Goal: Task Accomplishment & Management: Use online tool/utility

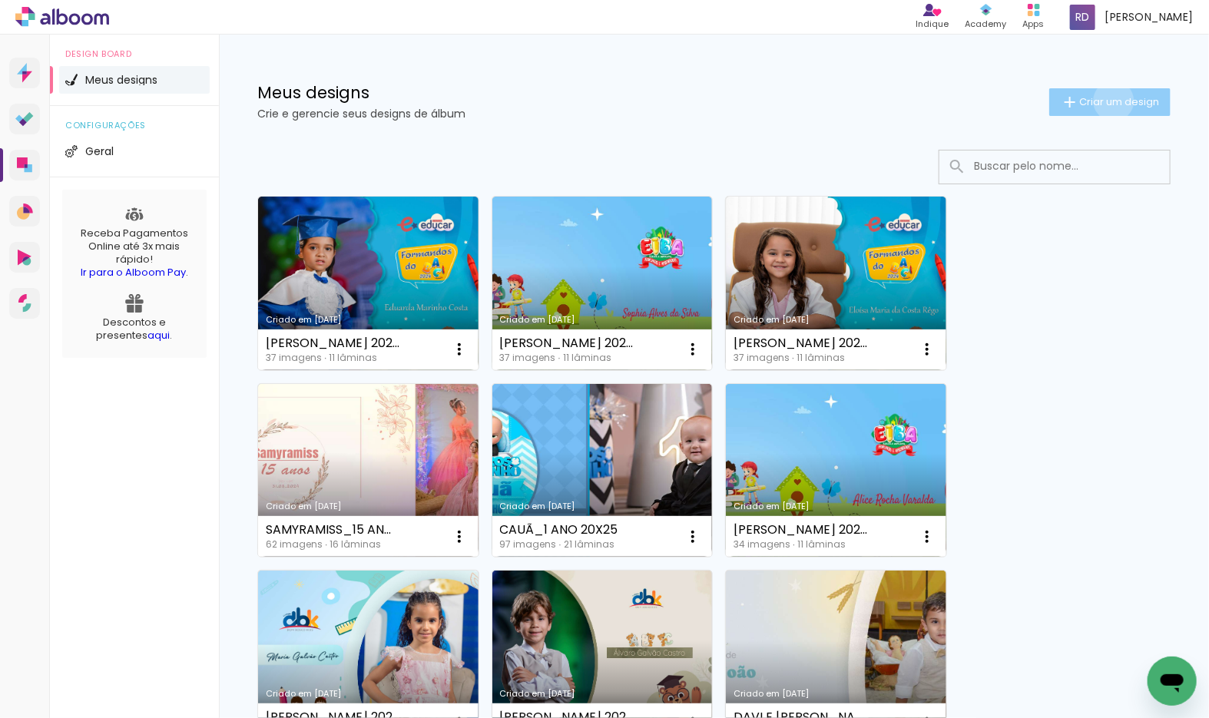
click at [1098, 101] on span "Criar um design" at bounding box center [1119, 102] width 80 height 10
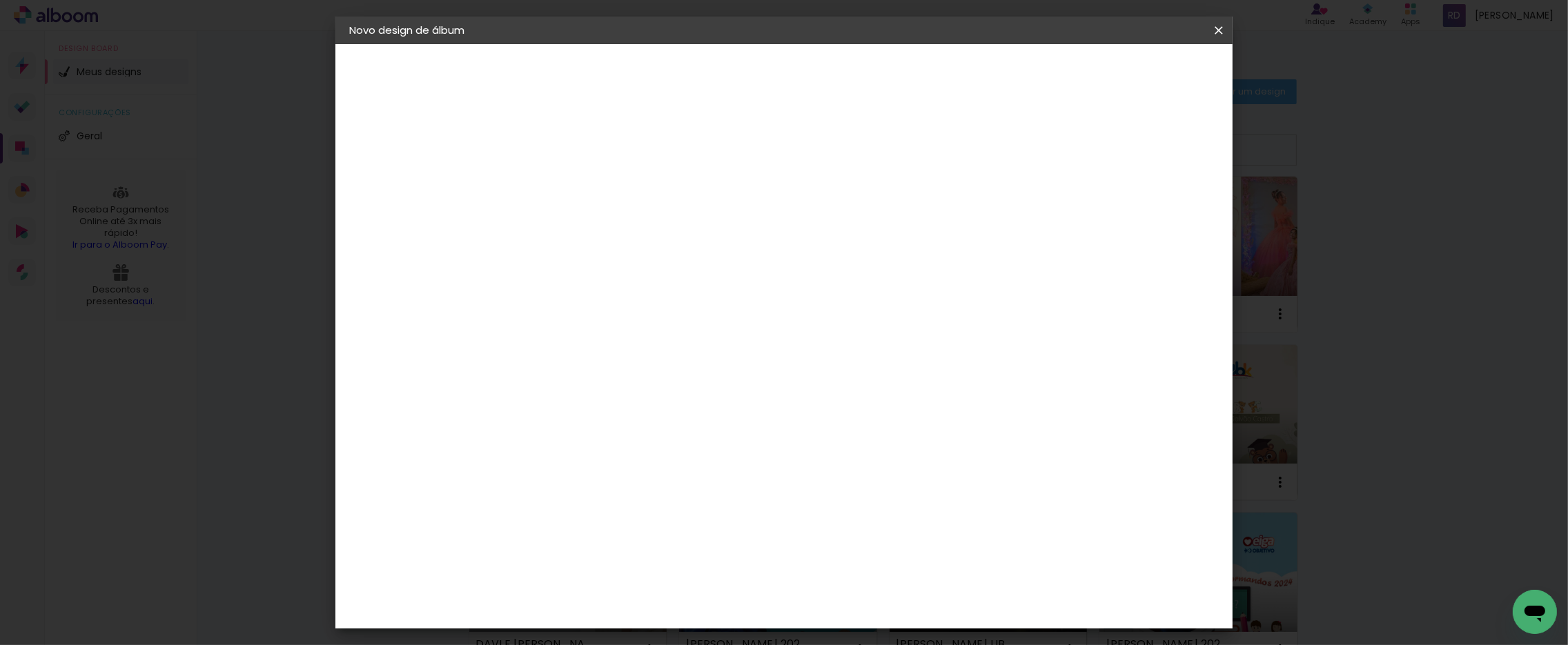
click at [575, 182] on input at bounding box center [575, 185] width 0 height 22
type input "a"
type input "AQUILES LIMA_EDUCAR"
type paper-input "AQUILES LIMA_EDUCAR"
click at [575, 180] on input "AQUILES LIMA_EDUCAR" at bounding box center [575, 185] width 0 height 22
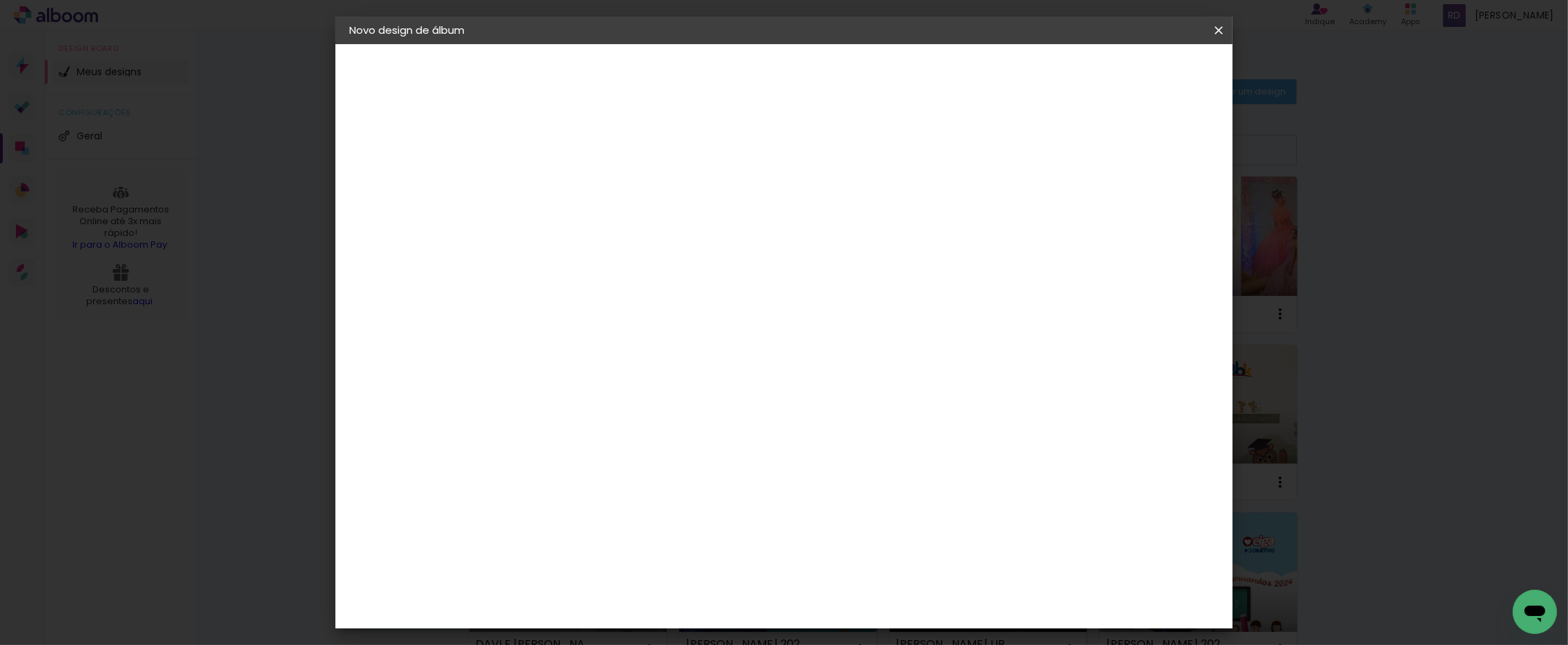
type input "[PERSON_NAME] 2024 15X21"
type paper-input "[PERSON_NAME] 2024 15X21"
click at [0, 0] on slot "Avançar" at bounding box center [0, 0] width 0 height 0
click at [0, 0] on slot "Tamanho Livre" at bounding box center [0, 0] width 0 height 0
click at [833, 64] on paper-button "Avançar" at bounding box center [799, 73] width 67 height 23
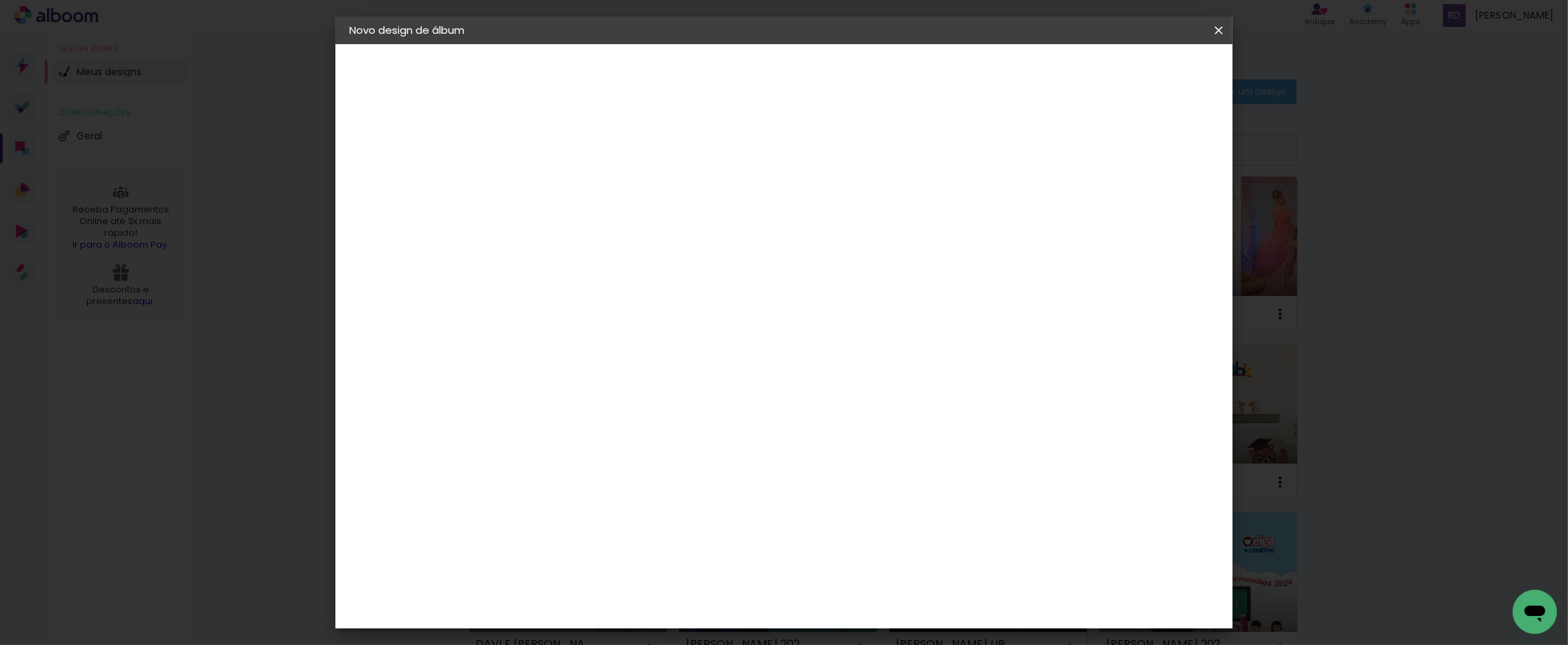
type input "1"
type paper-input "1"
click at [584, 161] on input "1" at bounding box center [565, 158] width 48 height 17
drag, startPoint x: 1144, startPoint y: 204, endPoint x: 1131, endPoint y: 201, distance: 13.3
click at [1085, 201] on paper-input-container "5 mm" at bounding box center [1156, 208] width 55 height 34
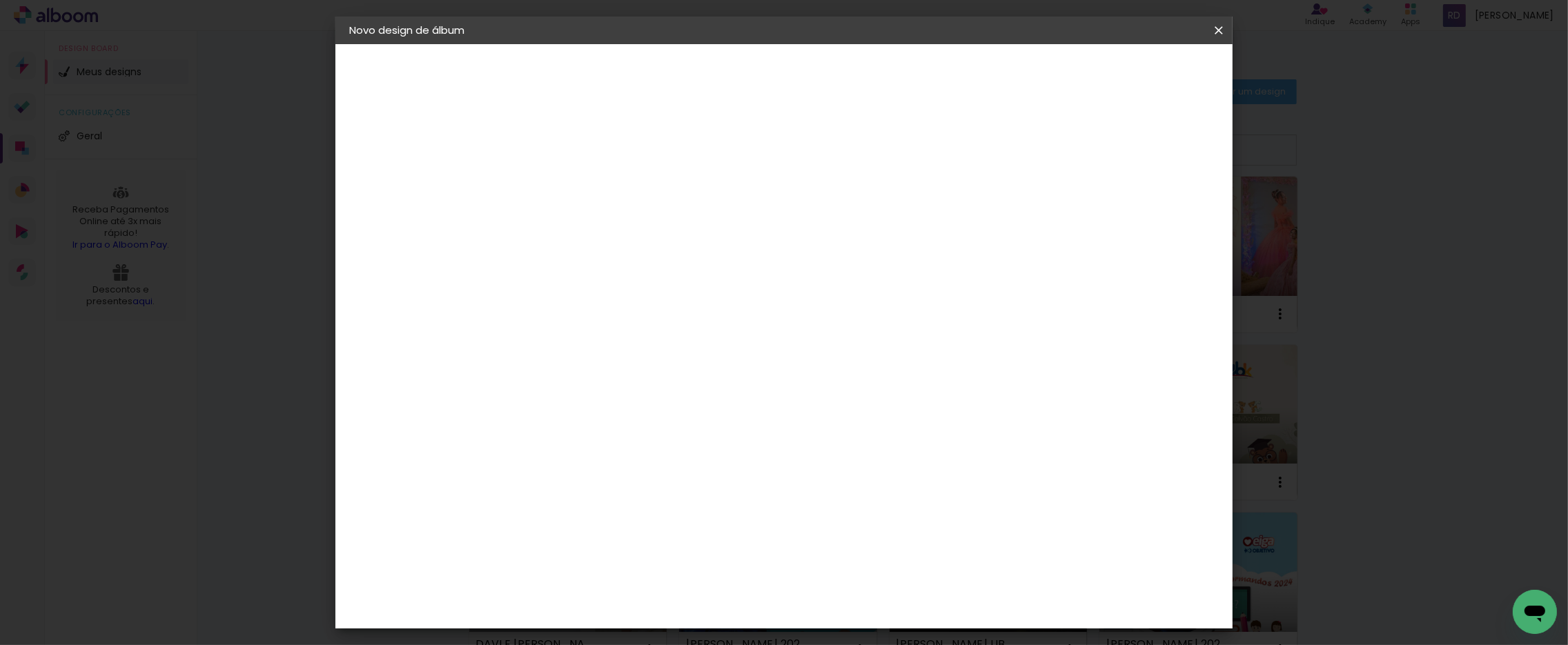
type input "8"
type paper-input "8"
drag, startPoint x: 547, startPoint y: 391, endPoint x: 513, endPoint y: 391, distance: 34.0
click at [513, 44] on quentale-album-spec "Iniciar design Iniciar design" at bounding box center [784, 44] width 897 height 0
drag, startPoint x: 546, startPoint y: 390, endPoint x: 534, endPoint y: 390, distance: 12.0
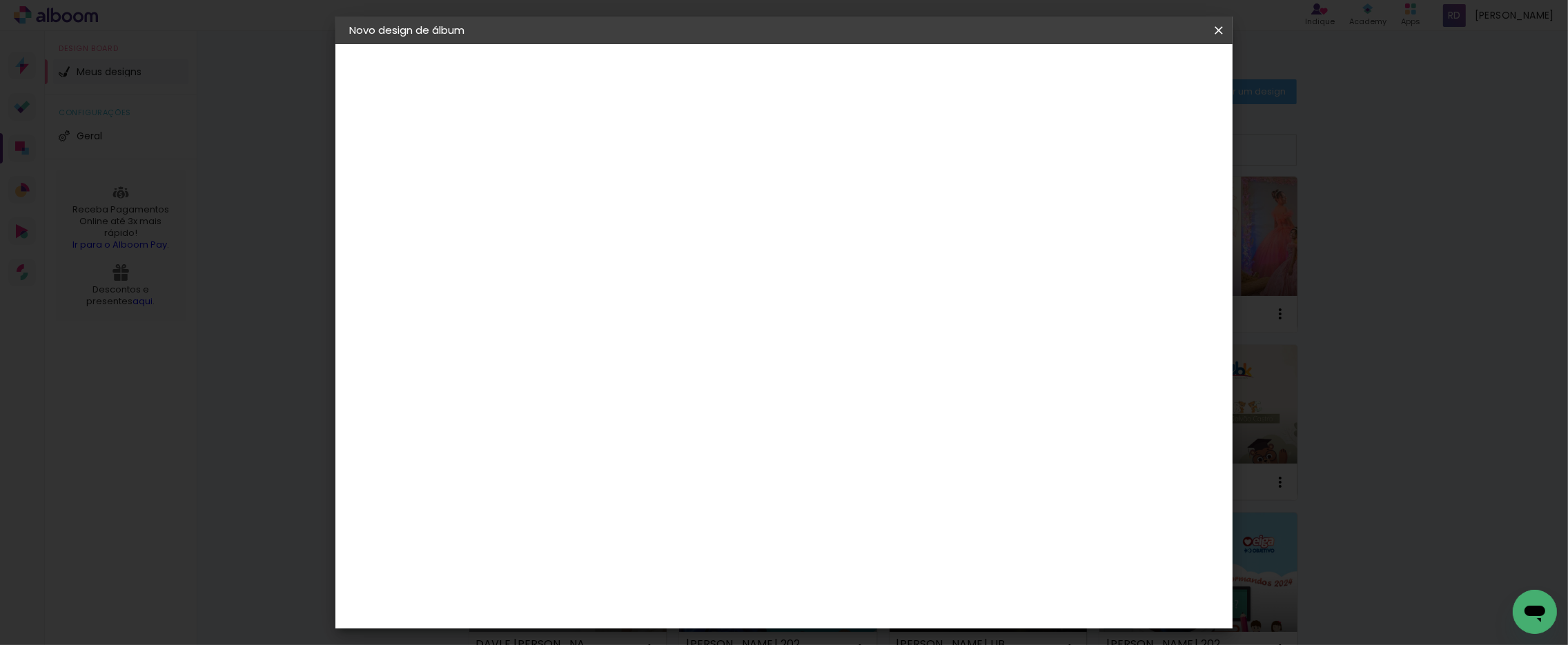
click at [534, 390] on input "30" at bounding box center [531, 392] width 36 height 21
type input "15,2"
type paper-input "15,2"
drag, startPoint x: 873, startPoint y: 438, endPoint x: 851, endPoint y: 438, distance: 22.0
click at [851, 438] on input "60" at bounding box center [860, 441] width 36 height 21
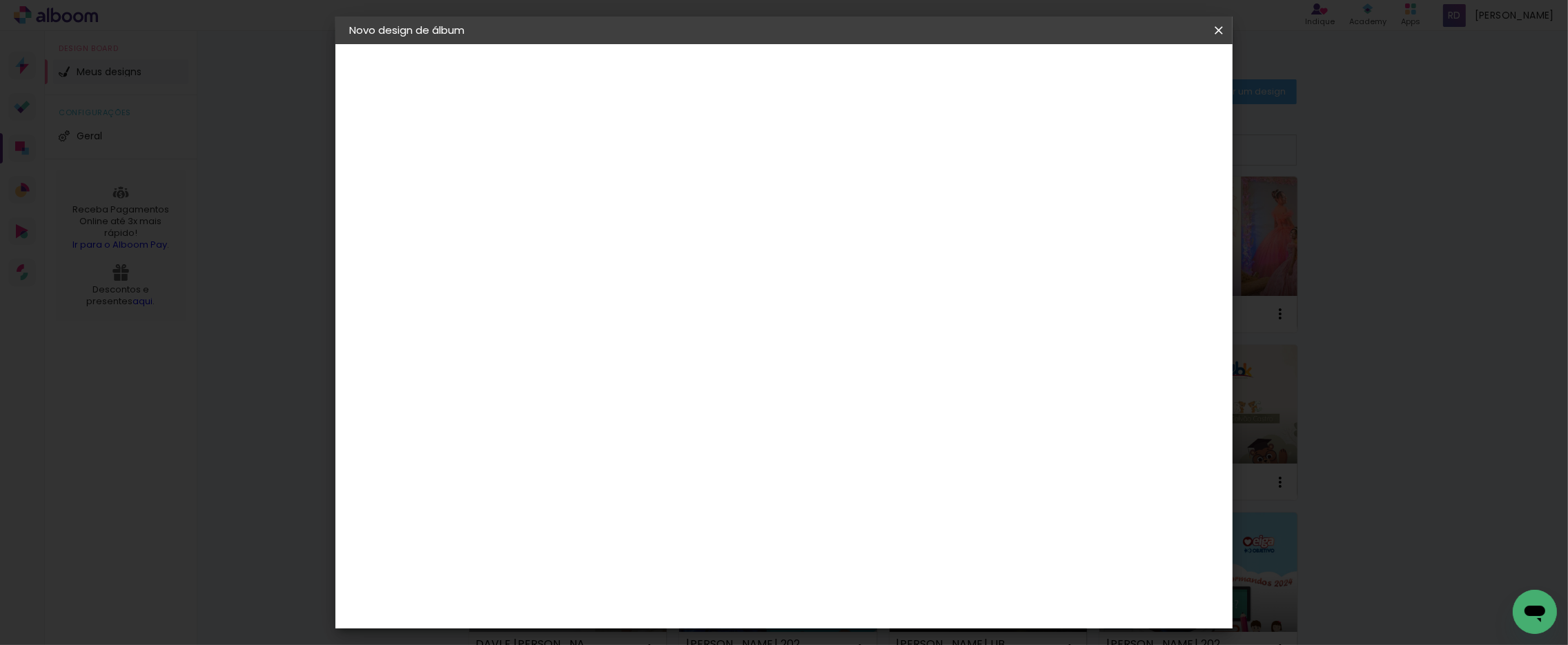
scroll to position [104, 0]
type input "42"
type paper-input "42"
click at [1085, 73] on span "Iniciar design" at bounding box center [1100, 73] width 63 height 10
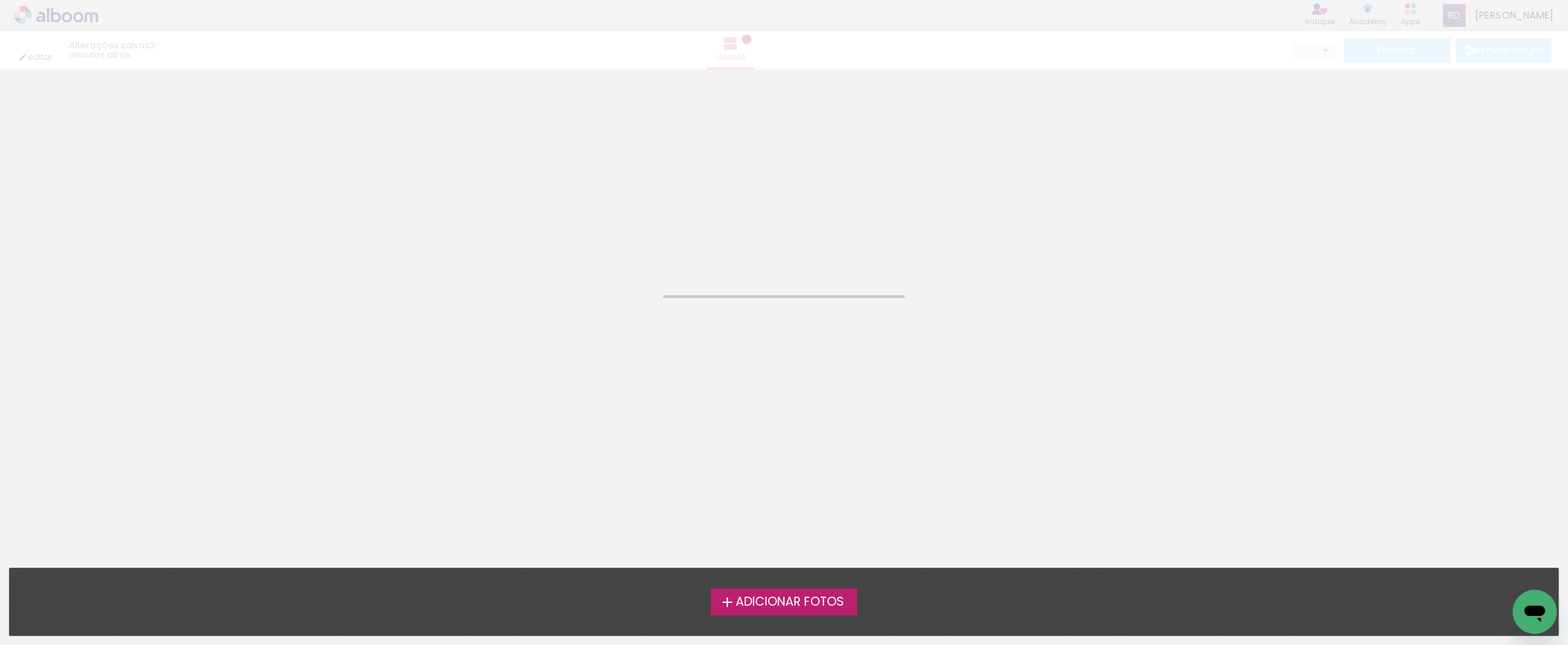
click at [764, 608] on span "Adicionar Fotos" at bounding box center [790, 603] width 109 height 13
click at [0, 0] on input "file" at bounding box center [0, 0] width 0 height 0
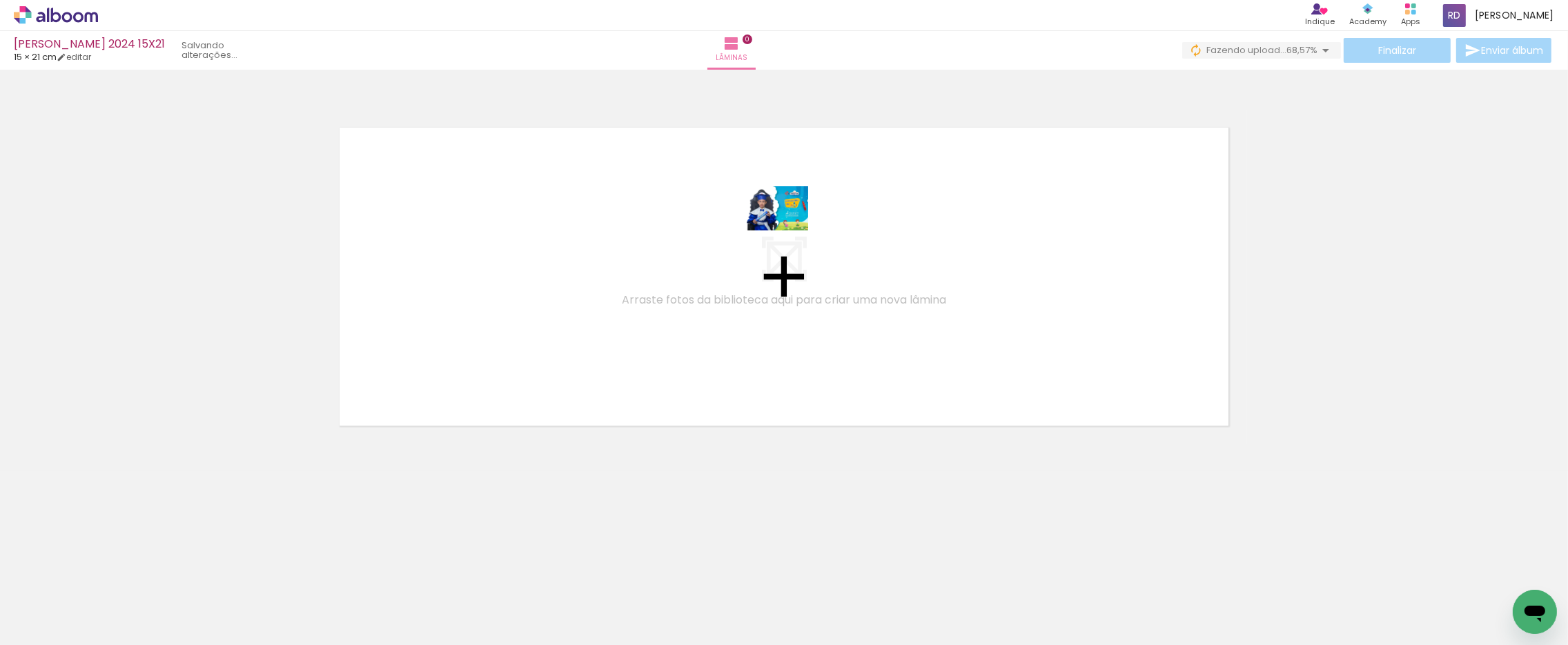
drag, startPoint x: 150, startPoint y: 611, endPoint x: 384, endPoint y: 552, distance: 241.3
click at [757, 255] on quentale-workspace at bounding box center [784, 322] width 1568 height 645
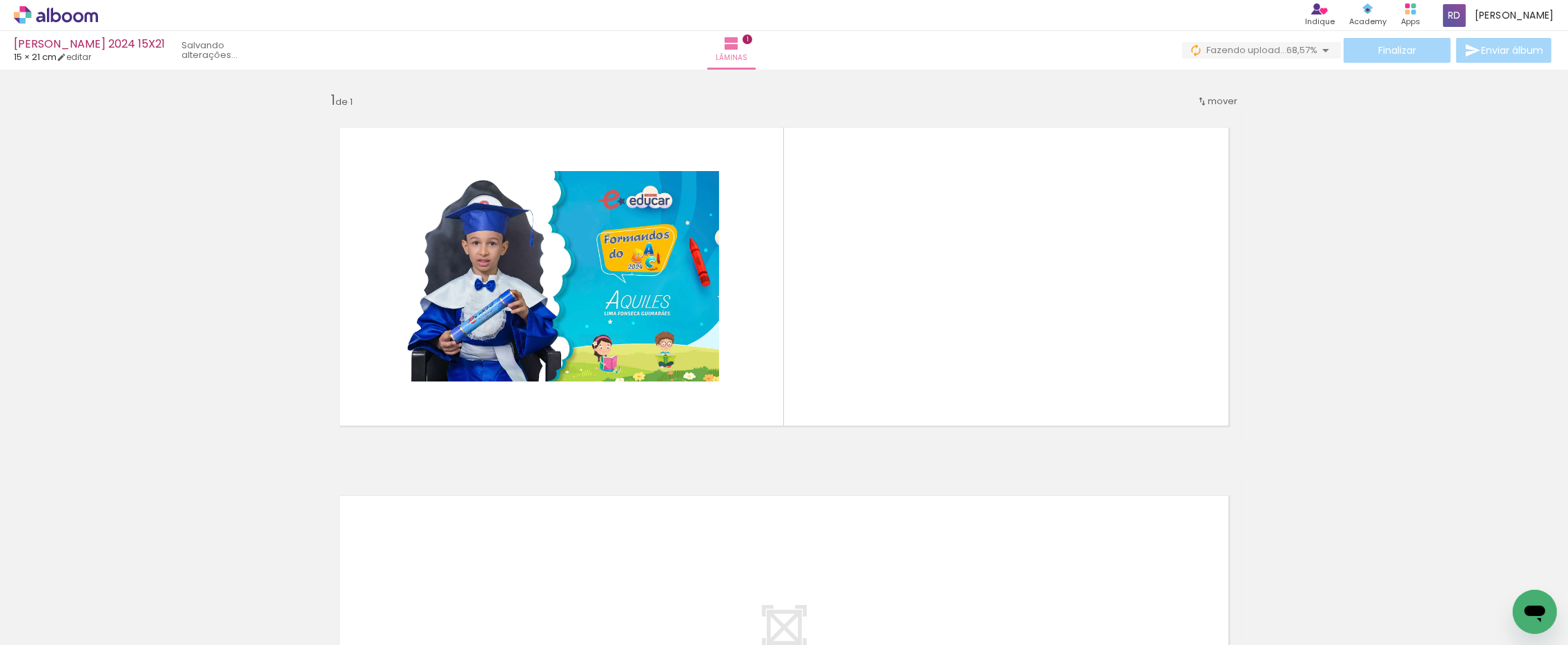
click at [66, 619] on span "Adicionar Fotos" at bounding box center [49, 626] width 41 height 15
click at [0, 0] on input "file" at bounding box center [0, 0] width 0 height 0
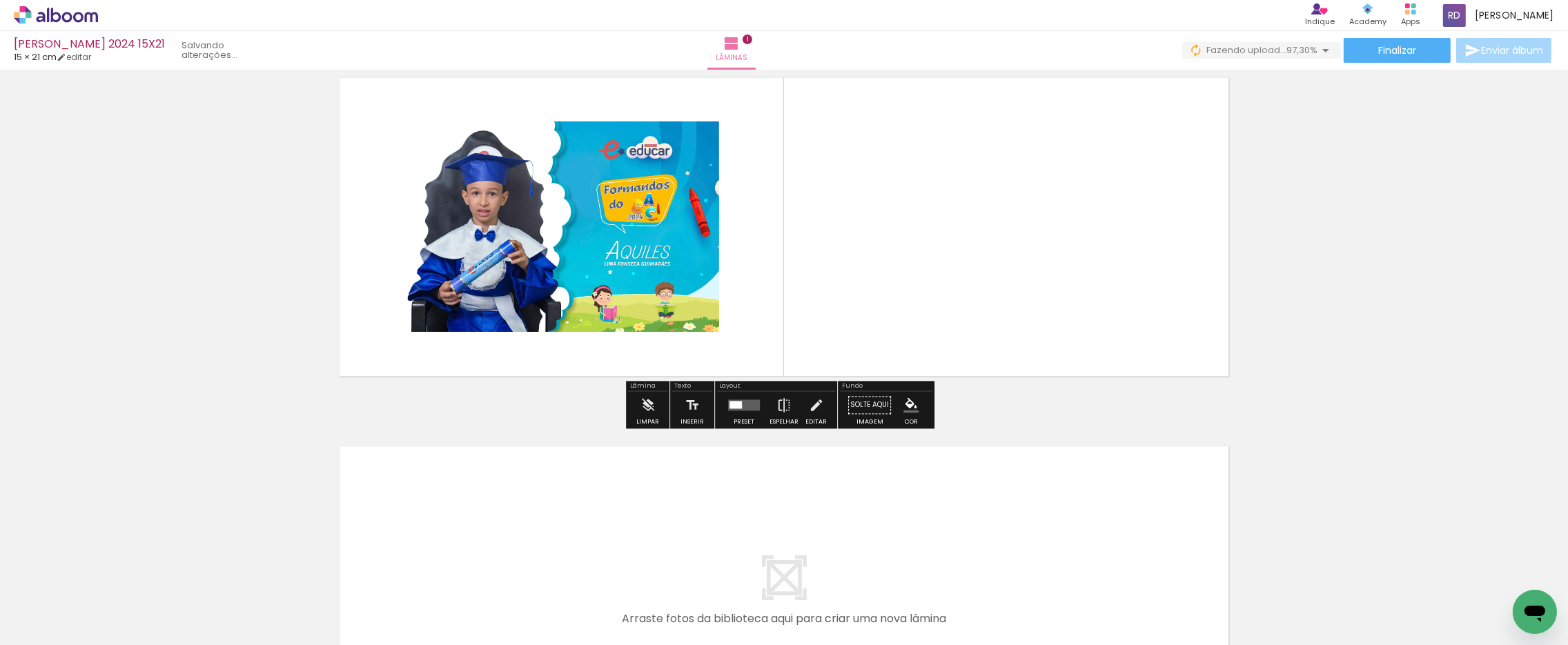
scroll to position [76, 0]
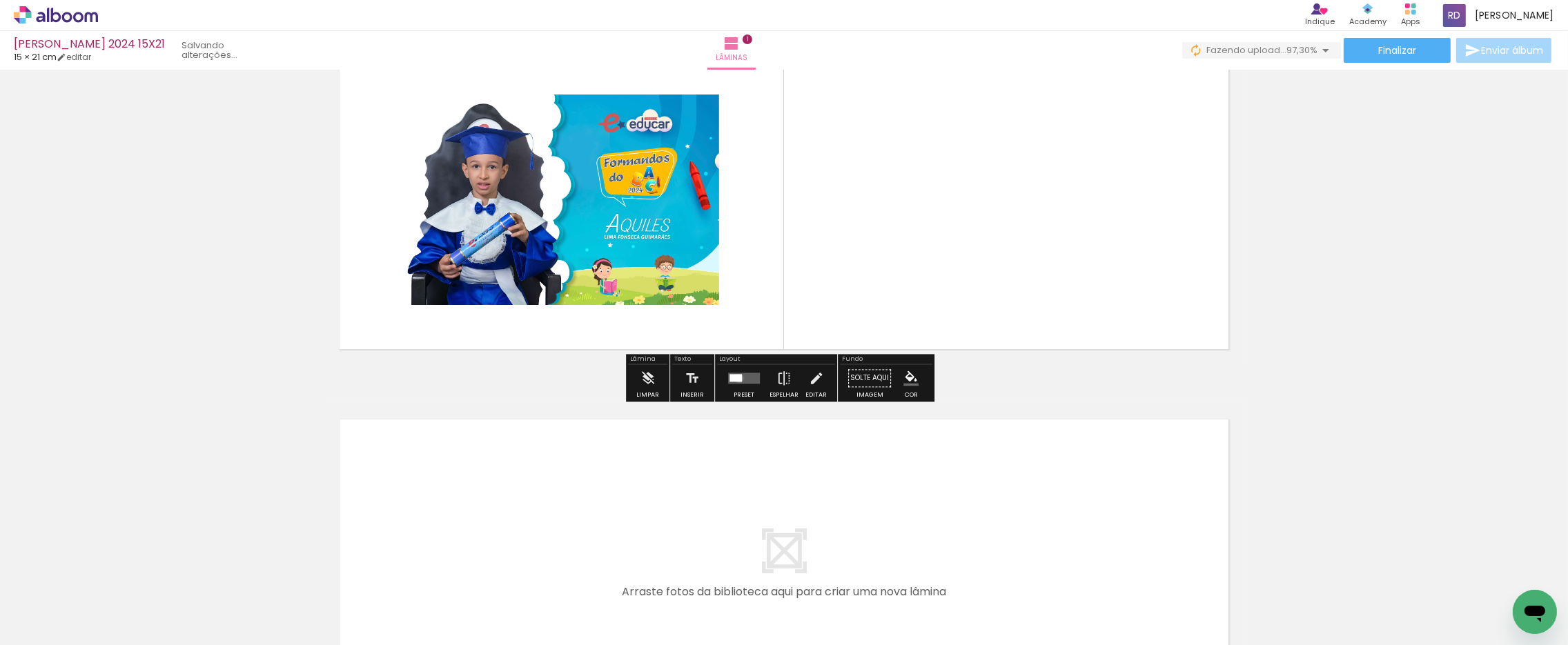
click at [736, 378] on div at bounding box center [736, 377] width 13 height 7
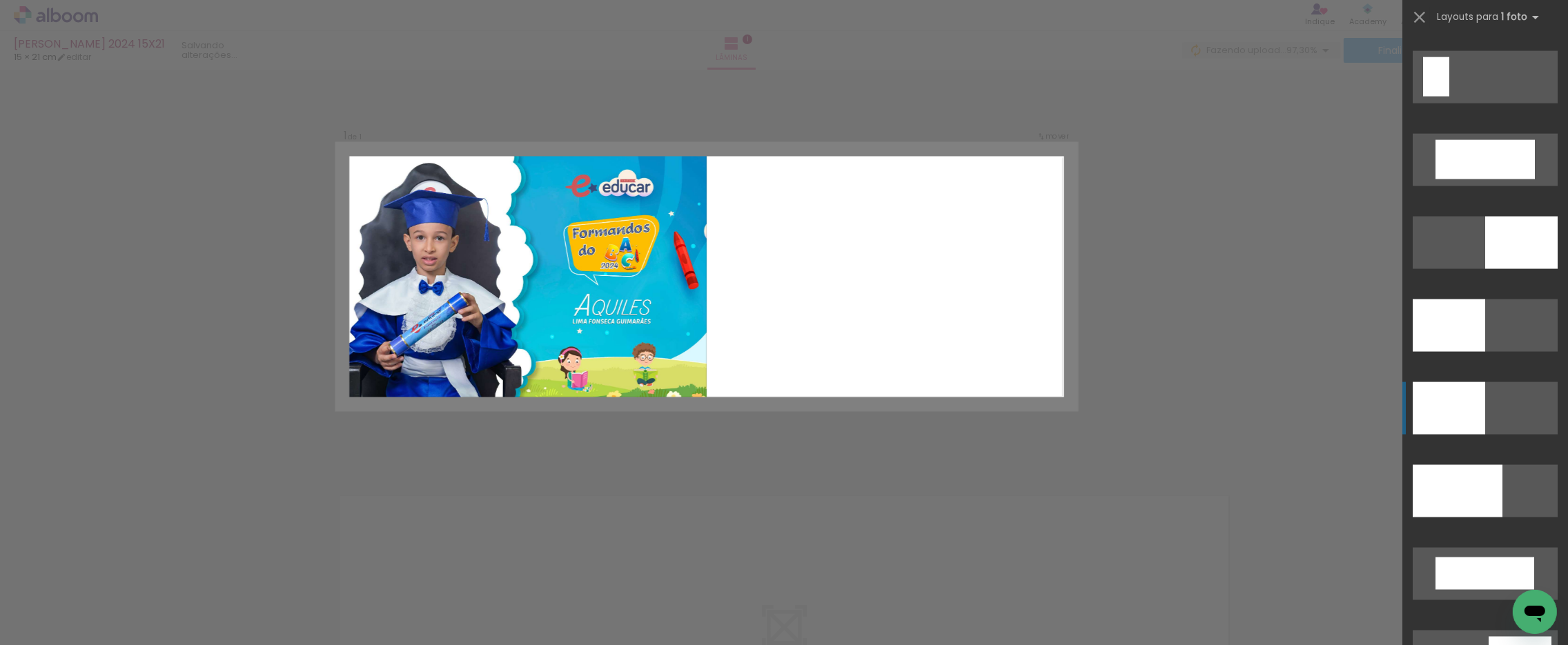
scroll to position [2990, 0]
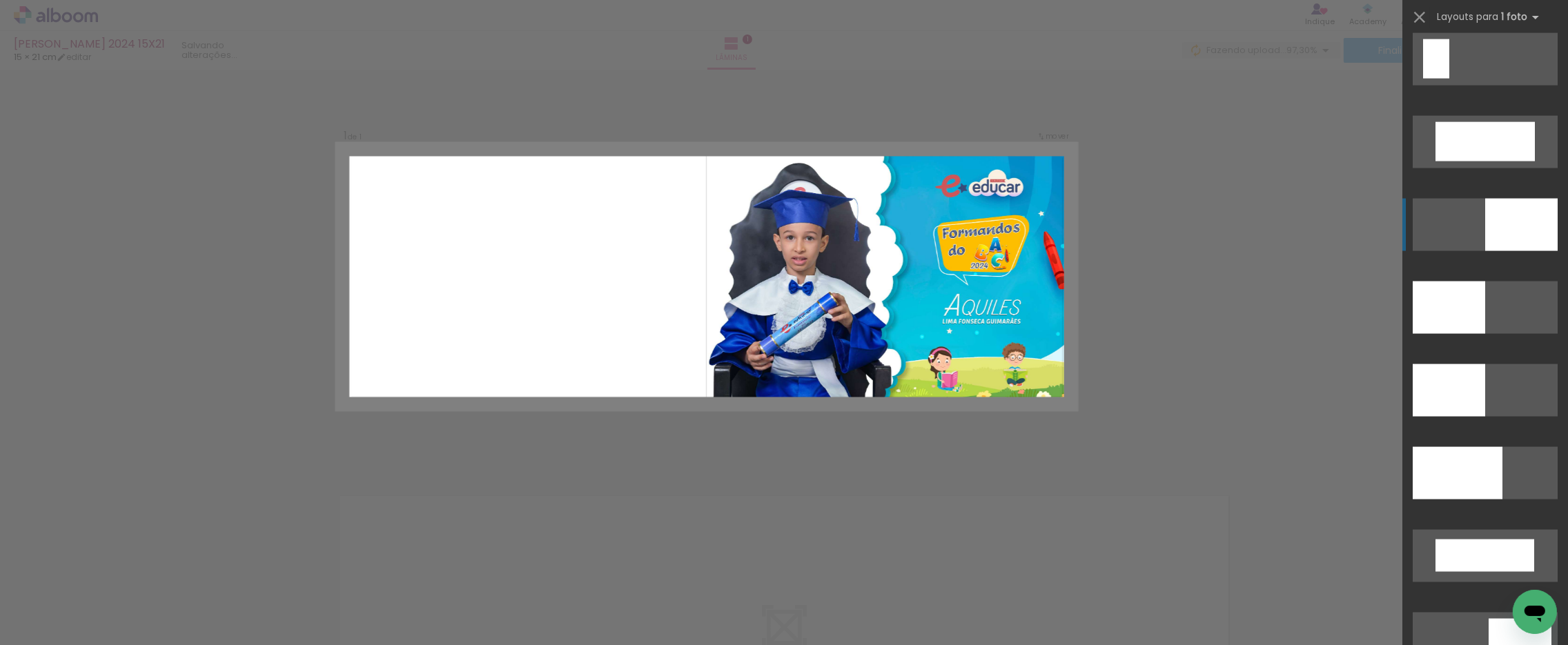
click at [1085, 225] on div at bounding box center [1521, 225] width 73 height 52
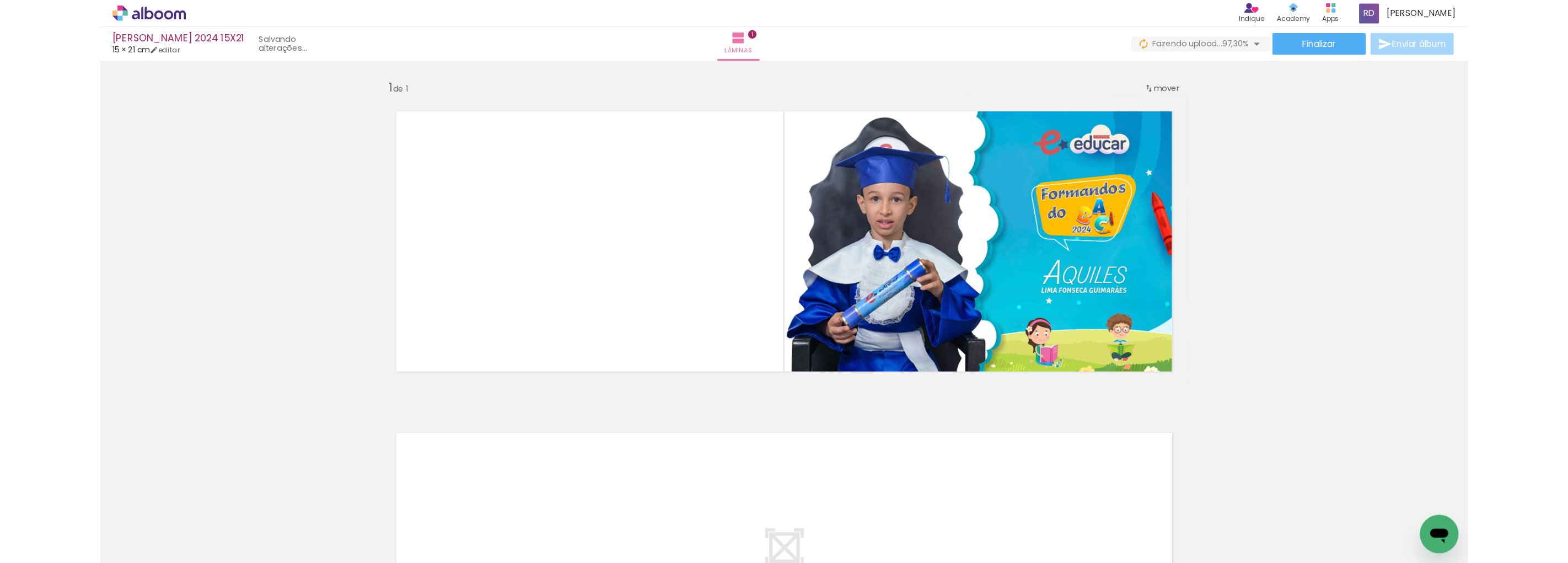
scroll to position [0, 811]
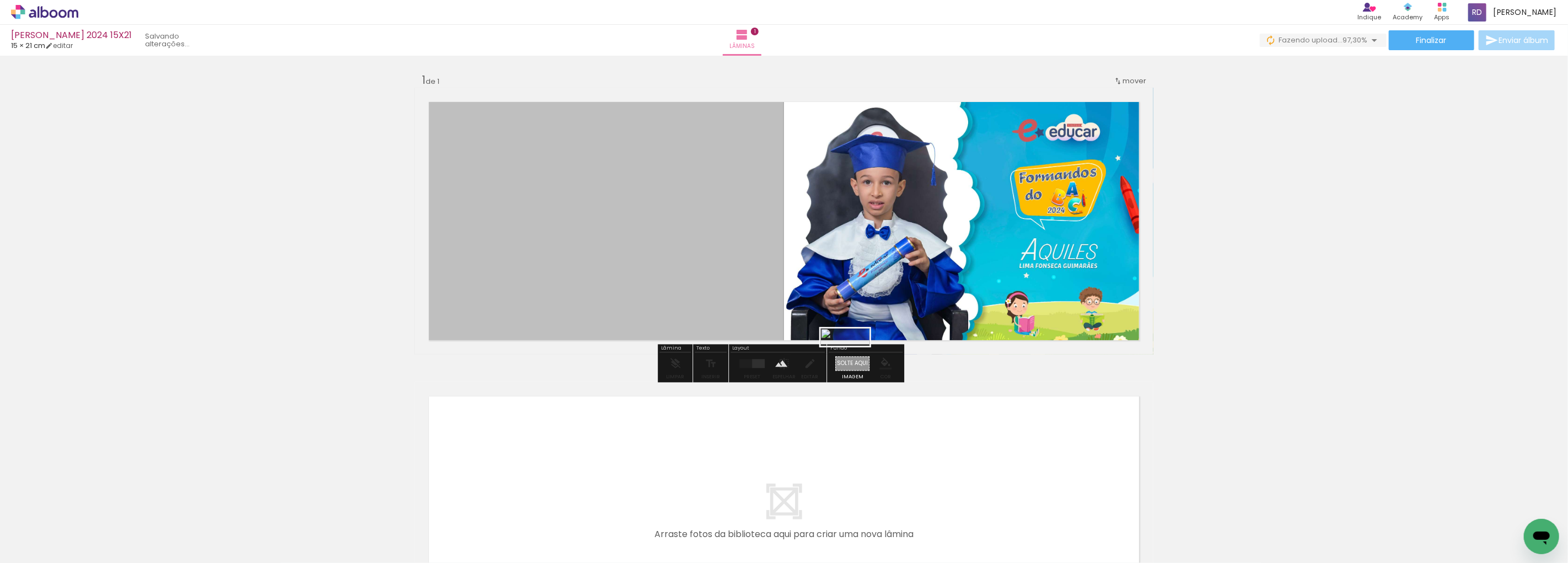
drag, startPoint x: 1515, startPoint y: 531, endPoint x: 854, endPoint y: 361, distance: 682.5
click at [854, 361] on quentale-workspace at bounding box center [784, 282] width 1568 height 563
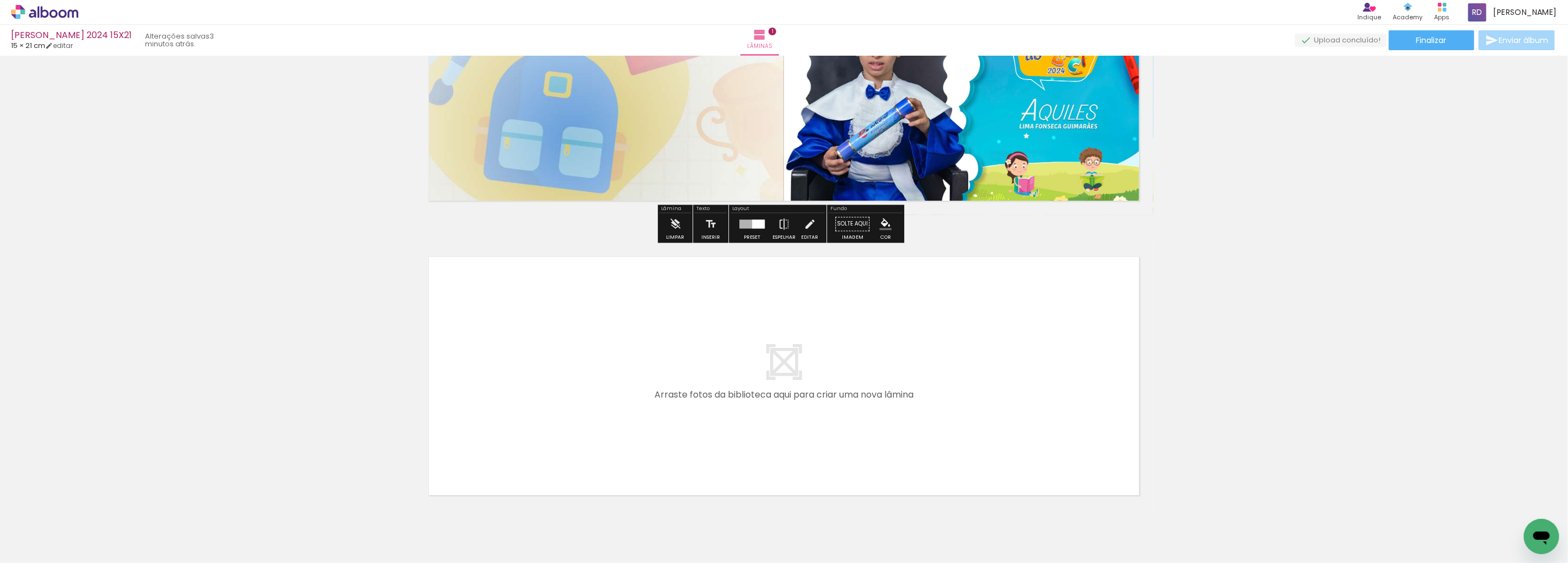
scroll to position [194, 0]
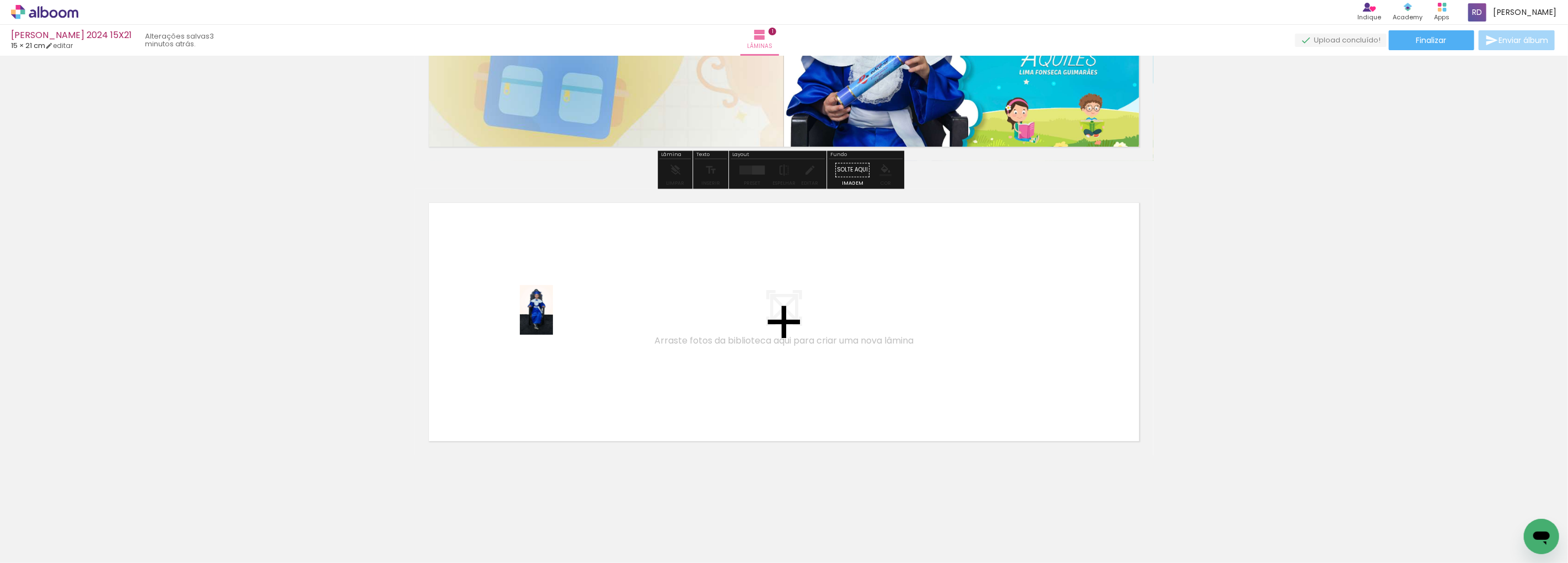
drag, startPoint x: 184, startPoint y: 526, endPoint x: 553, endPoint y: 318, distance: 423.6
click at [553, 318] on quentale-workspace at bounding box center [784, 282] width 1568 height 563
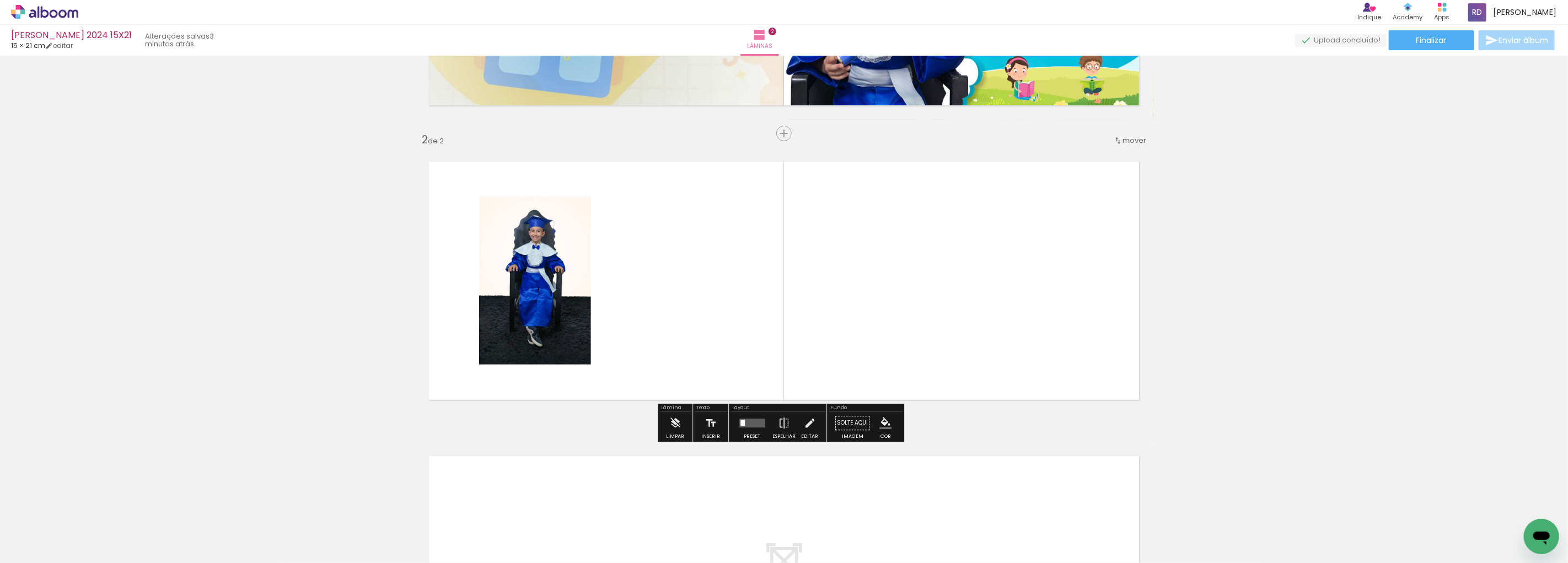
scroll to position [241, 0]
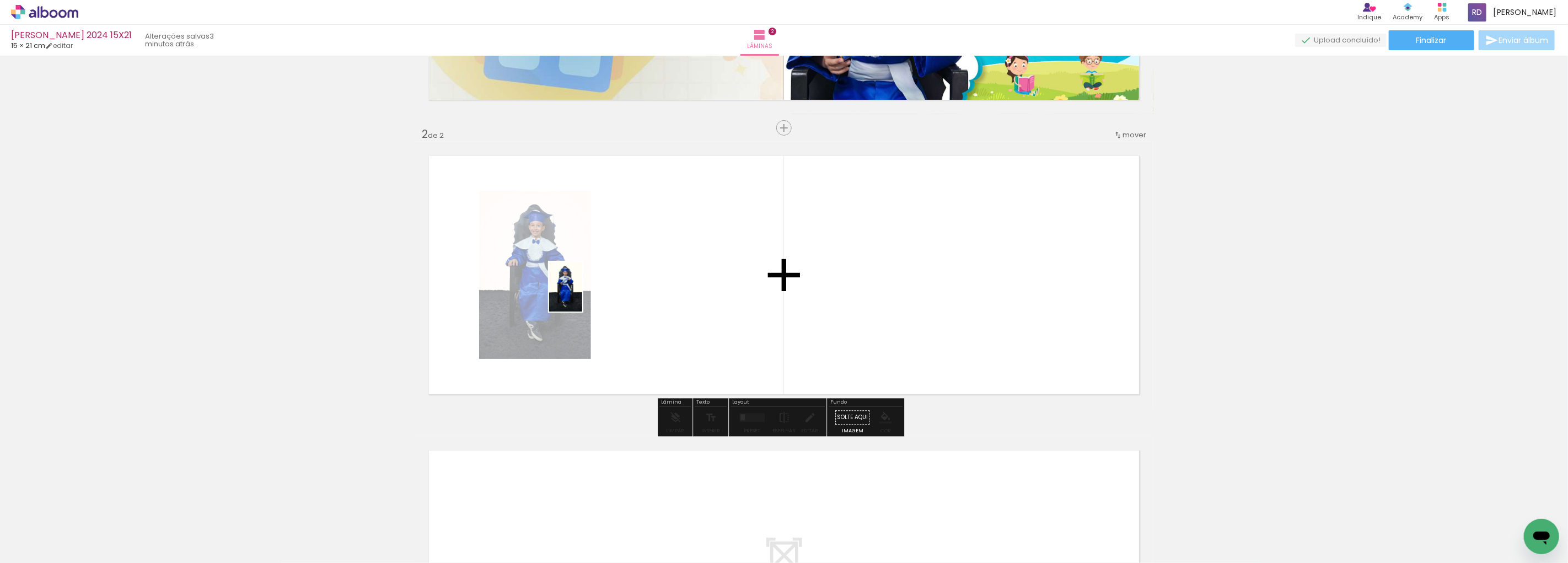
drag, startPoint x: 233, startPoint y: 531, endPoint x: 582, endPoint y: 295, distance: 421.3
click at [582, 295] on quentale-workspace at bounding box center [784, 282] width 1568 height 563
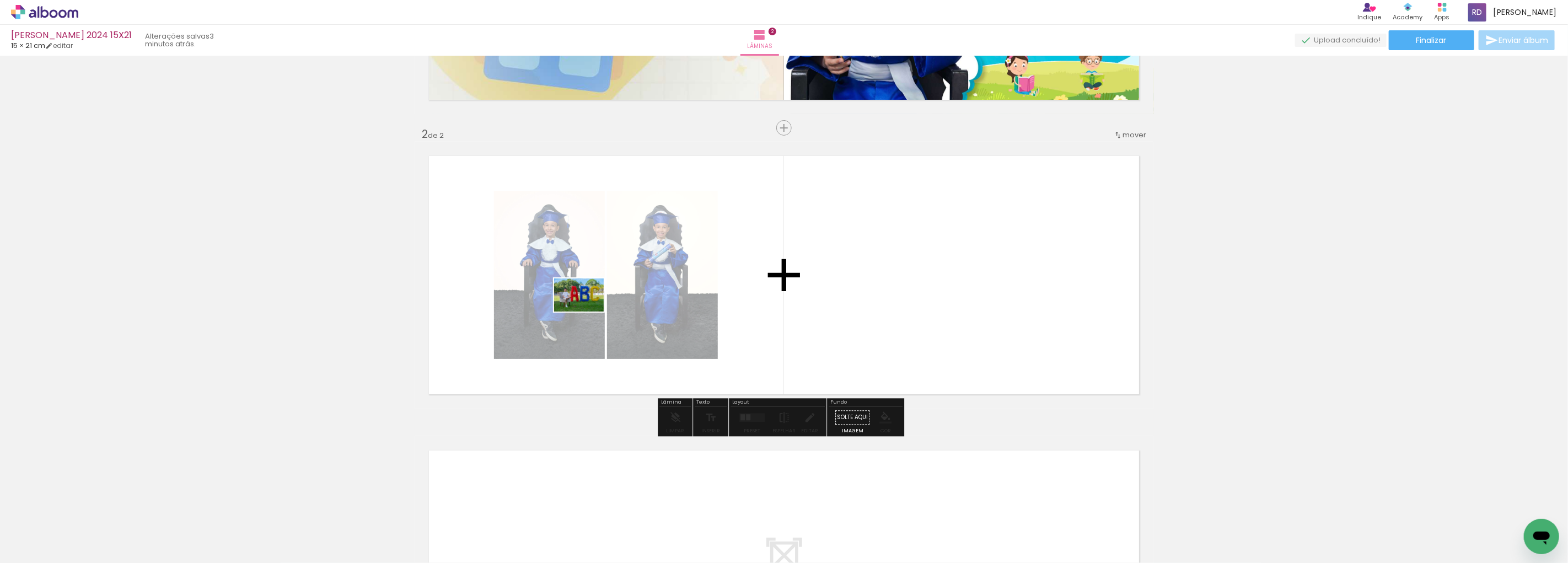
drag, startPoint x: 302, startPoint y: 536, endPoint x: 450, endPoint y: 443, distance: 174.8
click at [592, 310] on quentale-workspace at bounding box center [784, 282] width 1568 height 563
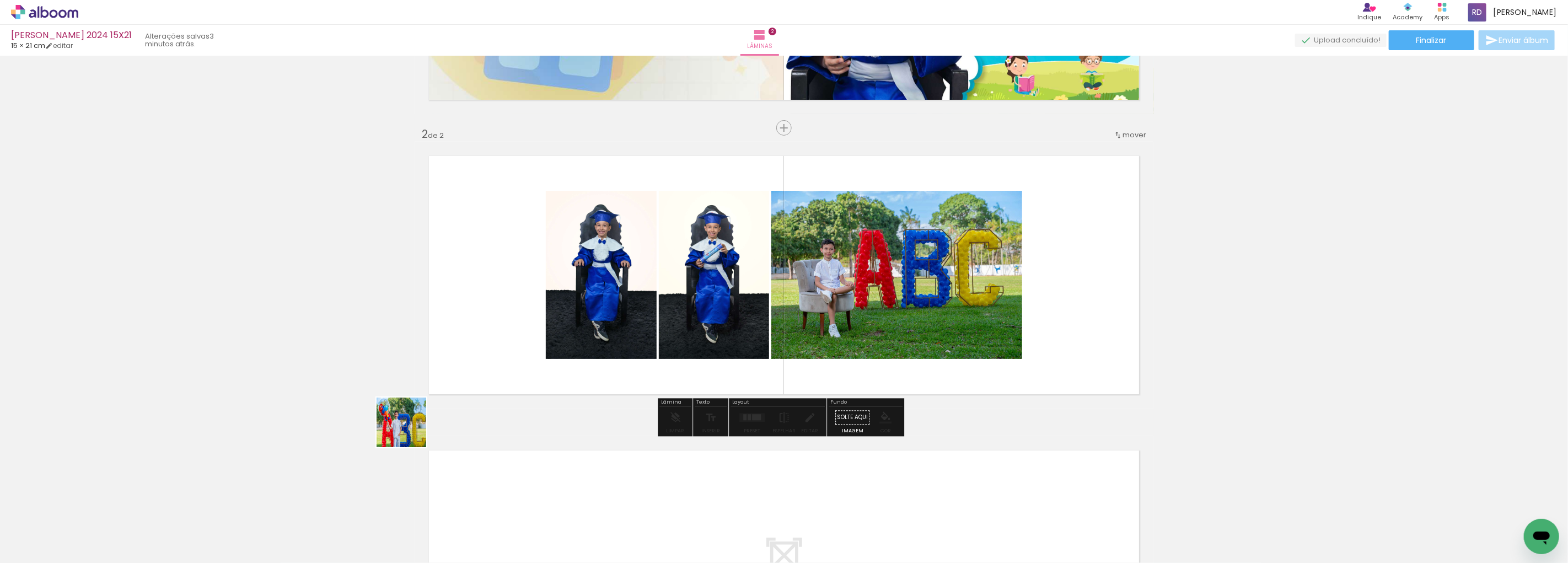
drag, startPoint x: 375, startPoint y: 503, endPoint x: 489, endPoint y: 303, distance: 230.2
click at [489, 303] on quentale-workspace at bounding box center [784, 282] width 1568 height 563
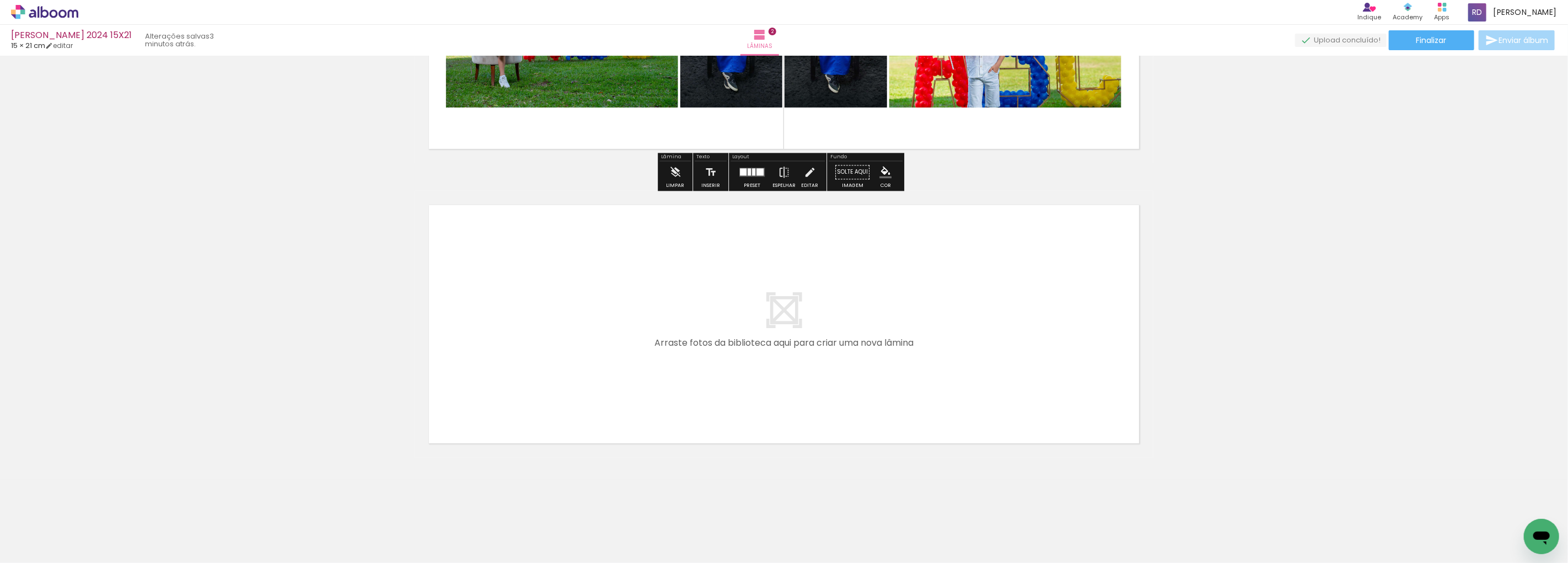
scroll to position [488, 0]
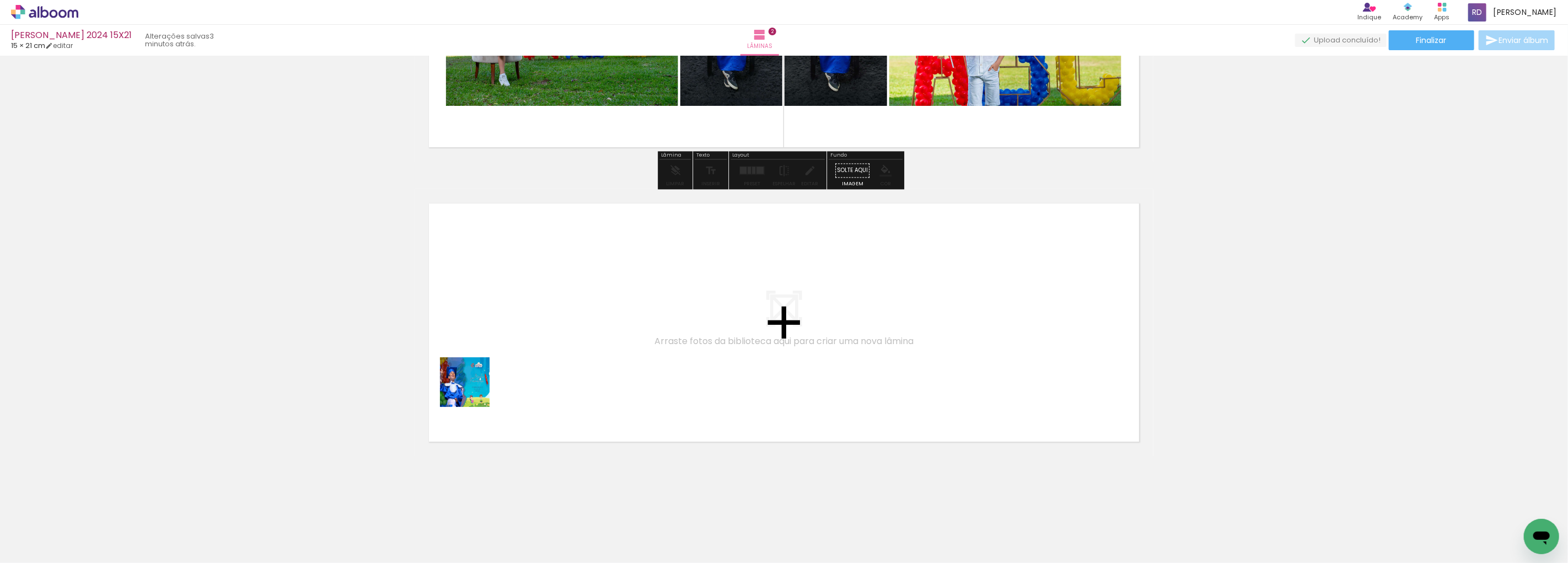
drag, startPoint x: 415, startPoint y: 531, endPoint x: 495, endPoint y: 332, distance: 214.5
click at [495, 332] on quentale-workspace at bounding box center [784, 282] width 1568 height 563
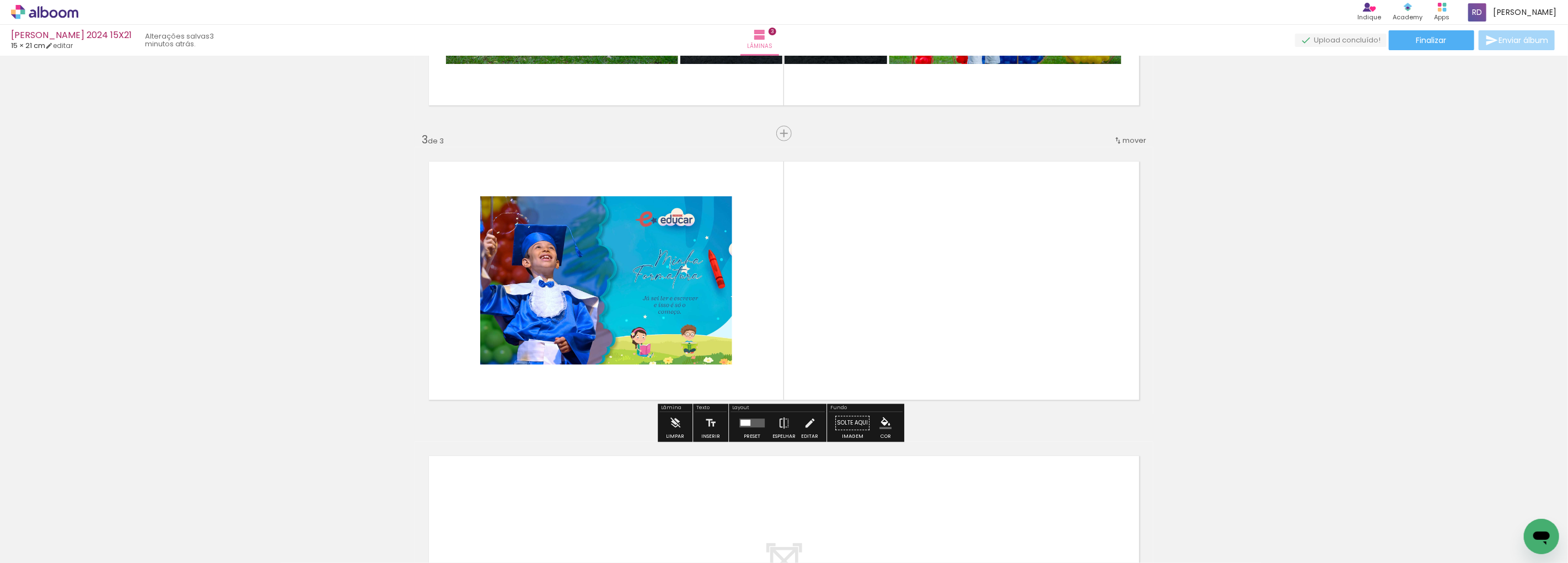
scroll to position [535, 0]
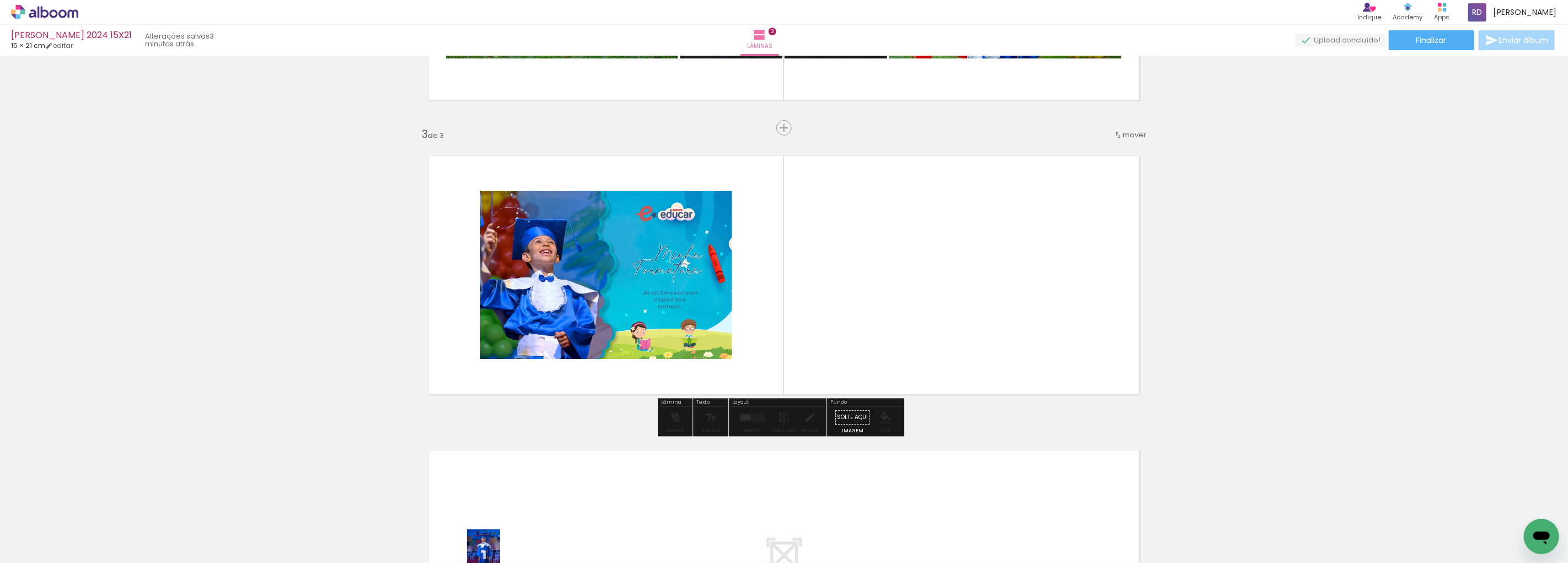
drag, startPoint x: 486, startPoint y: 525, endPoint x: 537, endPoint y: 548, distance: 55.9
click at [90, 515] on iron-horizontal-list at bounding box center [79, 529] width 22 height 69
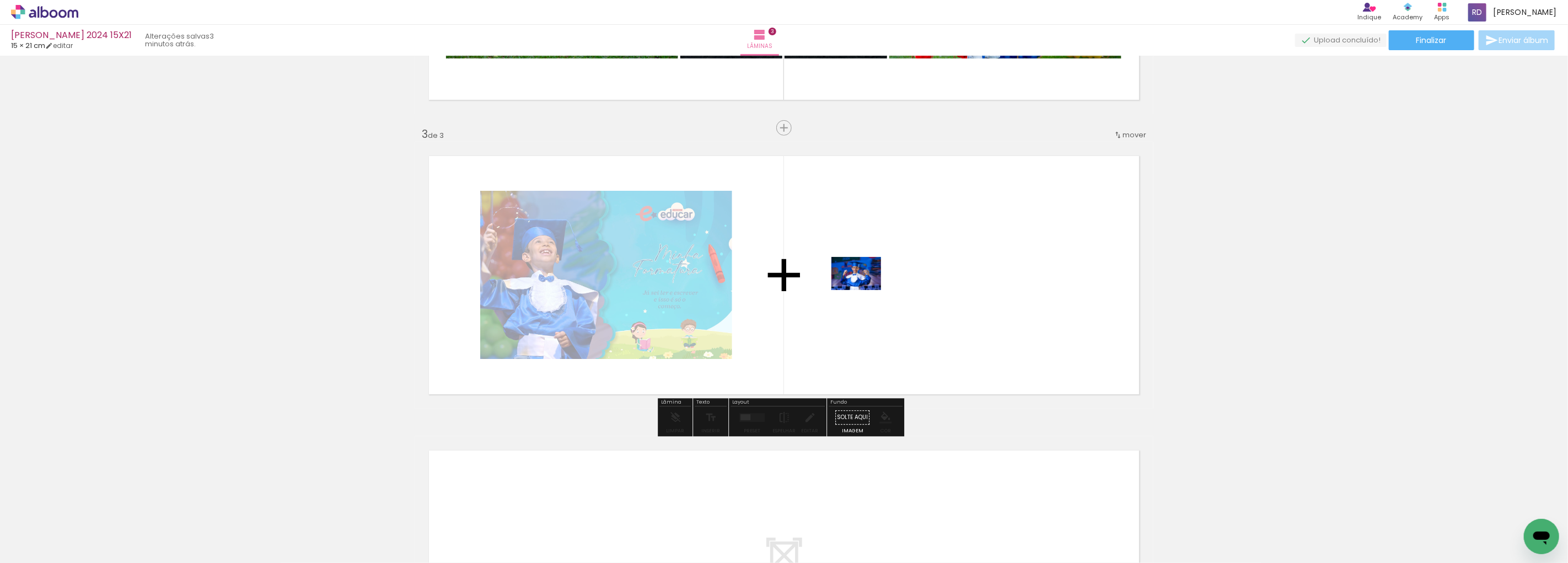
drag, startPoint x: 613, startPoint y: 536, endPoint x: 864, endPoint y: 290, distance: 351.4
click at [864, 290] on quentale-workspace at bounding box center [784, 282] width 1568 height 563
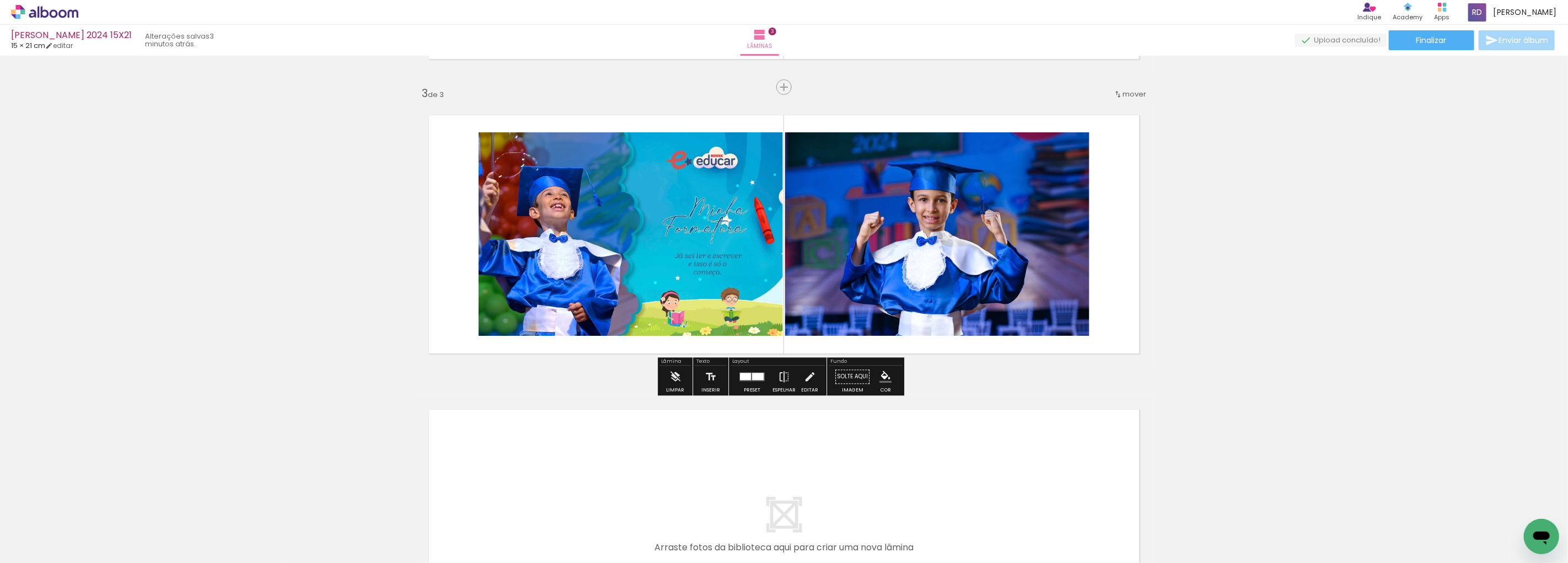
scroll to position [596, 0]
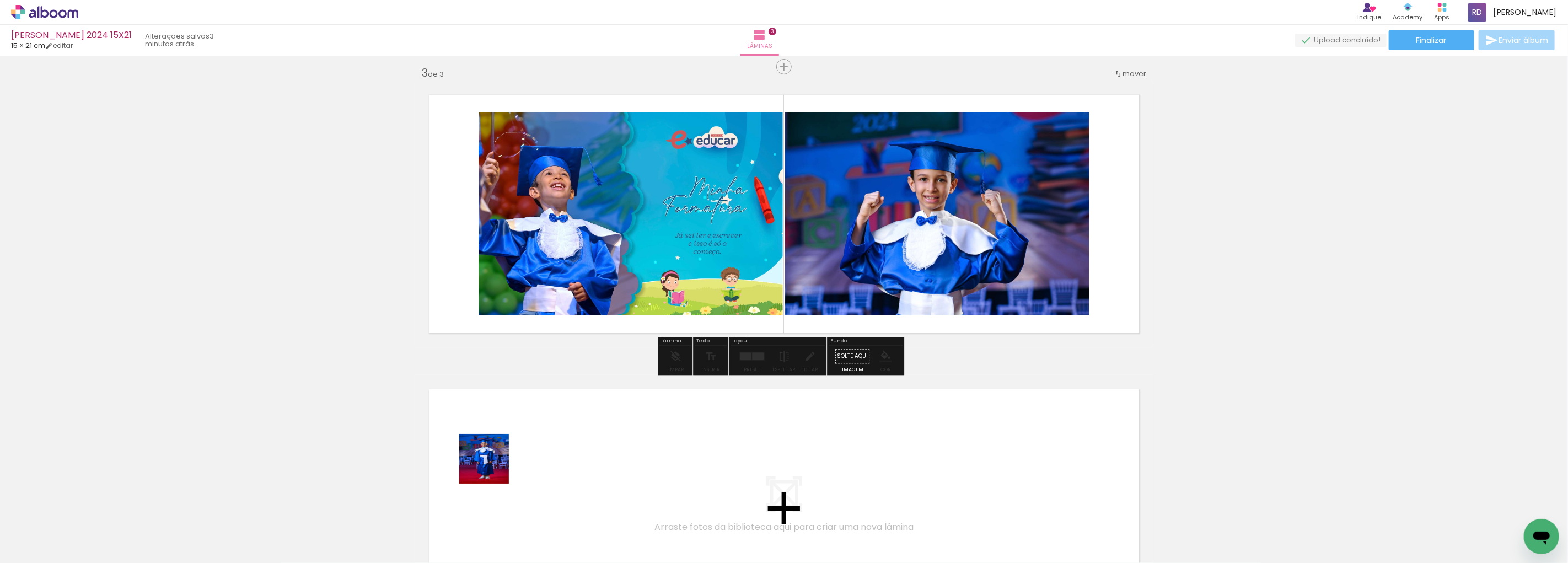
drag, startPoint x: 486, startPoint y: 488, endPoint x: 493, endPoint y: 467, distance: 22.1
click at [493, 467] on quentale-workspace at bounding box center [784, 282] width 1568 height 563
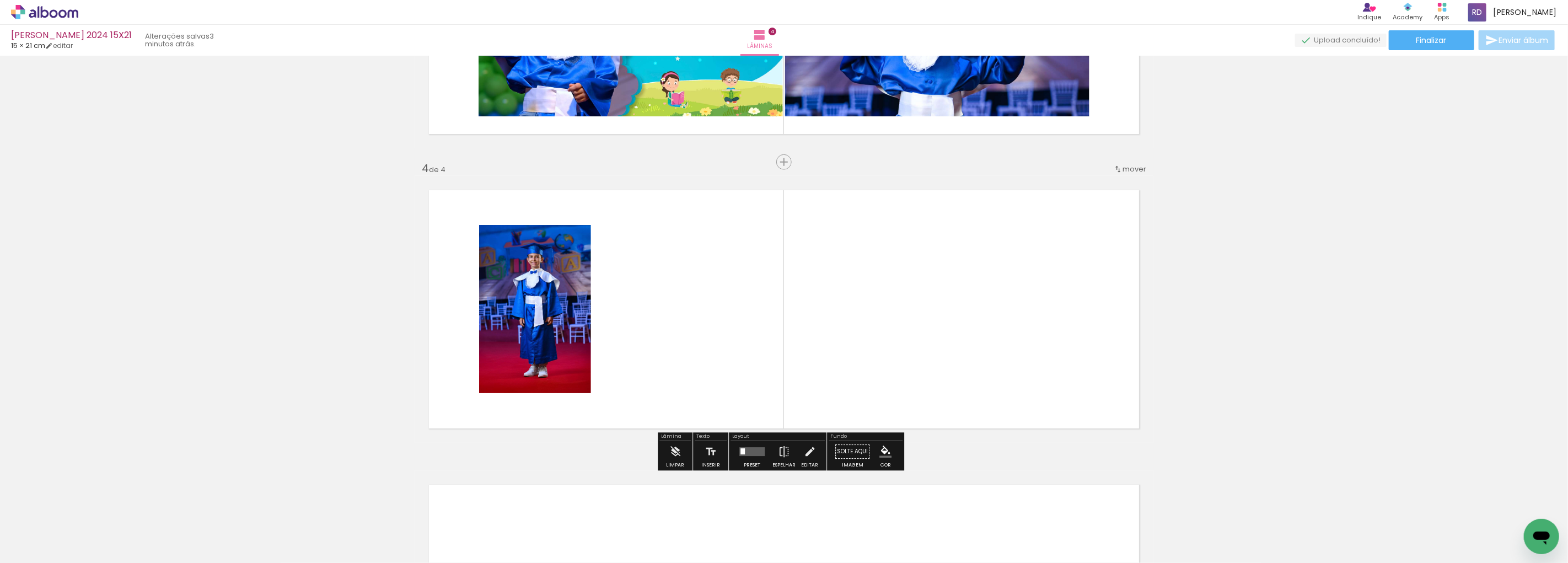
scroll to position [829, 0]
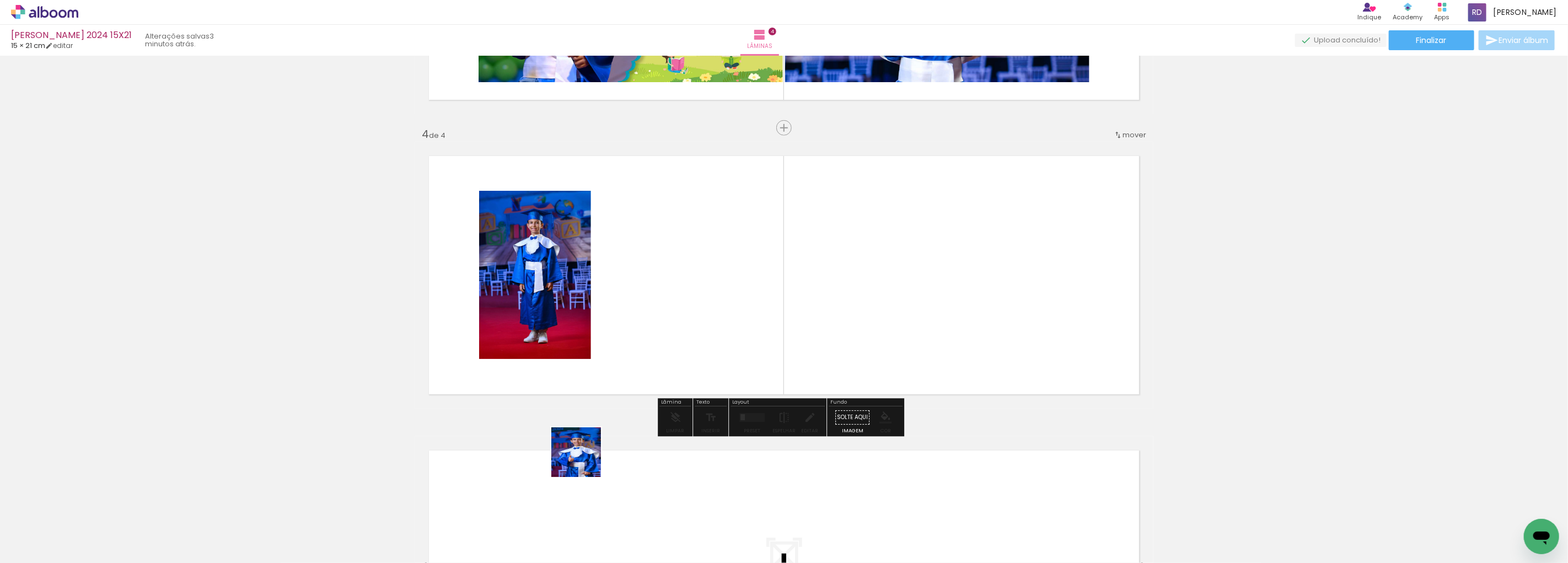
drag, startPoint x: 549, startPoint y: 536, endPoint x: 640, endPoint y: 363, distance: 195.5
click at [640, 363] on quentale-workspace at bounding box center [784, 282] width 1568 height 563
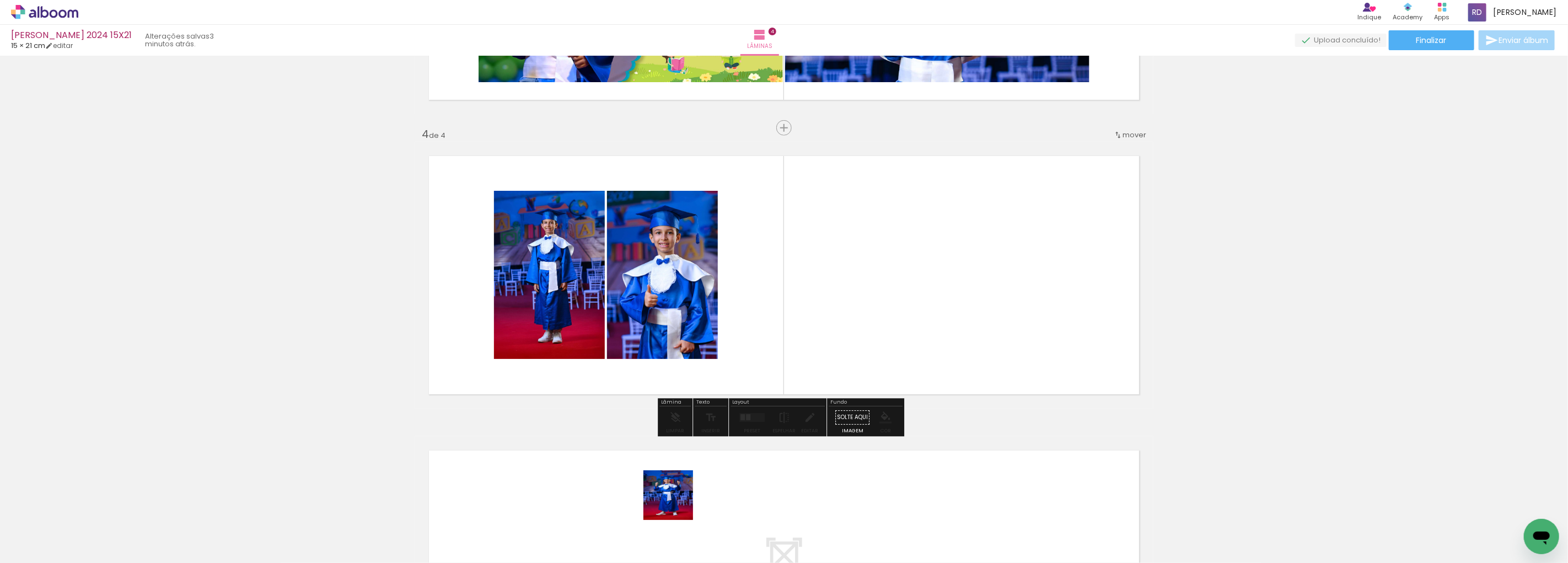
drag, startPoint x: 676, startPoint y: 503, endPoint x: 755, endPoint y: 484, distance: 81.3
click at [733, 339] on quentale-workspace at bounding box center [784, 282] width 1568 height 563
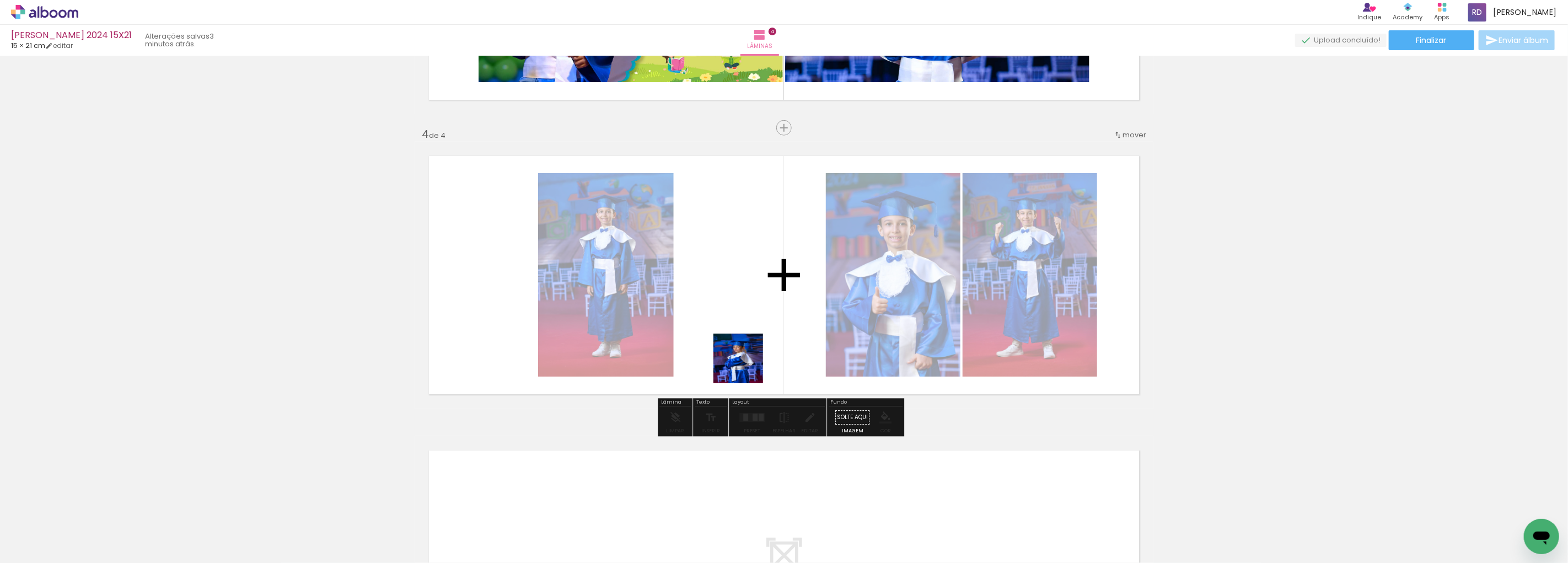
drag, startPoint x: 735, startPoint y: 528, endPoint x: 747, endPoint y: 361, distance: 167.4
click at [747, 361] on quentale-workspace at bounding box center [784, 282] width 1568 height 563
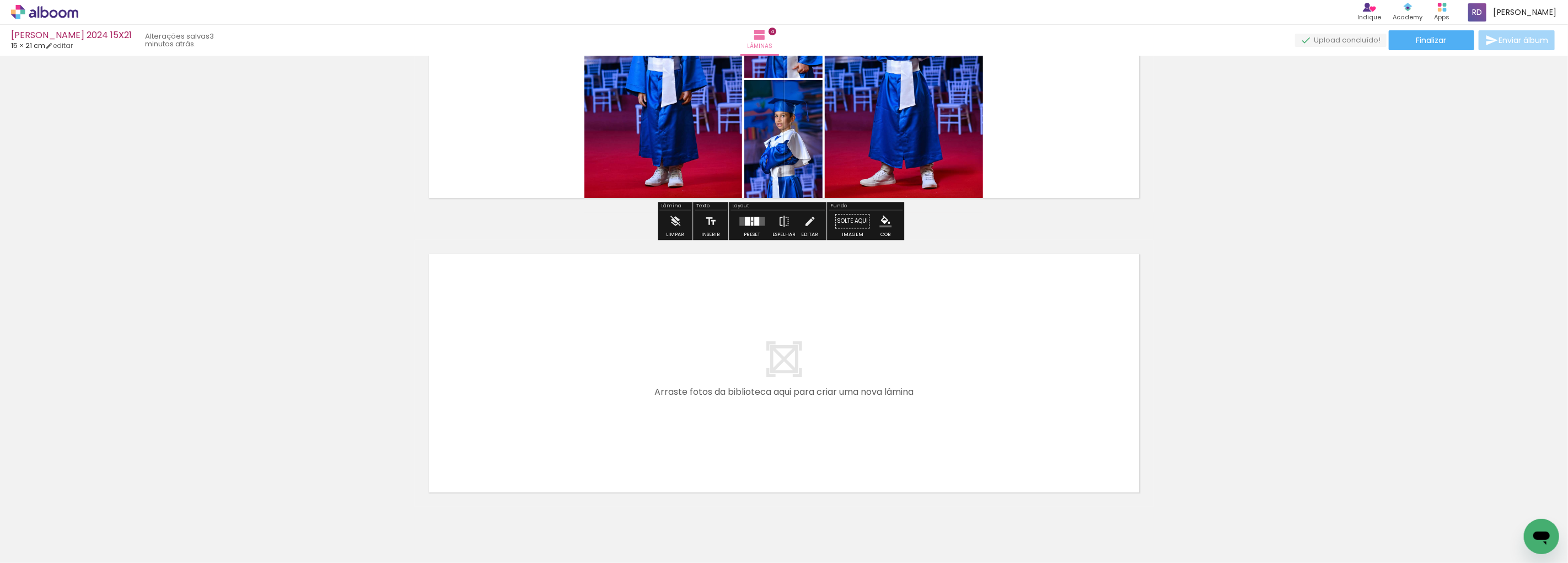
scroll to position [1077, 0]
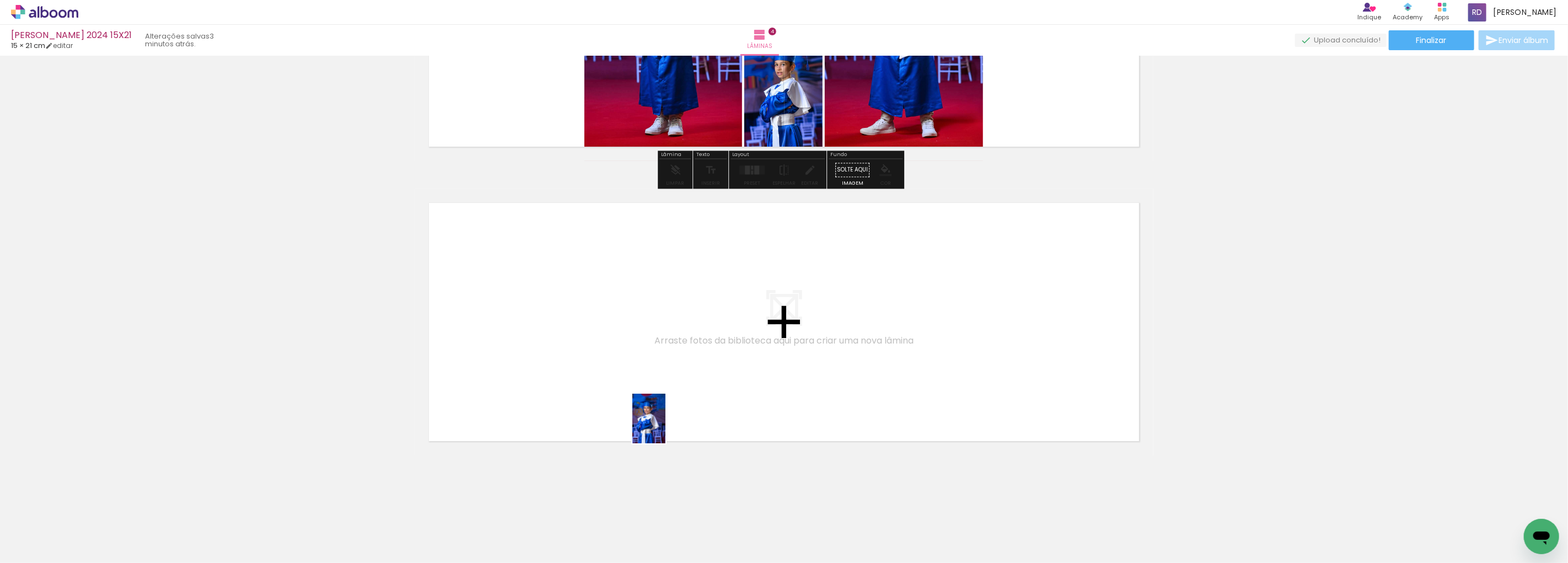
drag, startPoint x: 787, startPoint y: 534, endPoint x: 616, endPoint y: 378, distance: 231.5
click at [616, 378] on quentale-workspace at bounding box center [784, 282] width 1568 height 563
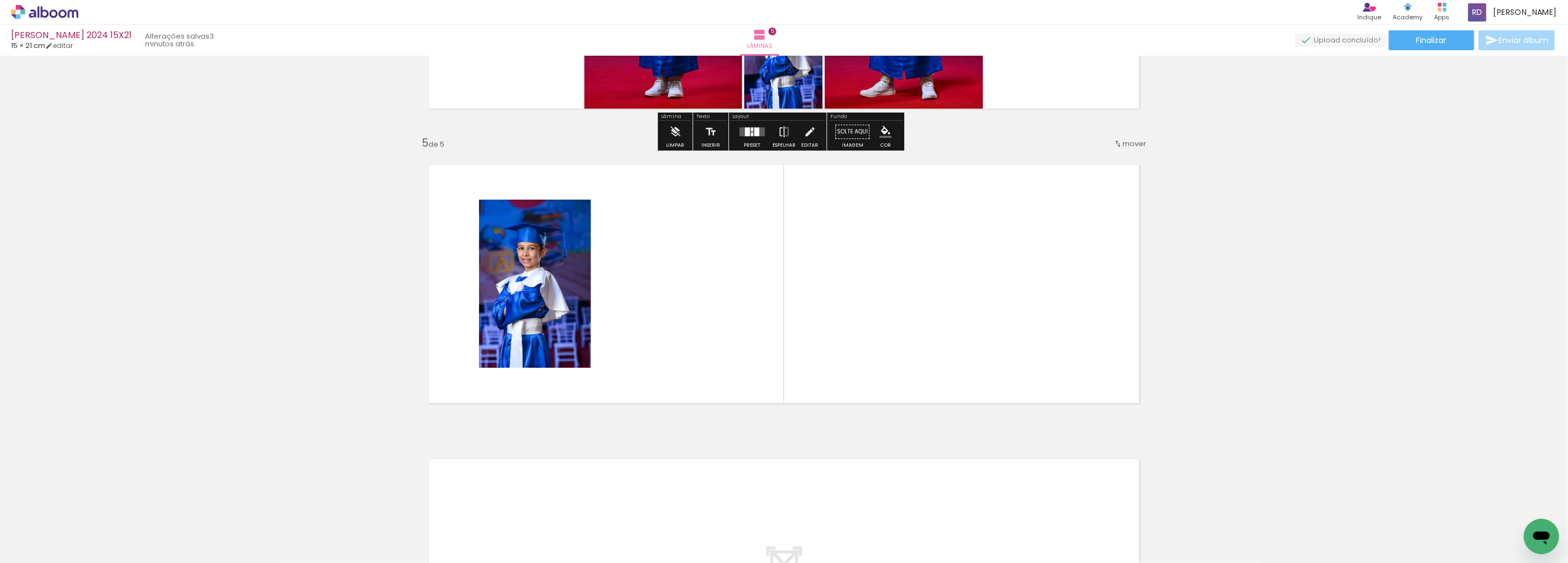
scroll to position [1124, 0]
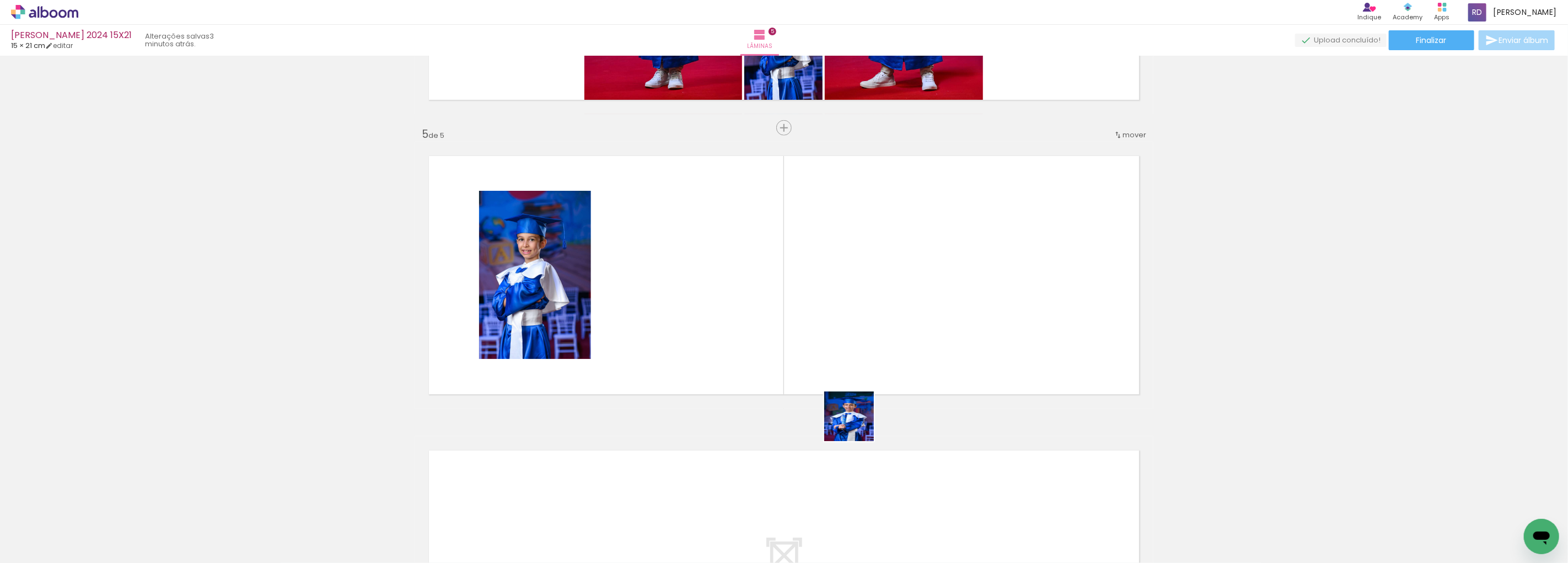
drag, startPoint x: 857, startPoint y: 529, endPoint x: 895, endPoint y: 456, distance: 82.3
click at [859, 335] on quentale-workspace at bounding box center [784, 282] width 1568 height 563
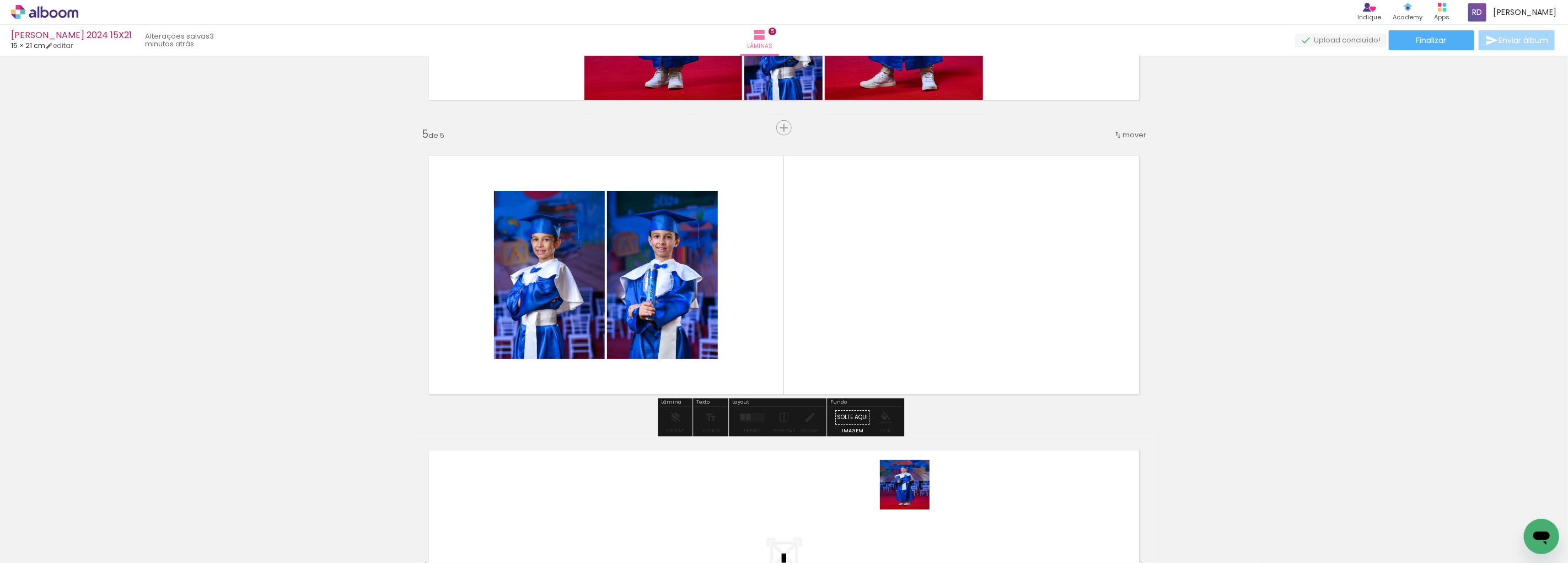
drag, startPoint x: 913, startPoint y: 526, endPoint x: 975, endPoint y: 401, distance: 139.5
click at [867, 336] on quentale-workspace at bounding box center [784, 282] width 1568 height 563
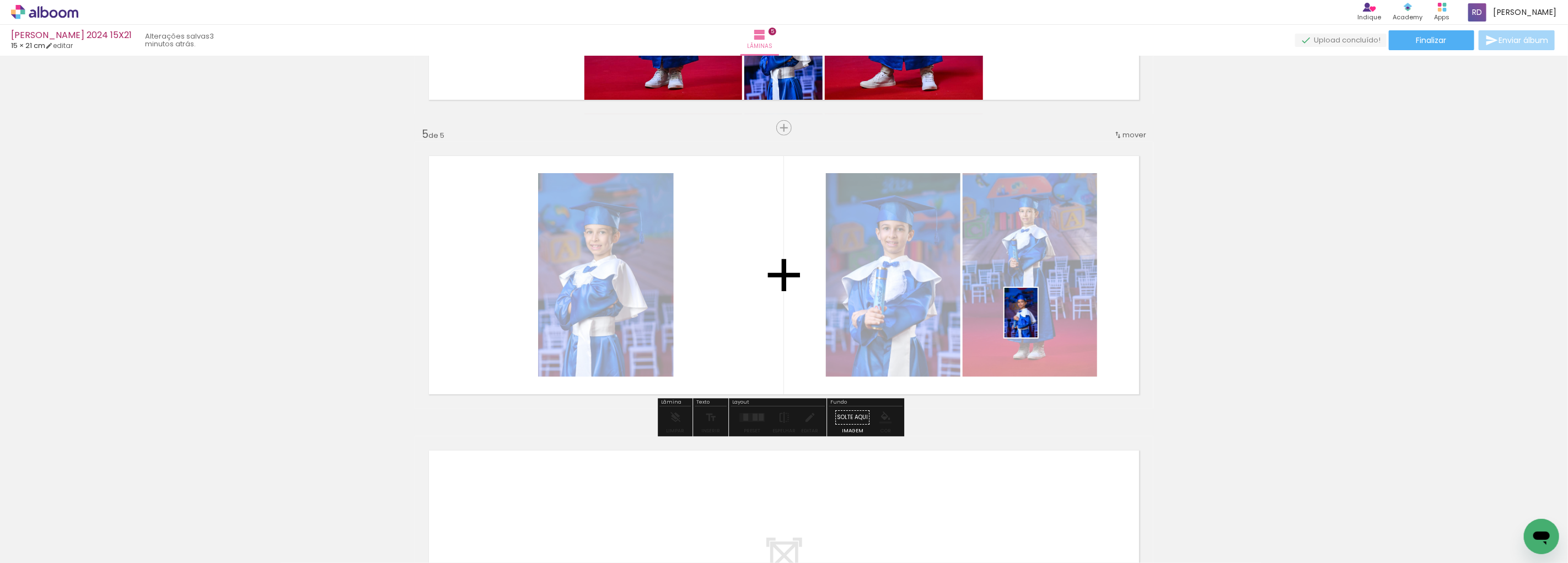
drag, startPoint x: 1168, startPoint y: 531, endPoint x: 1037, endPoint y: 321, distance: 247.5
click at [867, 321] on quentale-workspace at bounding box center [784, 282] width 1568 height 563
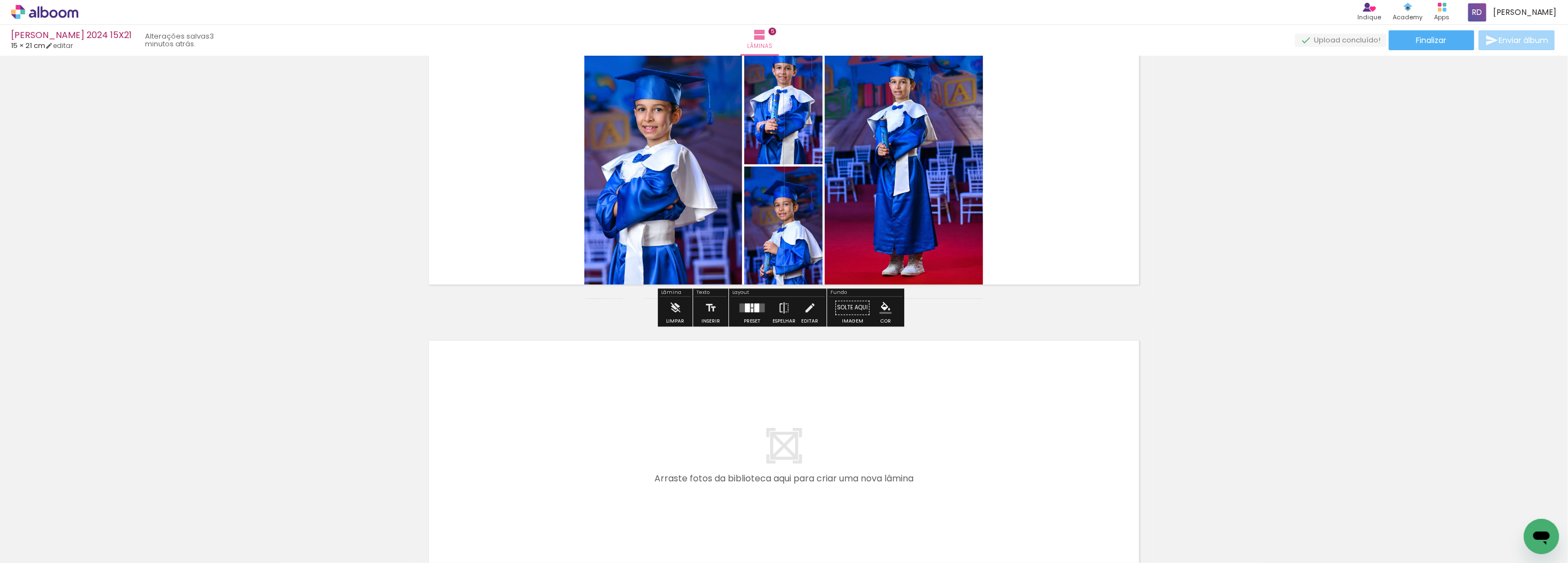
scroll to position [1247, 0]
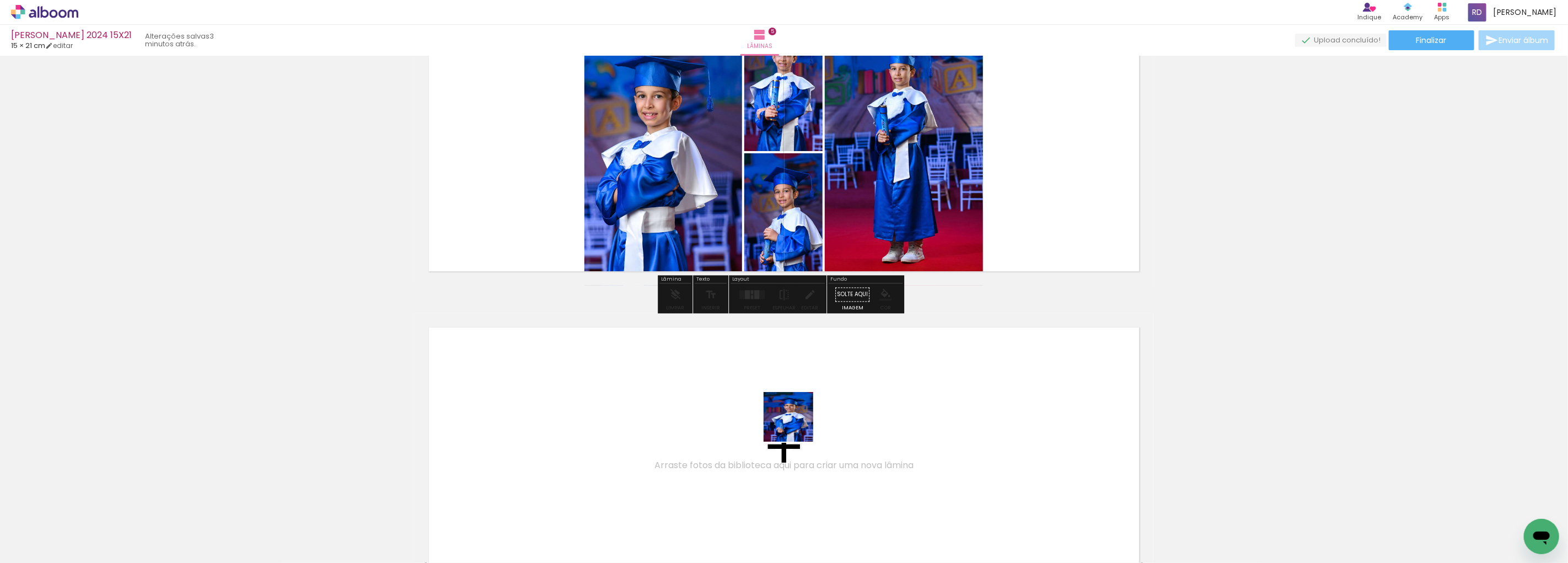
drag, startPoint x: 979, startPoint y: 536, endPoint x: 720, endPoint y: 394, distance: 295.4
click at [720, 394] on quentale-workspace at bounding box center [784, 282] width 1568 height 563
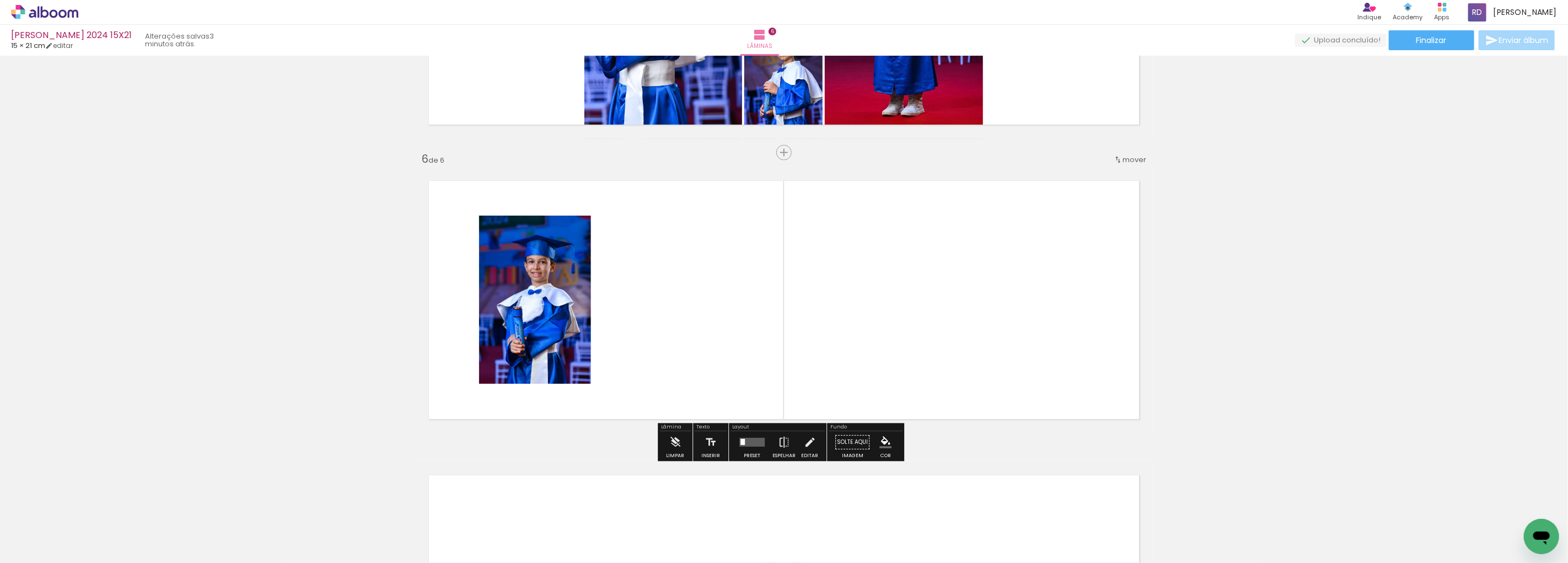
scroll to position [1418, 0]
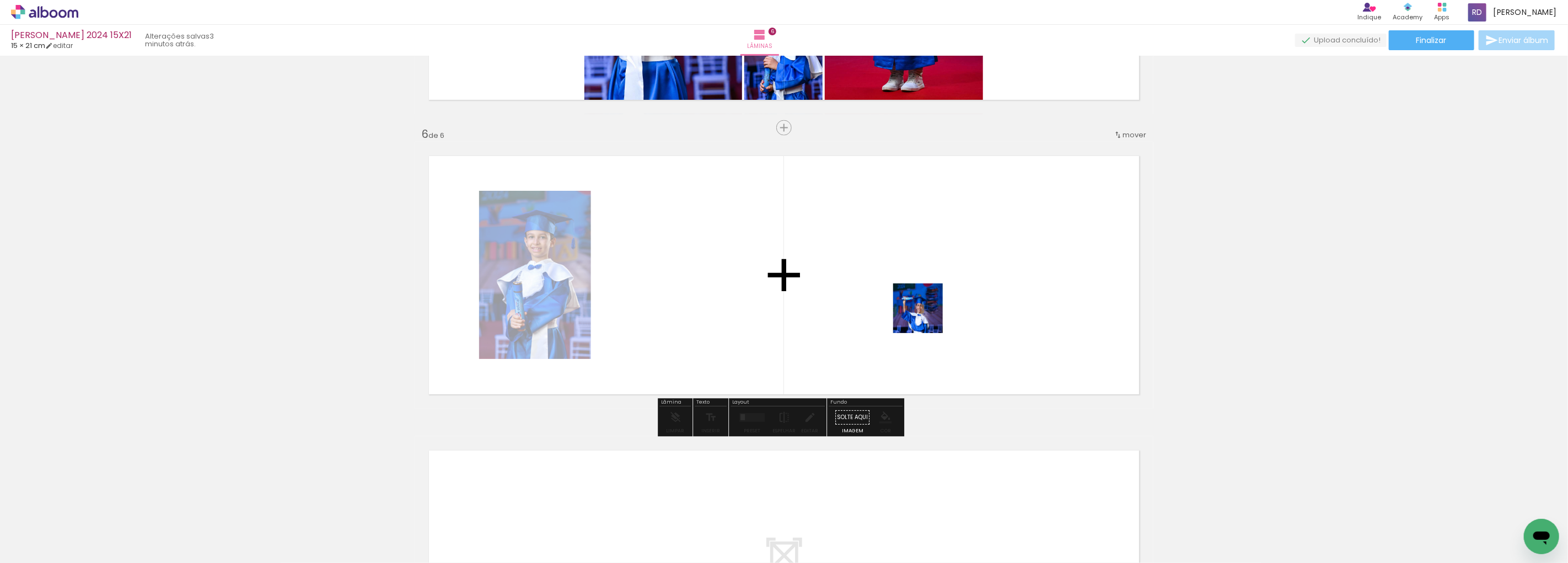
drag, startPoint x: 1045, startPoint y: 527, endPoint x: 926, endPoint y: 317, distance: 241.4
click at [867, 317] on quentale-workspace at bounding box center [784, 282] width 1568 height 563
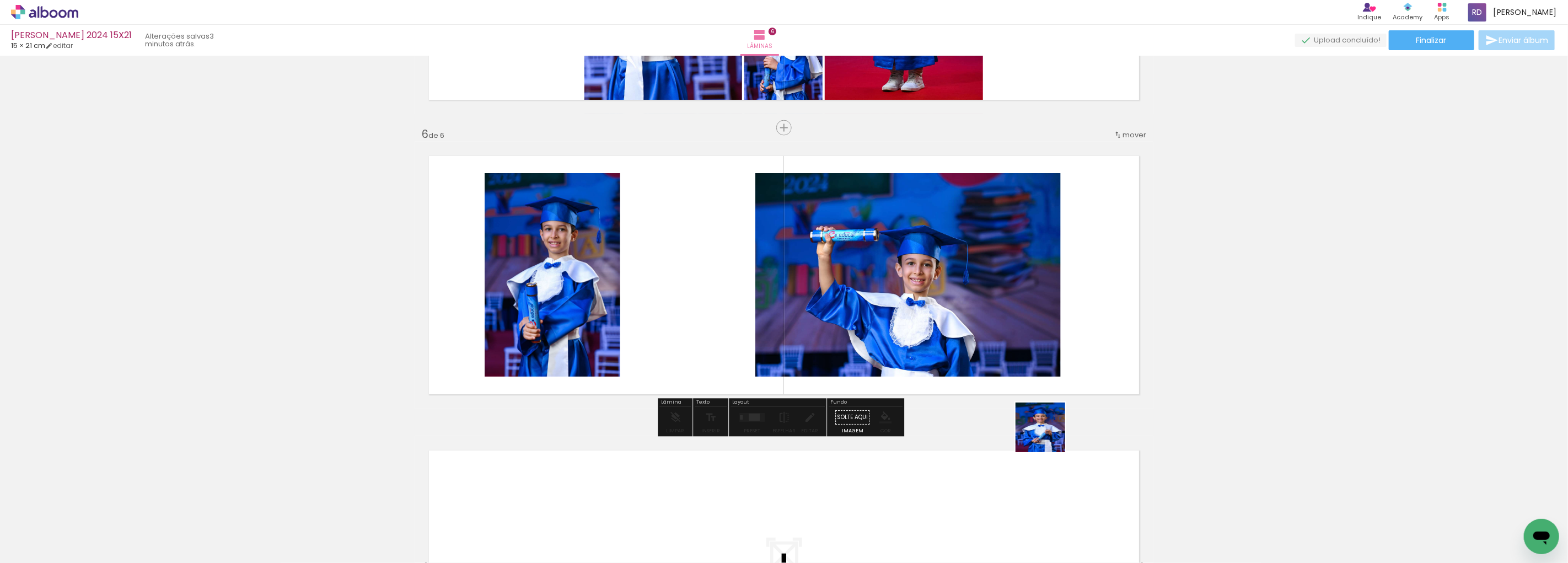
drag, startPoint x: 1096, startPoint y: 527, endPoint x: 950, endPoint y: 312, distance: 259.9
click at [867, 315] on quentale-workspace at bounding box center [784, 282] width 1568 height 563
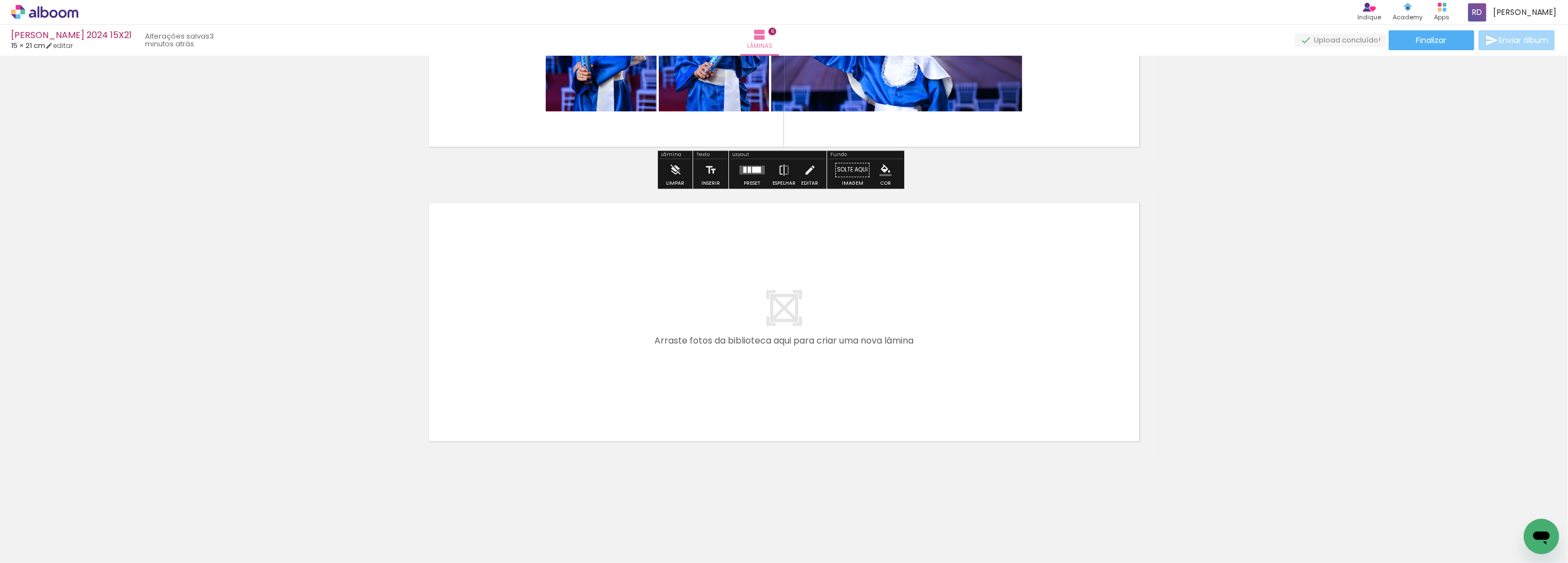
scroll to position [0, 811]
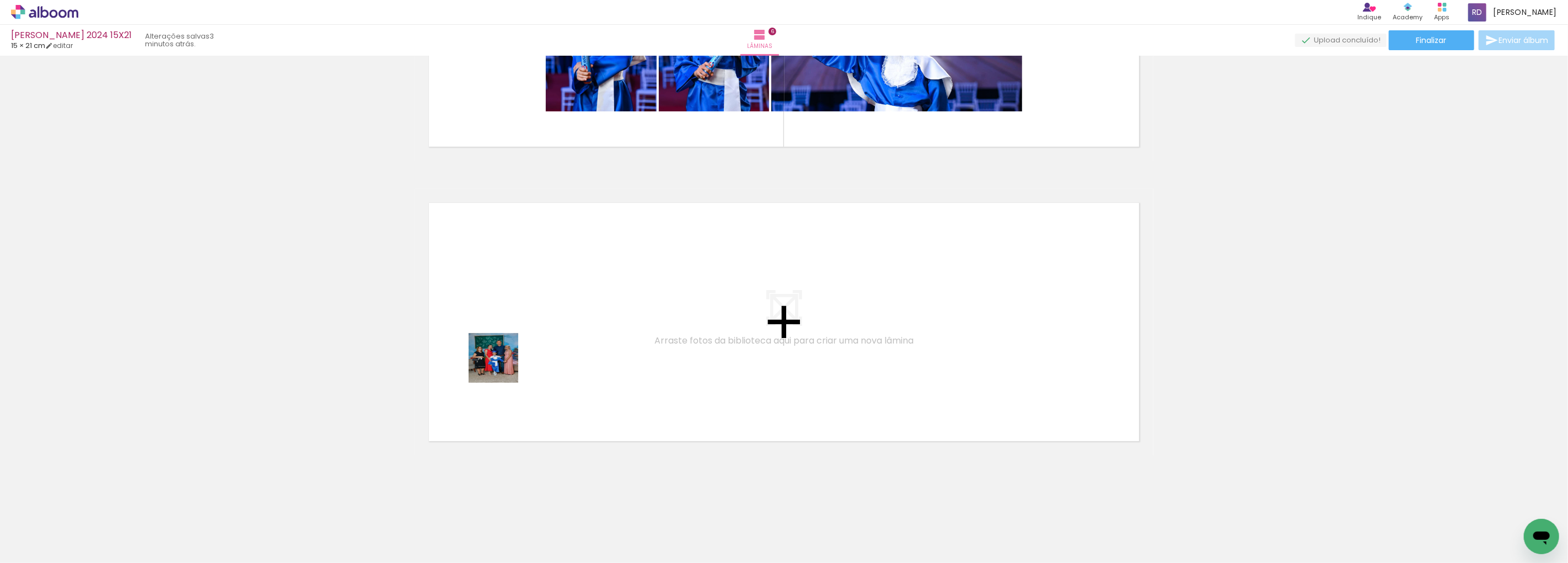
drag, startPoint x: 417, startPoint y: 525, endPoint x: 521, endPoint y: 305, distance: 243.3
click at [521, 305] on quentale-workspace at bounding box center [784, 282] width 1568 height 563
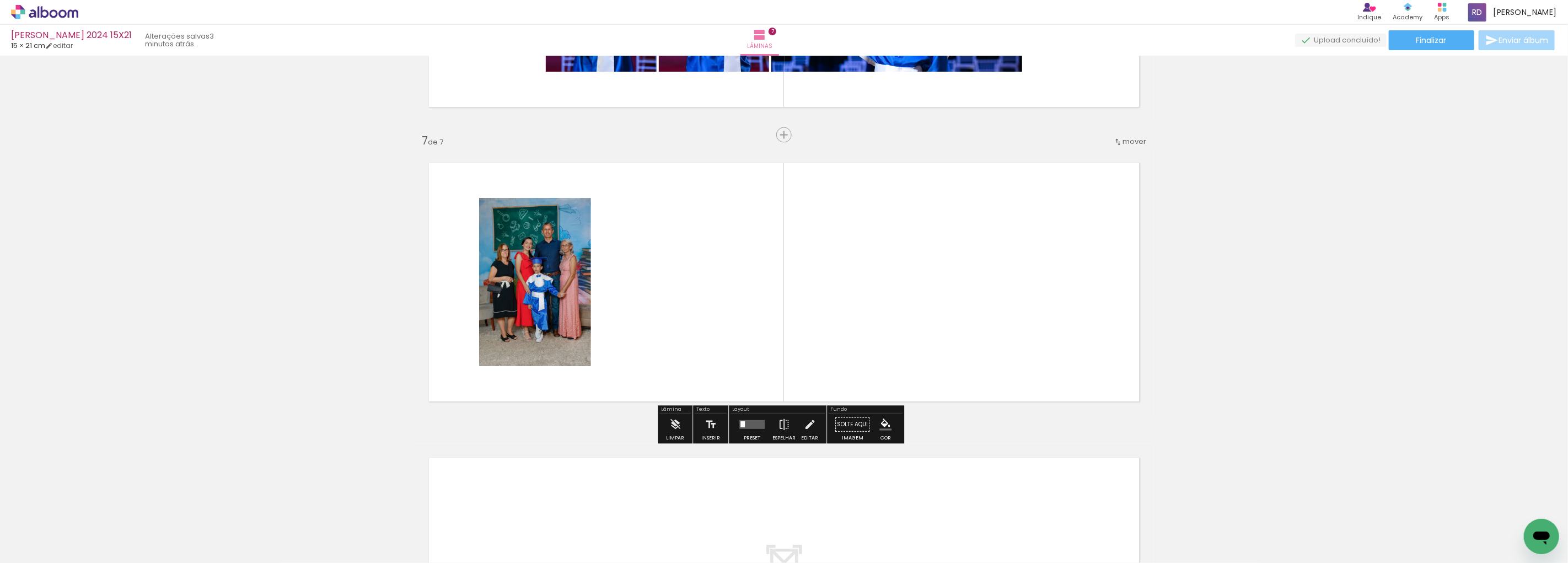
scroll to position [1713, 0]
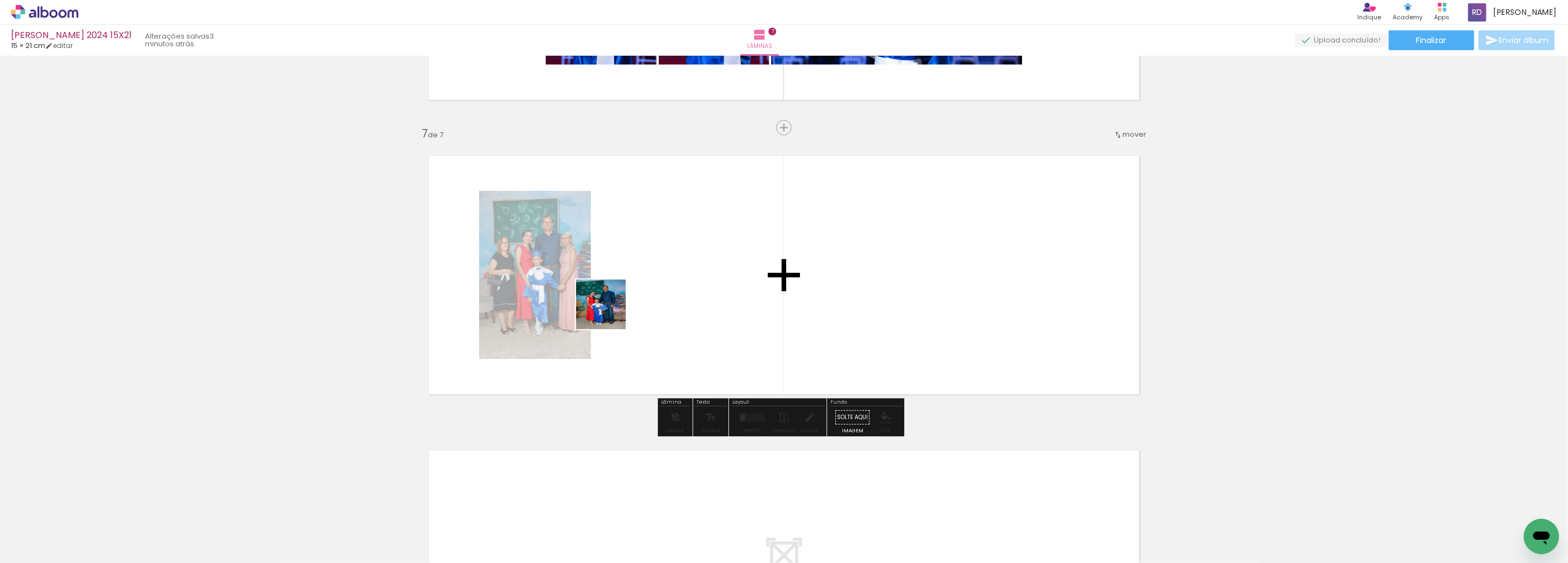
drag, startPoint x: 538, startPoint y: 436, endPoint x: 646, endPoint y: 266, distance: 201.4
click at [646, 266] on quentale-workspace at bounding box center [784, 282] width 1568 height 563
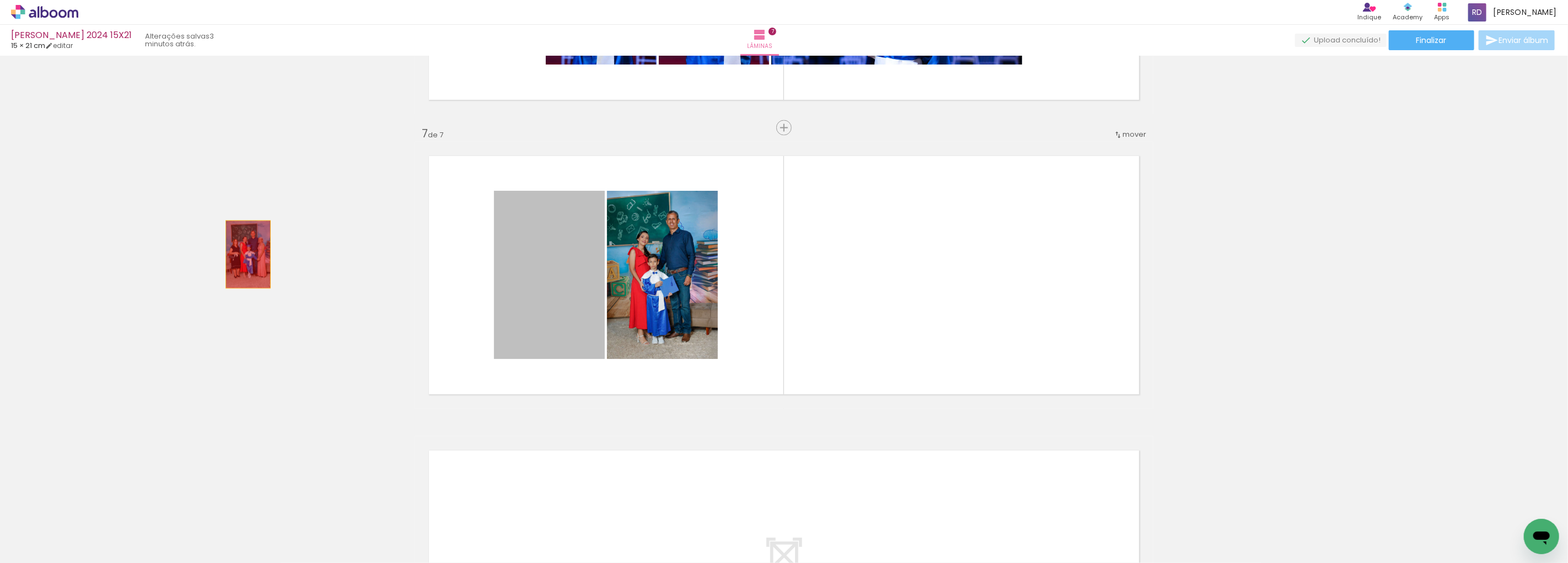
drag, startPoint x: 550, startPoint y: 286, endPoint x: 253, endPoint y: 259, distance: 298.2
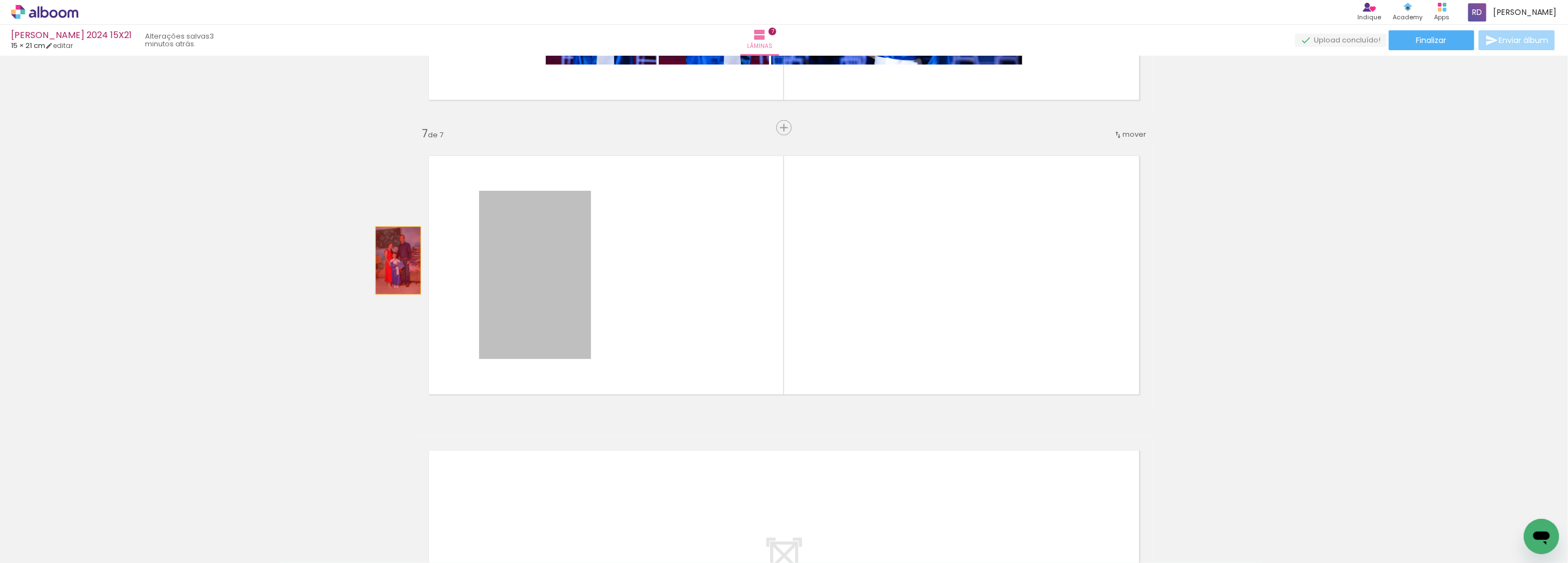
drag, startPoint x: 393, startPoint y: 260, endPoint x: 211, endPoint y: 239, distance: 183.2
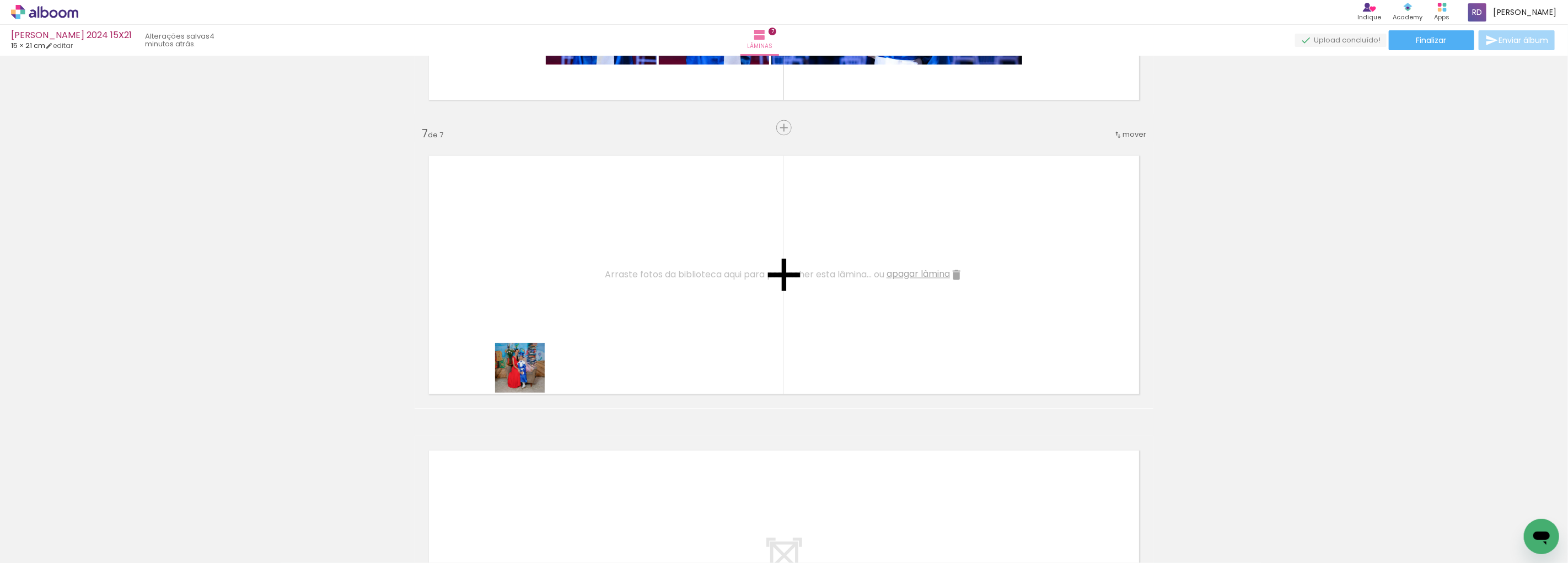
drag, startPoint x: 543, startPoint y: 536, endPoint x: 583, endPoint y: 486, distance: 64.0
click at [528, 368] on quentale-workspace at bounding box center [784, 282] width 1568 height 563
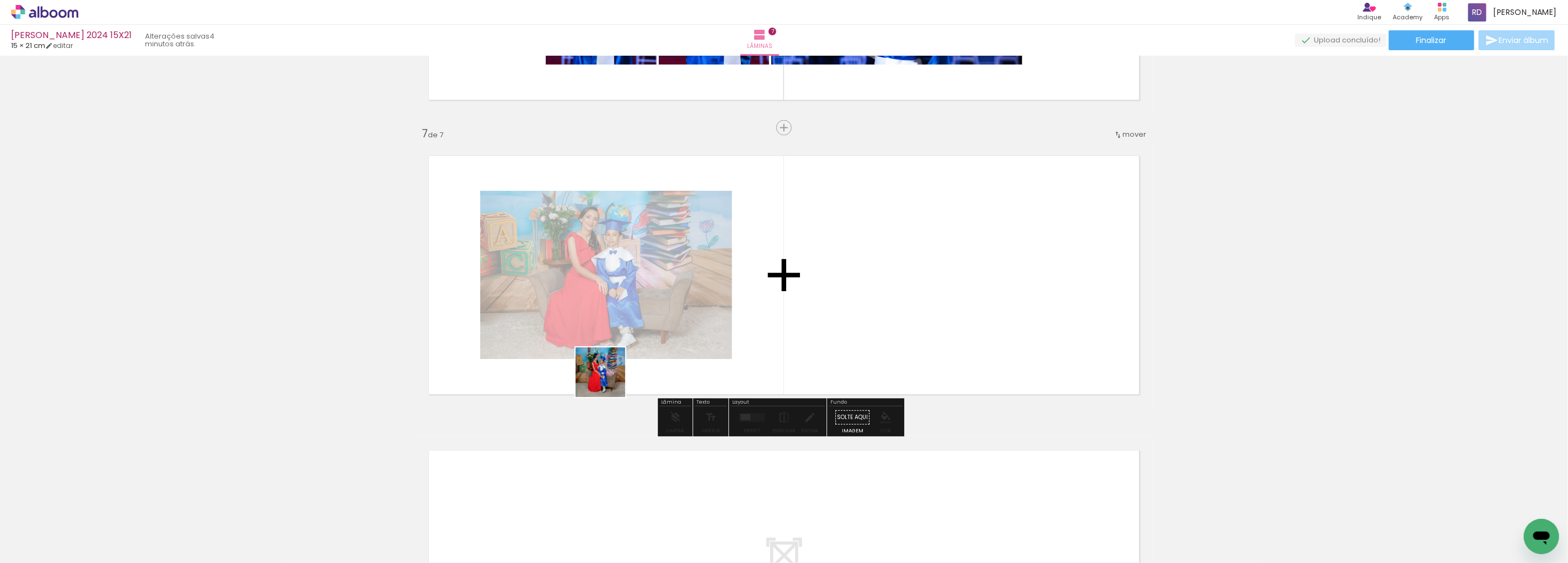
drag, startPoint x: 602, startPoint y: 528, endPoint x: 643, endPoint y: 434, distance: 102.6
click at [615, 294] on quentale-workspace at bounding box center [784, 282] width 1568 height 563
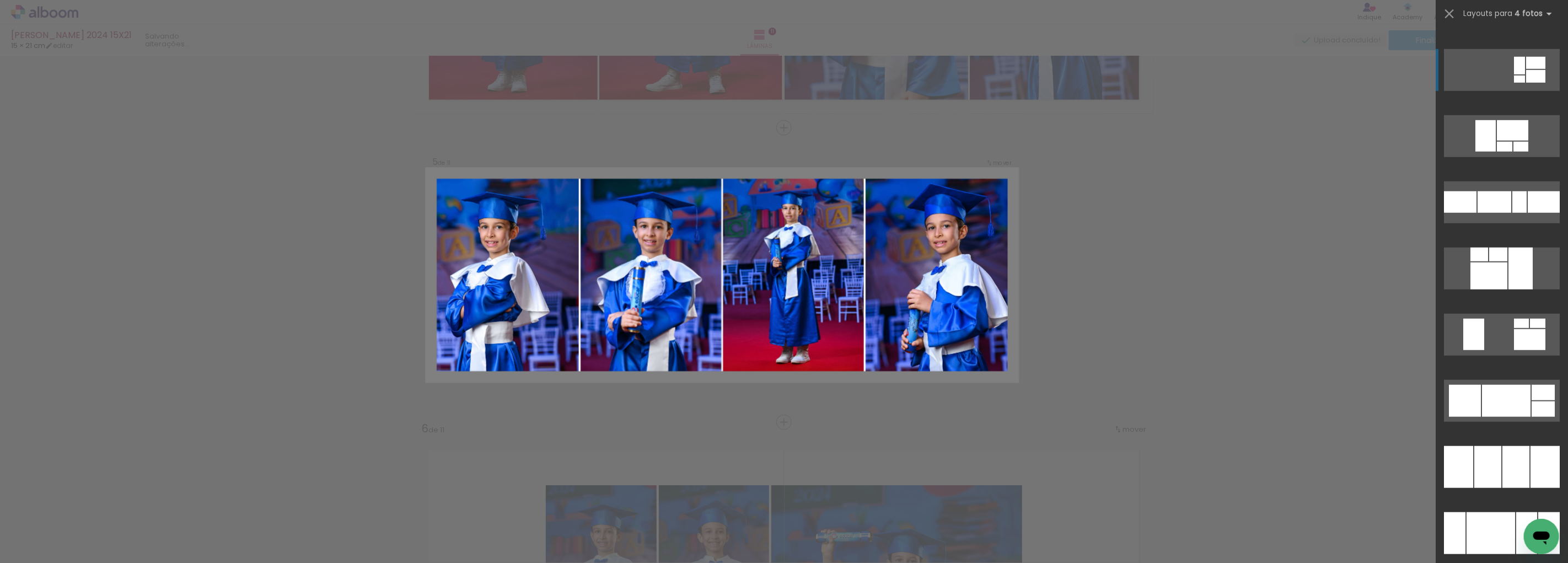
scroll to position [15074, 0]
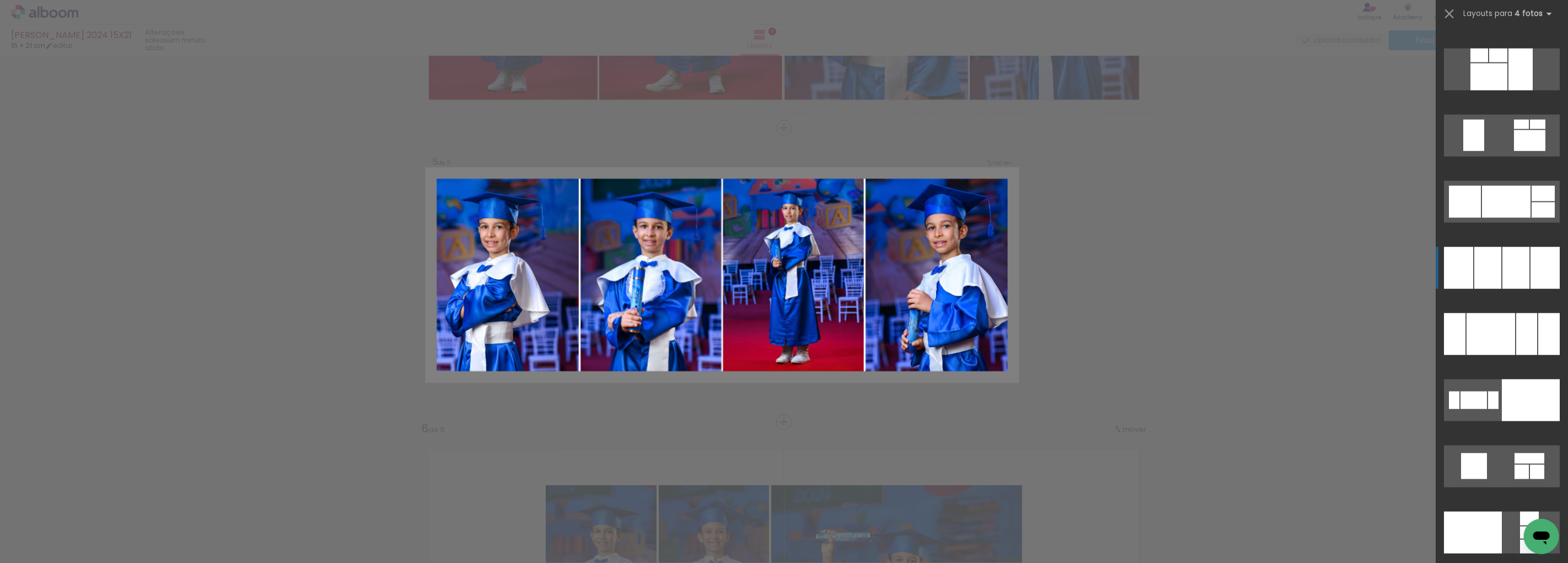
click at [1506, 90] on div at bounding box center [1488, 77] width 37 height 27
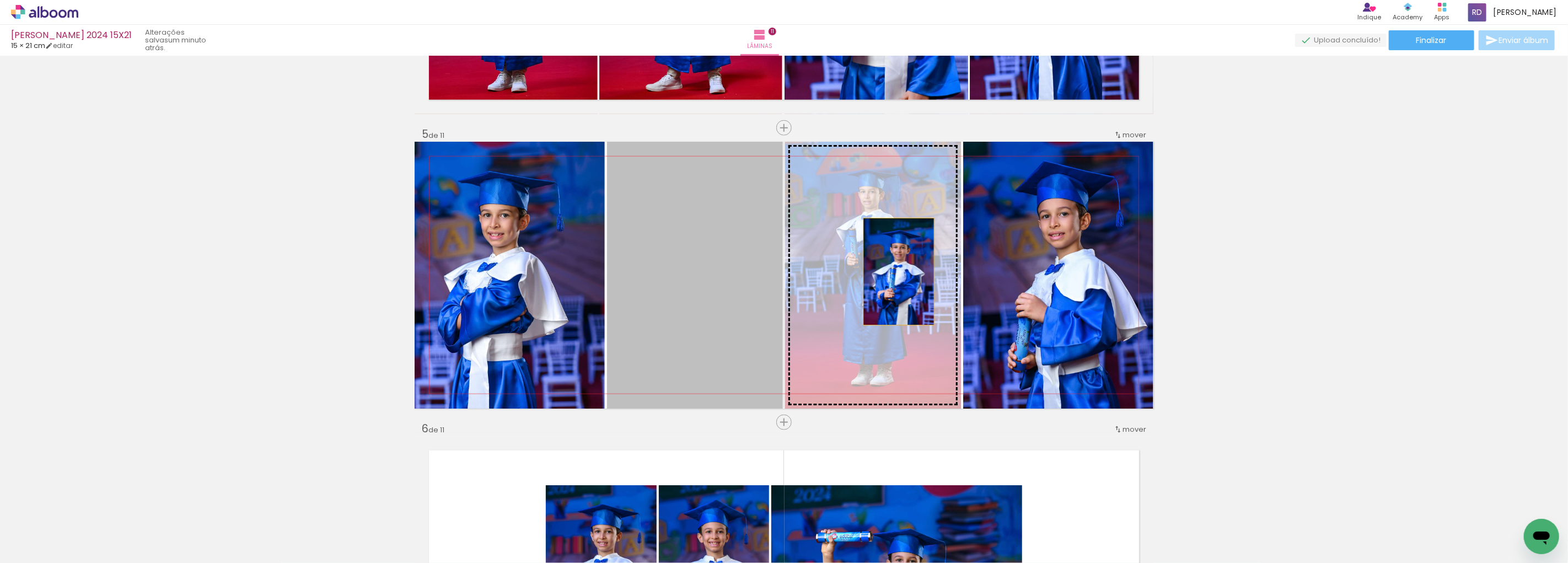
drag, startPoint x: 686, startPoint y: 274, endPoint x: 895, endPoint y: 271, distance: 209.0
click at [0, 0] on slot at bounding box center [0, 0] width 0 height 0
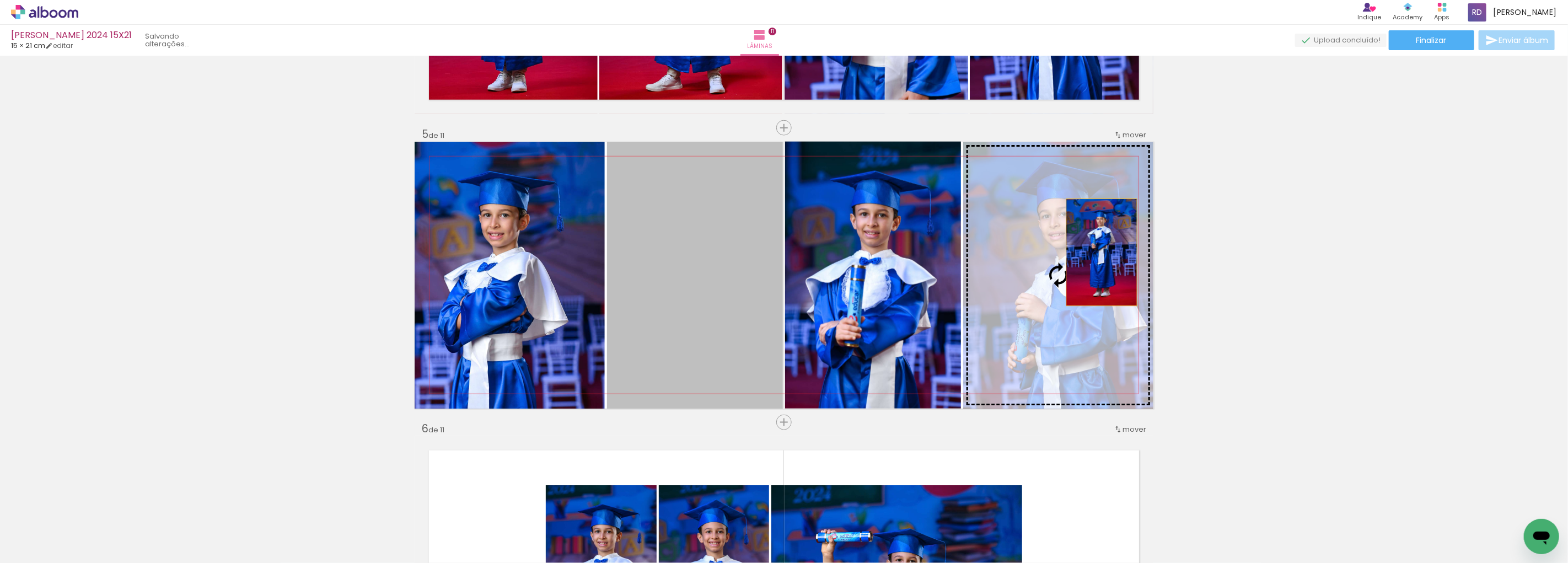
drag, startPoint x: 681, startPoint y: 241, endPoint x: 1085, endPoint y: 254, distance: 404.2
click at [0, 0] on slot at bounding box center [0, 0] width 0 height 0
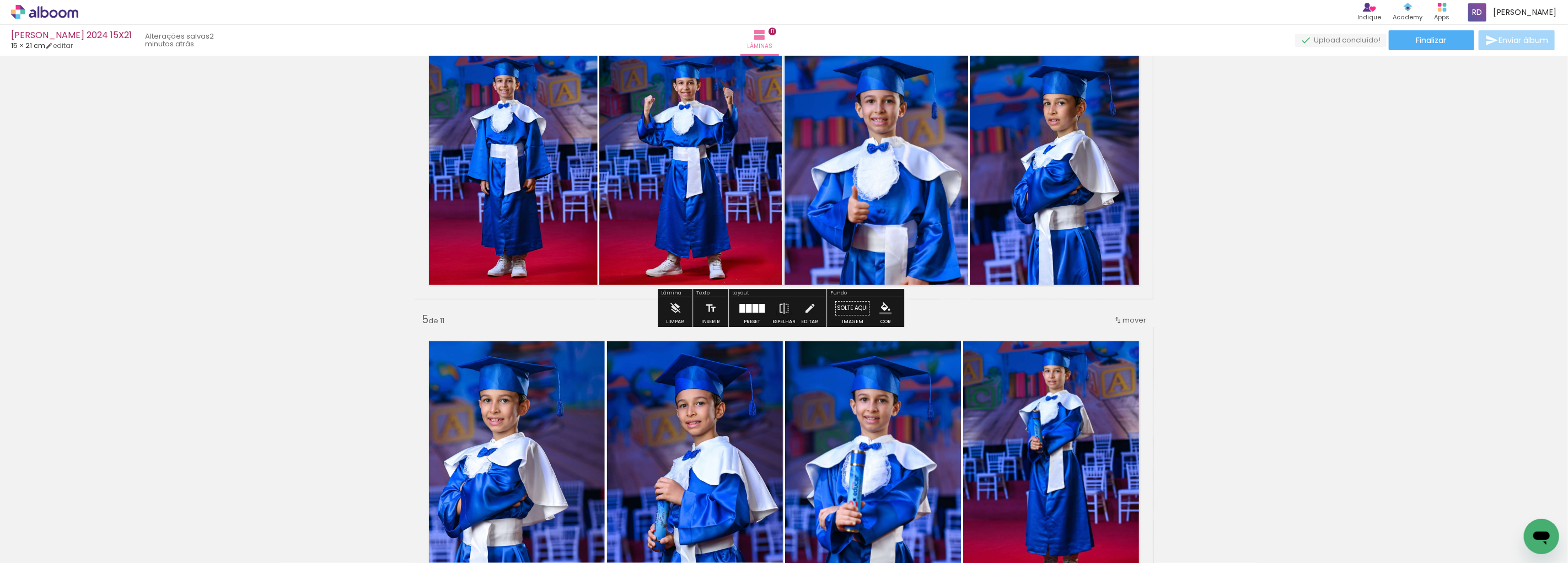
scroll to position [818, 0]
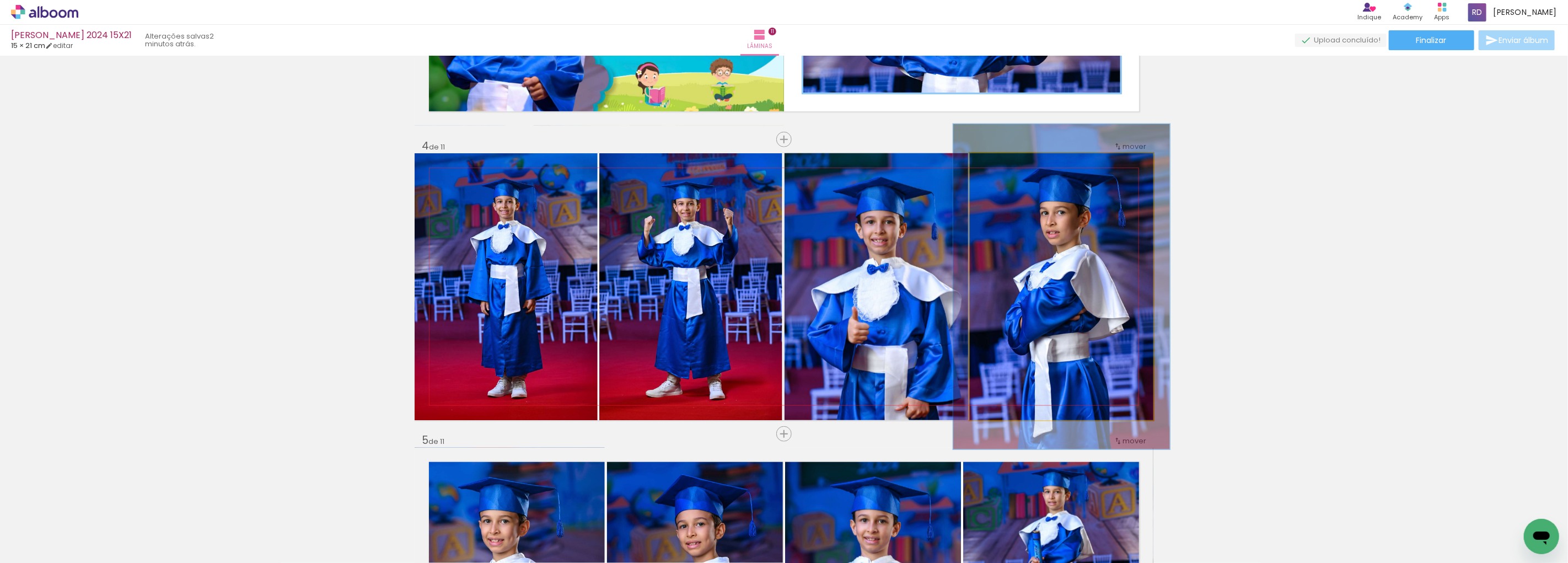
drag, startPoint x: 991, startPoint y: 164, endPoint x: 999, endPoint y: 164, distance: 8.0
type paper-slider "118"
click at [999, 164] on div at bounding box center [1003, 165] width 10 height 10
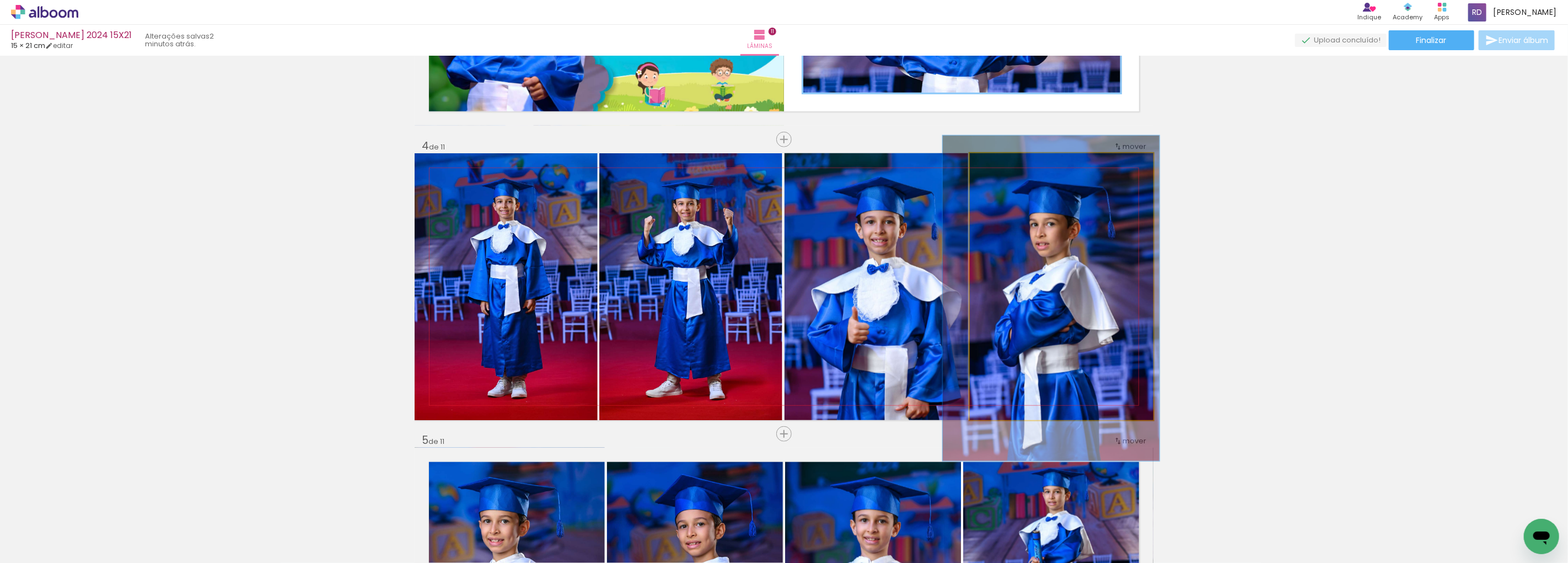
drag, startPoint x: 1070, startPoint y: 251, endPoint x: 1061, endPoint y: 261, distance: 13.5
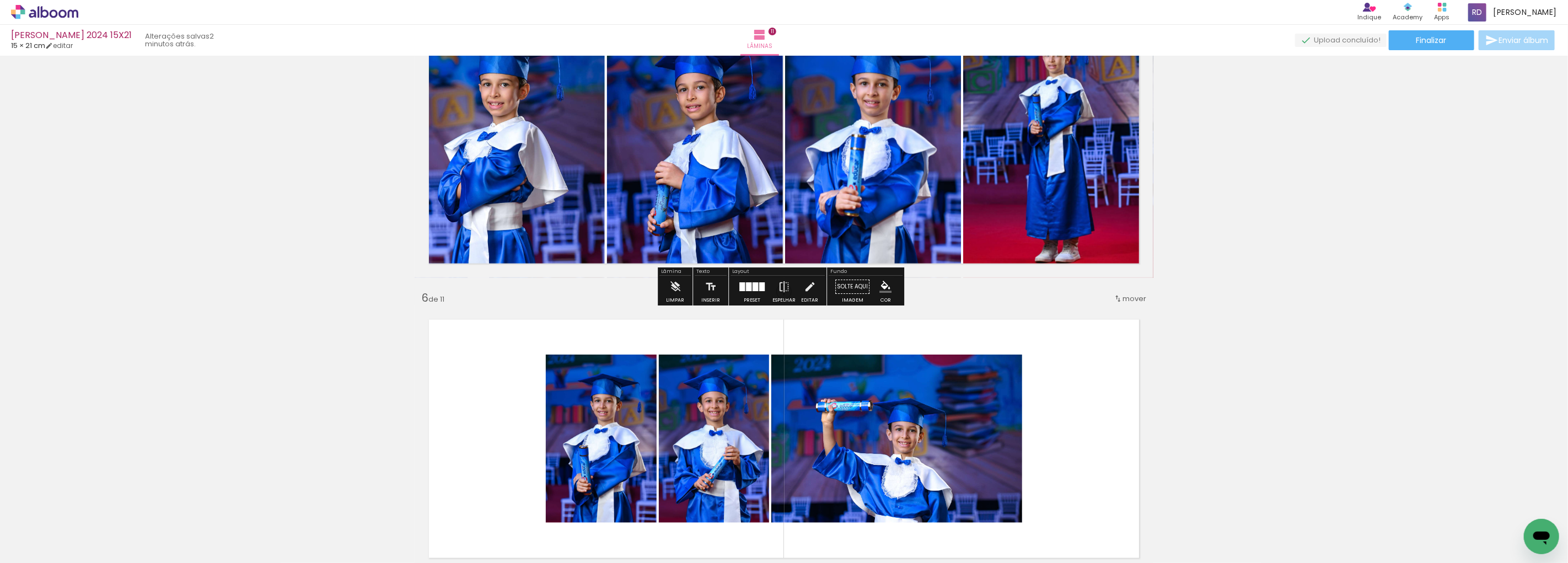
scroll to position [1430, 0]
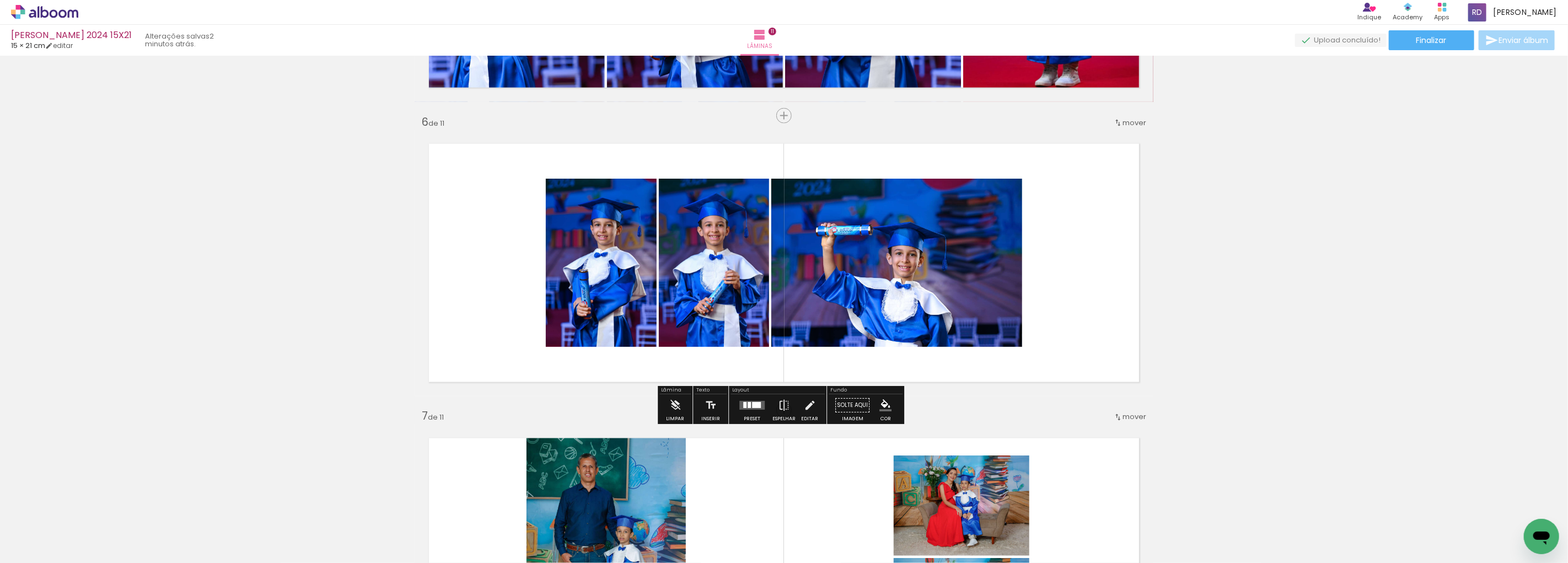
click at [747, 406] on div at bounding box center [749, 405] width 4 height 6
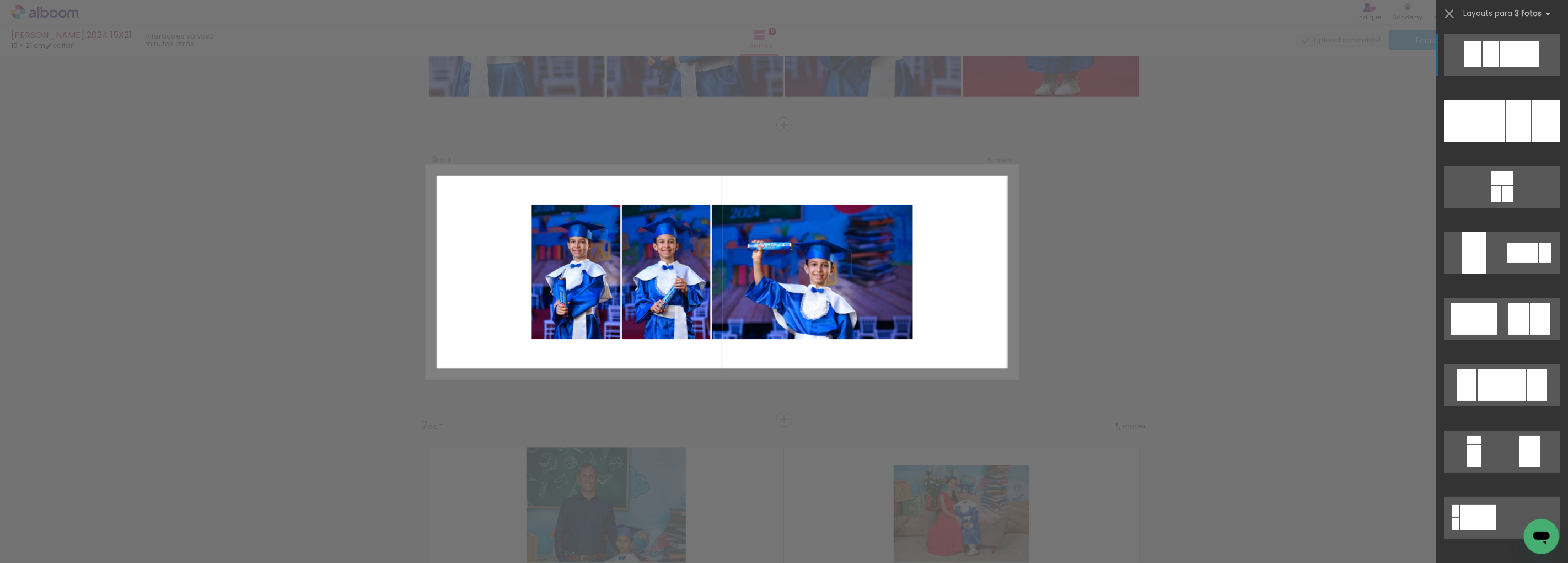
scroll to position [1418, 0]
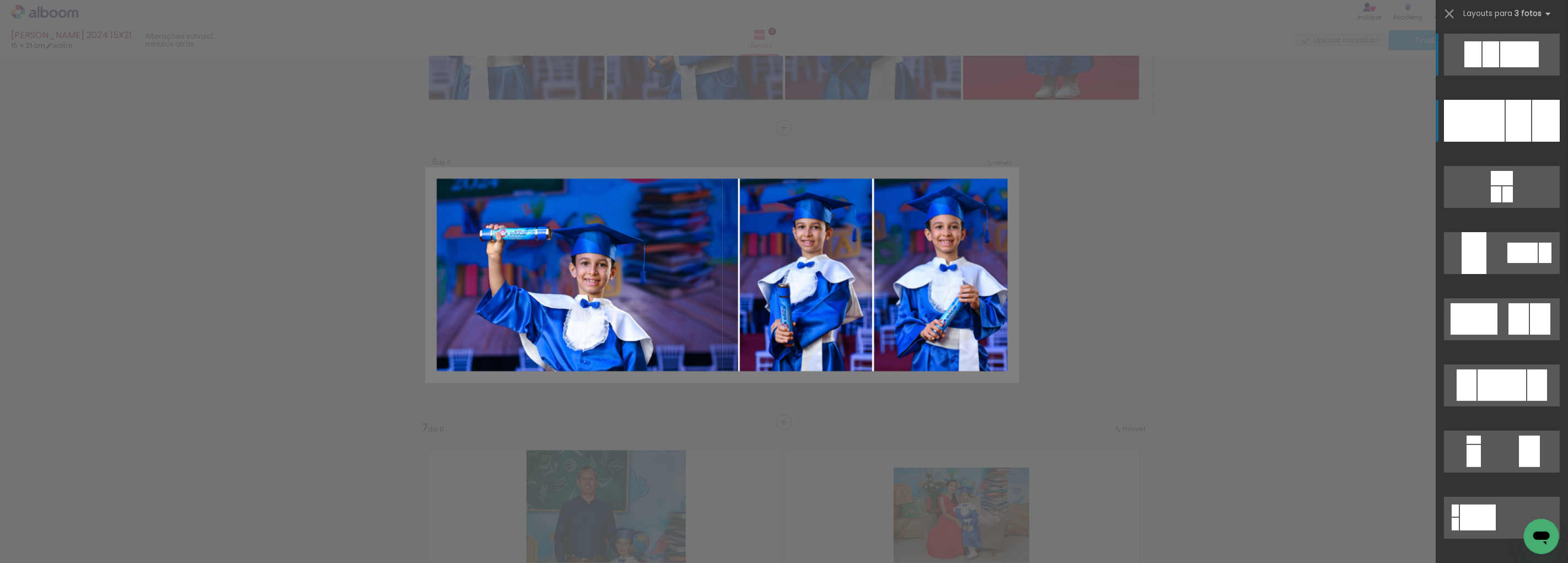
click at [1518, 108] on div at bounding box center [1518, 121] width 25 height 42
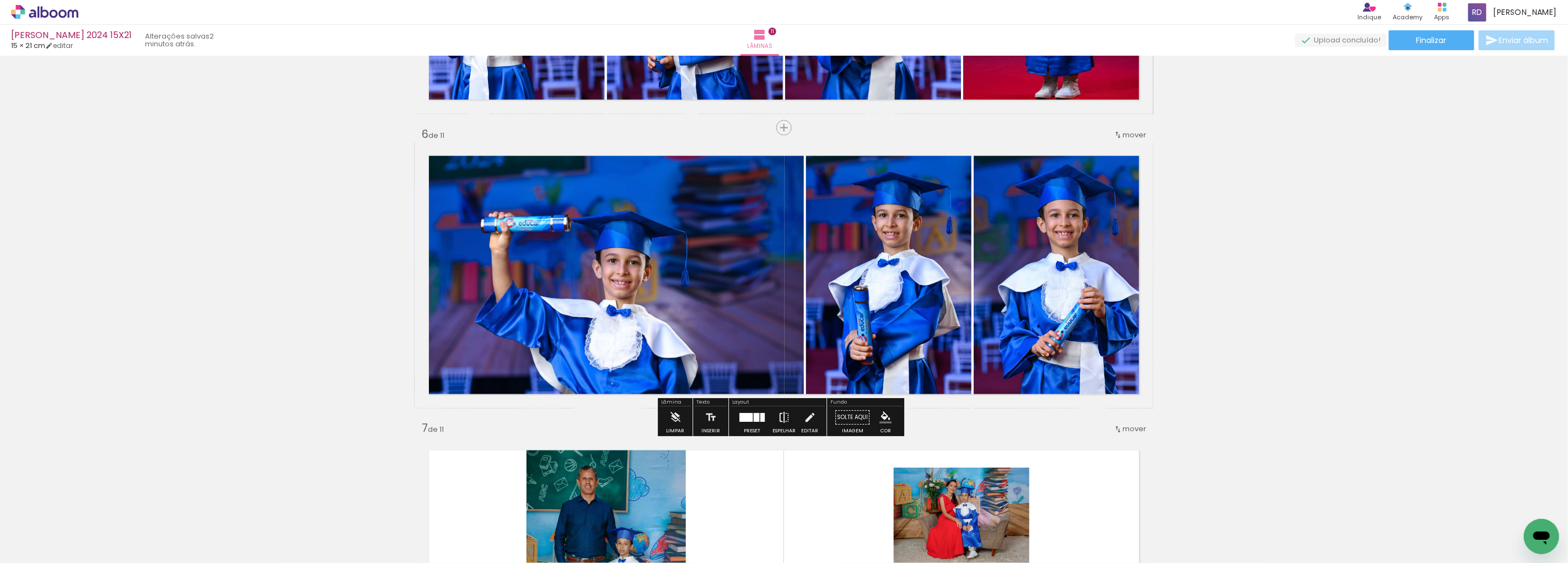
click at [780, 417] on iron-icon at bounding box center [784, 417] width 12 height 22
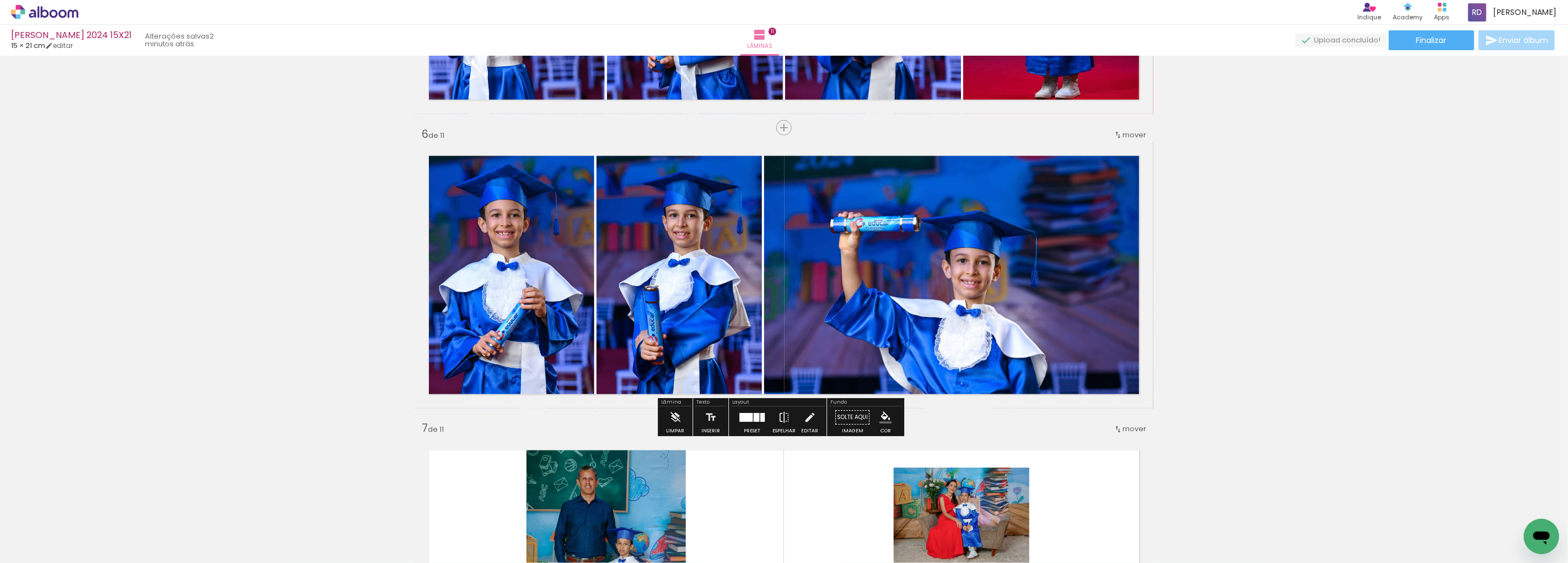
click at [930, 299] on quentale-photo at bounding box center [958, 275] width 389 height 267
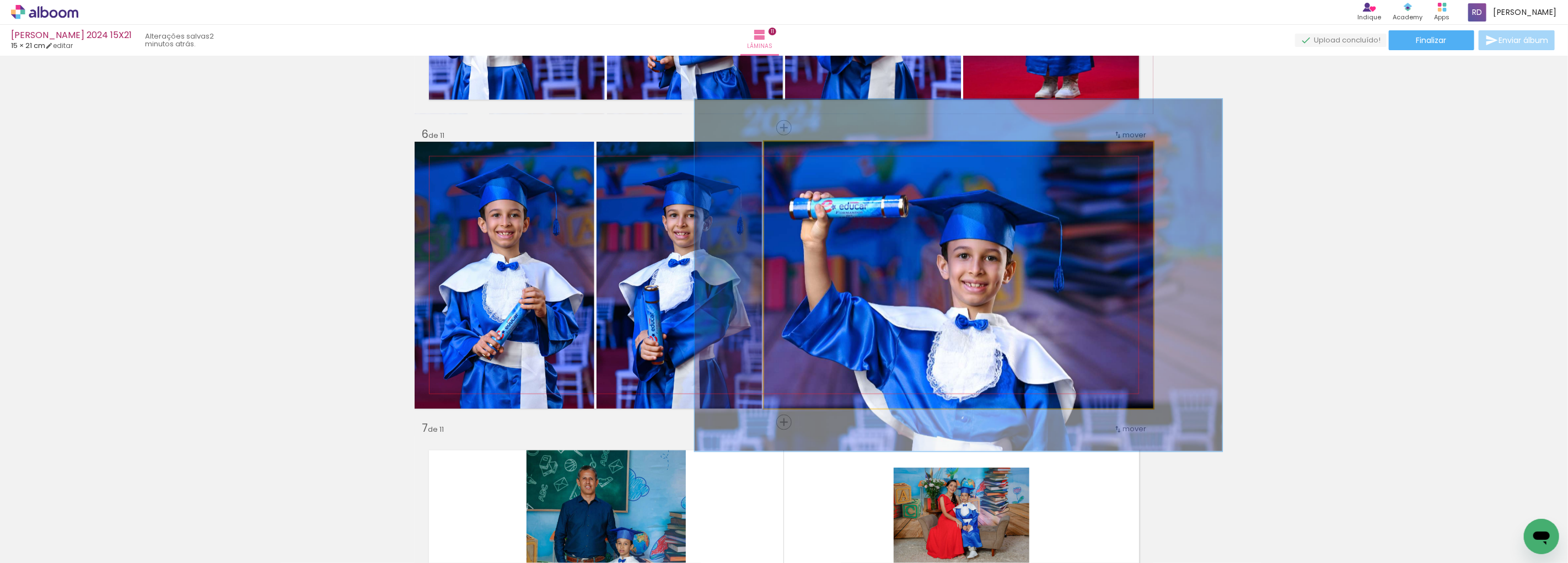
drag, startPoint x: 786, startPoint y: 156, endPoint x: 798, endPoint y: 156, distance: 12.0
click at [798, 156] on div at bounding box center [802, 153] width 18 height 18
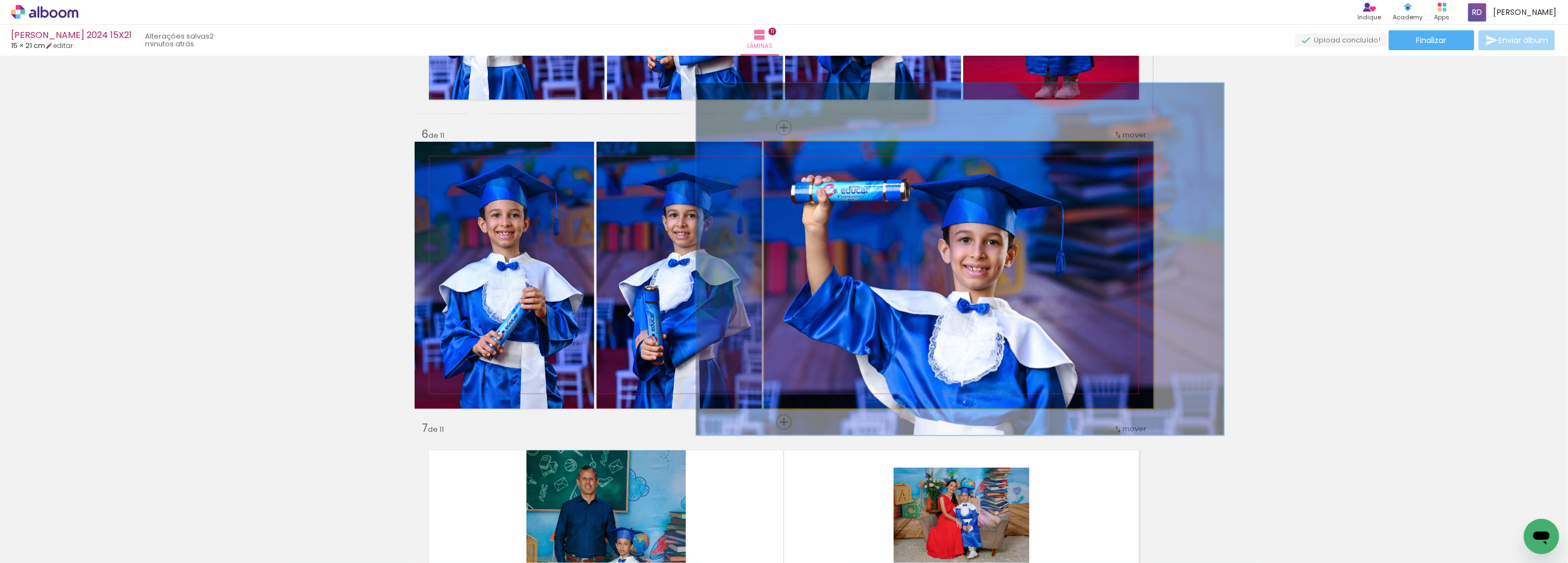
drag, startPoint x: 965, startPoint y: 307, endPoint x: 966, endPoint y: 291, distance: 16.0
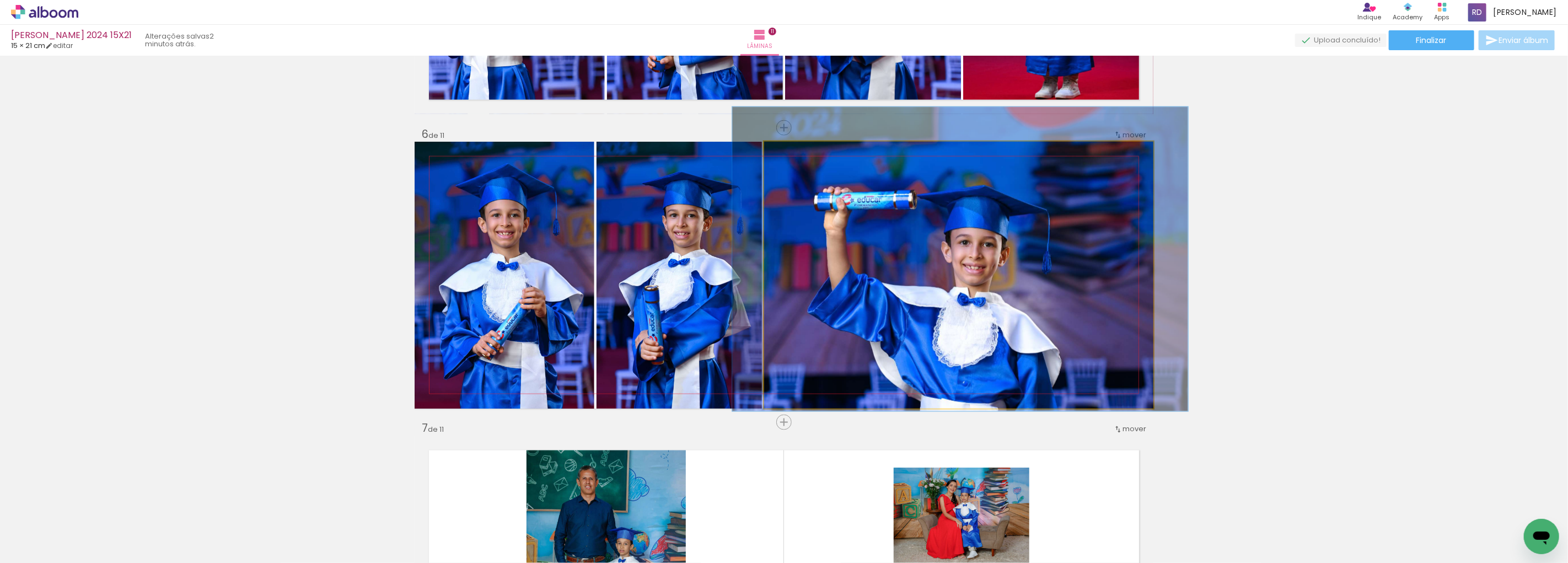
click at [795, 155] on div at bounding box center [796, 154] width 10 height 10
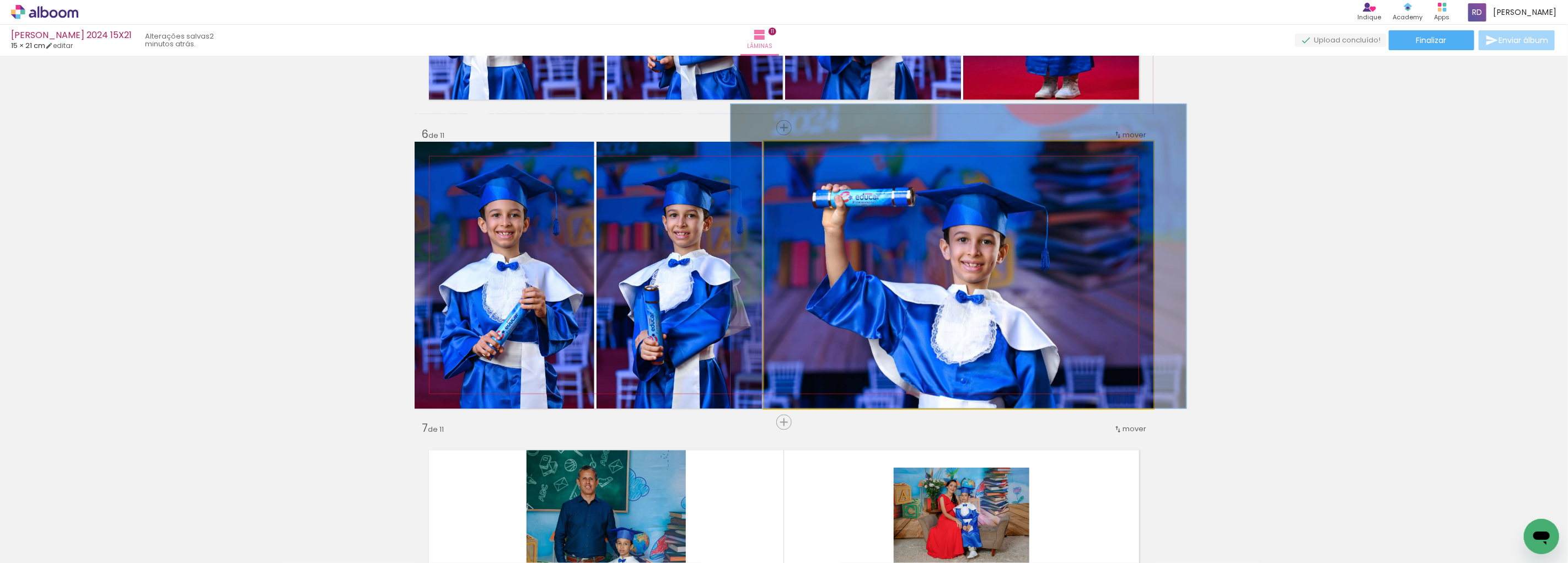
drag, startPoint x: 910, startPoint y: 269, endPoint x: 908, endPoint y: 251, distance: 18.1
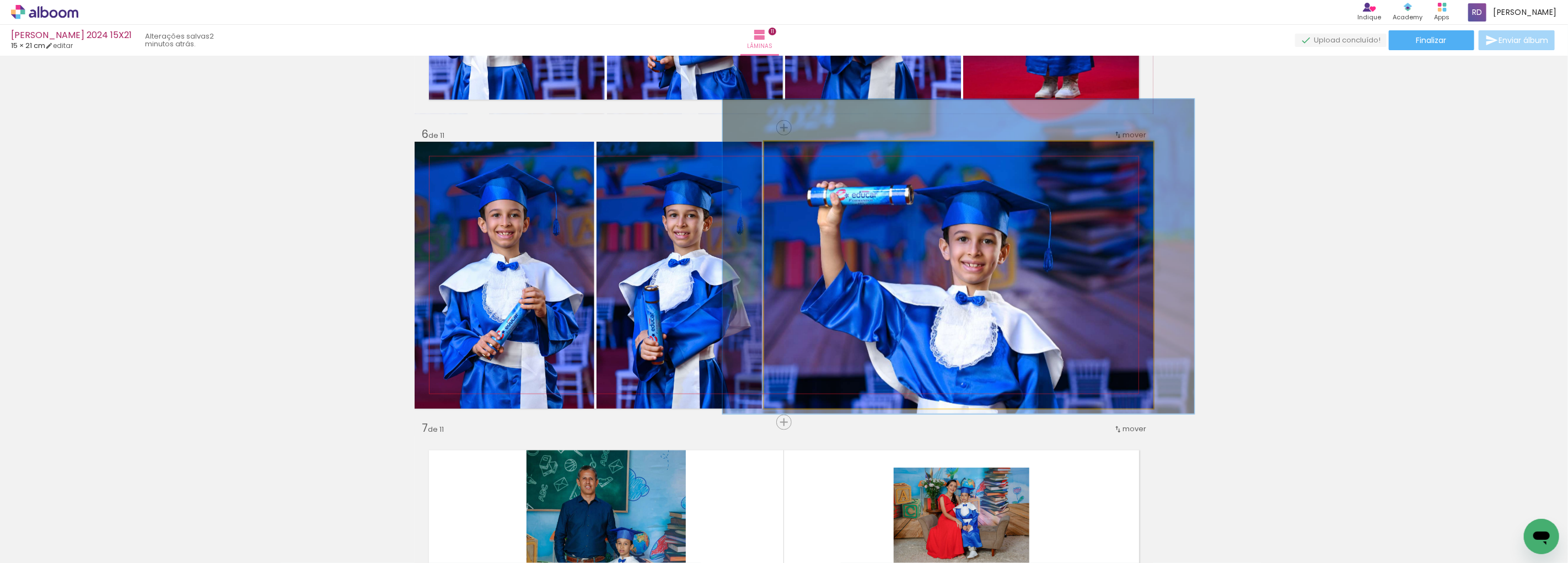
type paper-slider "118"
click at [795, 151] on div at bounding box center [798, 154] width 10 height 10
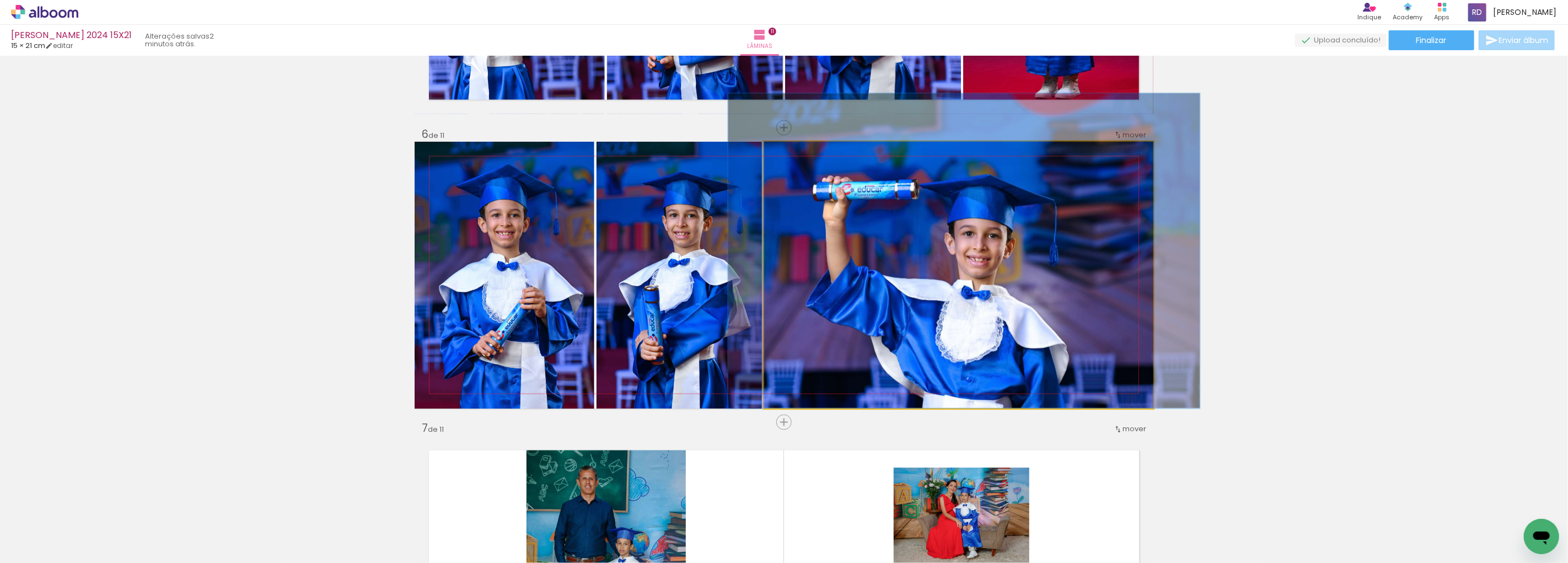
drag, startPoint x: 902, startPoint y: 310, endPoint x: 907, endPoint y: 294, distance: 16.8
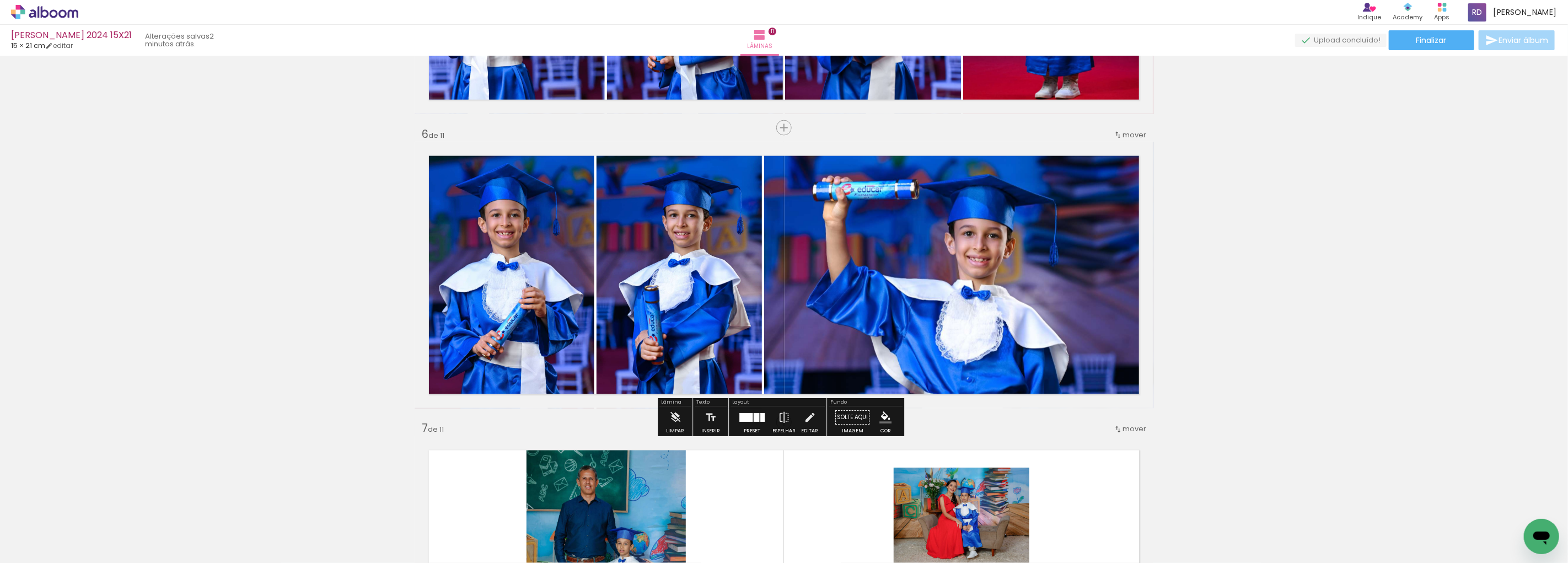
click at [1266, 291] on div "Inserir lâmina 1 de 11 Inserir lâmina 2 de 11 Inserir lâmina 3 de 11 Inserir lâ…" at bounding box center [784, 409] width 1568 height 3535
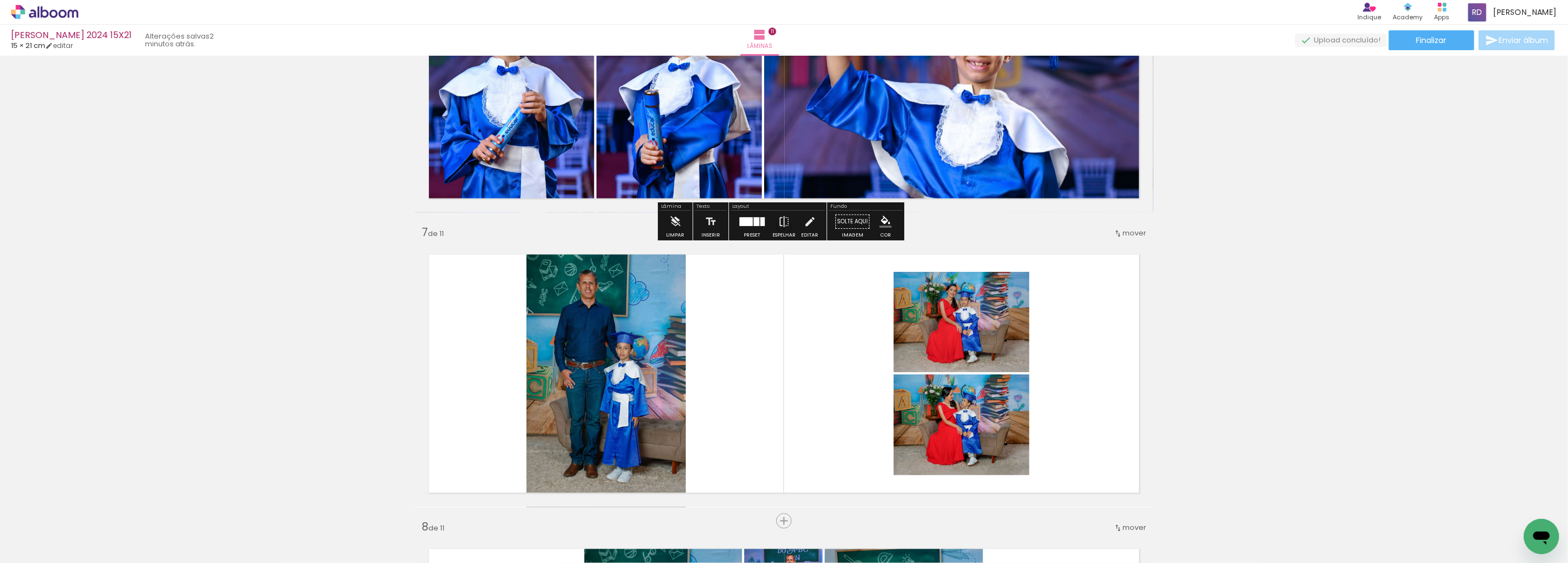
scroll to position [1663, 0]
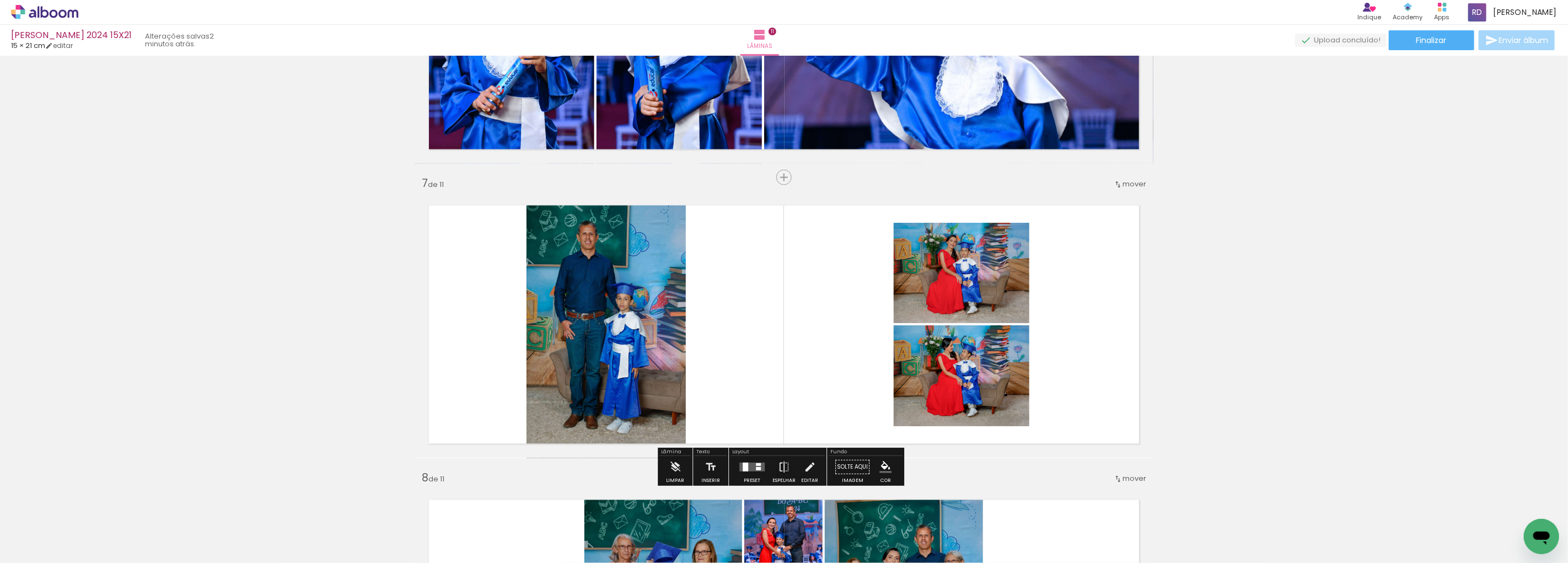
click at [747, 465] on quentale-layouter at bounding box center [752, 467] width 25 height 9
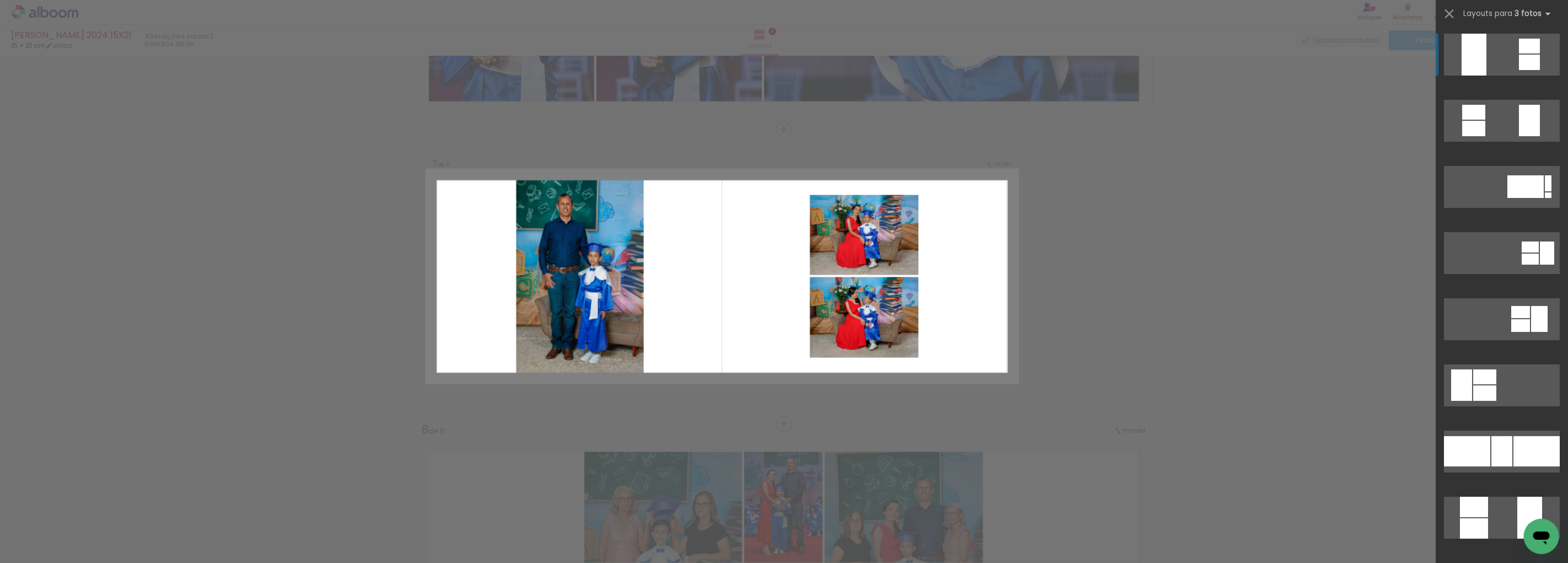
scroll to position [1713, 0]
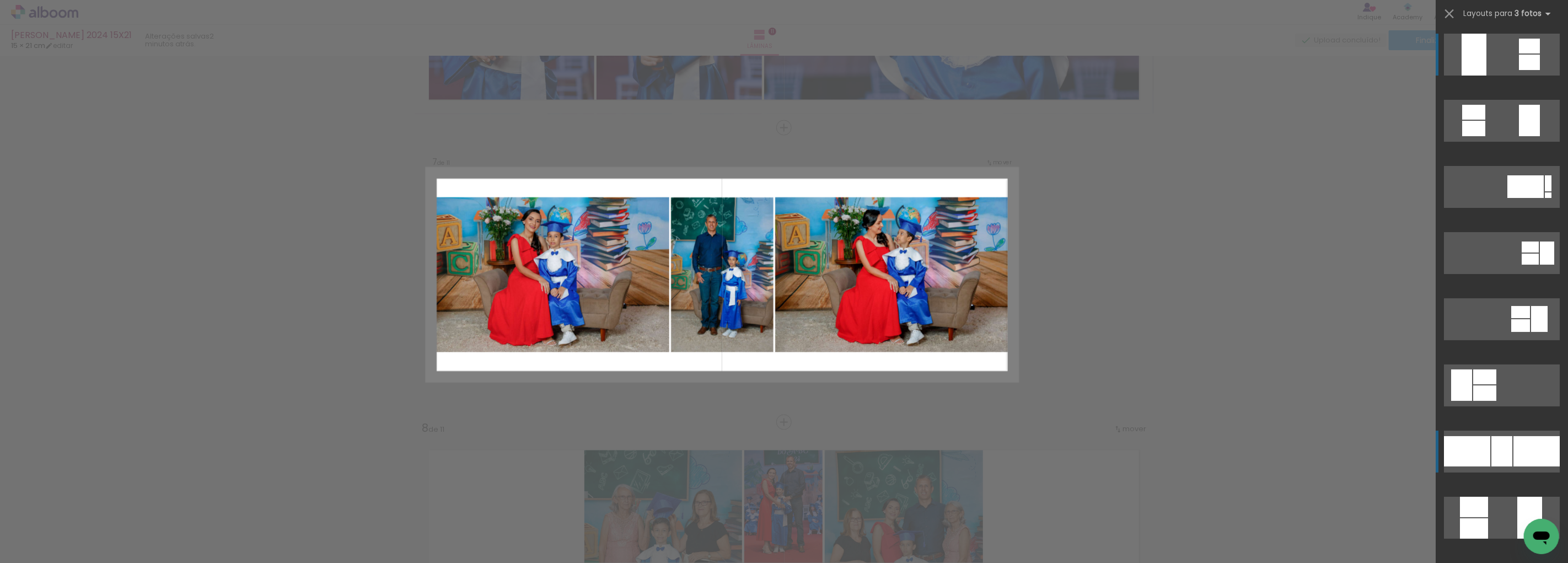
click at [1513, 448] on div at bounding box center [1536, 451] width 47 height 30
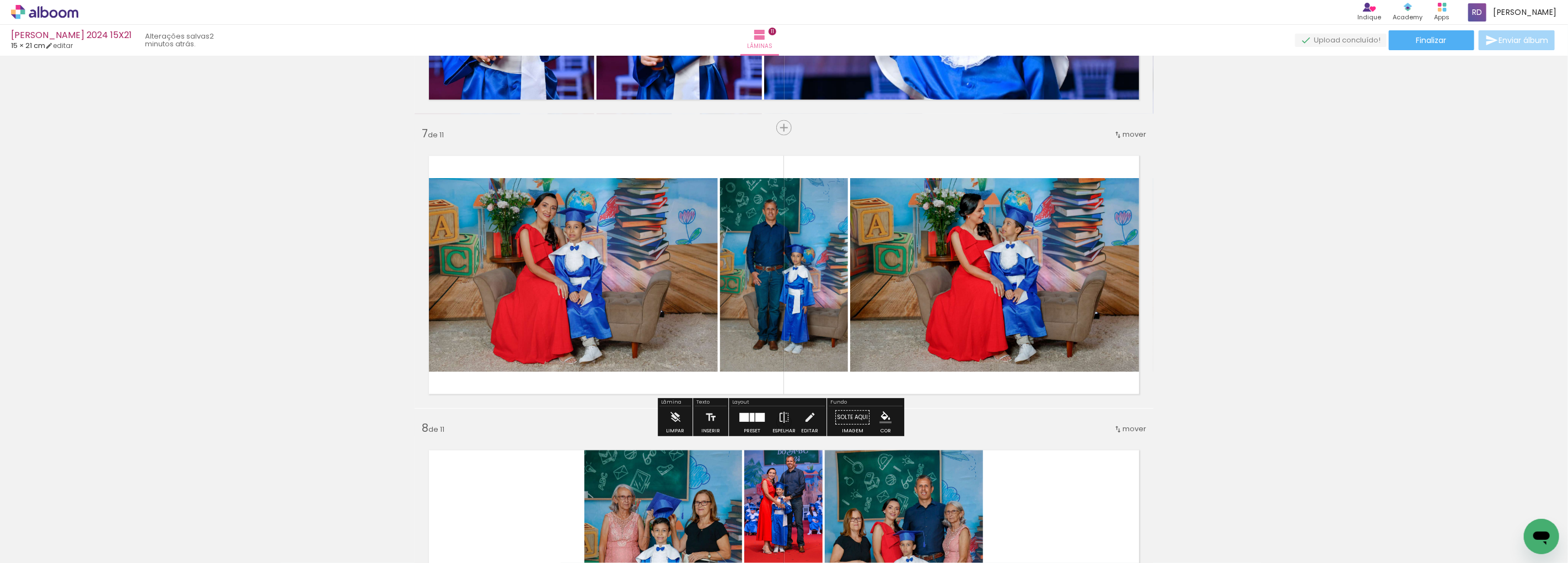
click at [743, 417] on div at bounding box center [744, 417] width 9 height 9
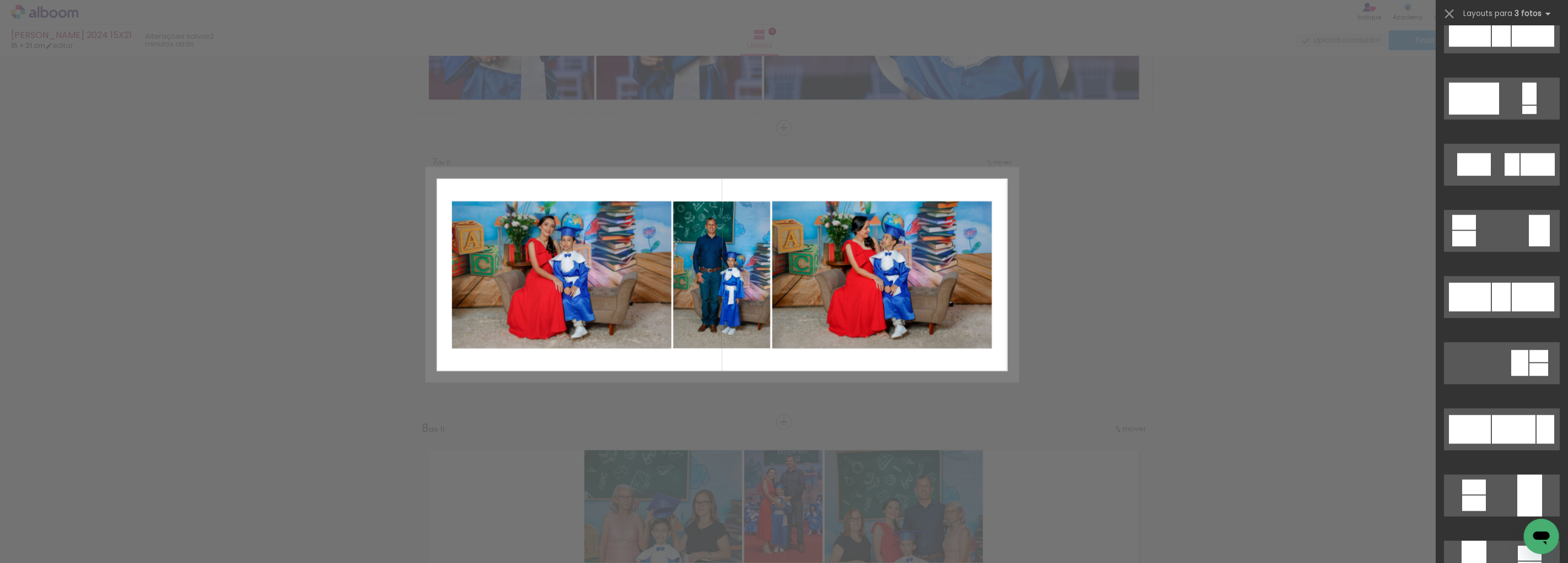
scroll to position [1132, 0]
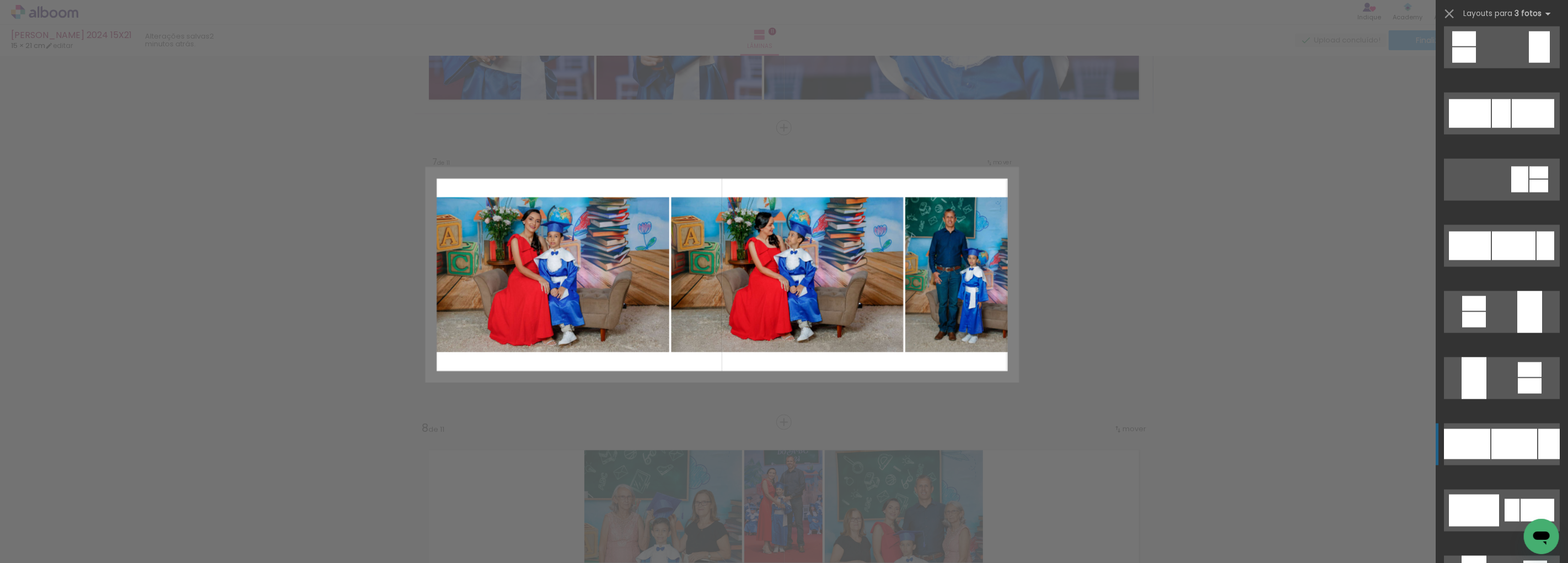
click at [1512, 260] on div at bounding box center [1513, 246] width 44 height 29
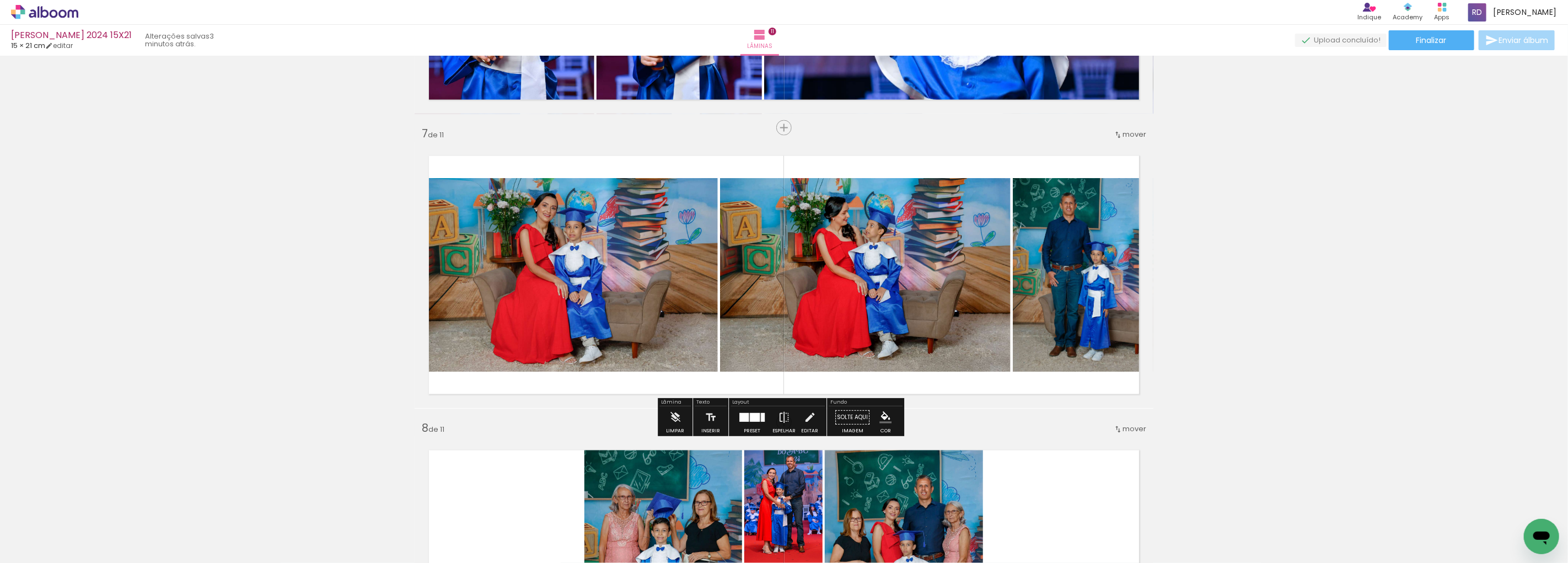
click at [613, 258] on quentale-photo at bounding box center [566, 275] width 303 height 194
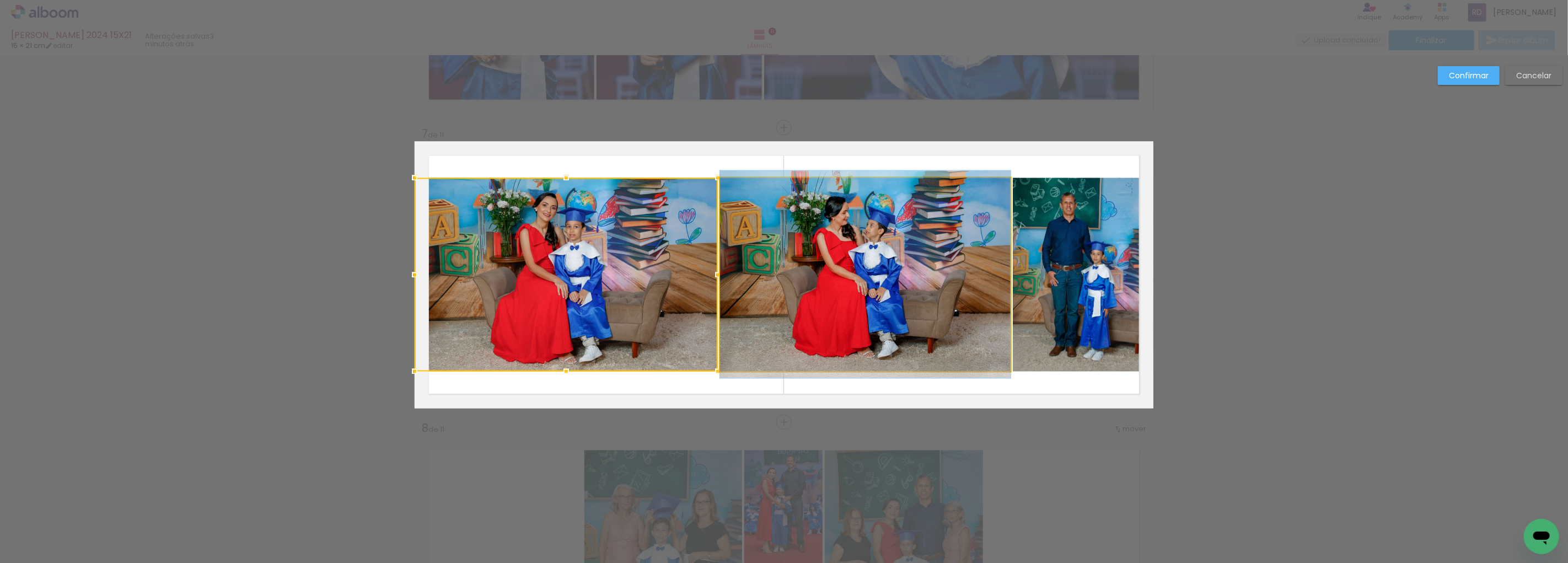
click at [882, 243] on quentale-photo at bounding box center [865, 275] width 291 height 194
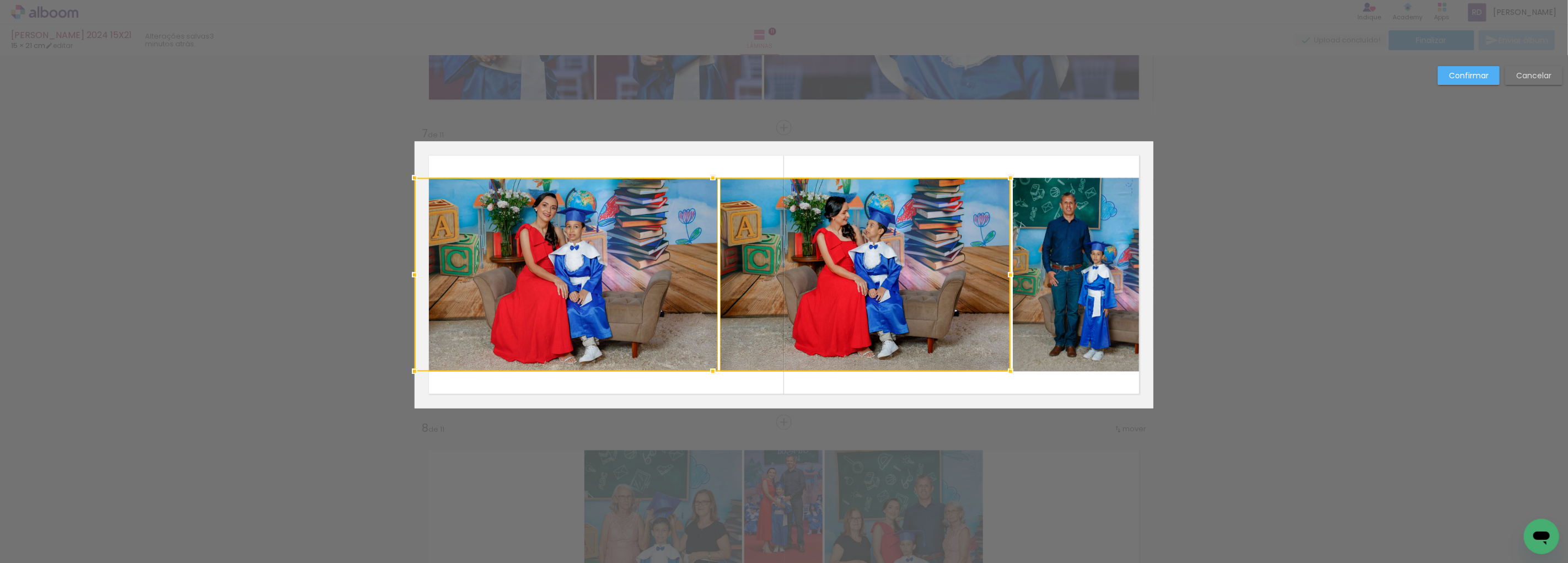
click at [1074, 253] on quentale-photo at bounding box center [1083, 275] width 141 height 194
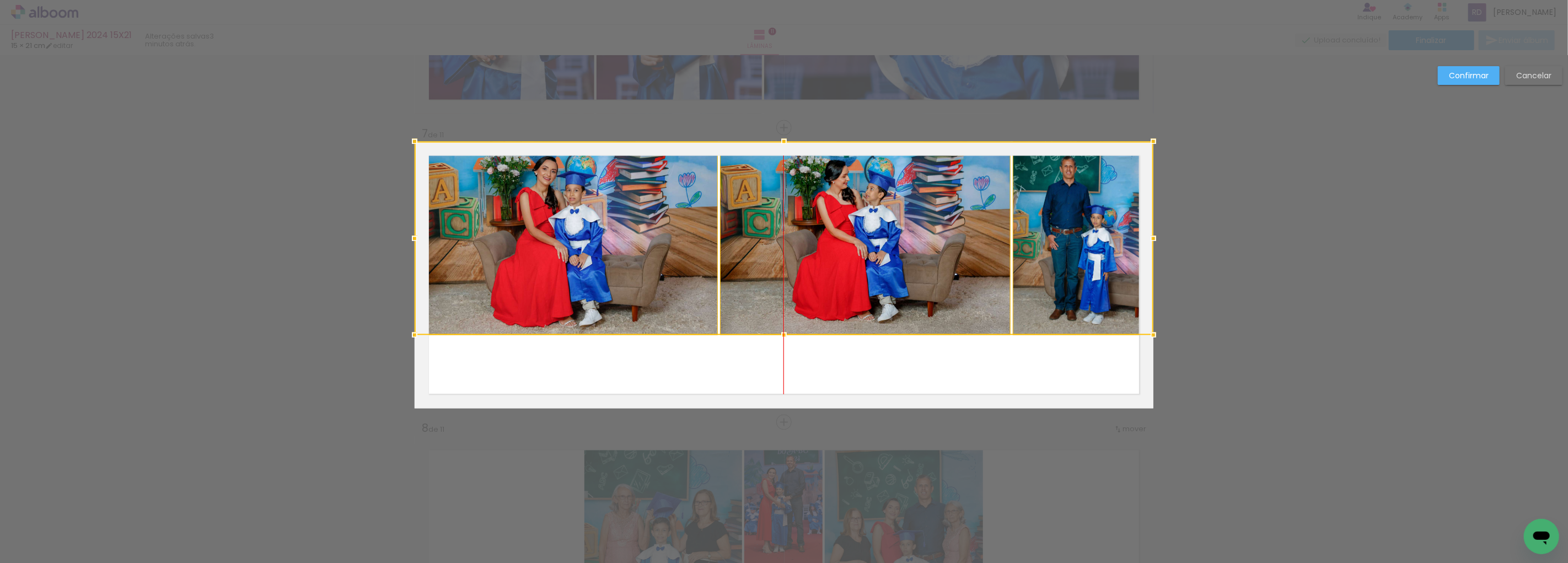
drag, startPoint x: 818, startPoint y: 241, endPoint x: 821, endPoint y: 181, distance: 60.1
click at [821, 181] on div at bounding box center [784, 238] width 739 height 194
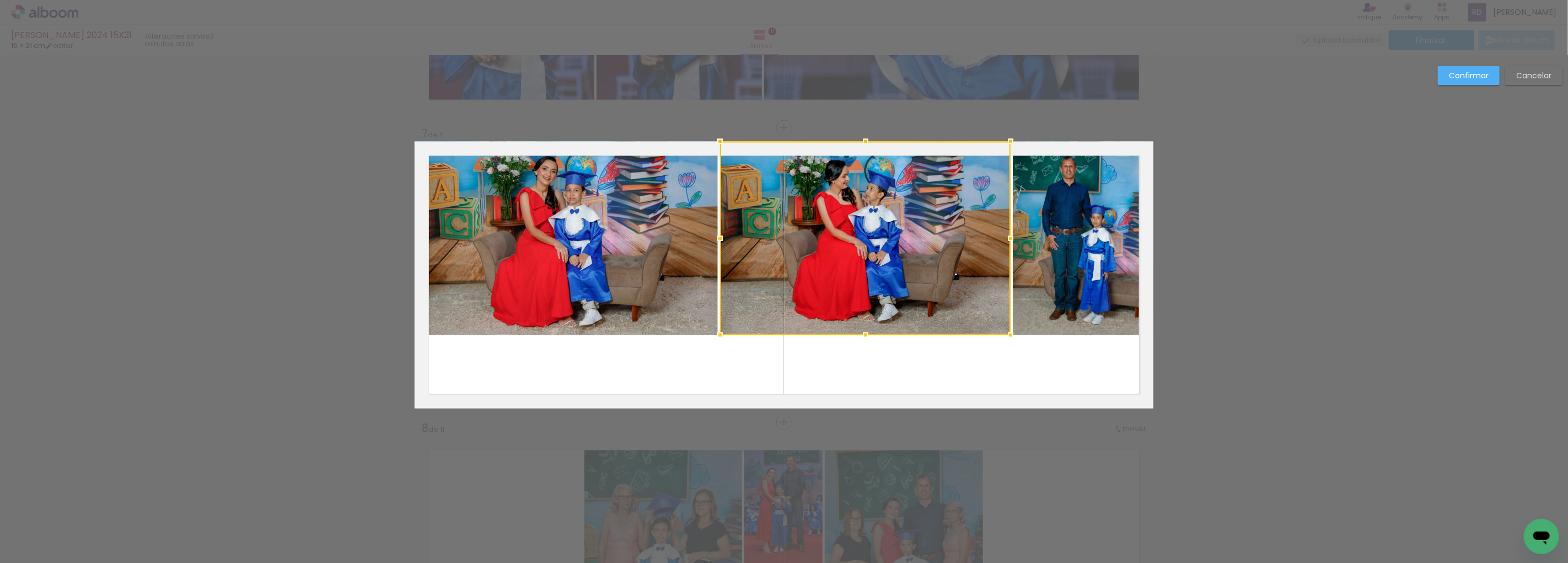
click at [689, 223] on quentale-photo at bounding box center [566, 238] width 303 height 194
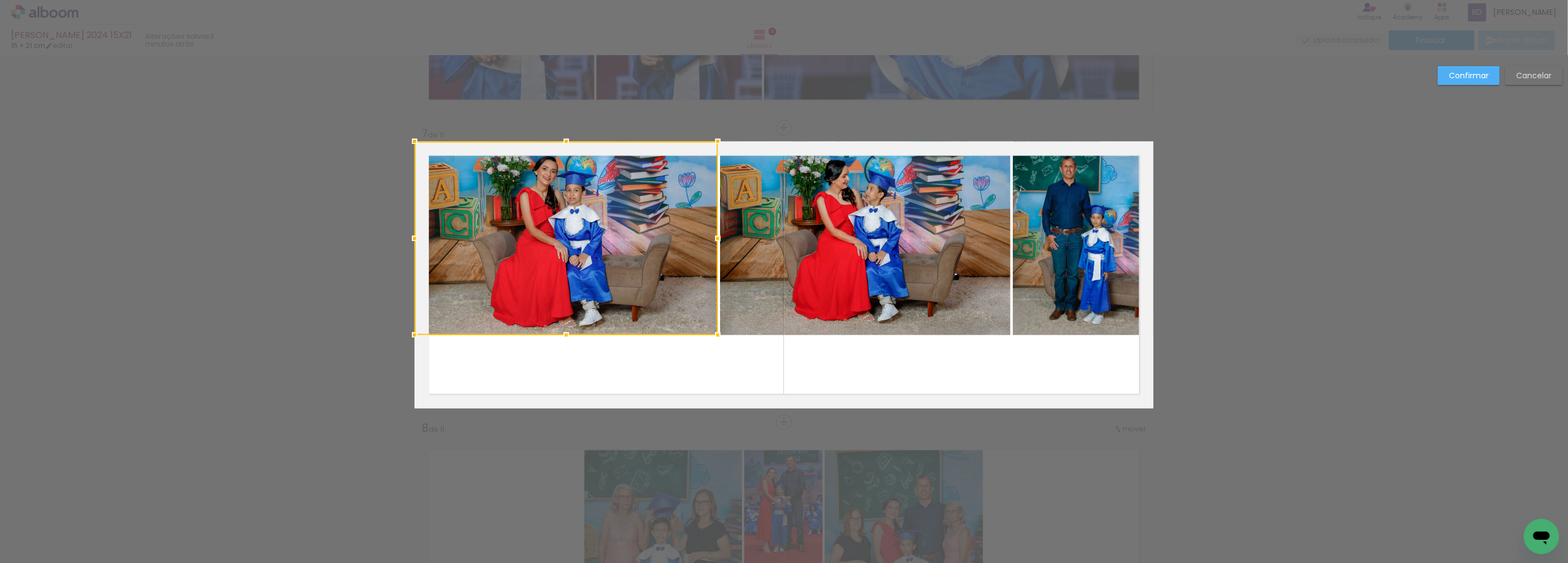
click at [812, 229] on quentale-photo at bounding box center [865, 238] width 291 height 194
click at [1044, 229] on quentale-photo at bounding box center [1083, 238] width 141 height 194
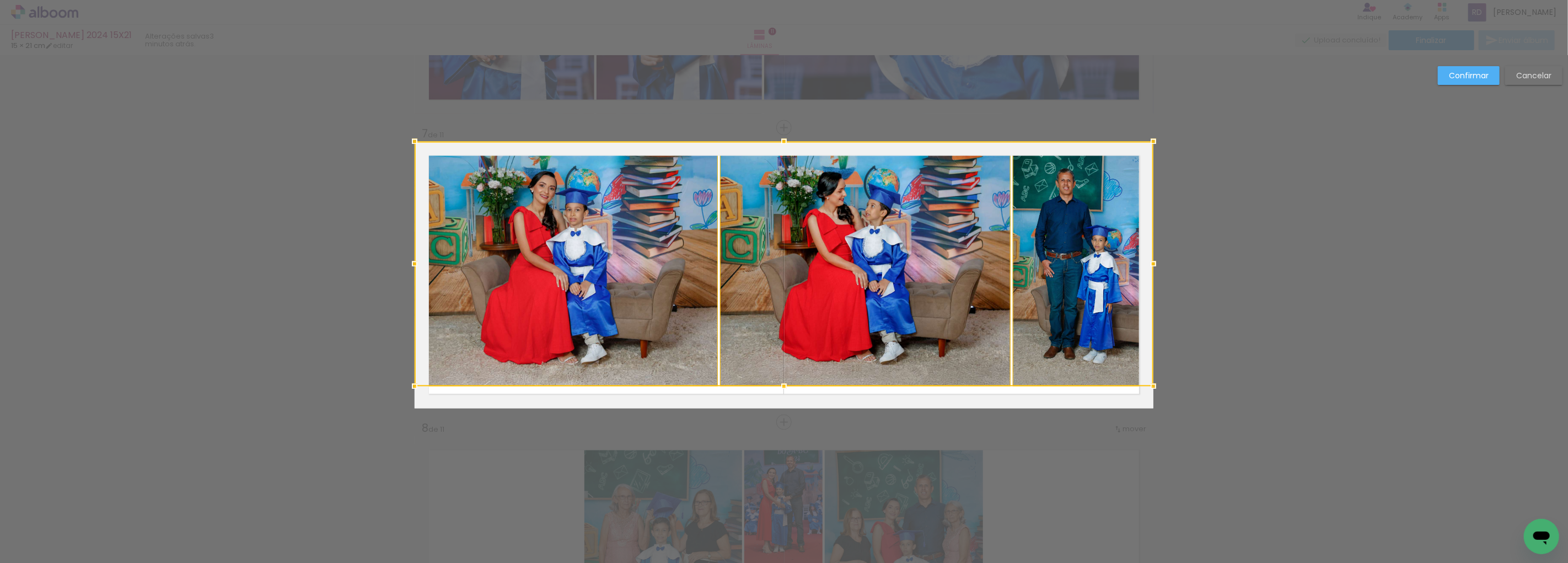
drag, startPoint x: 778, startPoint y: 333, endPoint x: 786, endPoint y: 415, distance: 82.4
click at [786, 415] on div "Inserir lâmina 1 de 11 Inserir lâmina 2 de 11 Inserir lâmina 3 de 11 Inserir lâ…" at bounding box center [784, 123] width 1568 height 3560
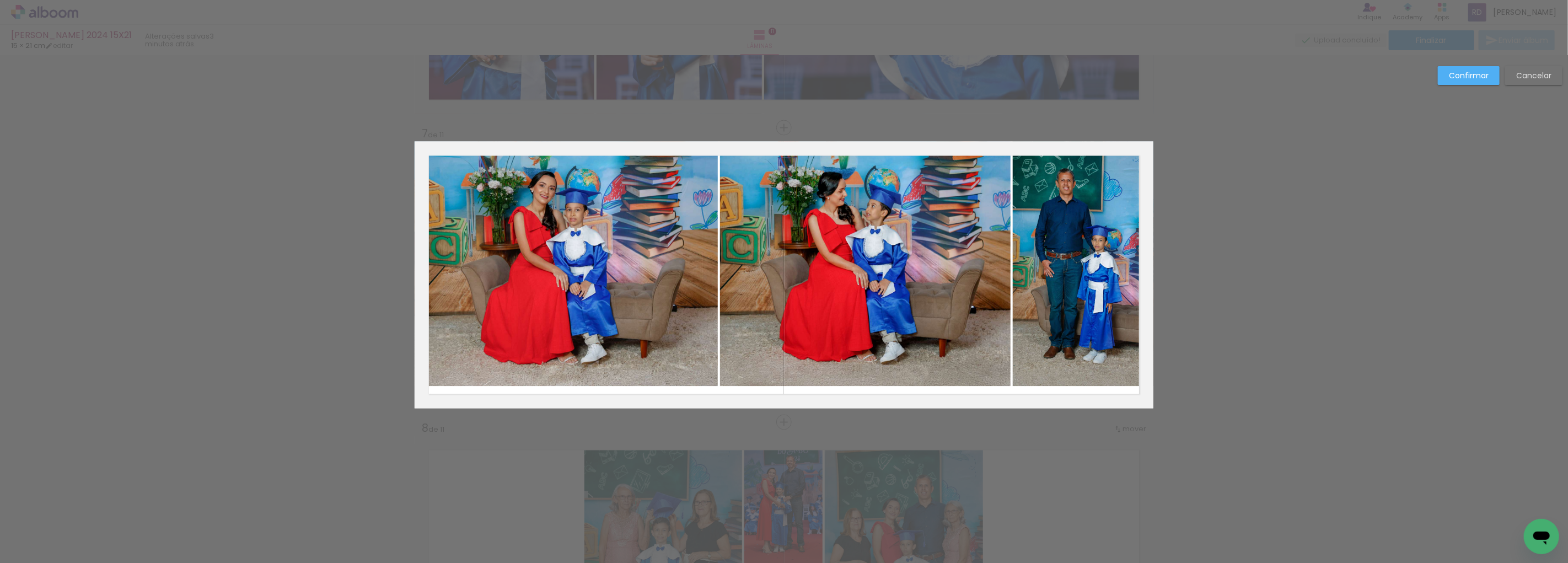
click at [696, 258] on quentale-photo at bounding box center [566, 264] width 303 height 245
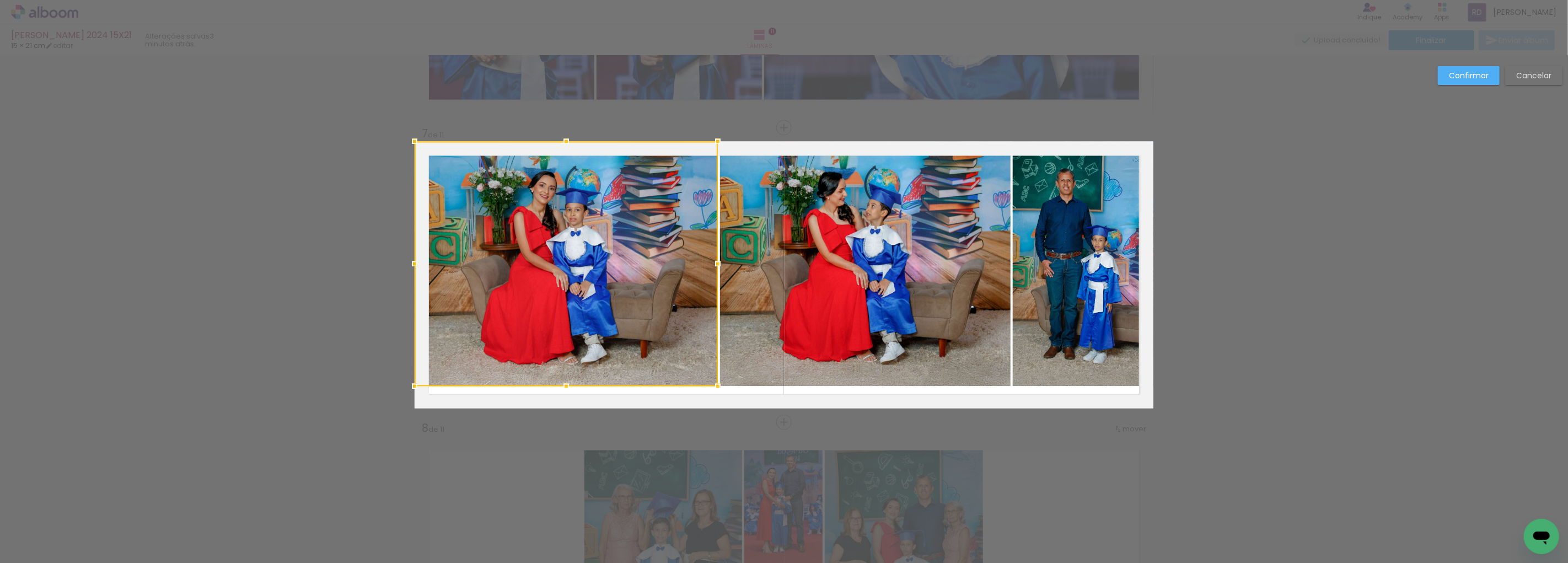
click at [826, 264] on quentale-photo at bounding box center [865, 264] width 291 height 245
click at [1052, 253] on quentale-photo at bounding box center [1083, 264] width 141 height 245
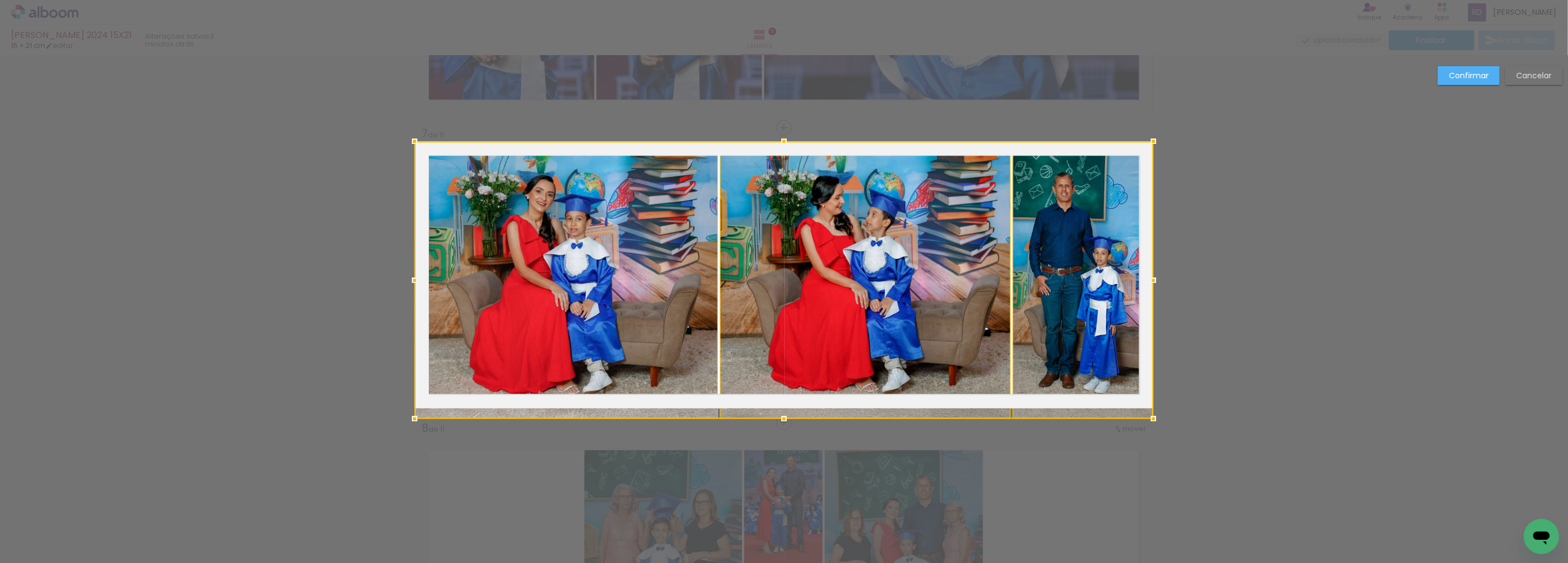
drag, startPoint x: 779, startPoint y: 383, endPoint x: 780, endPoint y: 396, distance: 13.0
click at [780, 396] on div at bounding box center [784, 280] width 739 height 277
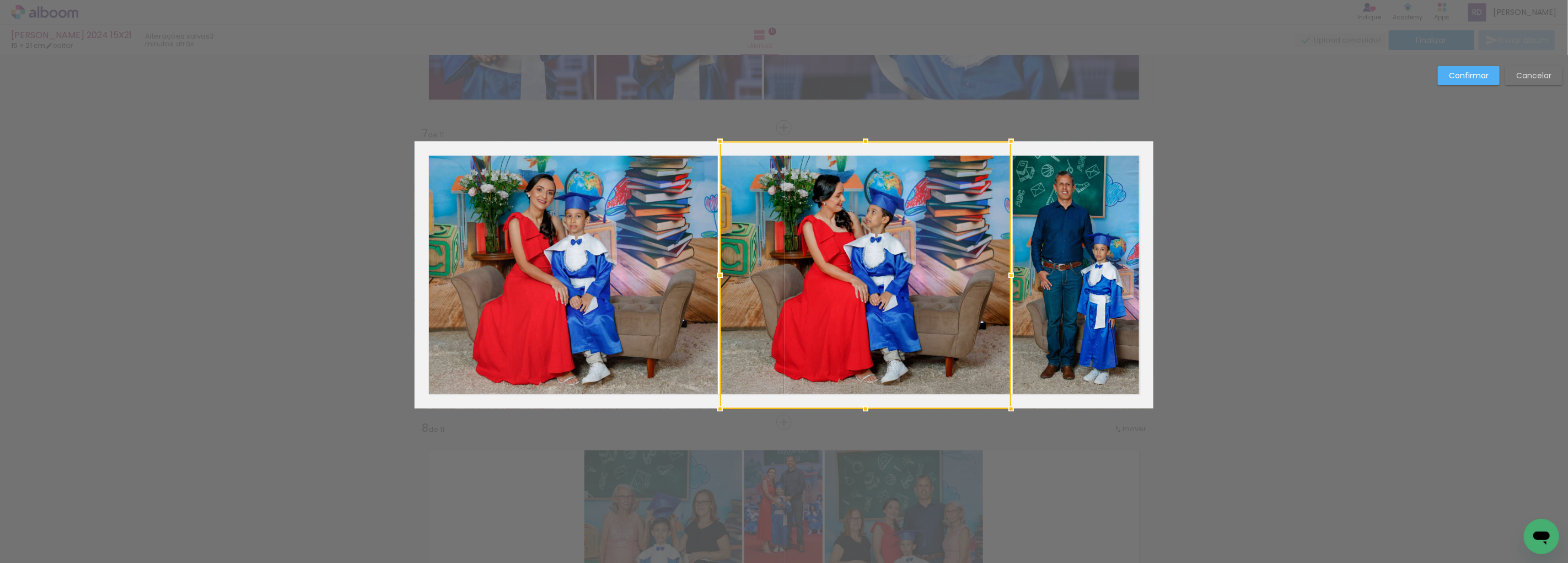
click at [829, 279] on div at bounding box center [865, 275] width 291 height 267
click at [1491, 70] on paper-button "Confirmar" at bounding box center [1469, 75] width 62 height 19
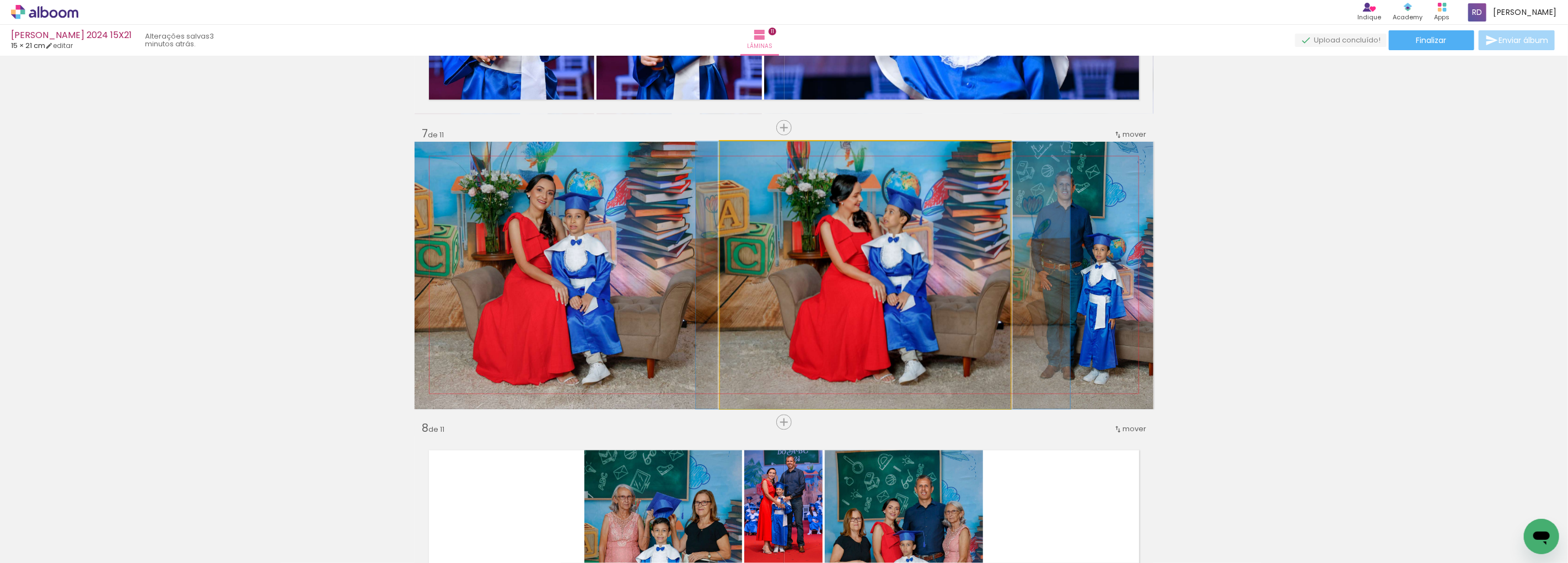
drag, startPoint x: 860, startPoint y: 253, endPoint x: 878, endPoint y: 253, distance: 18.0
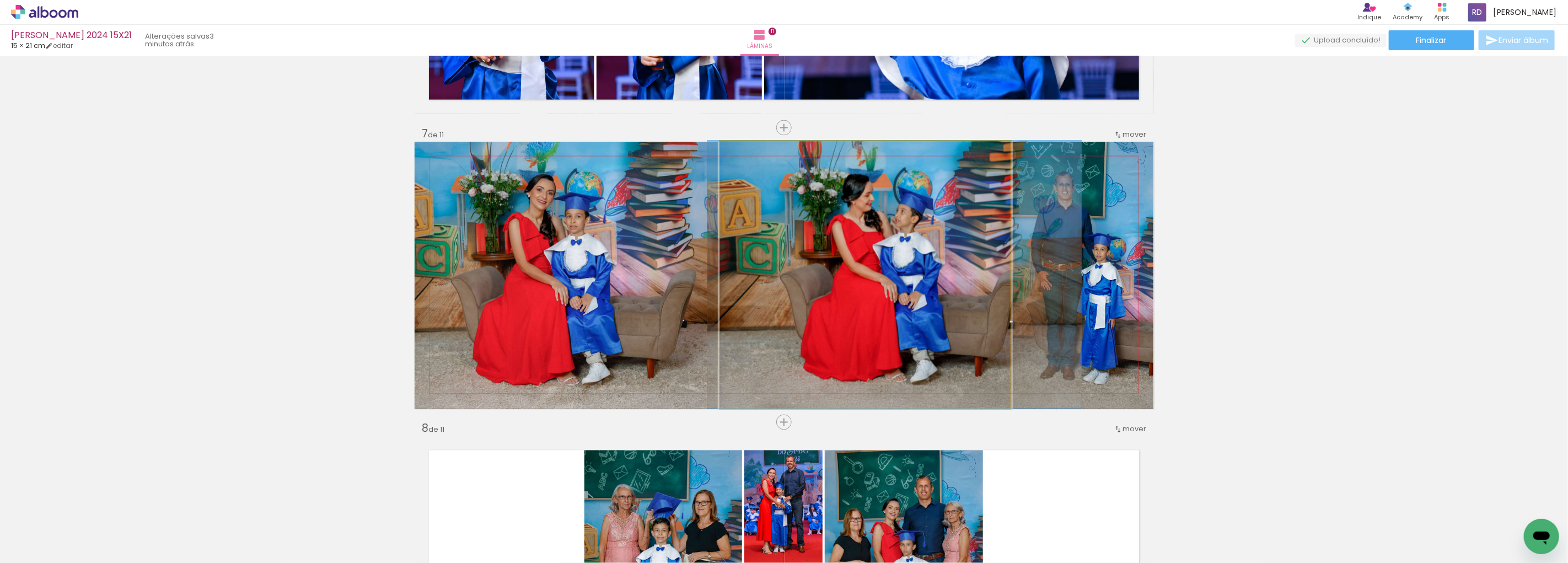
drag, startPoint x: 838, startPoint y: 271, endPoint x: 849, endPoint y: 269, distance: 11.2
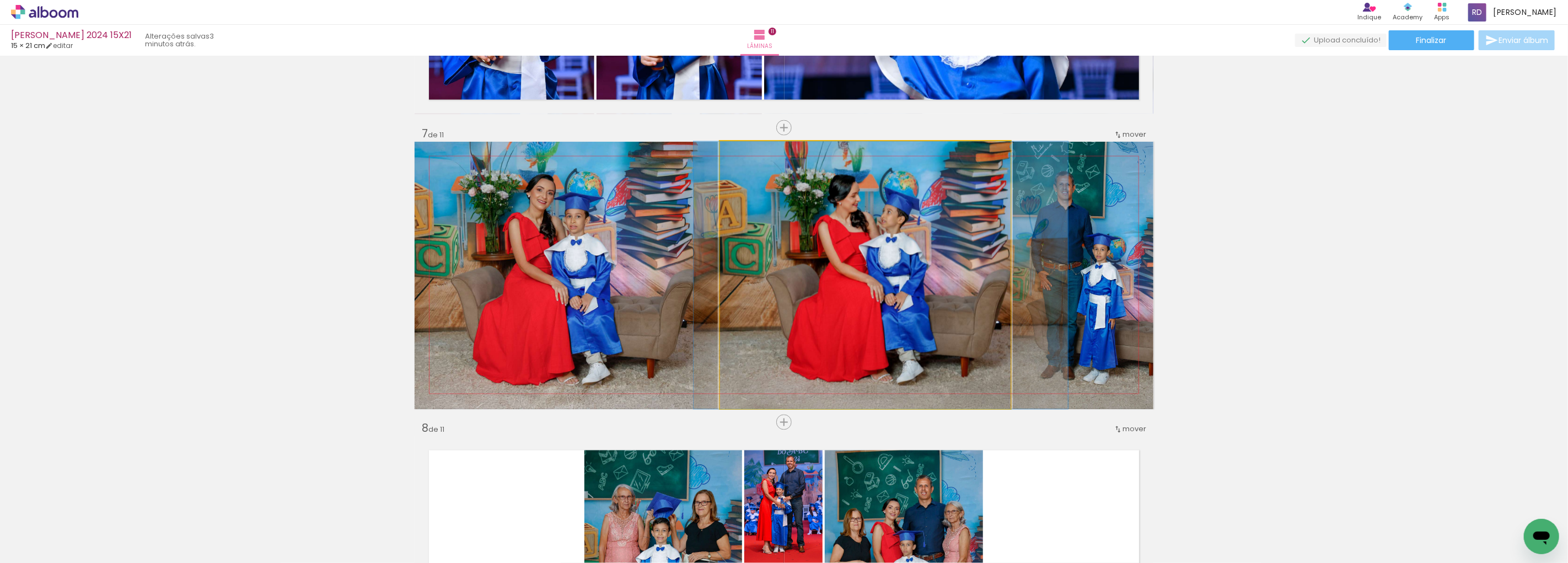
drag, startPoint x: 849, startPoint y: 282, endPoint x: 836, endPoint y: 282, distance: 13.0
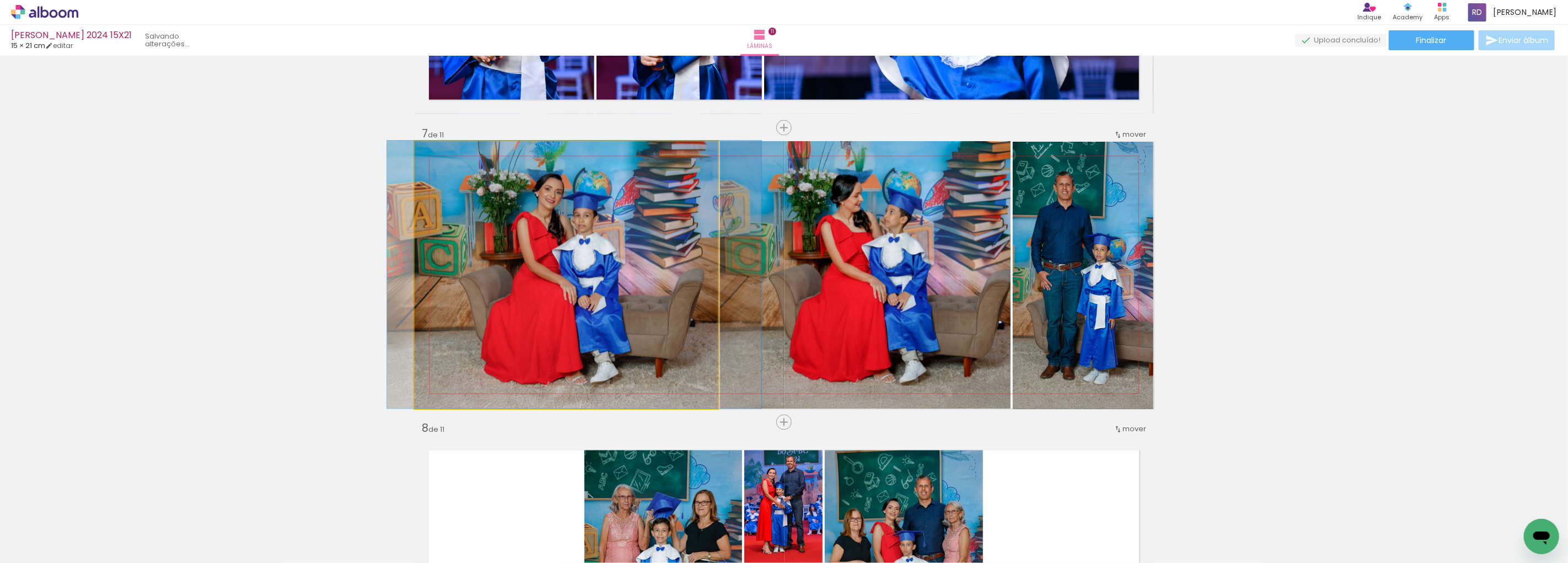
drag, startPoint x: 614, startPoint y: 289, endPoint x: 622, endPoint y: 289, distance: 8.0
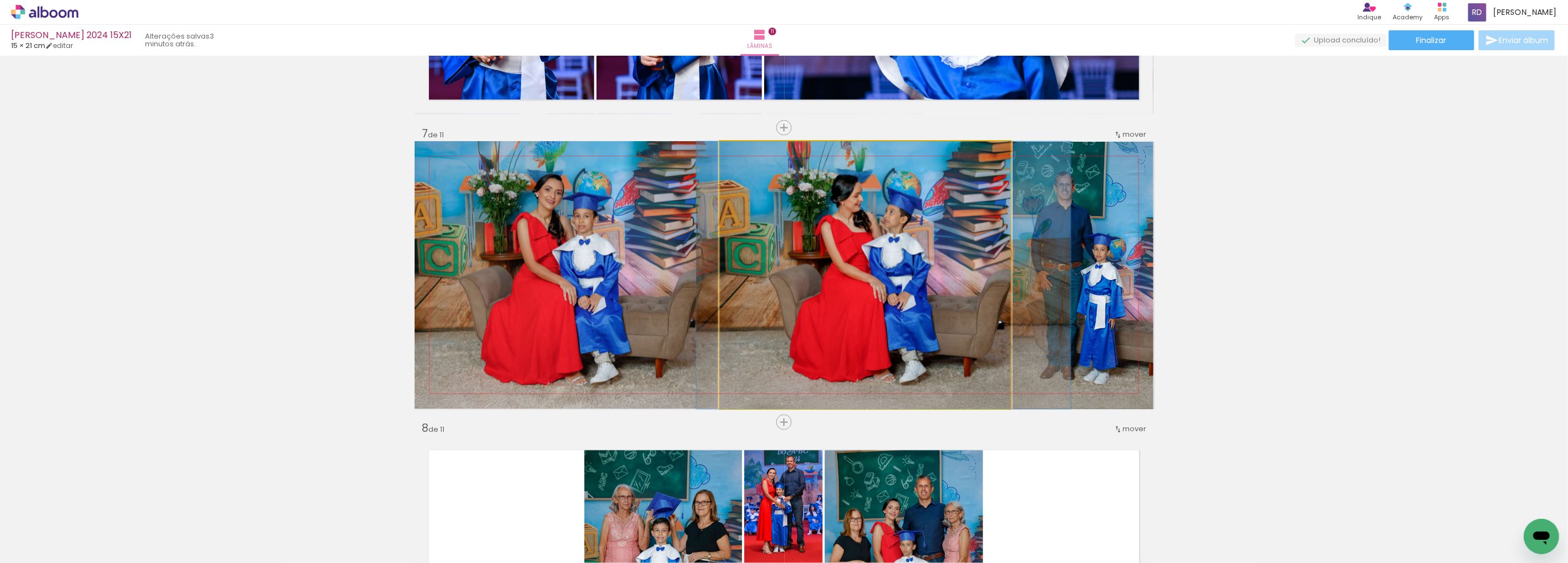
click at [960, 266] on quentale-photo at bounding box center [865, 275] width 291 height 267
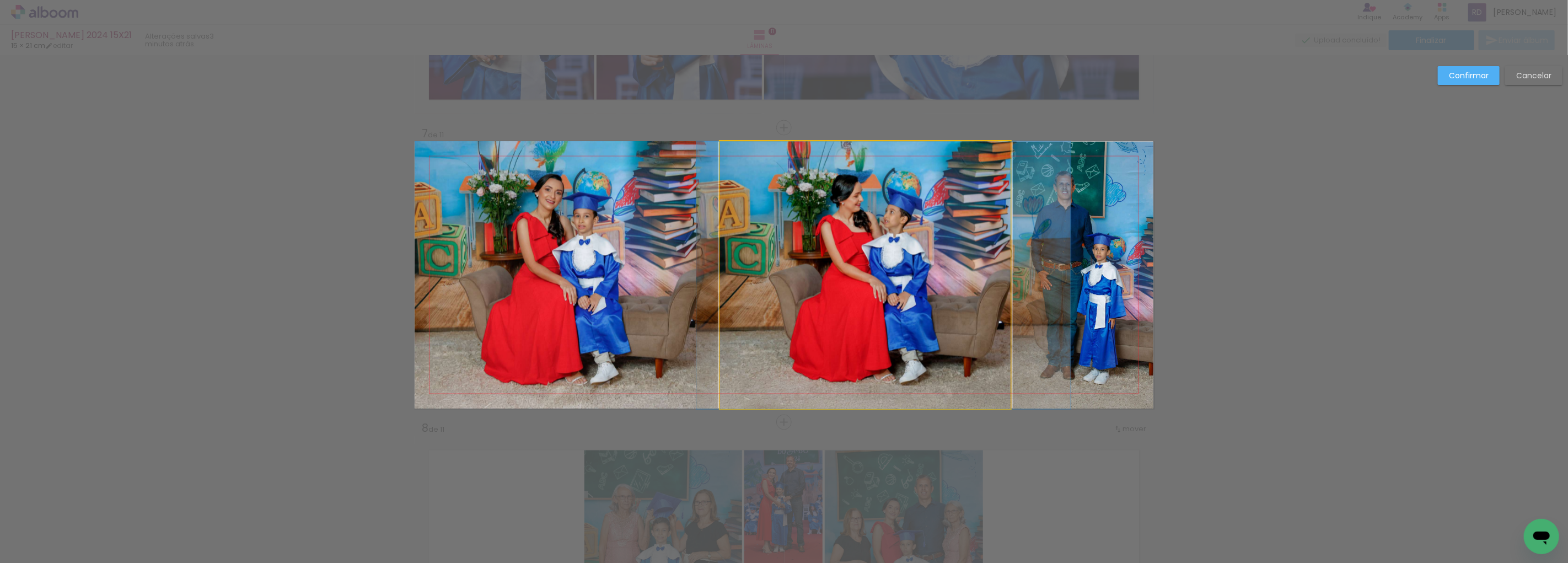
click at [996, 271] on quentale-photo at bounding box center [865, 275] width 291 height 267
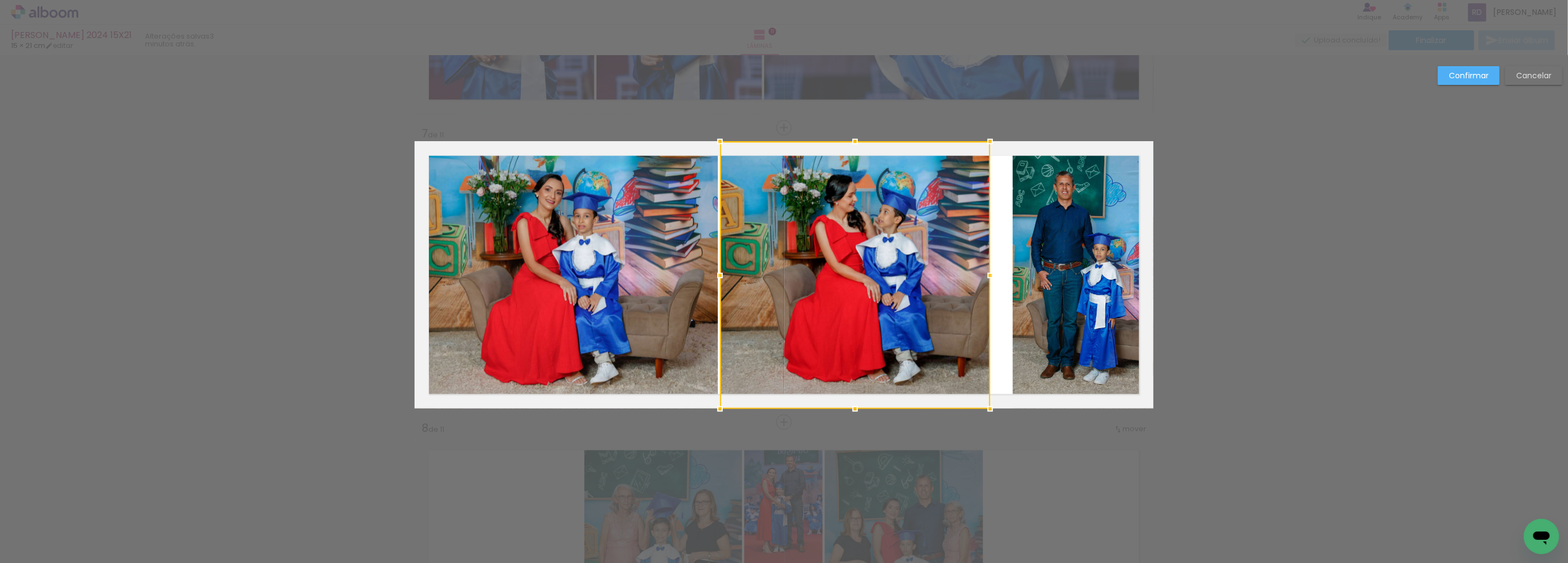
drag, startPoint x: 1007, startPoint y: 274, endPoint x: 987, endPoint y: 276, distance: 20.1
click at [987, 276] on div at bounding box center [990, 276] width 22 height 22
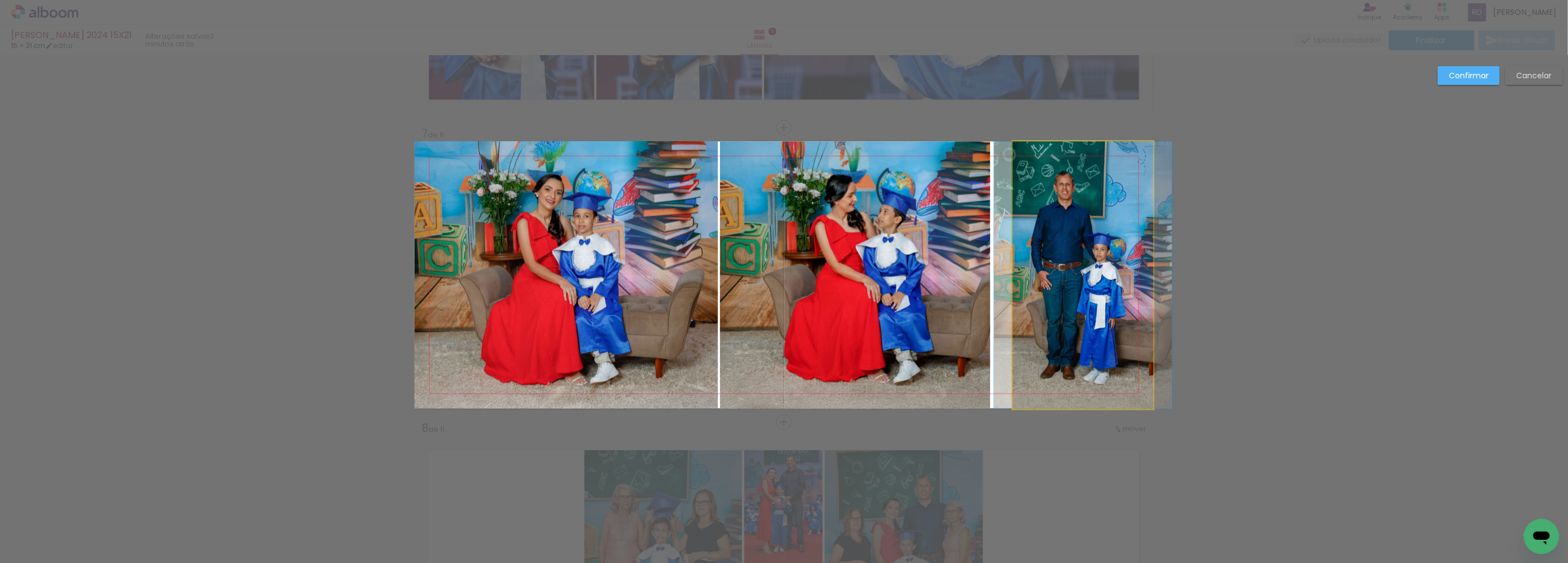
click at [1053, 276] on quentale-photo at bounding box center [1083, 275] width 141 height 267
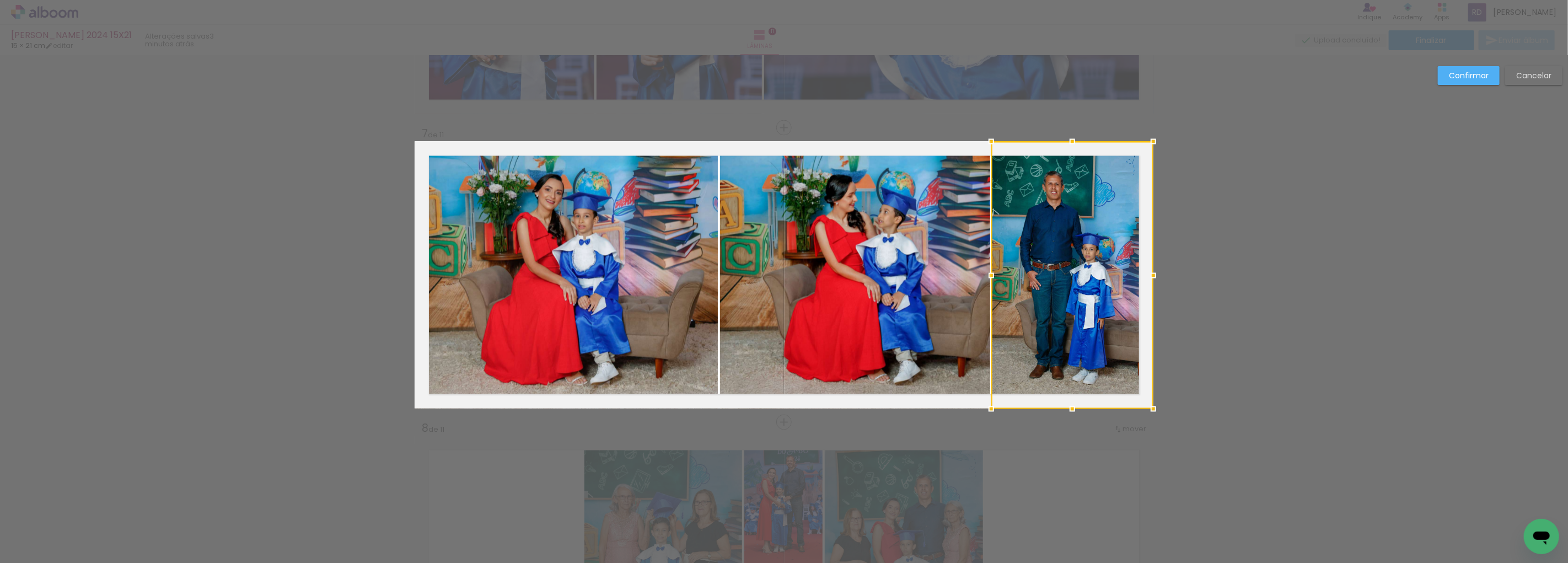
drag, startPoint x: 1007, startPoint y: 273, endPoint x: 985, endPoint y: 268, distance: 22.6
click at [985, 268] on div at bounding box center [991, 276] width 22 height 22
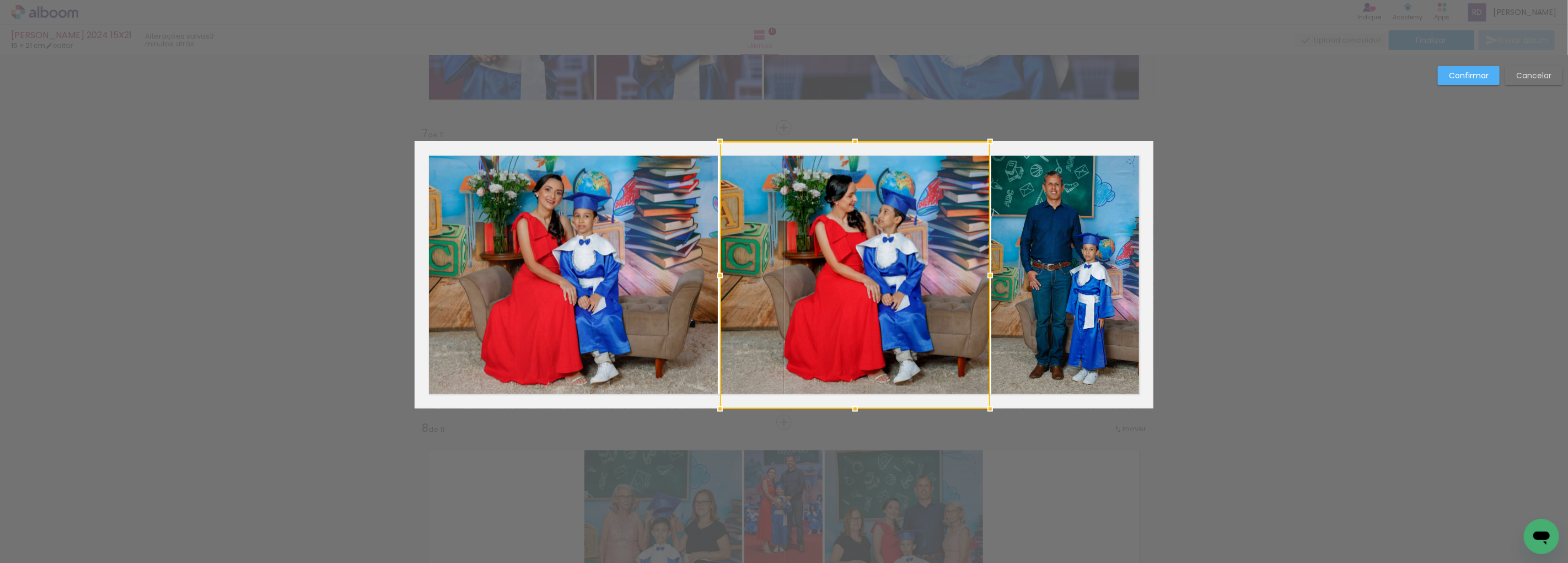
drag, startPoint x: 666, startPoint y: 257, endPoint x: 673, endPoint y: 259, distance: 7.3
click at [666, 256] on quentale-photo at bounding box center [566, 275] width 303 height 267
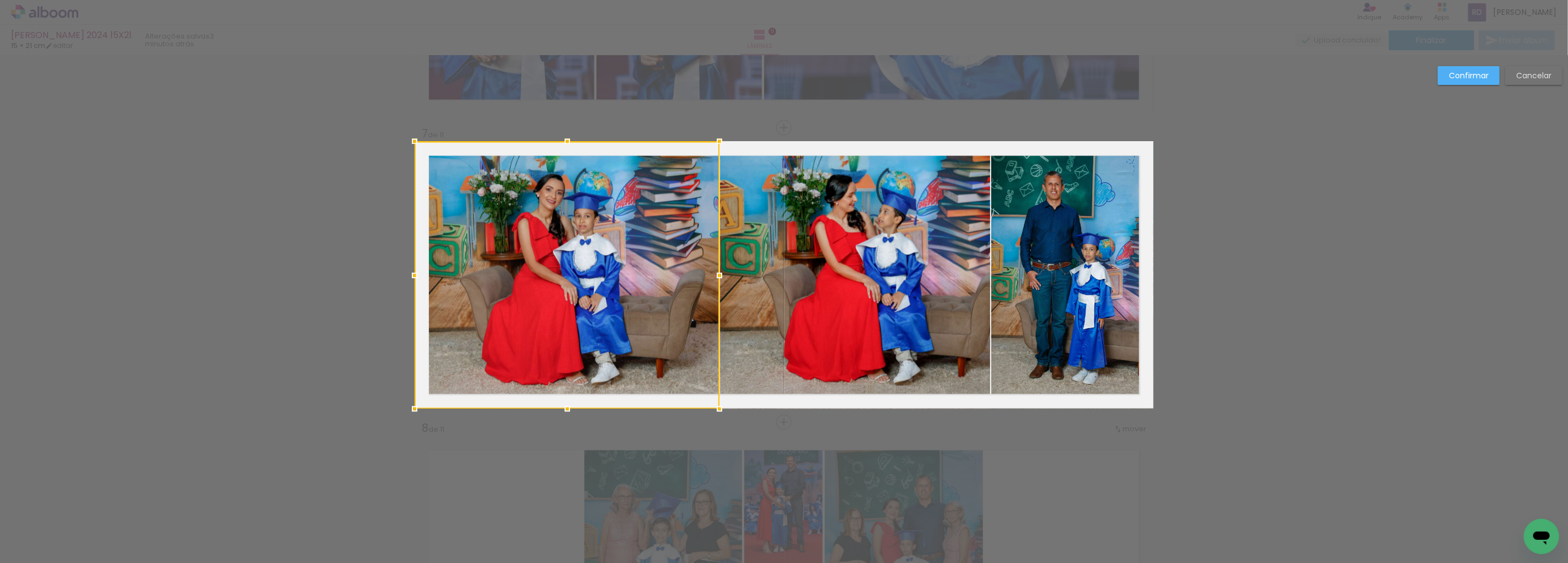
click at [714, 274] on div at bounding box center [719, 276] width 22 height 22
drag, startPoint x: 1468, startPoint y: 73, endPoint x: 1450, endPoint y: 80, distance: 19.3
click at [0, 0] on slot "Confirmar" at bounding box center [0, 0] width 0 height 0
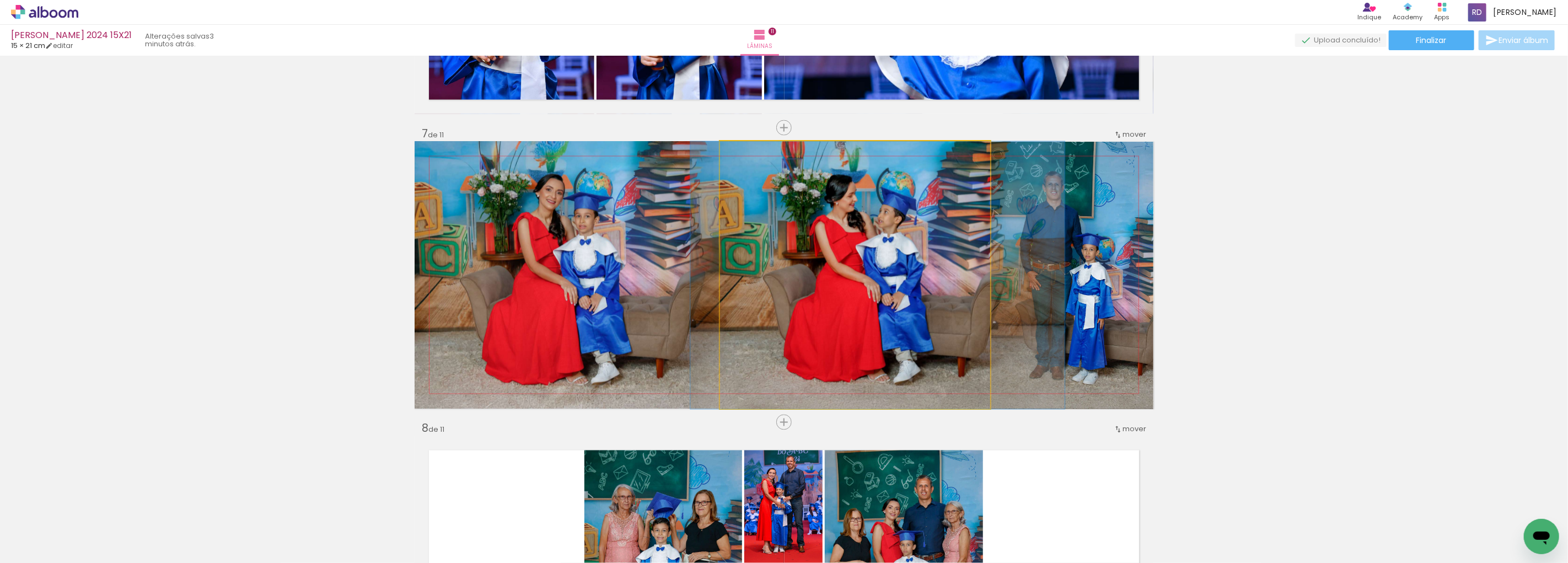
click at [900, 269] on quentale-photo at bounding box center [855, 275] width 270 height 267
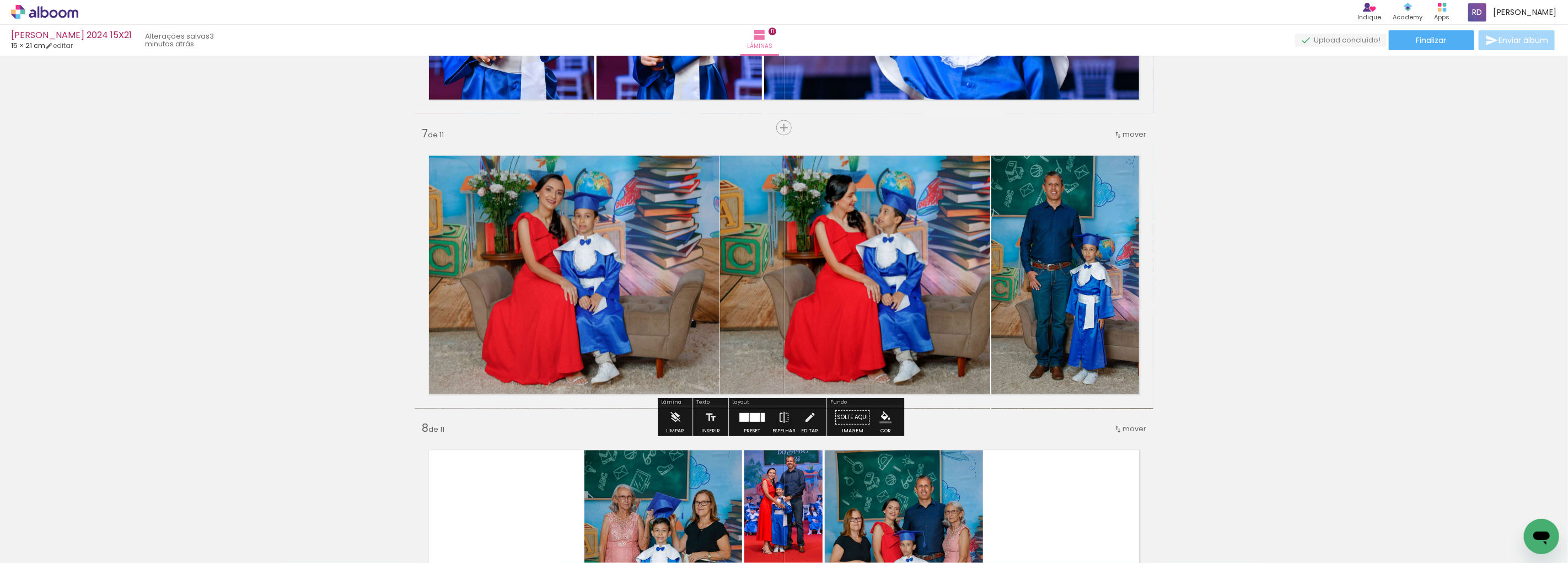
click at [861, 258] on quentale-photo at bounding box center [855, 275] width 270 height 267
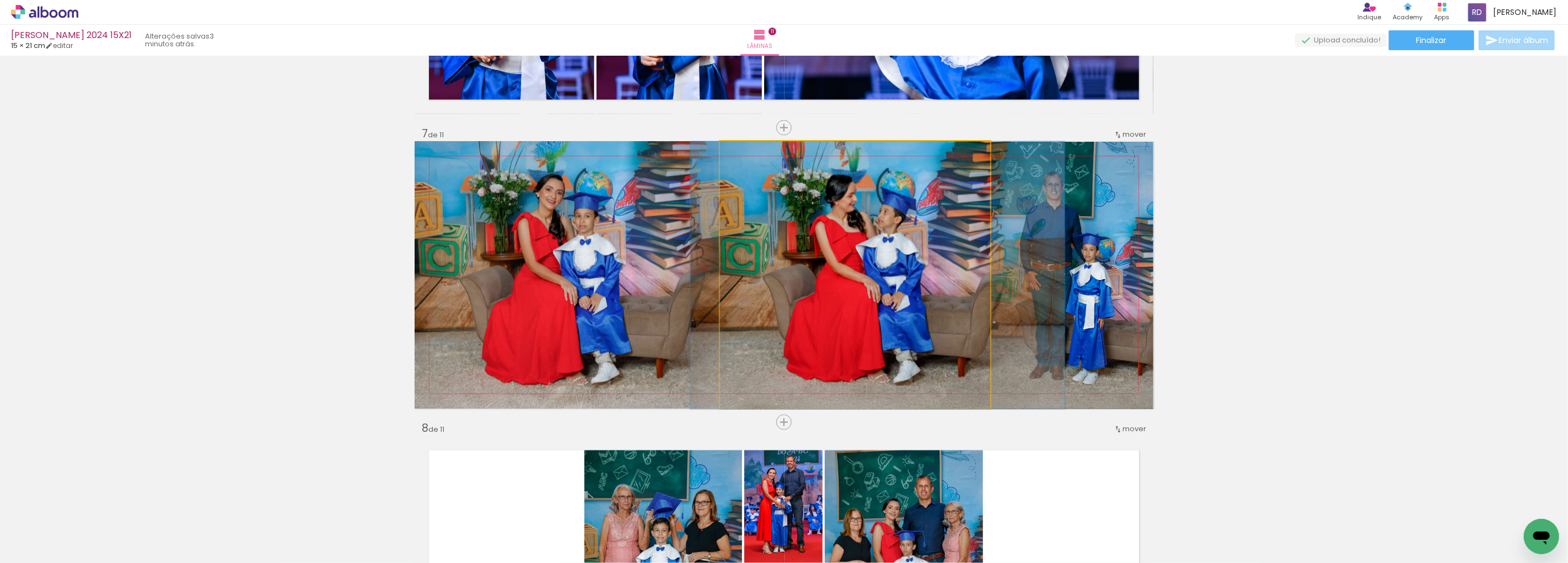
click at [861, 258] on quentale-photo at bounding box center [855, 275] width 270 height 267
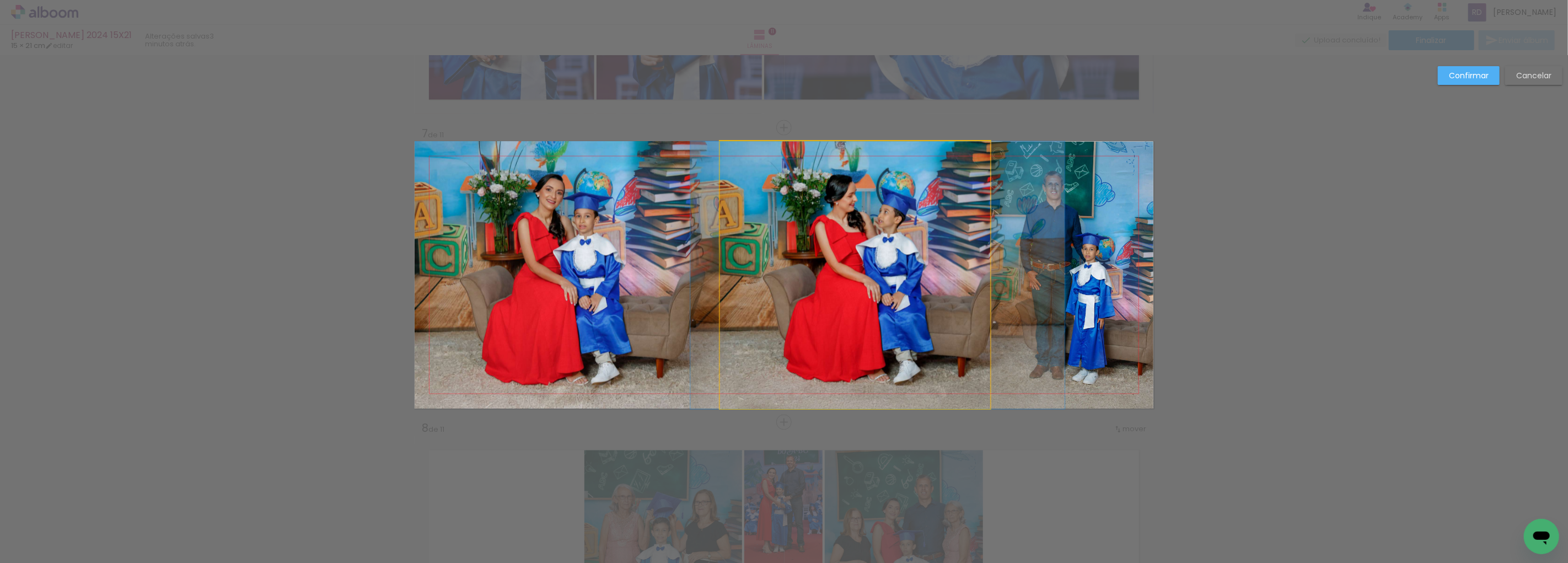
click at [849, 258] on quentale-photo at bounding box center [855, 275] width 270 height 267
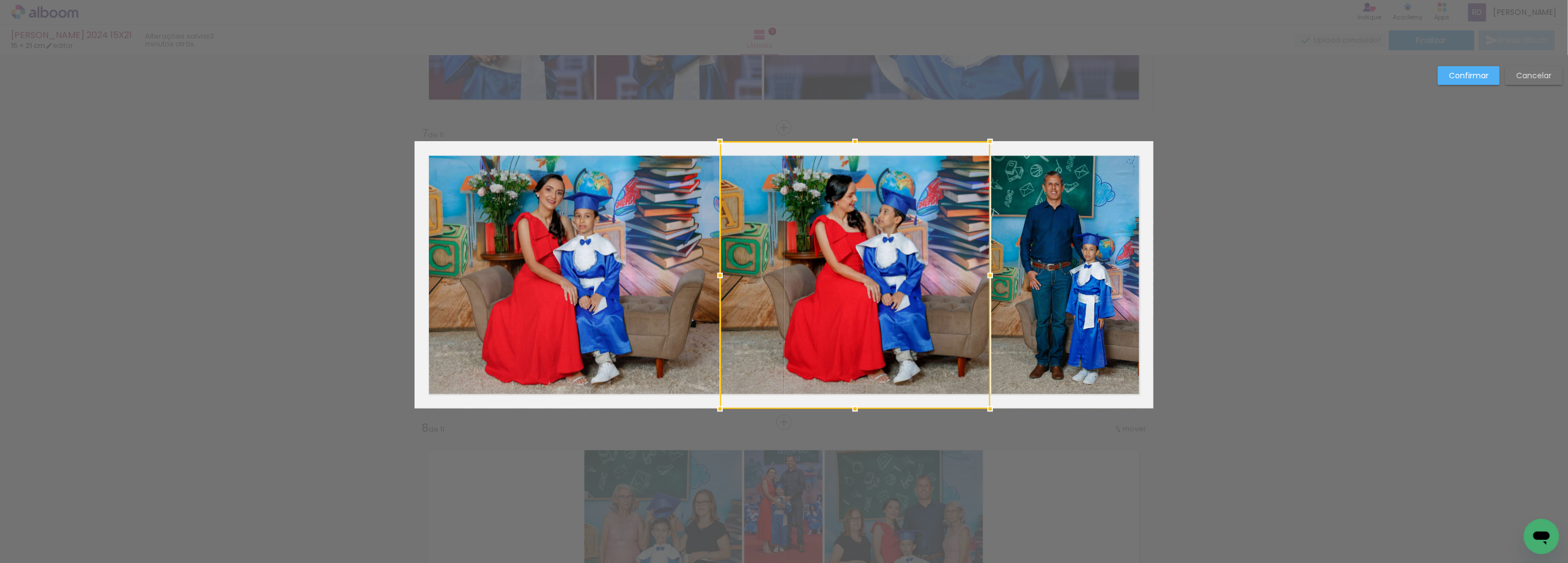
click at [833, 258] on div at bounding box center [855, 275] width 270 height 267
click at [0, 0] on slot "Confirmar" at bounding box center [0, 0] width 0 height 0
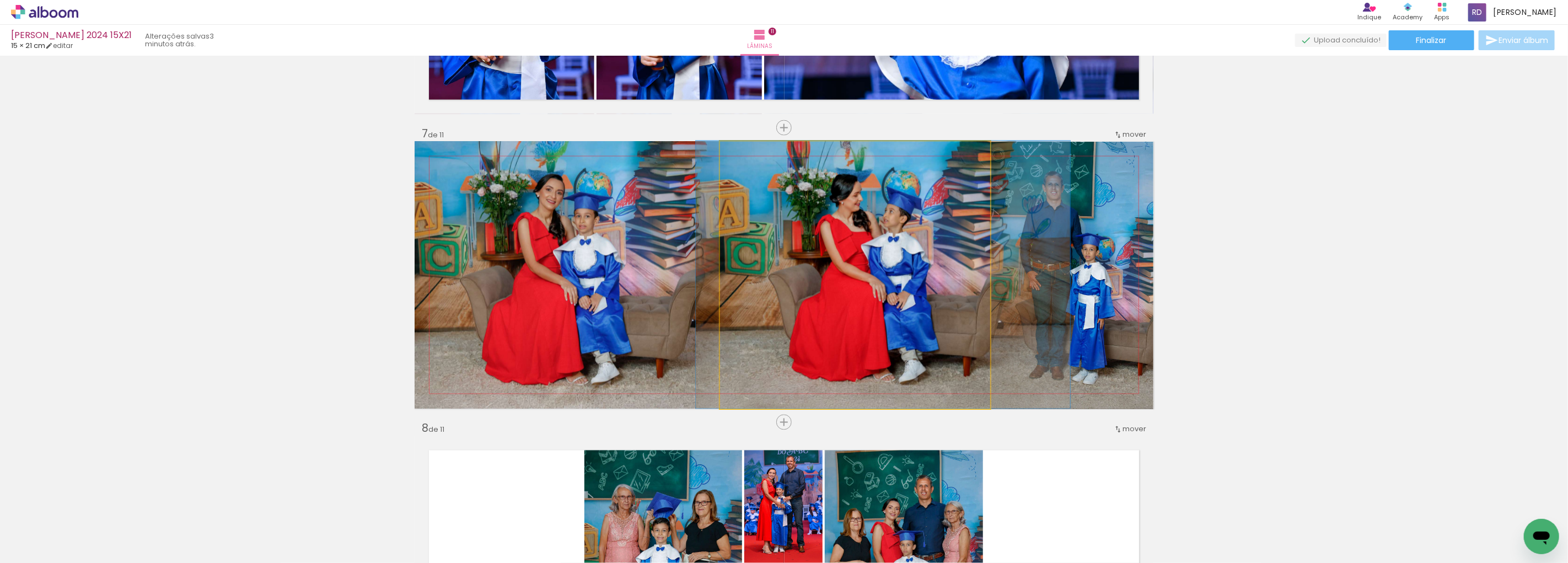
drag, startPoint x: 864, startPoint y: 239, endPoint x: 870, endPoint y: 238, distance: 6.1
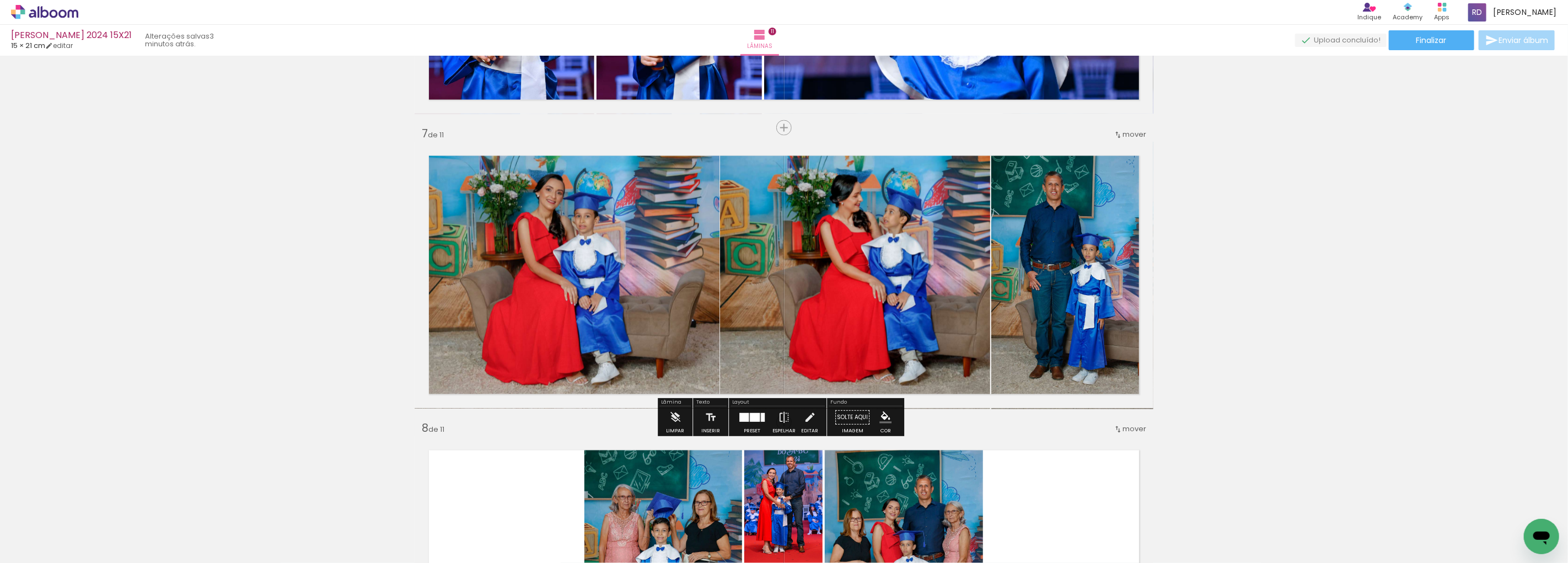
click at [1277, 232] on div "Inserir lâmina 1 de 11 Inserir lâmina 2 de 11 Inserir lâmina 3 de 11 Inserir lâ…" at bounding box center [784, 114] width 1568 height 3535
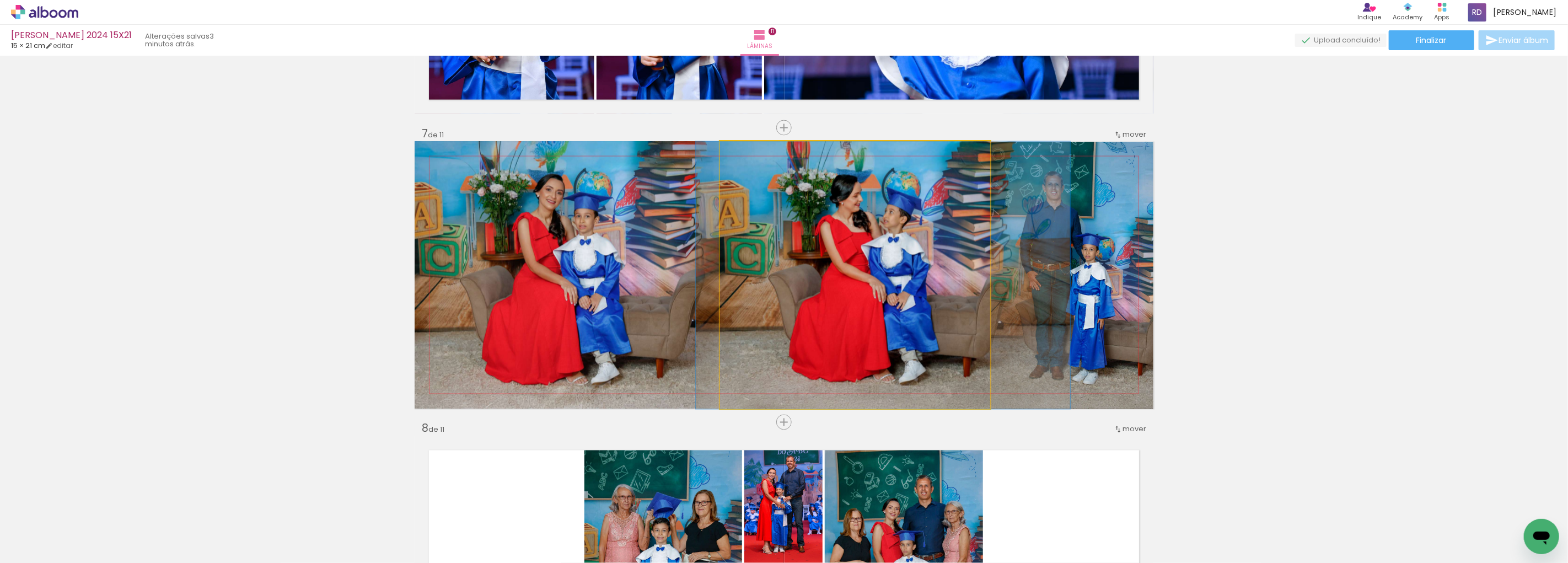
click at [762, 260] on quentale-photo at bounding box center [855, 275] width 270 height 267
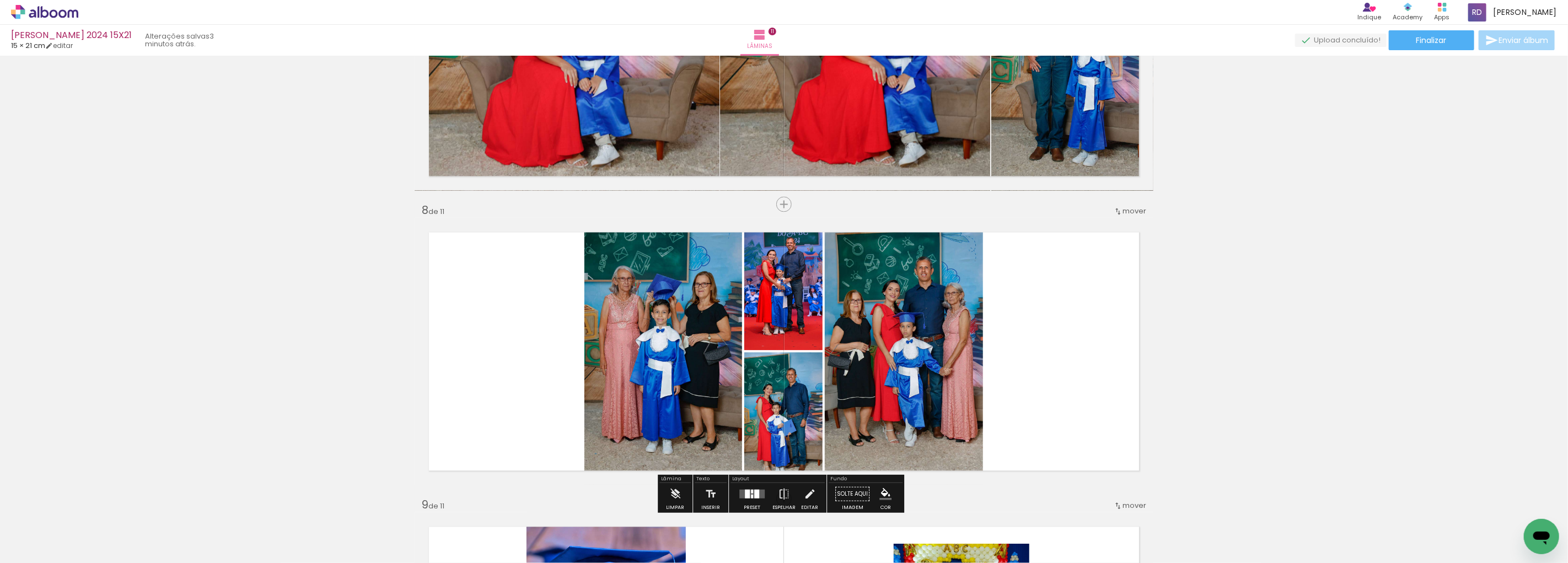
scroll to position [1958, 0]
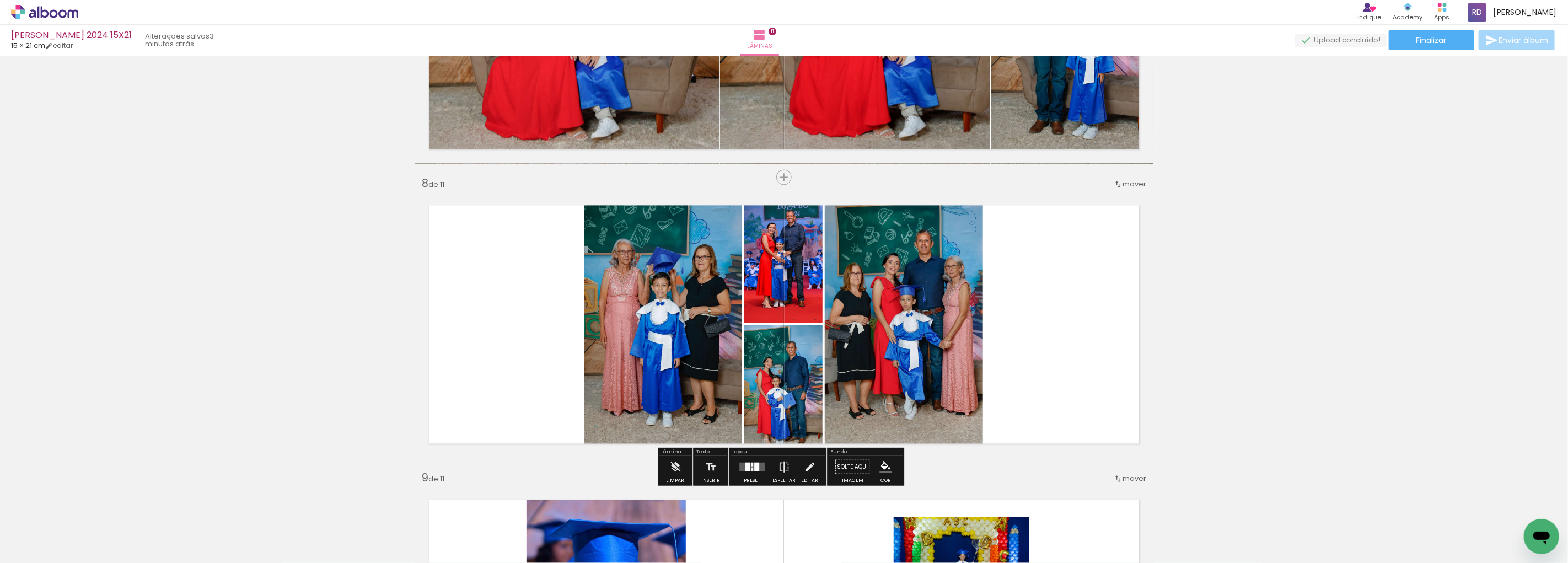
click at [755, 465] on div at bounding box center [757, 467] width 5 height 9
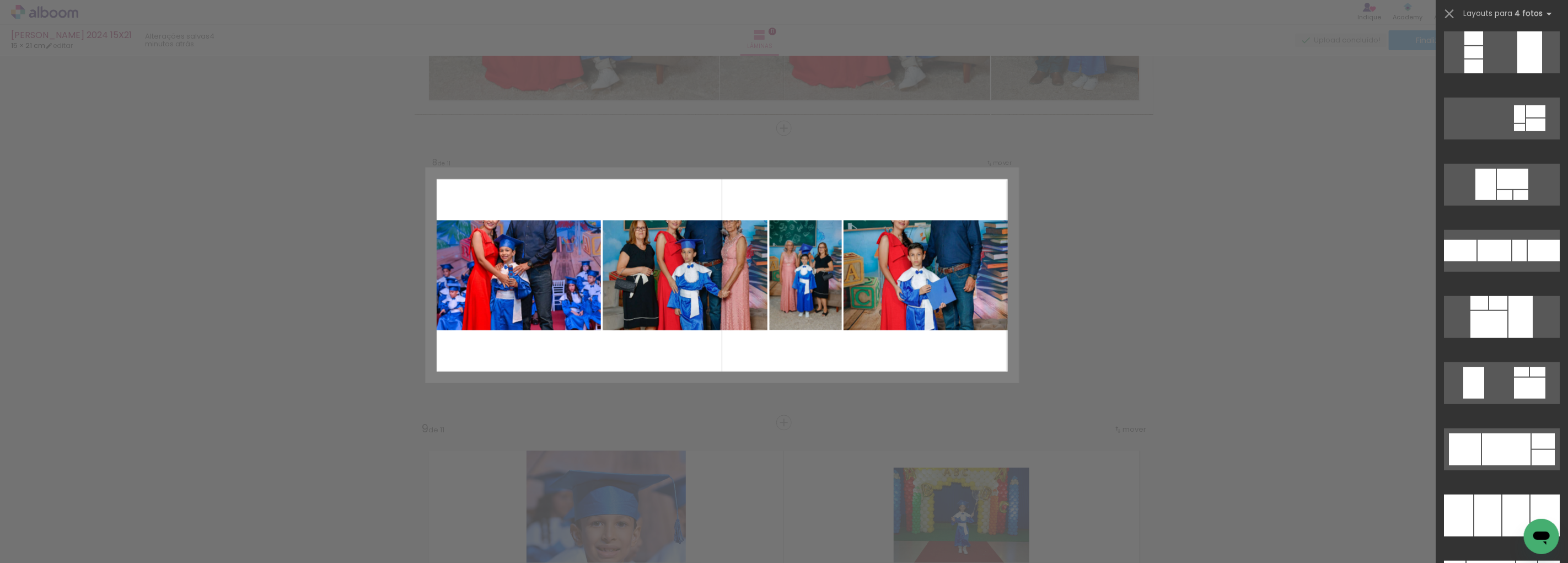
scroll to position [14952, 0]
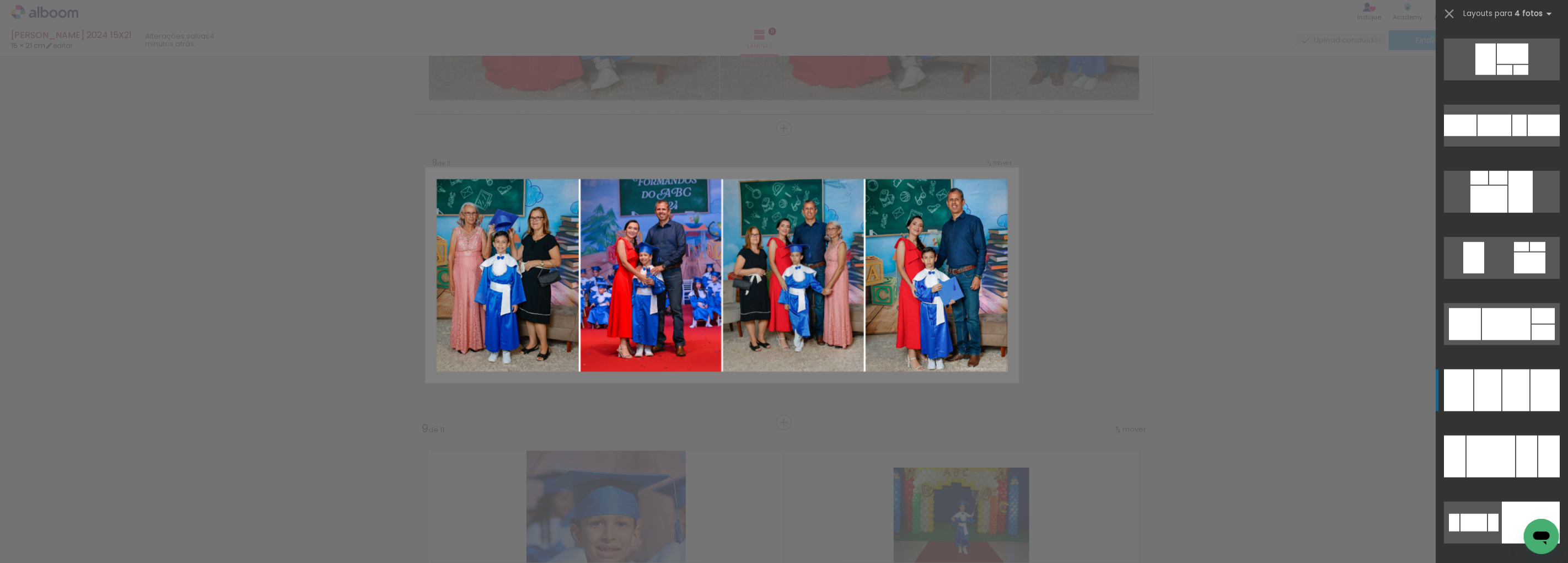
click at [1502, 213] on div at bounding box center [1488, 200] width 37 height 27
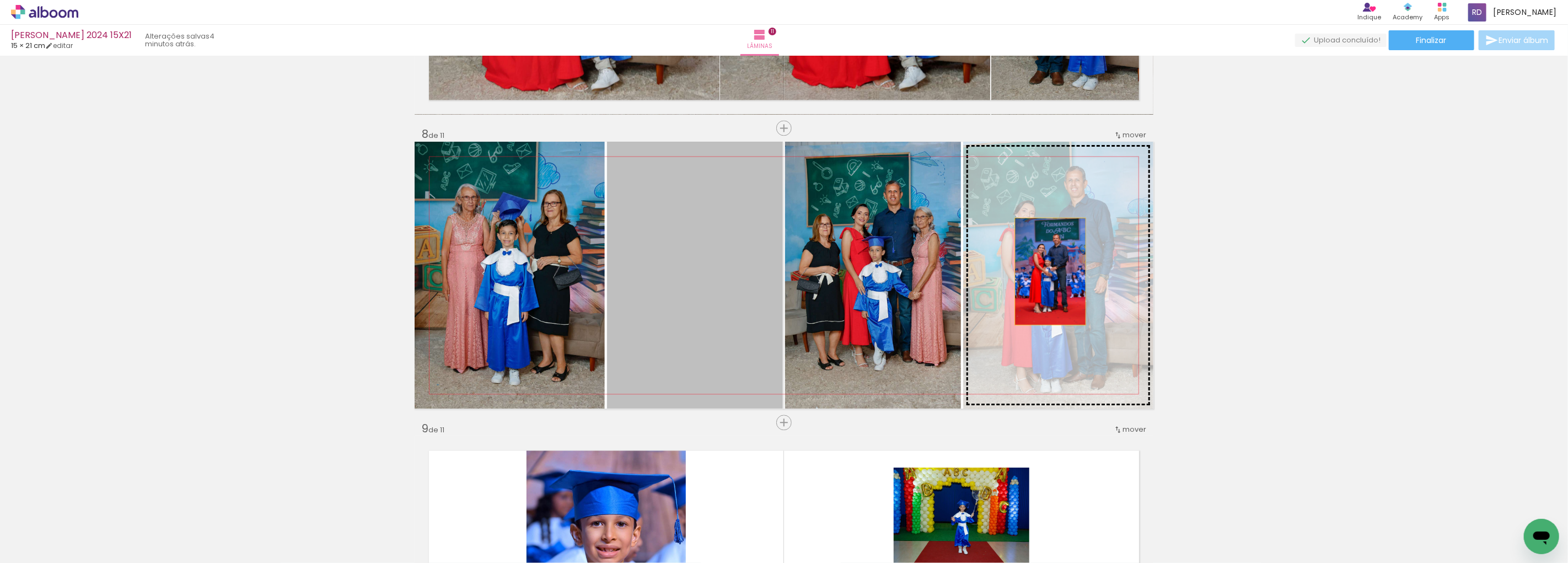
drag, startPoint x: 699, startPoint y: 269, endPoint x: 1046, endPoint y: 271, distance: 347.0
click at [0, 0] on slot at bounding box center [0, 0] width 0 height 0
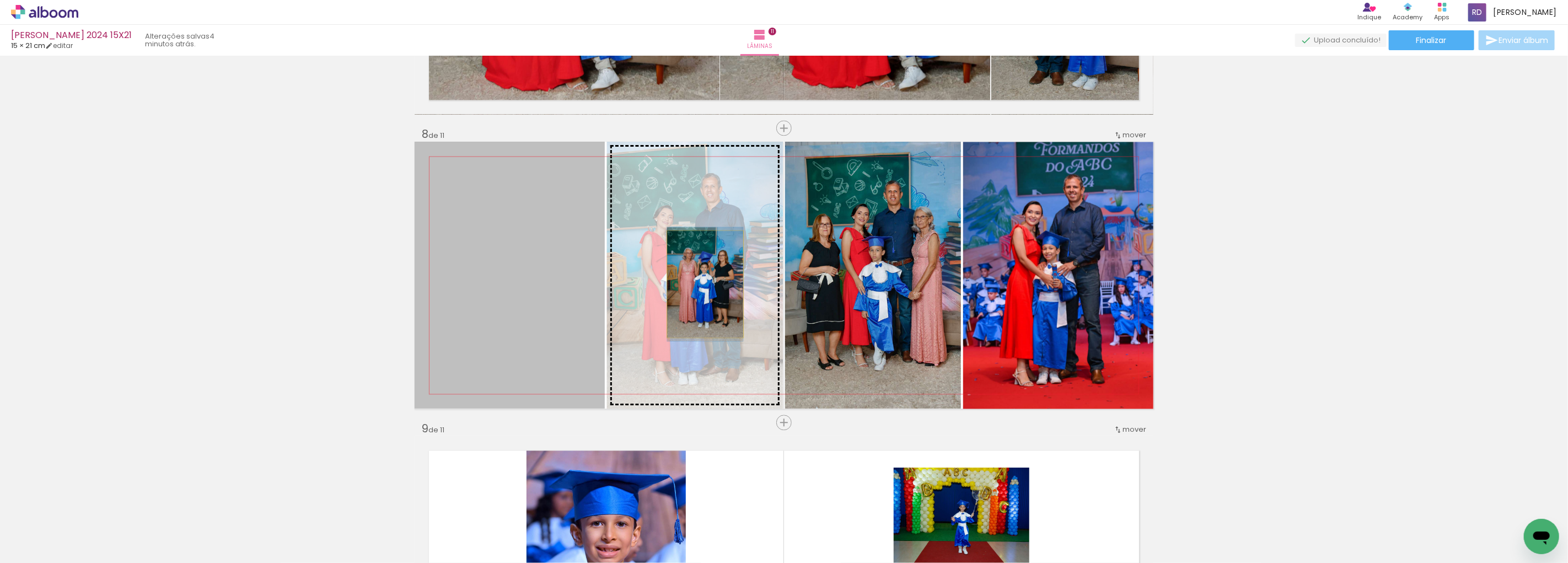
drag, startPoint x: 525, startPoint y: 279, endPoint x: 701, endPoint y: 284, distance: 176.1
click at [0, 0] on slot at bounding box center [0, 0] width 0 height 0
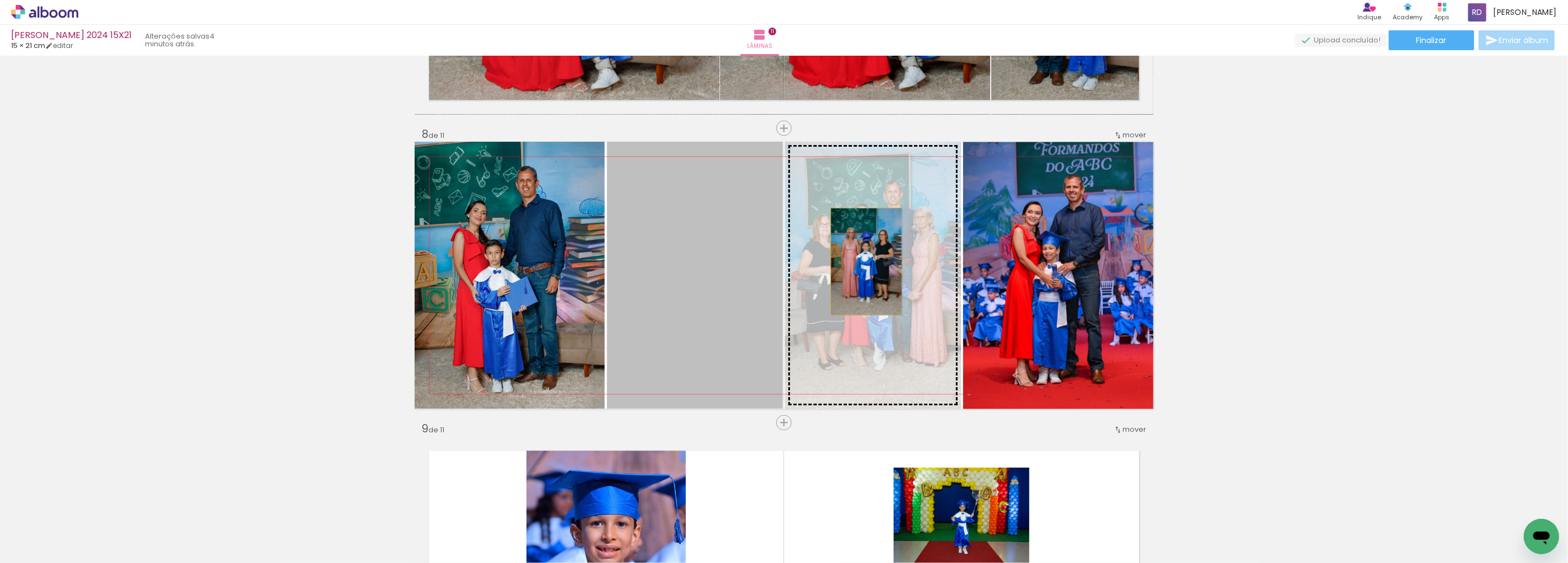
drag, startPoint x: 691, startPoint y: 251, endPoint x: 862, endPoint y: 261, distance: 171.3
click at [0, 0] on slot at bounding box center [0, 0] width 0 height 0
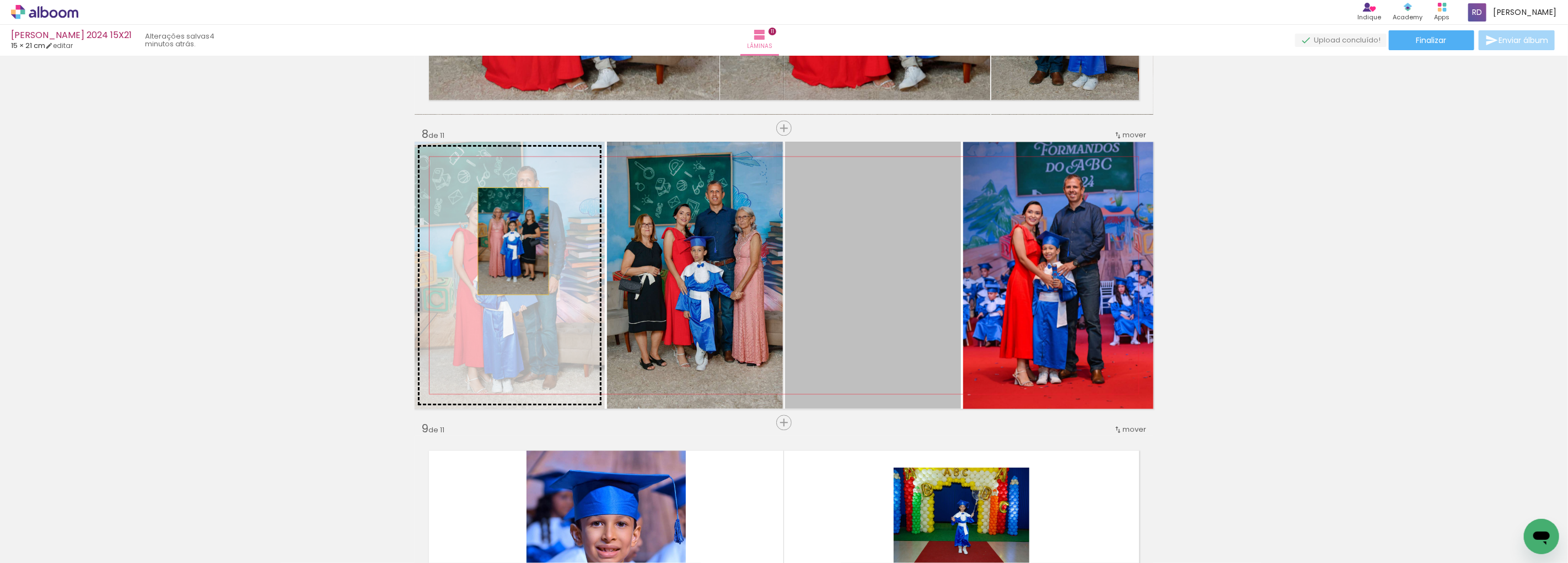
drag, startPoint x: 731, startPoint y: 245, endPoint x: 508, endPoint y: 241, distance: 223.0
click at [0, 0] on slot at bounding box center [0, 0] width 0 height 0
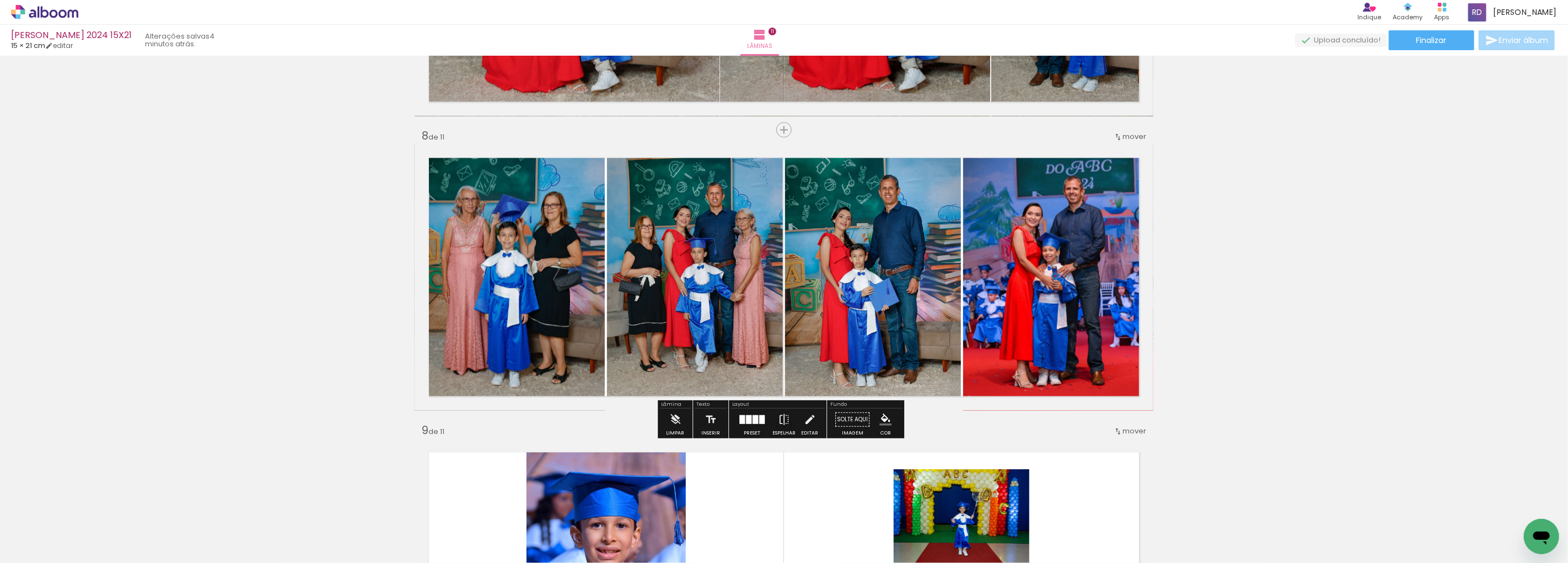
scroll to position [2007, 0]
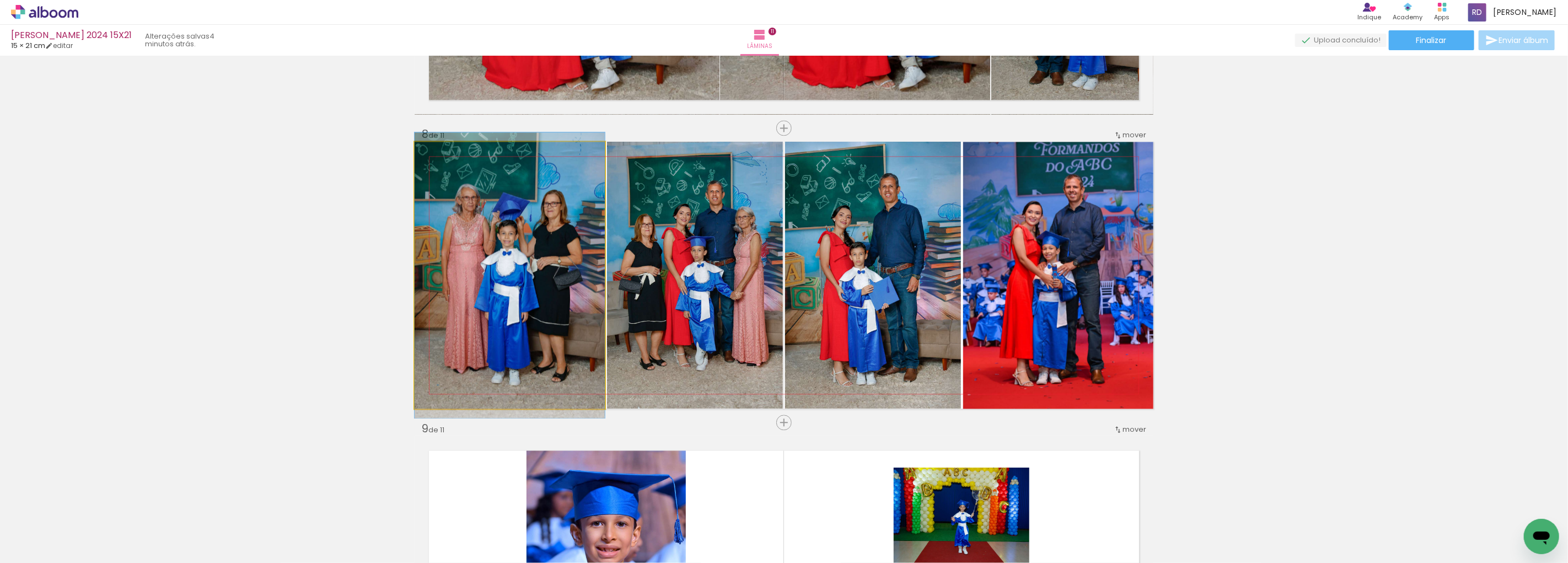
click at [520, 269] on quentale-photo at bounding box center [510, 275] width 190 height 267
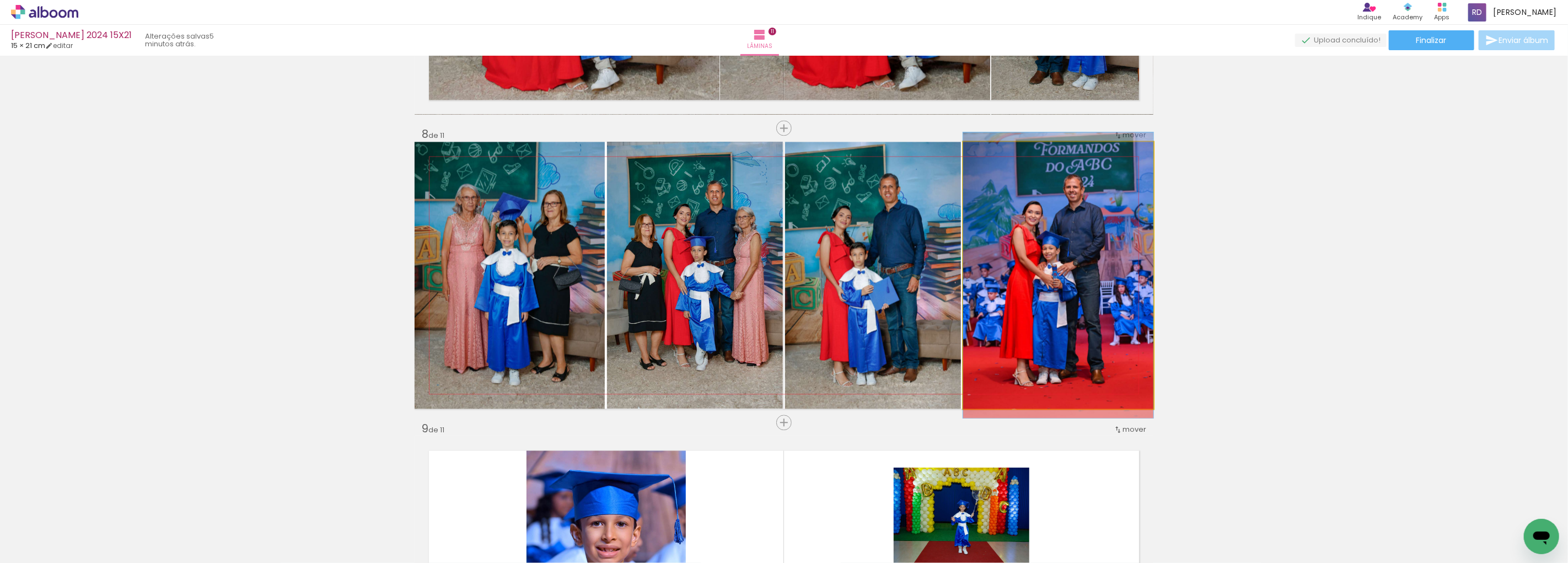
click at [1000, 265] on quentale-photo at bounding box center [1058, 275] width 190 height 267
click at [1001, 265] on quentale-photo at bounding box center [1058, 275] width 190 height 267
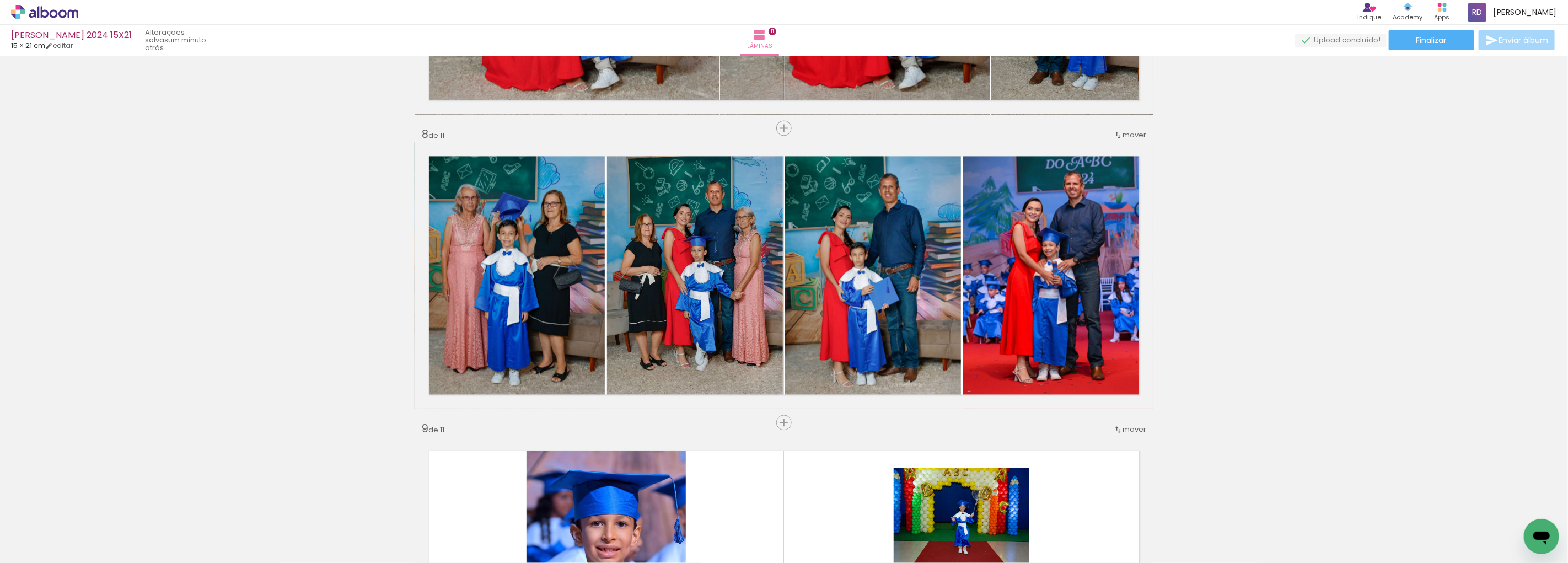
scroll to position [0, 811]
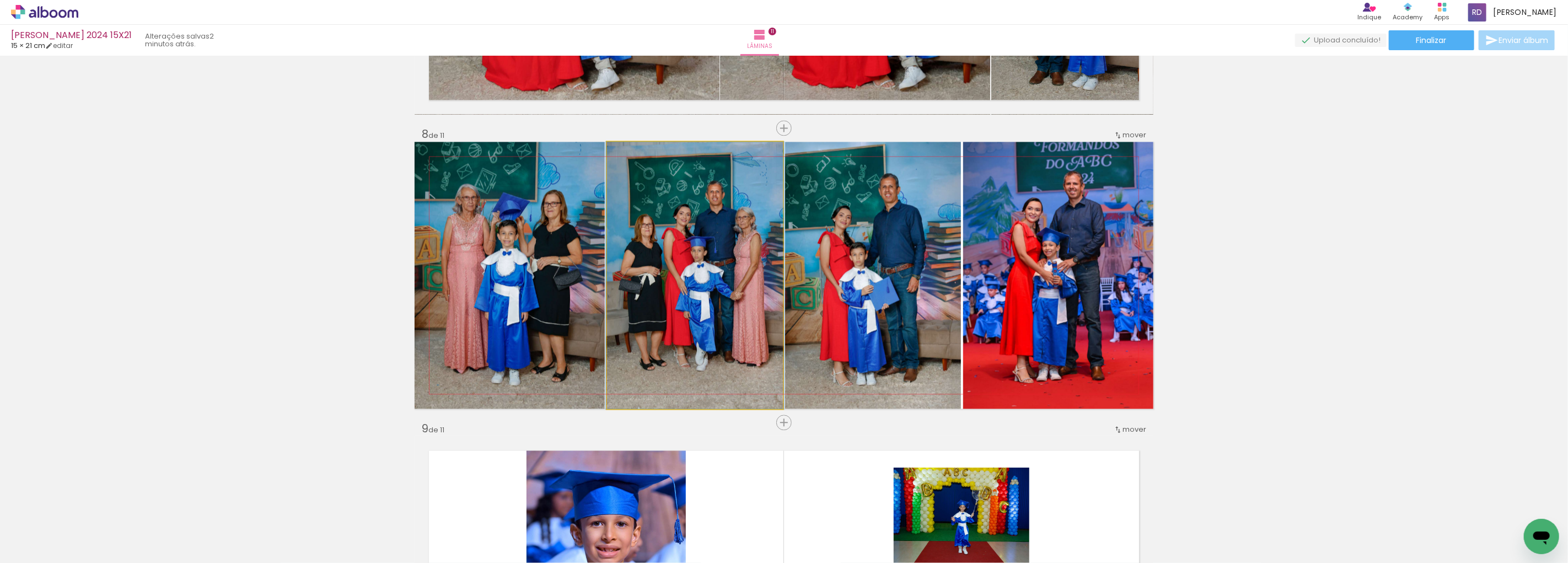
click at [745, 248] on quentale-photo at bounding box center [695, 275] width 176 height 267
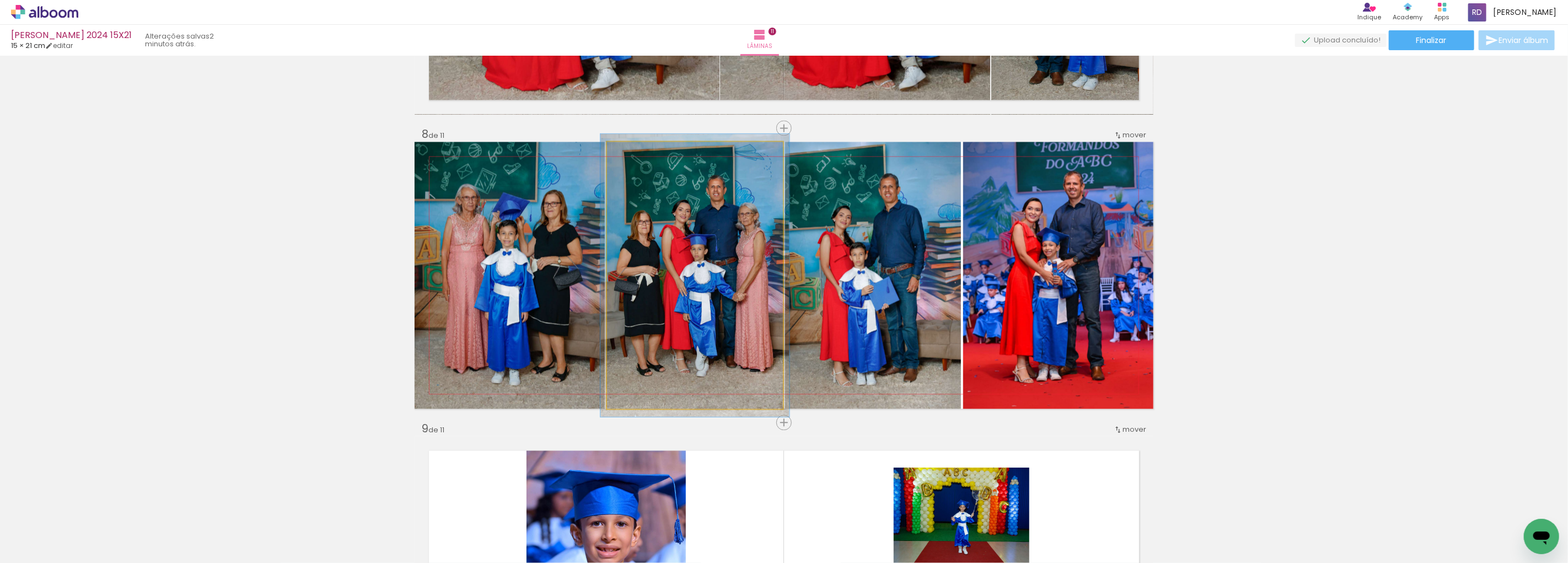
type paper-slider "106"
click at [633, 157] on div at bounding box center [635, 153] width 18 height 18
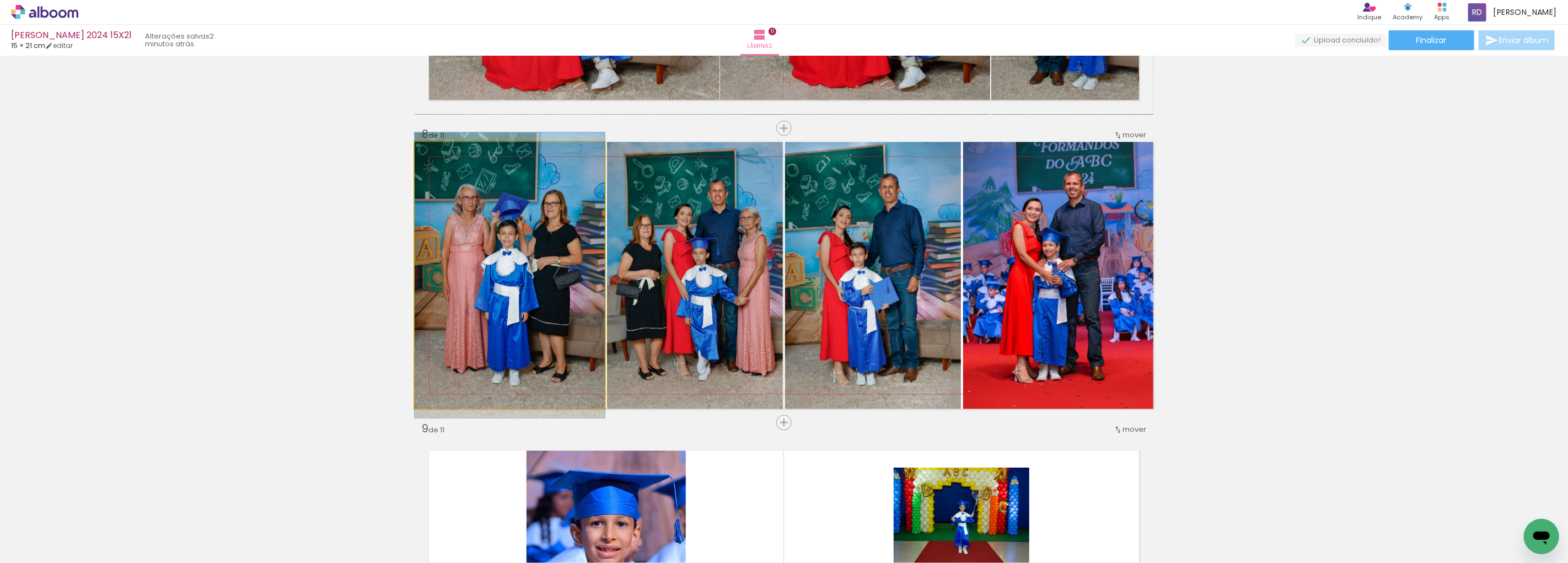
click at [508, 256] on quentale-photo at bounding box center [510, 275] width 190 height 267
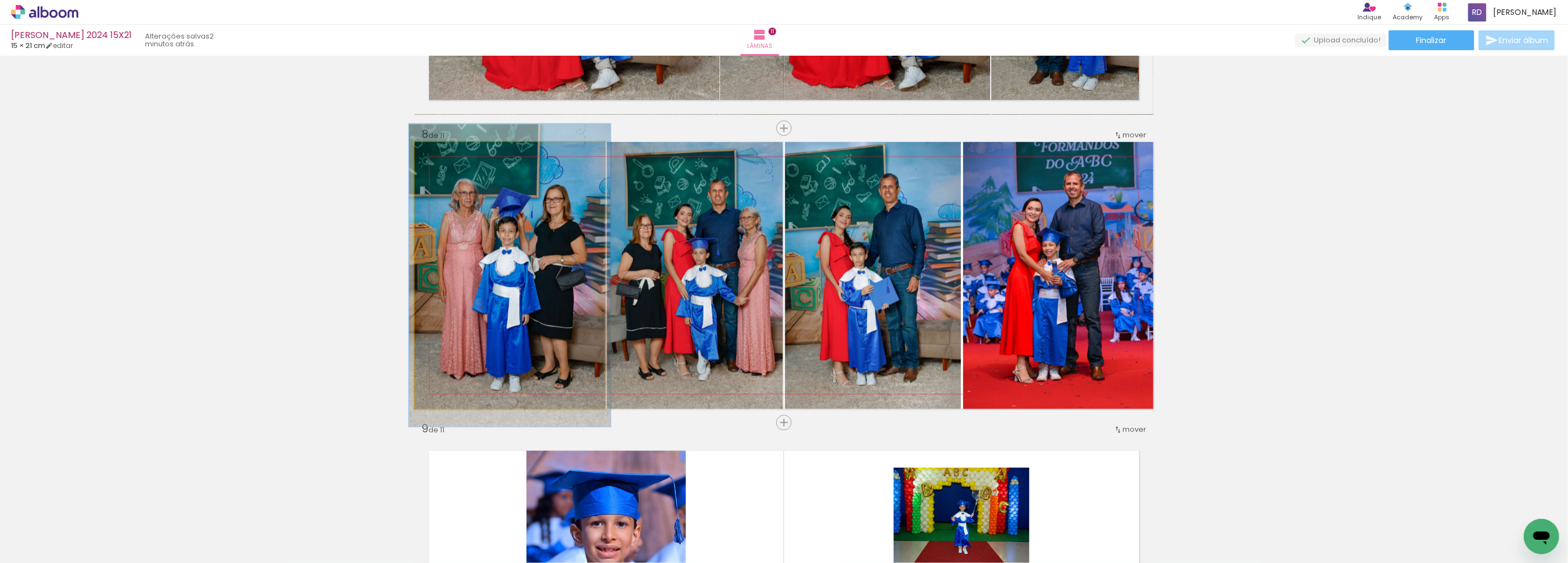
type paper-slider "106"
click at [439, 156] on div at bounding box center [443, 154] width 10 height 10
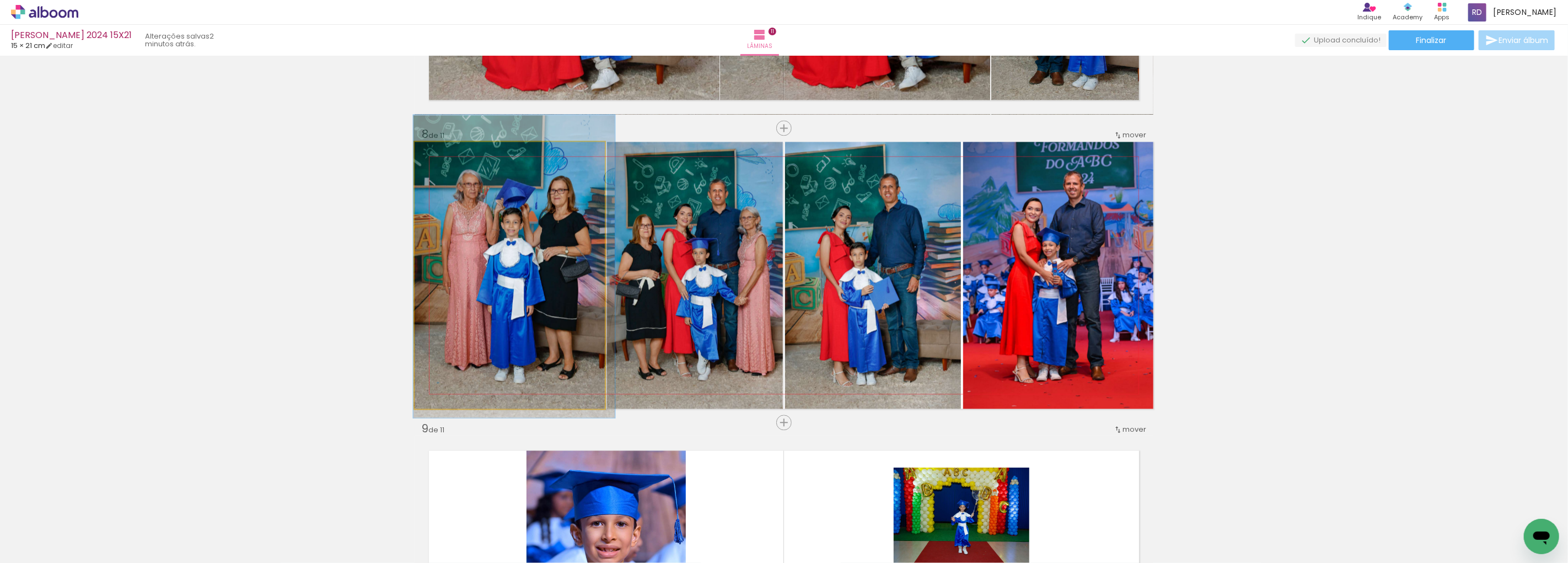
drag, startPoint x: 461, startPoint y: 255, endPoint x: 465, endPoint y: 246, distance: 9.8
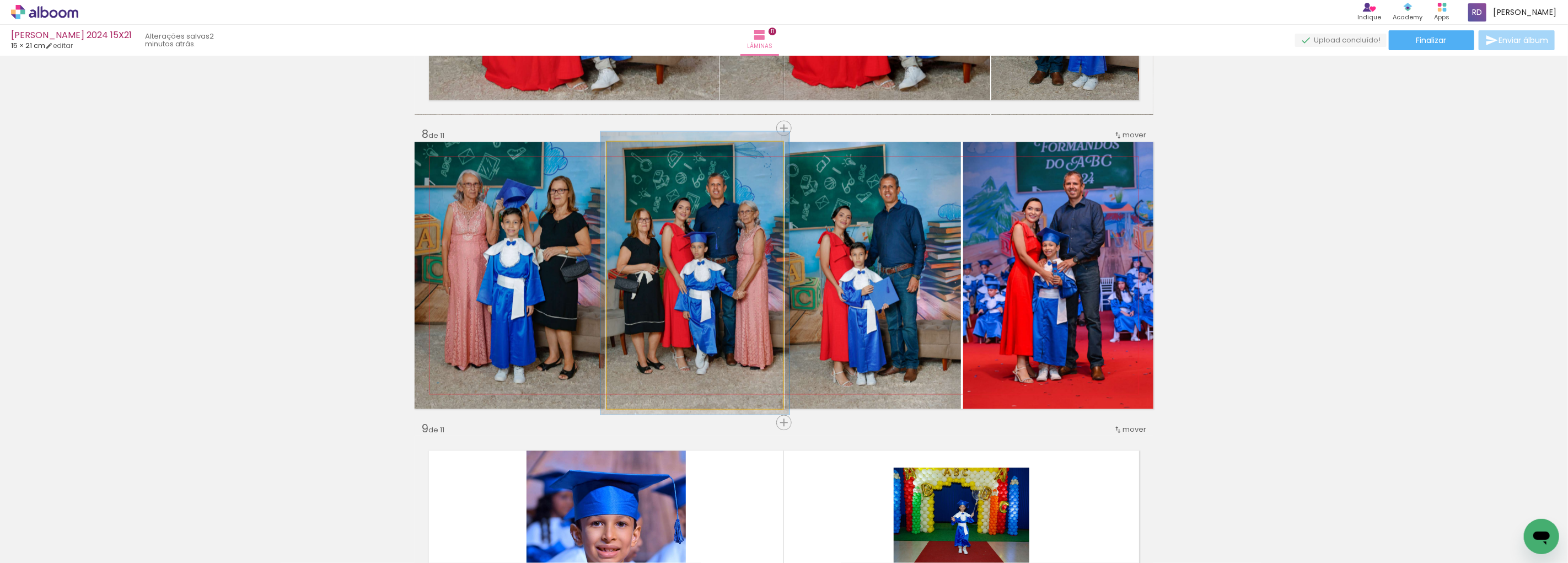
drag, startPoint x: 676, startPoint y: 261, endPoint x: 673, endPoint y: 256, distance: 5.8
click at [633, 156] on div at bounding box center [636, 154] width 10 height 10
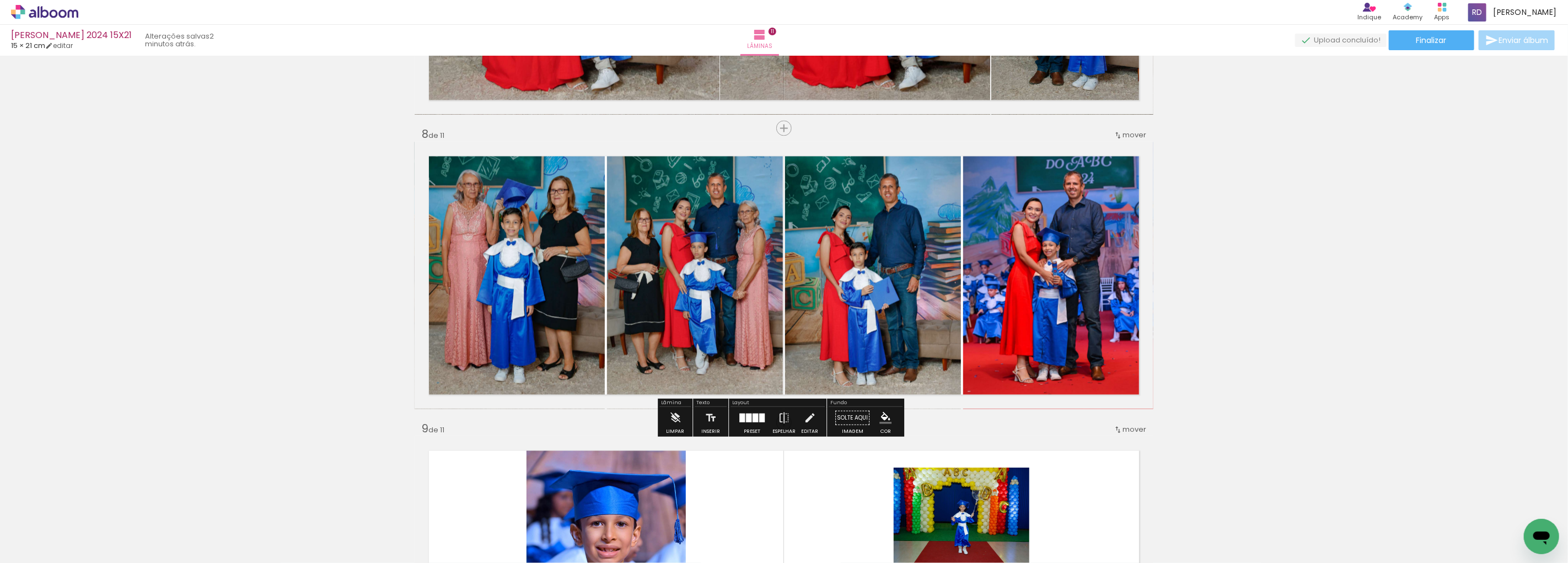
click at [829, 241] on quentale-photo at bounding box center [873, 275] width 176 height 267
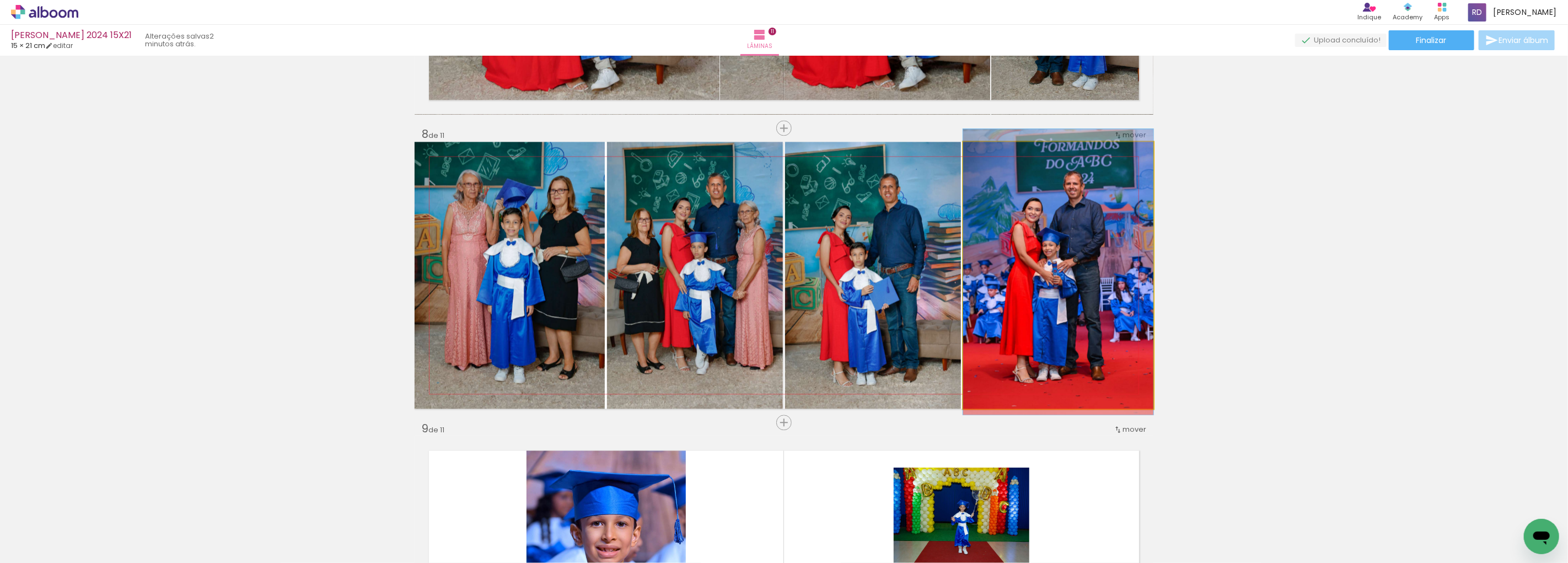
click at [999, 260] on quentale-photo at bounding box center [1058, 275] width 190 height 267
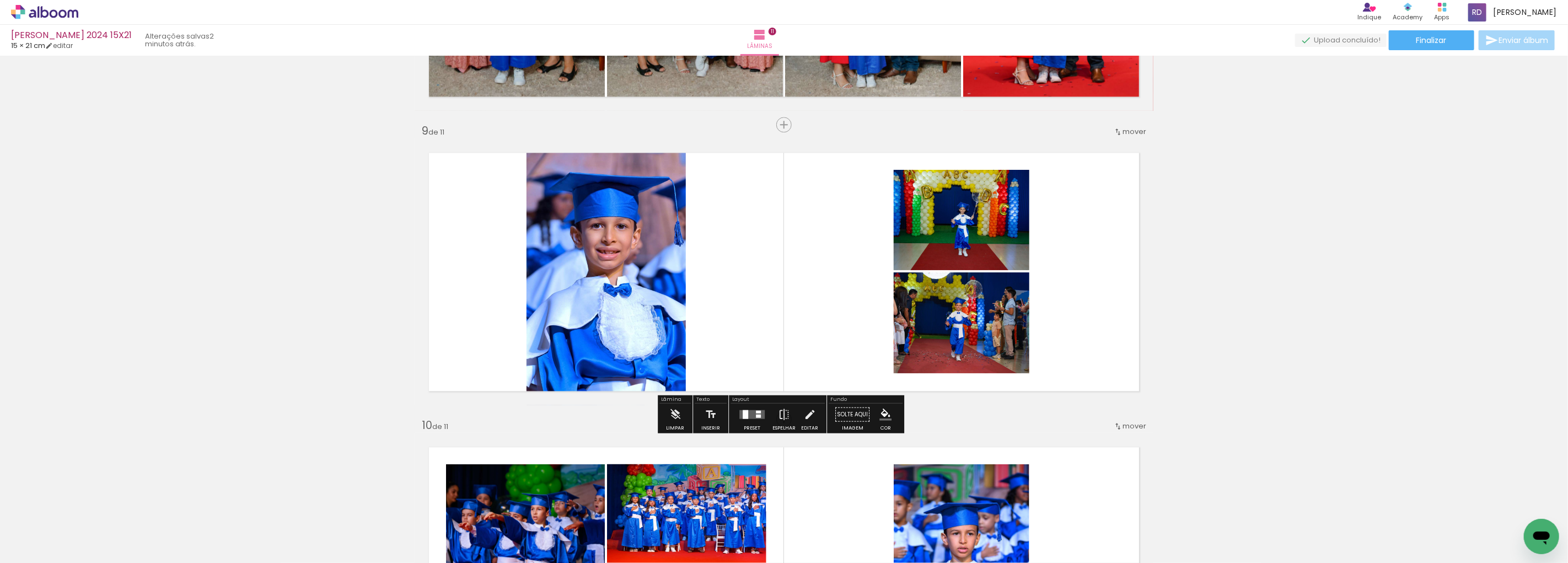
scroll to position [2314, 0]
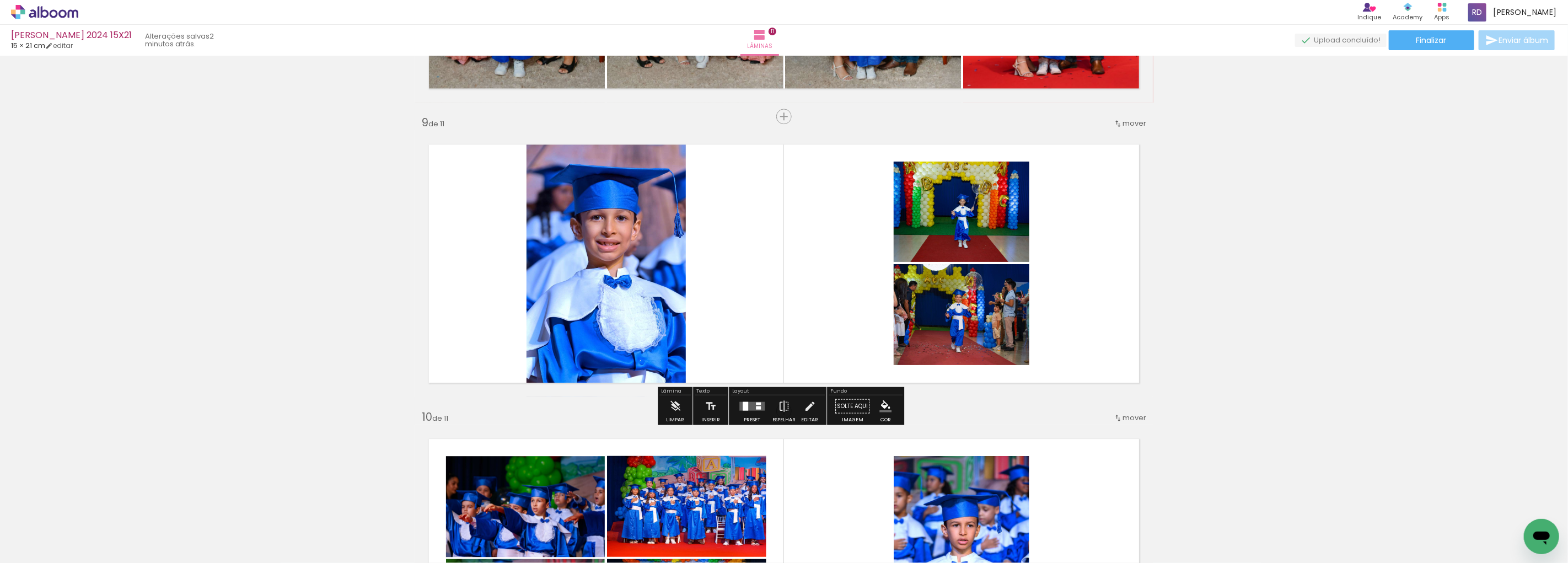
click at [756, 408] on div at bounding box center [758, 407] width 5 height 4
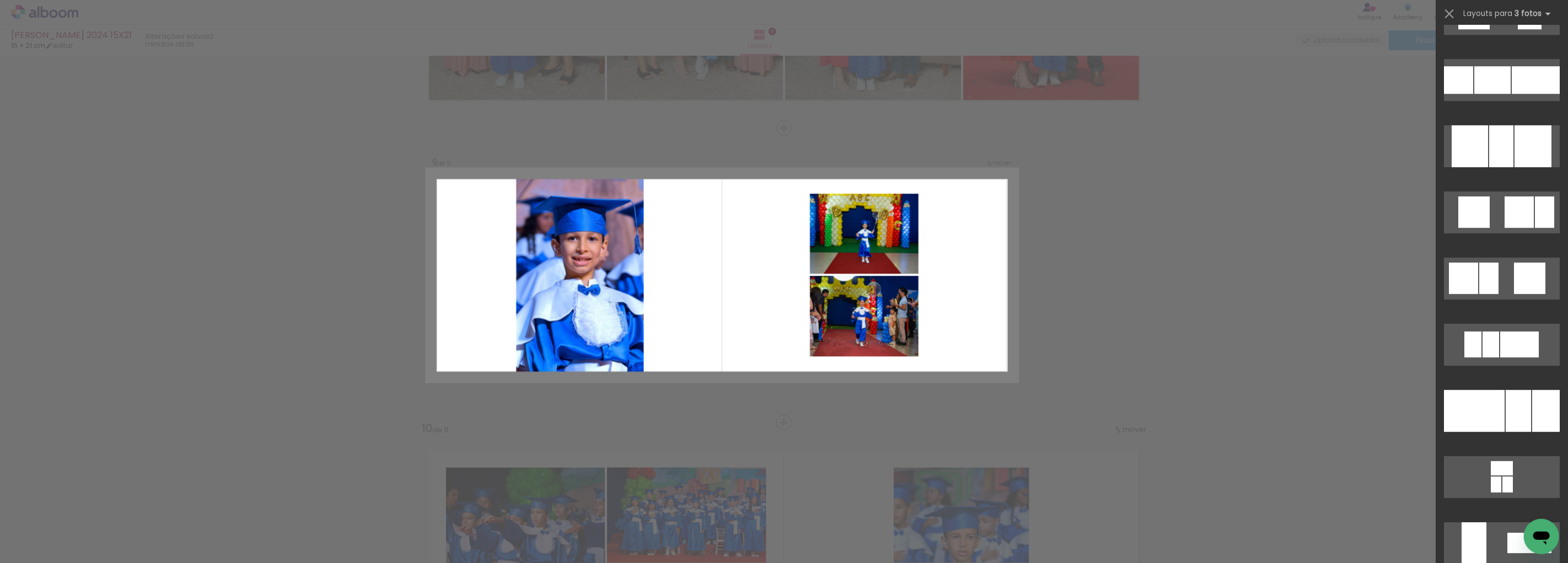
scroll to position [2635, 0]
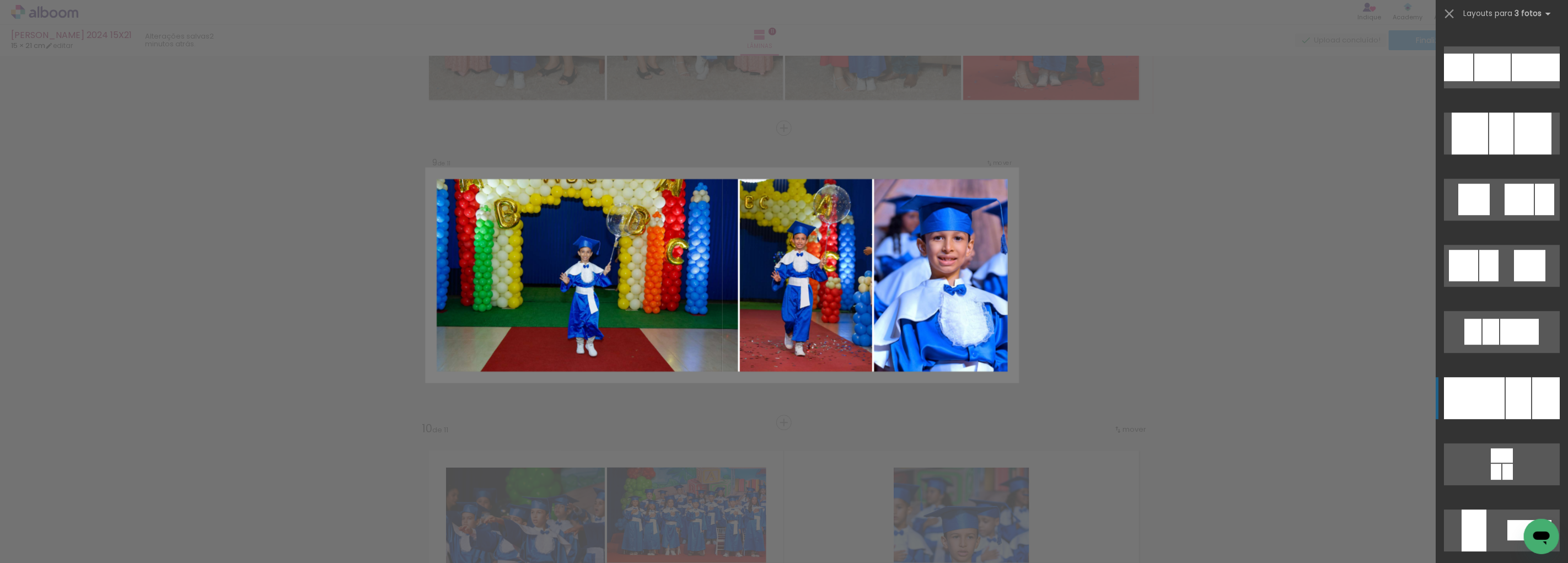
click at [1501, 154] on div at bounding box center [1501, 134] width 24 height 42
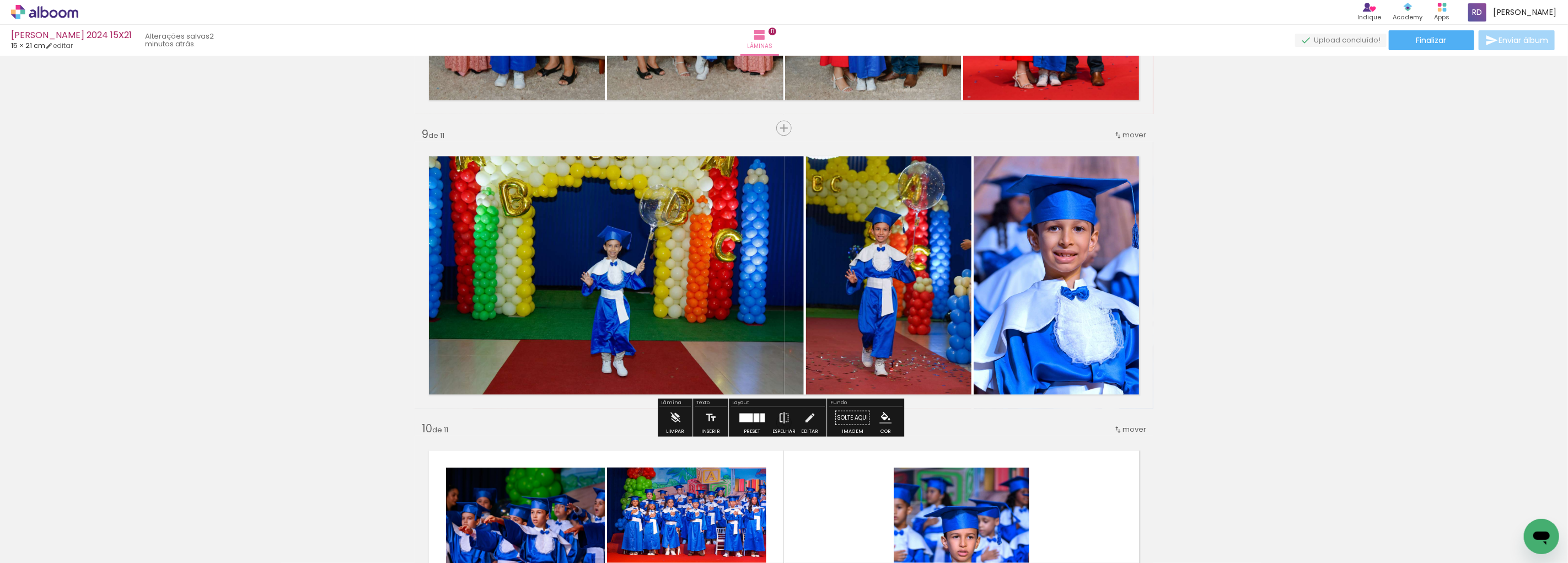
click at [785, 417] on iron-icon at bounding box center [784, 417] width 12 height 22
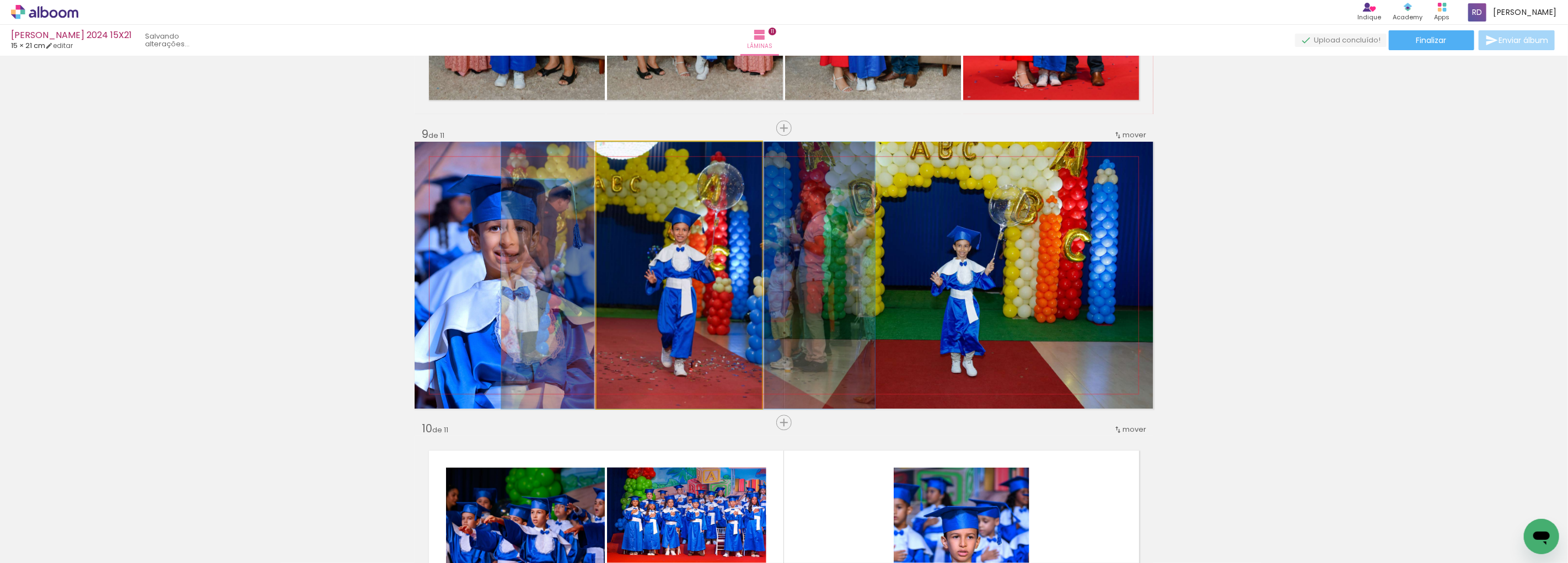
drag, startPoint x: 671, startPoint y: 252, endPoint x: 679, endPoint y: 251, distance: 8.1
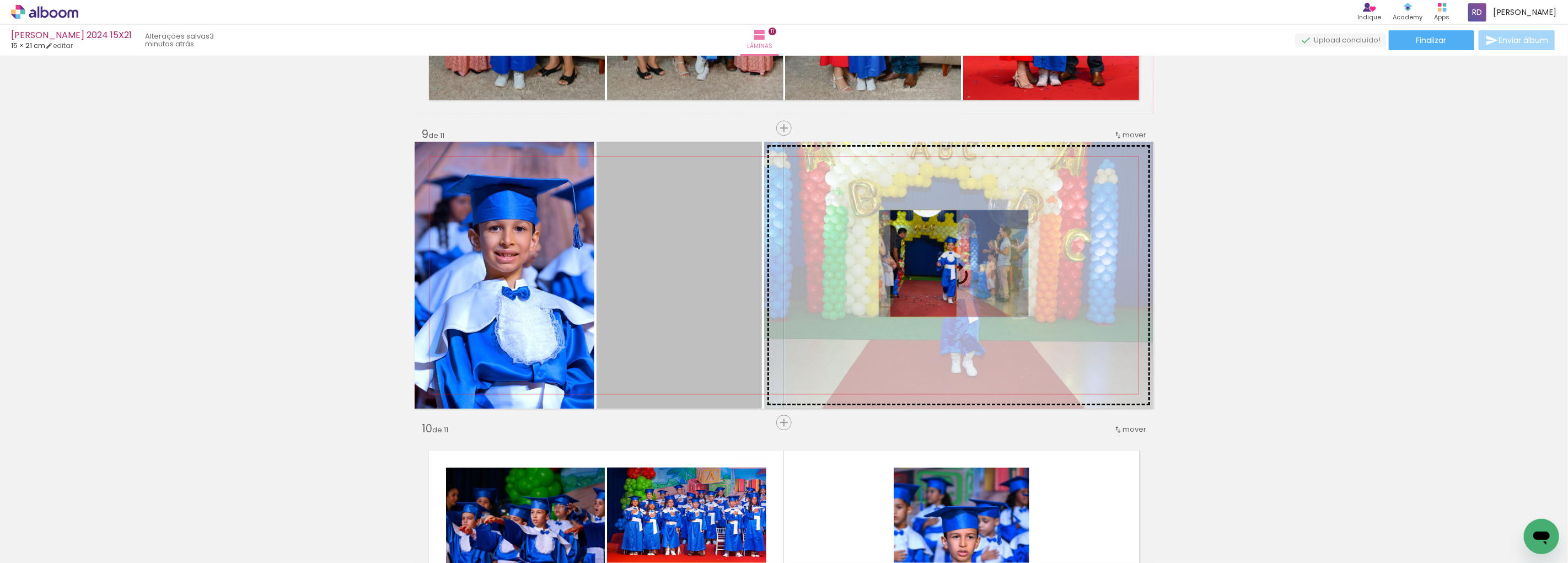
drag, startPoint x: 691, startPoint y: 262, endPoint x: 919, endPoint y: 263, distance: 228.0
click at [0, 0] on slot at bounding box center [0, 0] width 0 height 0
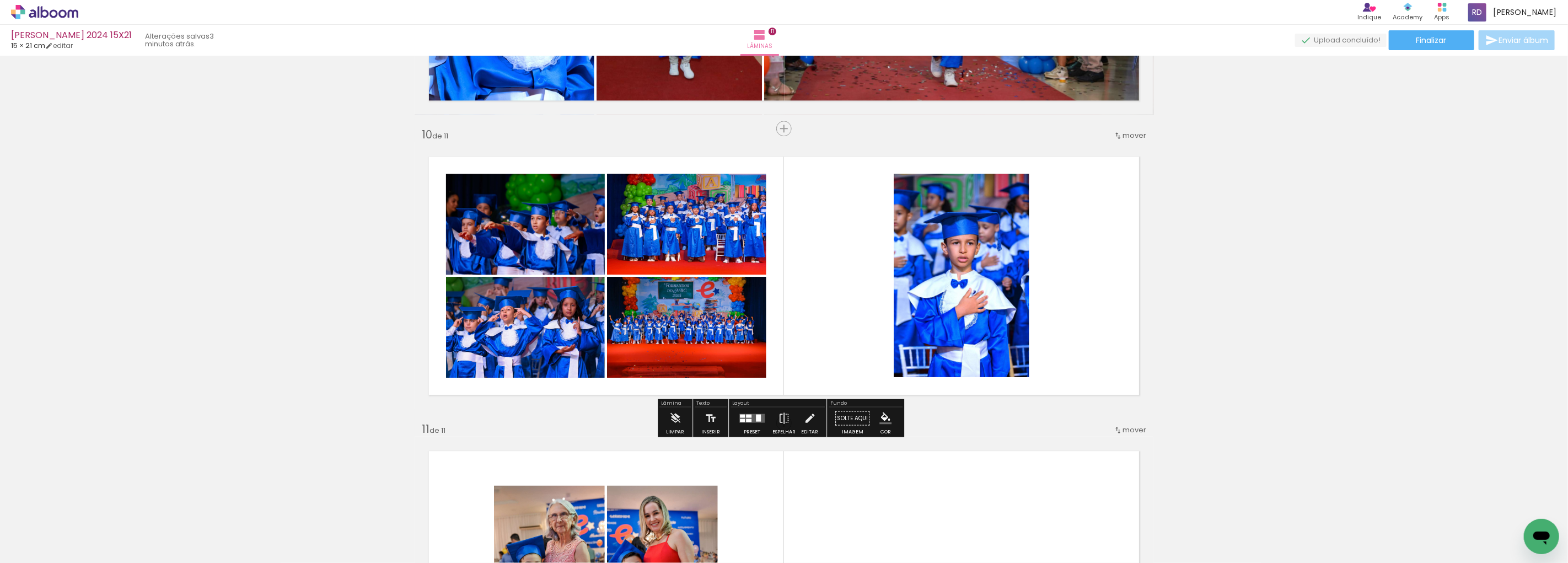
scroll to position [2609, 0]
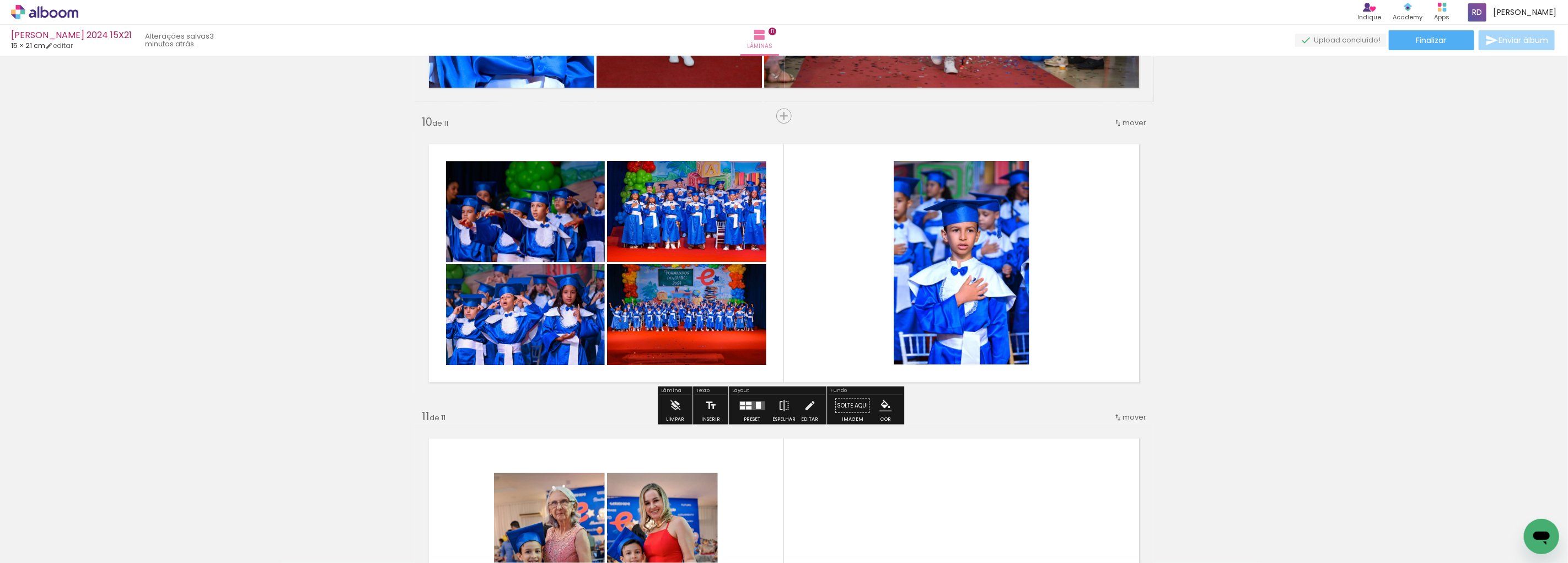
click at [752, 405] on quentale-layouter at bounding box center [752, 405] width 25 height 9
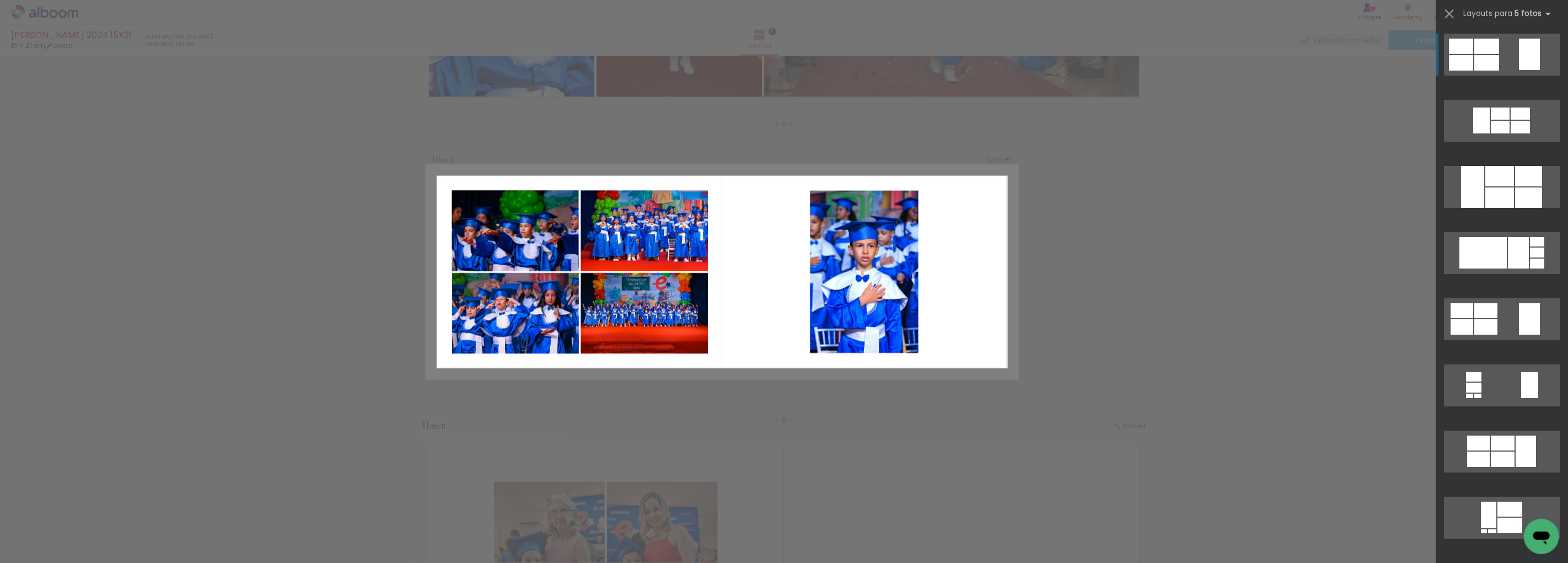
scroll to position [2597, 0]
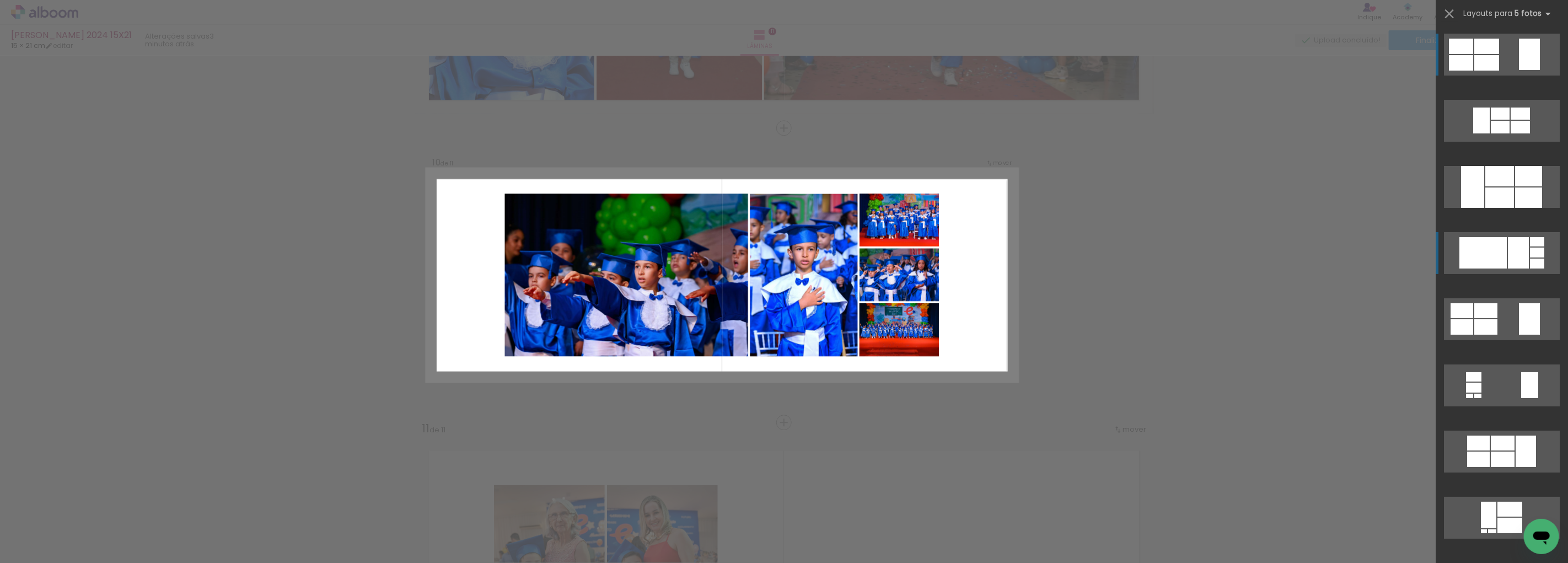
click at [1510, 120] on div at bounding box center [1501, 113] width 19 height 12
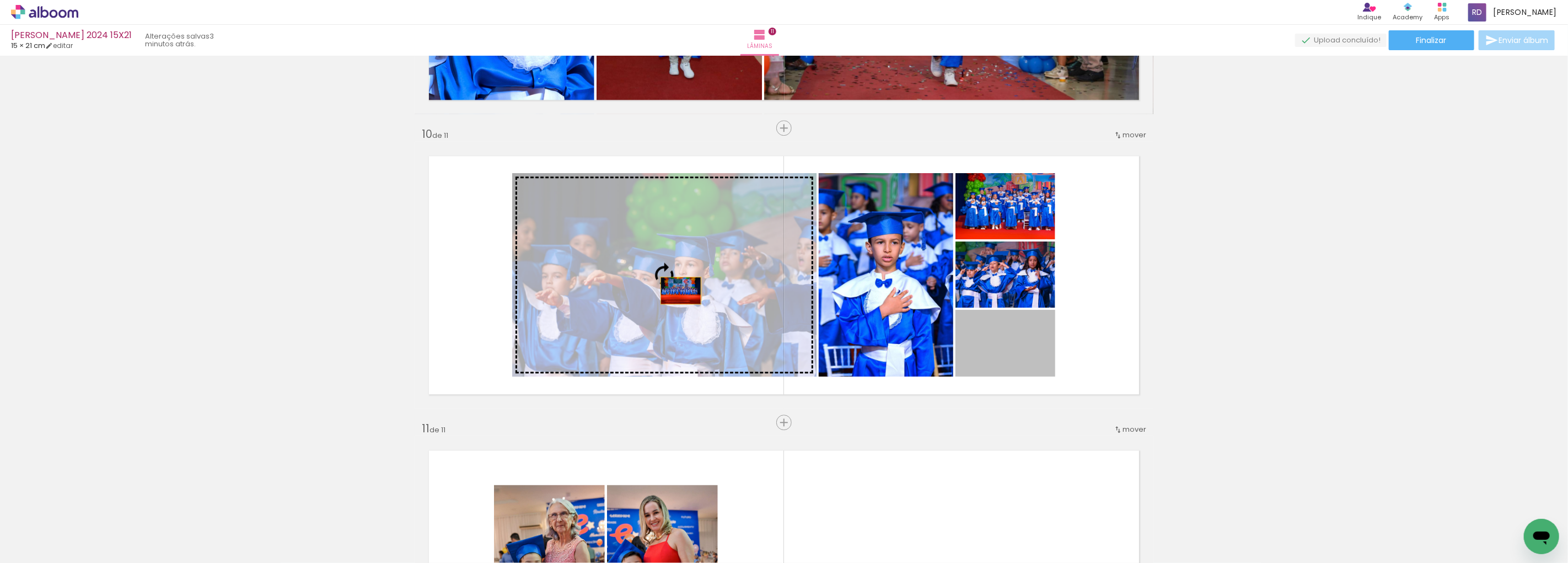
drag, startPoint x: 1013, startPoint y: 352, endPoint x: 676, endPoint y: 290, distance: 342.7
click at [0, 0] on slot at bounding box center [0, 0] width 0 height 0
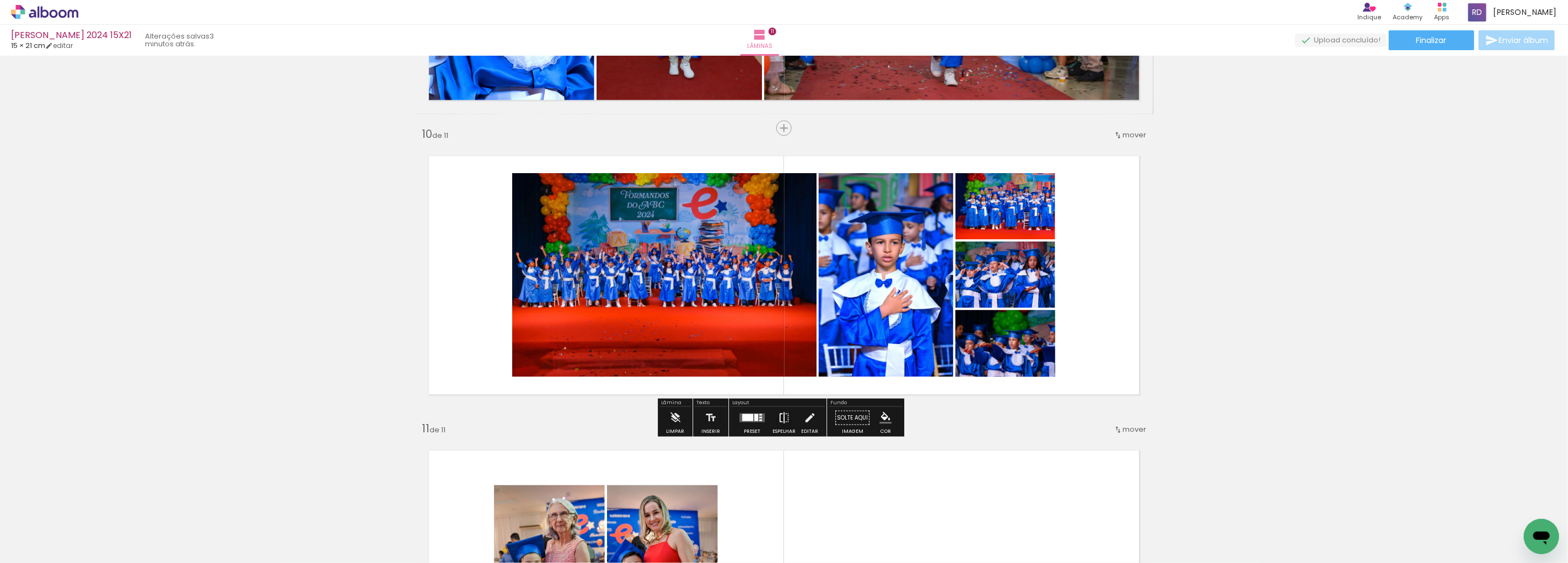
click at [780, 417] on iron-icon at bounding box center [784, 417] width 12 height 22
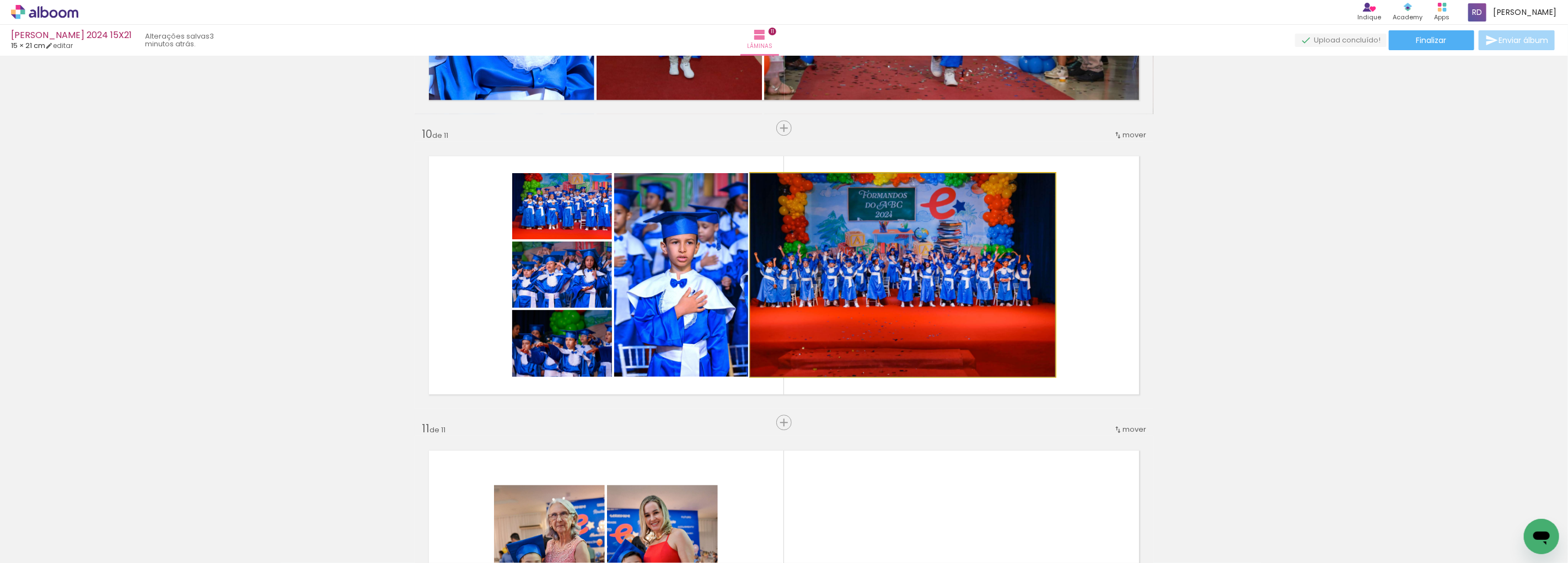
click at [862, 252] on quentale-photo at bounding box center [902, 274] width 305 height 203
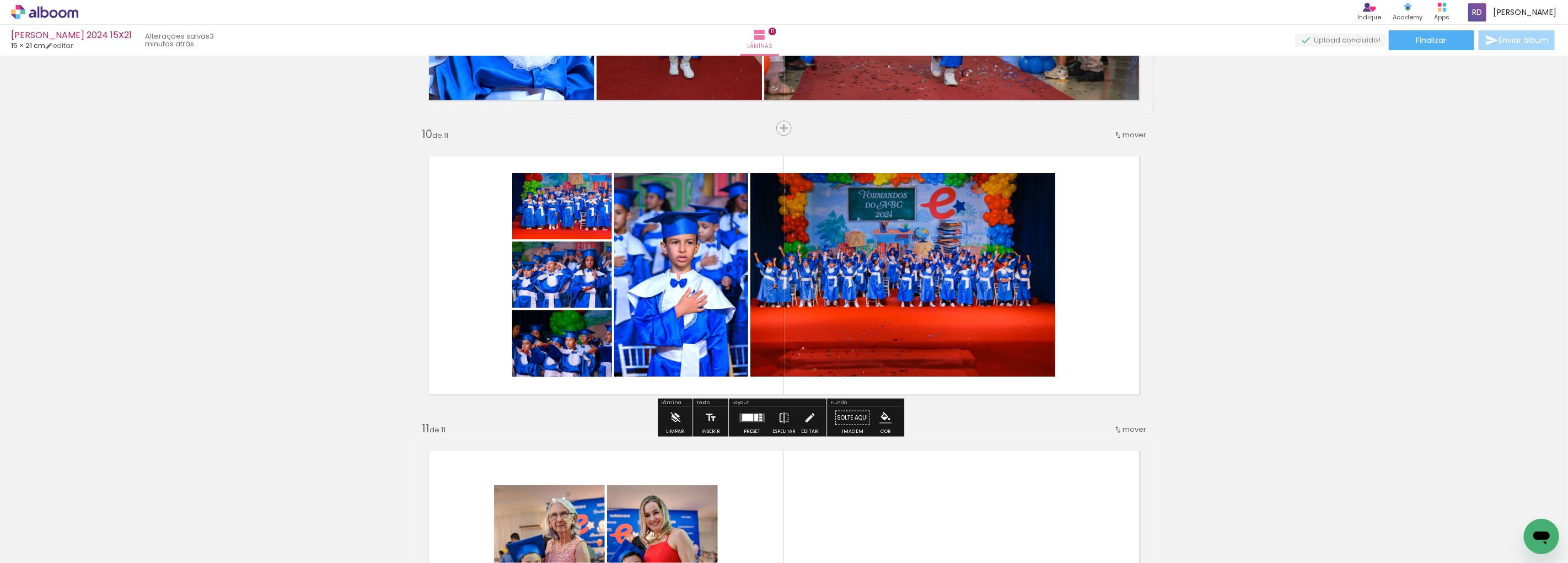
click at [1018, 196] on quentale-photo at bounding box center [902, 274] width 305 height 203
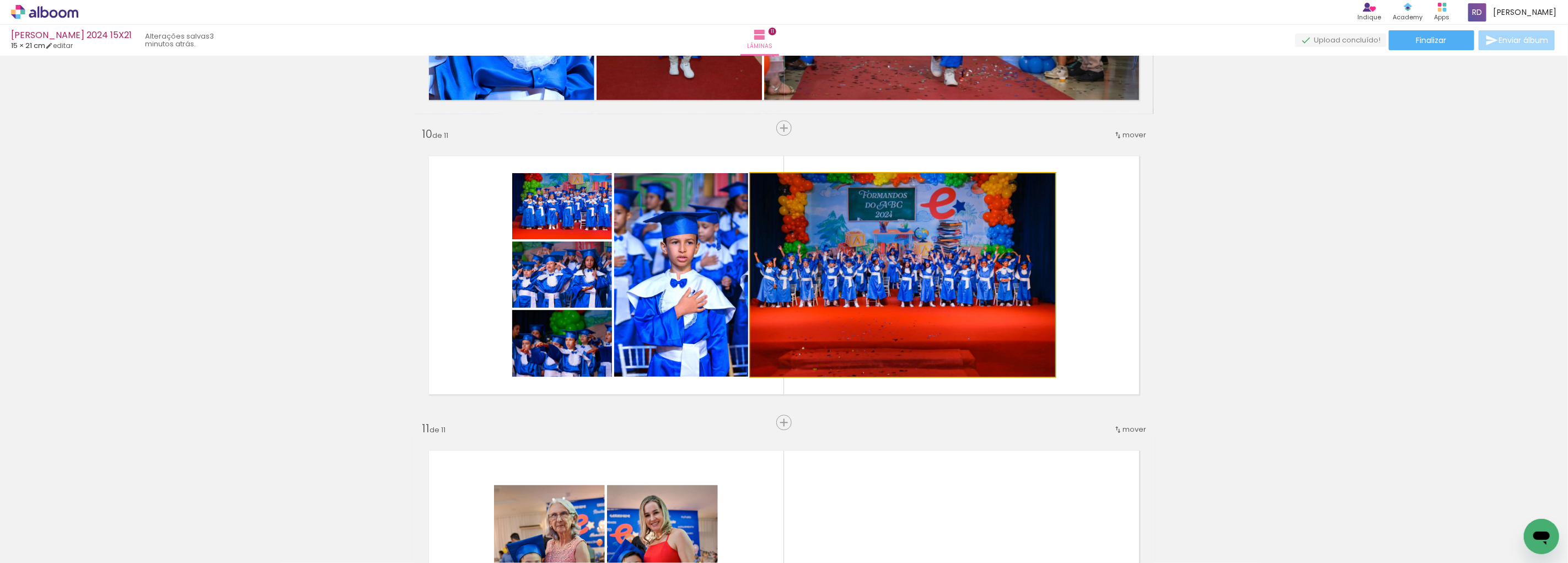
click at [1018, 196] on quentale-photo at bounding box center [902, 274] width 305 height 203
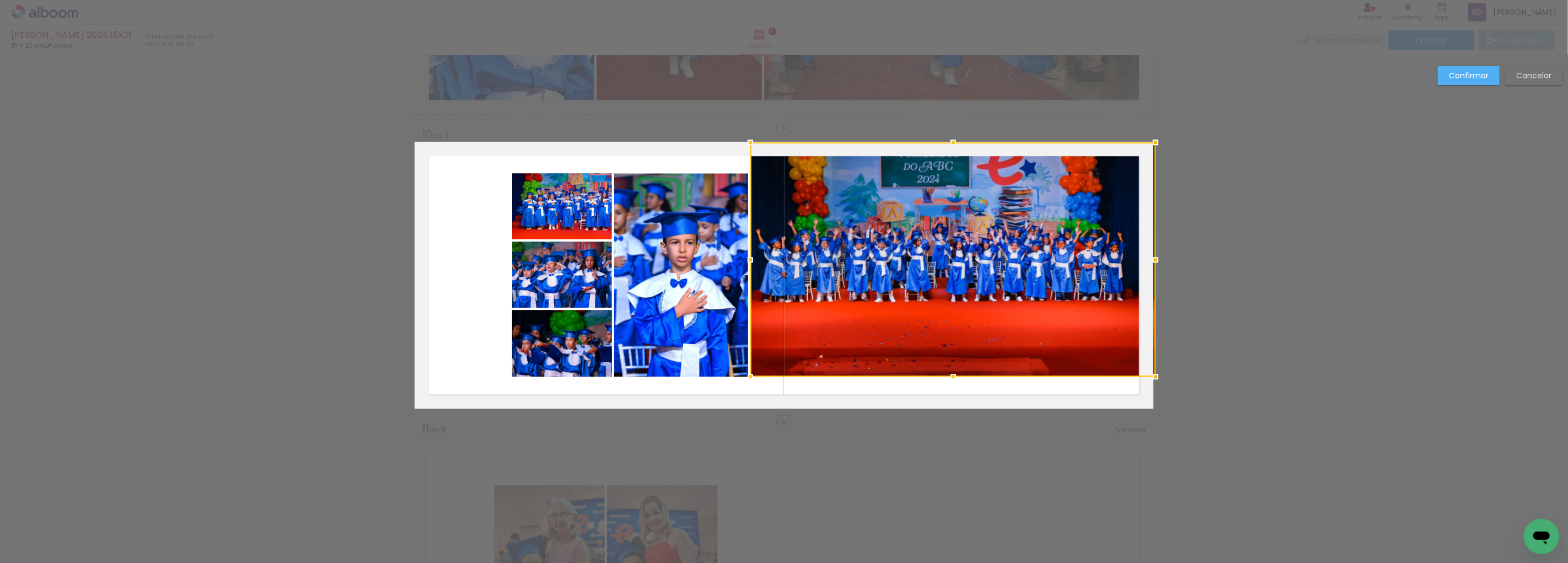
drag, startPoint x: 1049, startPoint y: 172, endPoint x: 1266, endPoint y: 57, distance: 245.6
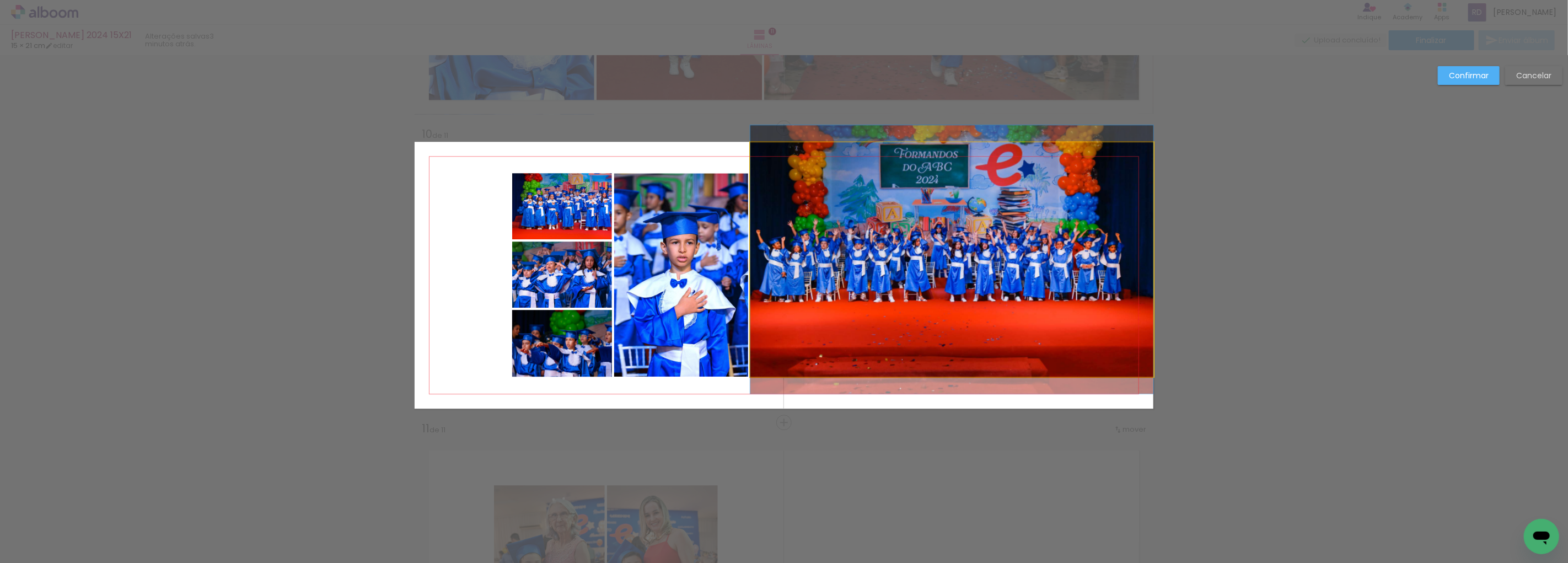
click at [1014, 195] on quentale-photo at bounding box center [951, 259] width 403 height 234
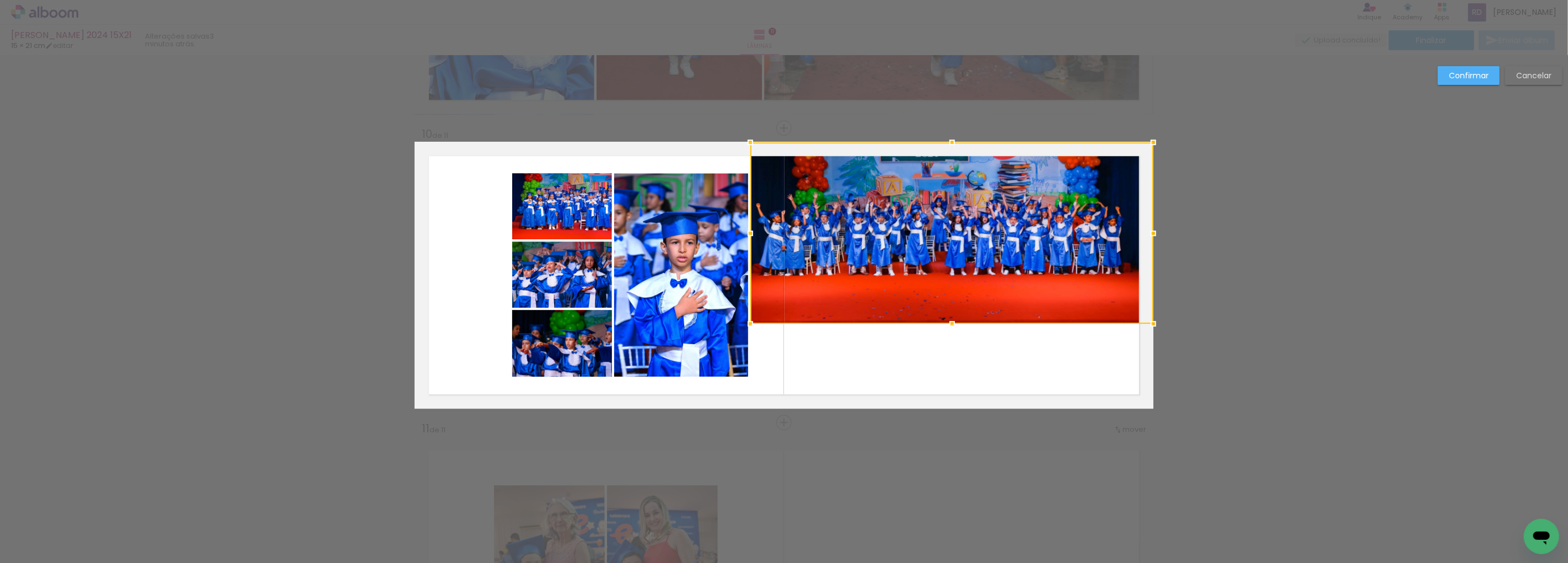
drag, startPoint x: 947, startPoint y: 377, endPoint x: 952, endPoint y: 447, distance: 70.2
click at [940, 274] on quentale-photo at bounding box center [951, 233] width 403 height 182
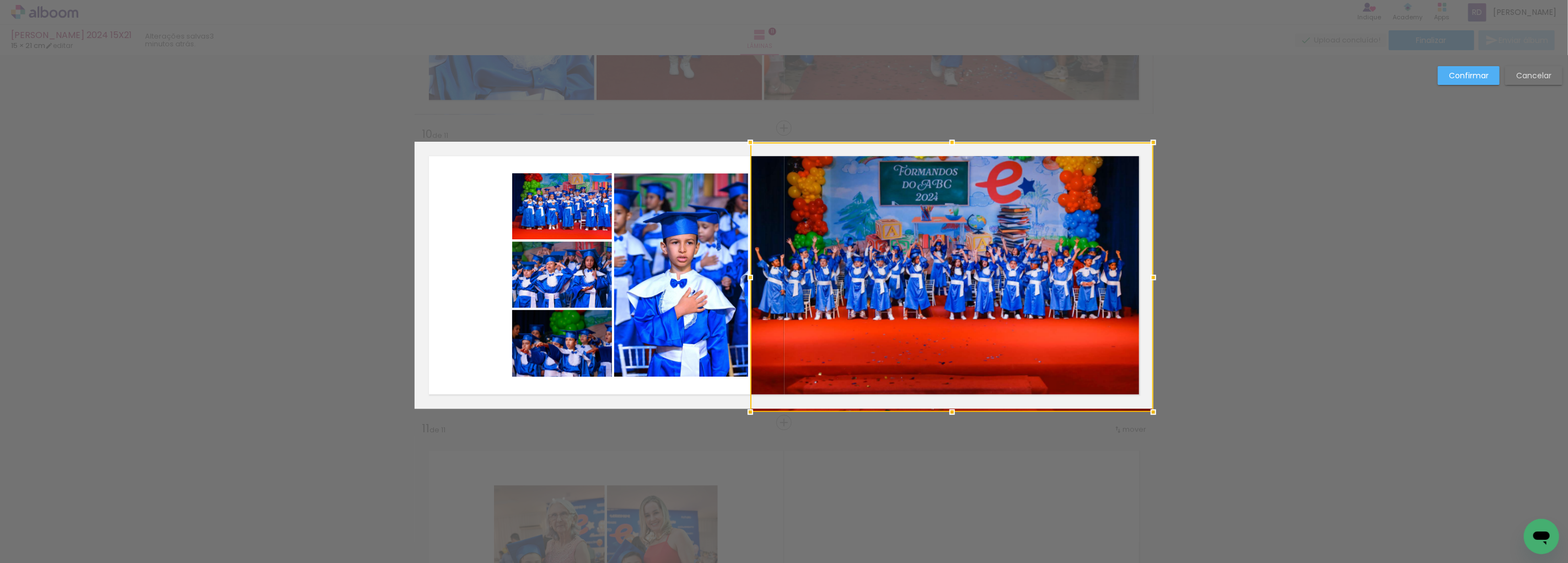
drag, startPoint x: 948, startPoint y: 321, endPoint x: 956, endPoint y: 371, distance: 50.6
click at [956, 371] on div at bounding box center [951, 277] width 403 height 270
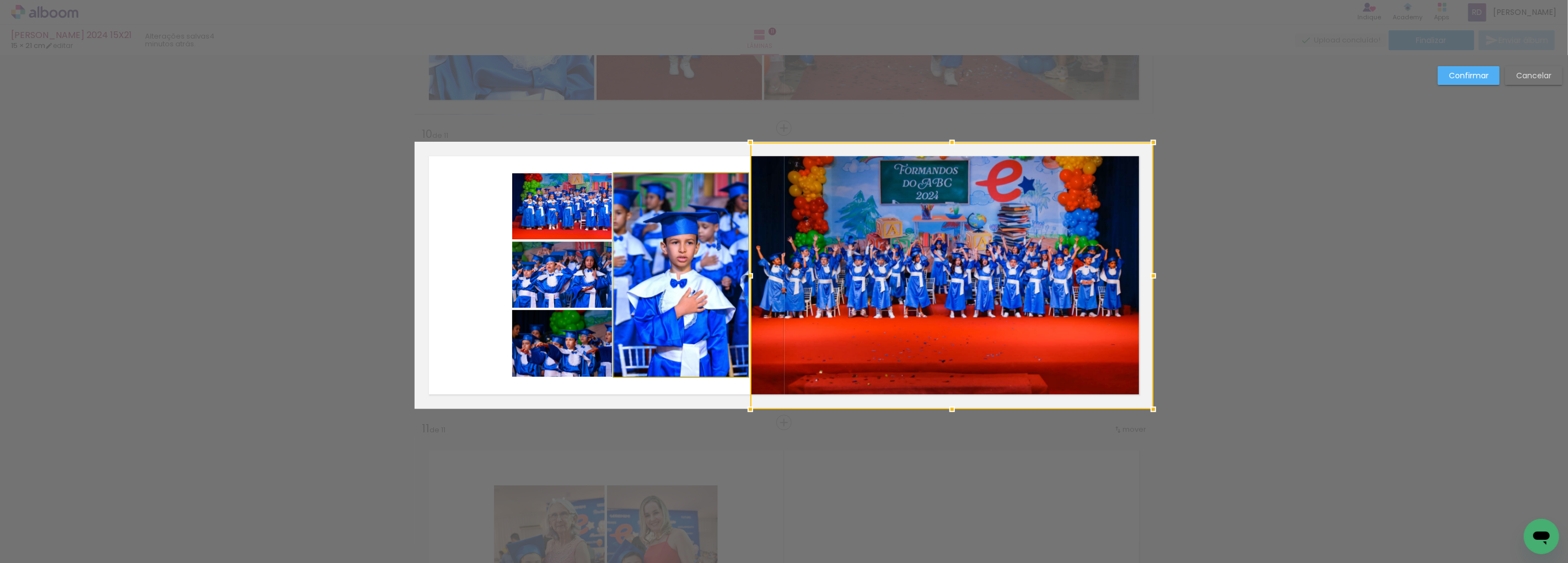
click at [657, 248] on quentale-photo at bounding box center [681, 274] width 134 height 203
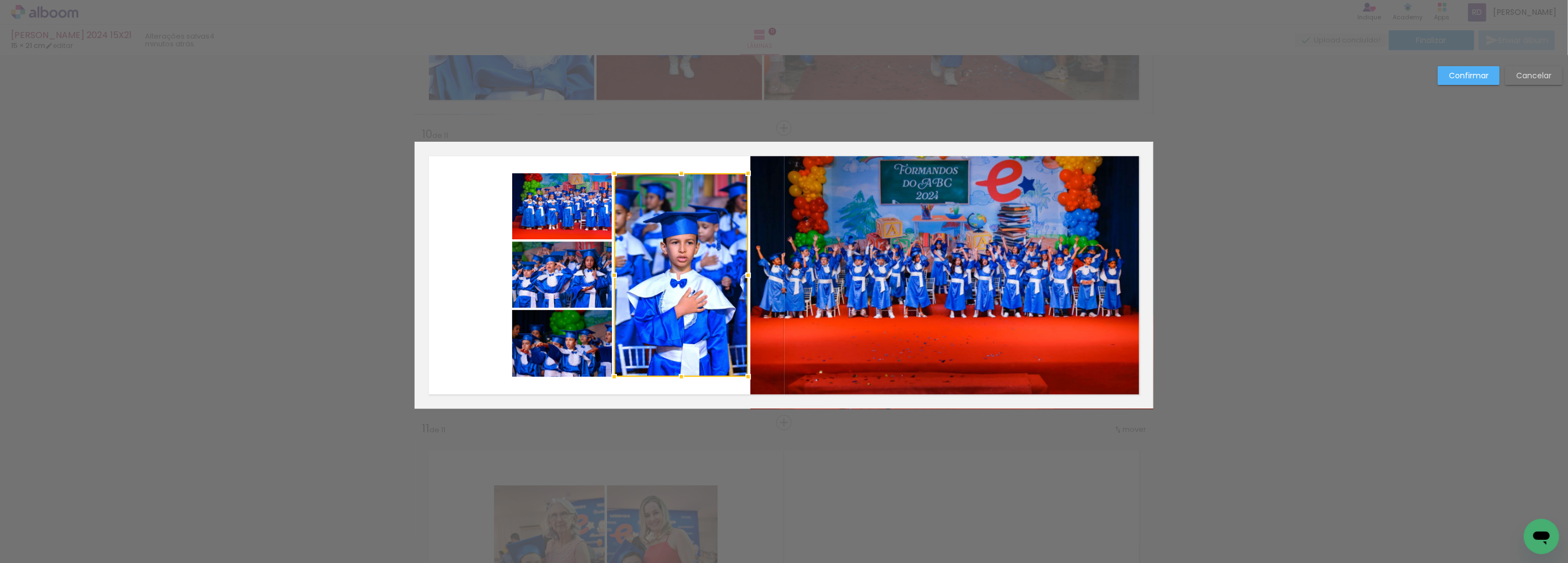
click at [557, 210] on quentale-photo at bounding box center [561, 206] width 100 height 66
click at [557, 276] on div at bounding box center [630, 274] width 236 height 203
click at [559, 326] on div at bounding box center [630, 274] width 236 height 203
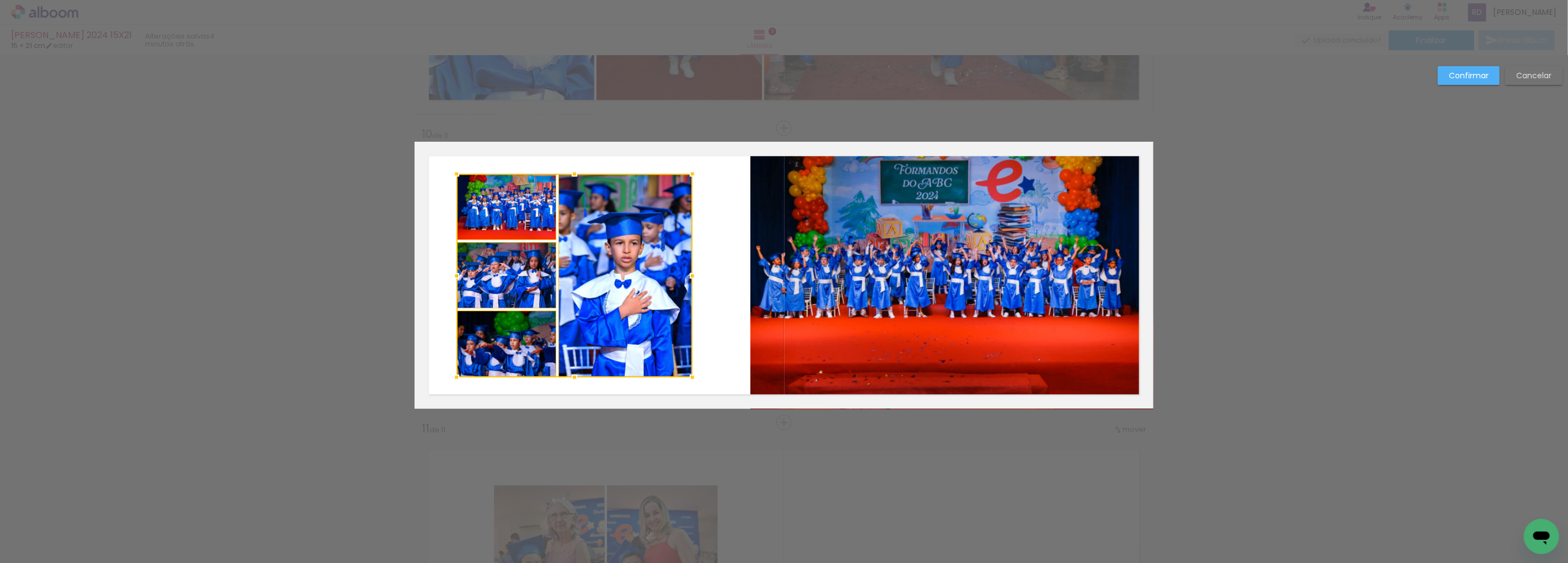
drag, startPoint x: 669, startPoint y: 276, endPoint x: 613, endPoint y: 273, distance: 56.1
click at [613, 273] on div at bounding box center [574, 275] width 236 height 203
click at [820, 279] on quentale-photo at bounding box center [951, 276] width 403 height 267
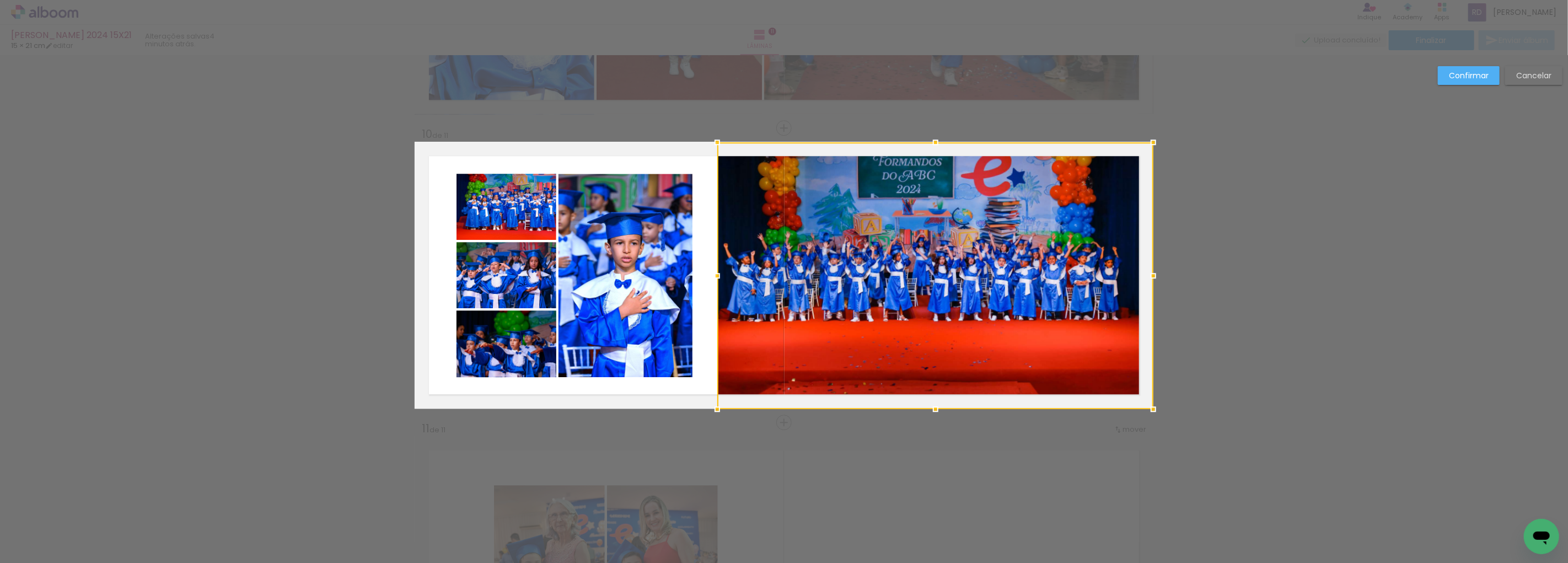
drag, startPoint x: 745, startPoint y: 277, endPoint x: 711, endPoint y: 271, distance: 34.5
click at [711, 271] on div at bounding box center [717, 276] width 22 height 22
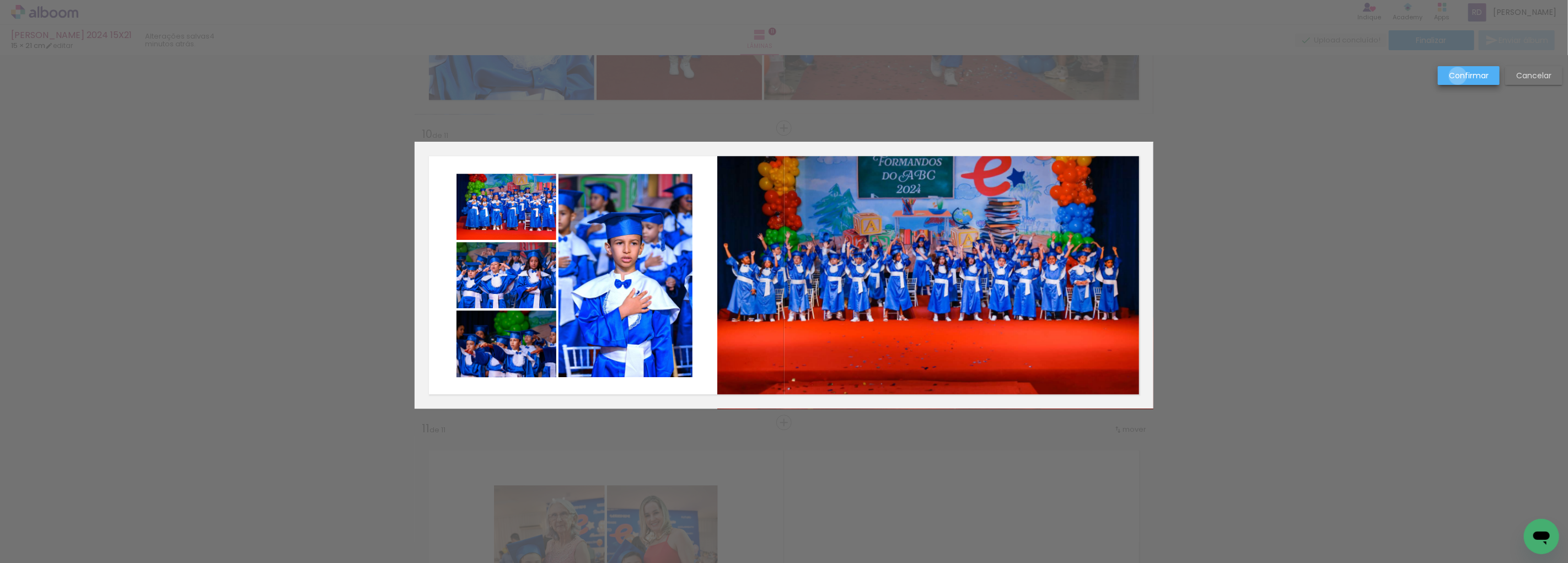
click at [0, 0] on slot "Confirmar" at bounding box center [0, 0] width 0 height 0
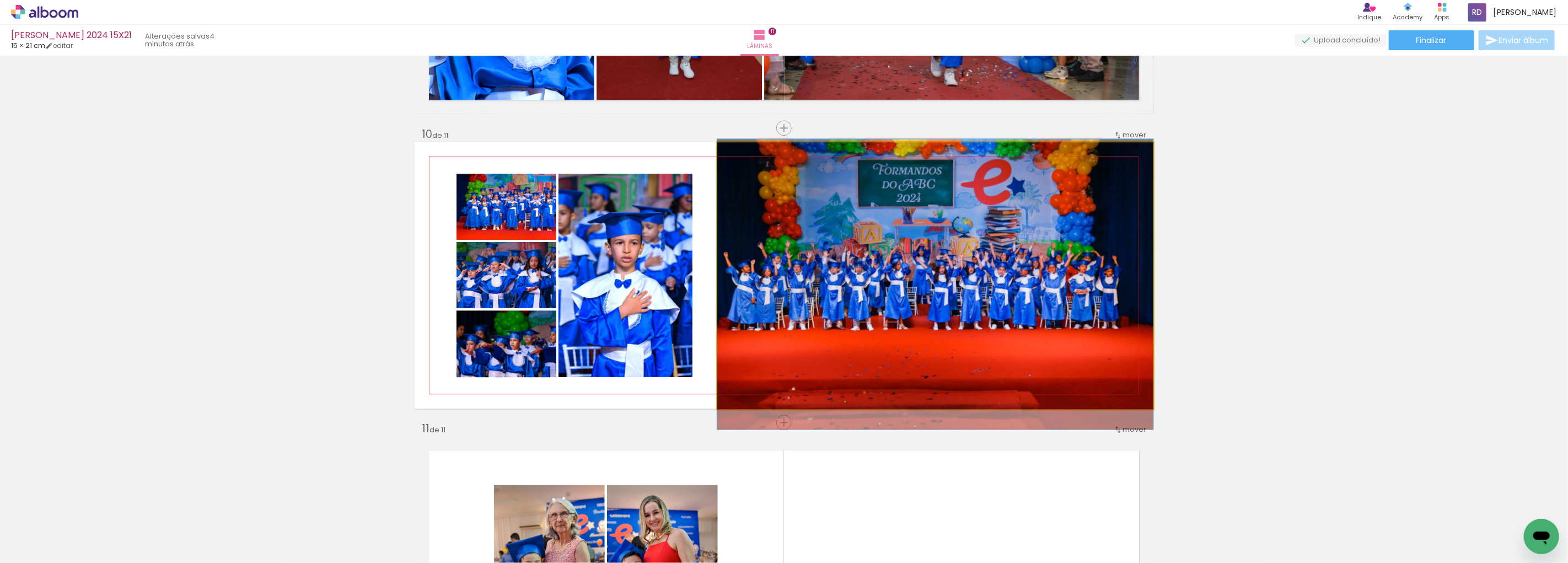
drag, startPoint x: 895, startPoint y: 212, endPoint x: 895, endPoint y: 220, distance: 8.0
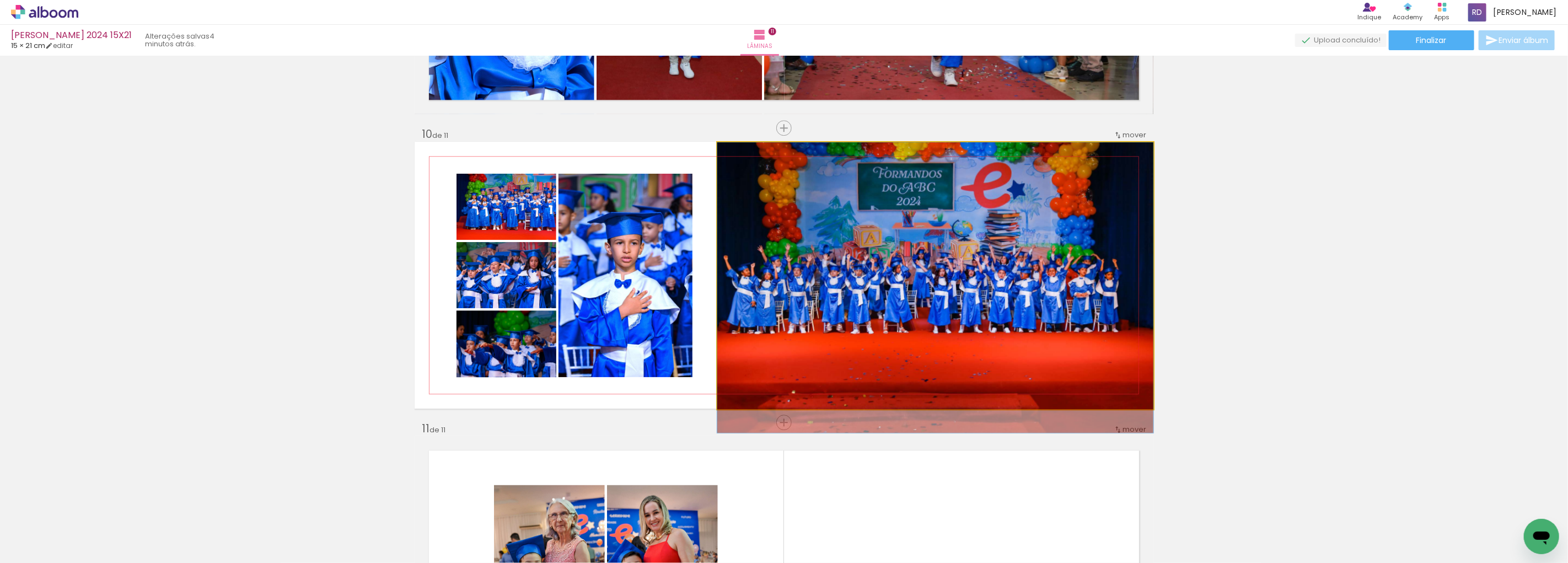
drag, startPoint x: 895, startPoint y: 220, endPoint x: 895, endPoint y: 227, distance: 7.0
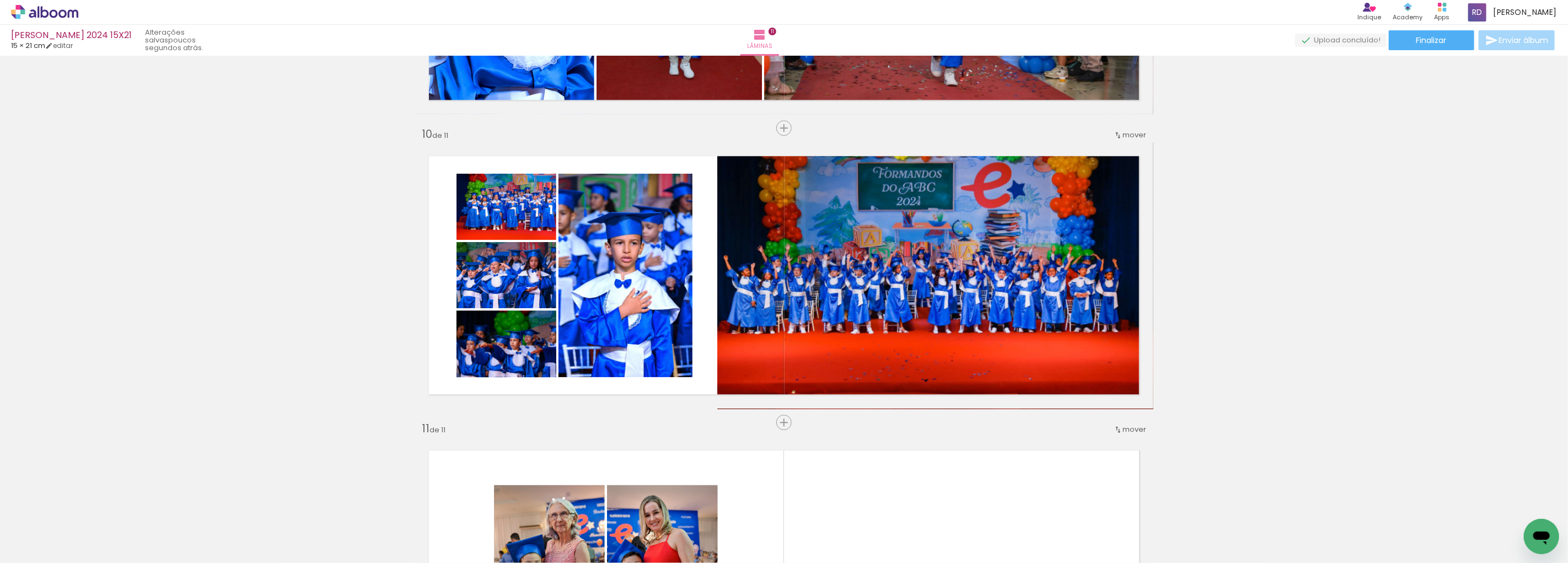
scroll to position [0, 811]
click at [39, 548] on span "Adicionar Fotos" at bounding box center [39, 548] width 33 height 12
click at [0, 0] on input "file" at bounding box center [0, 0] width 0 height 0
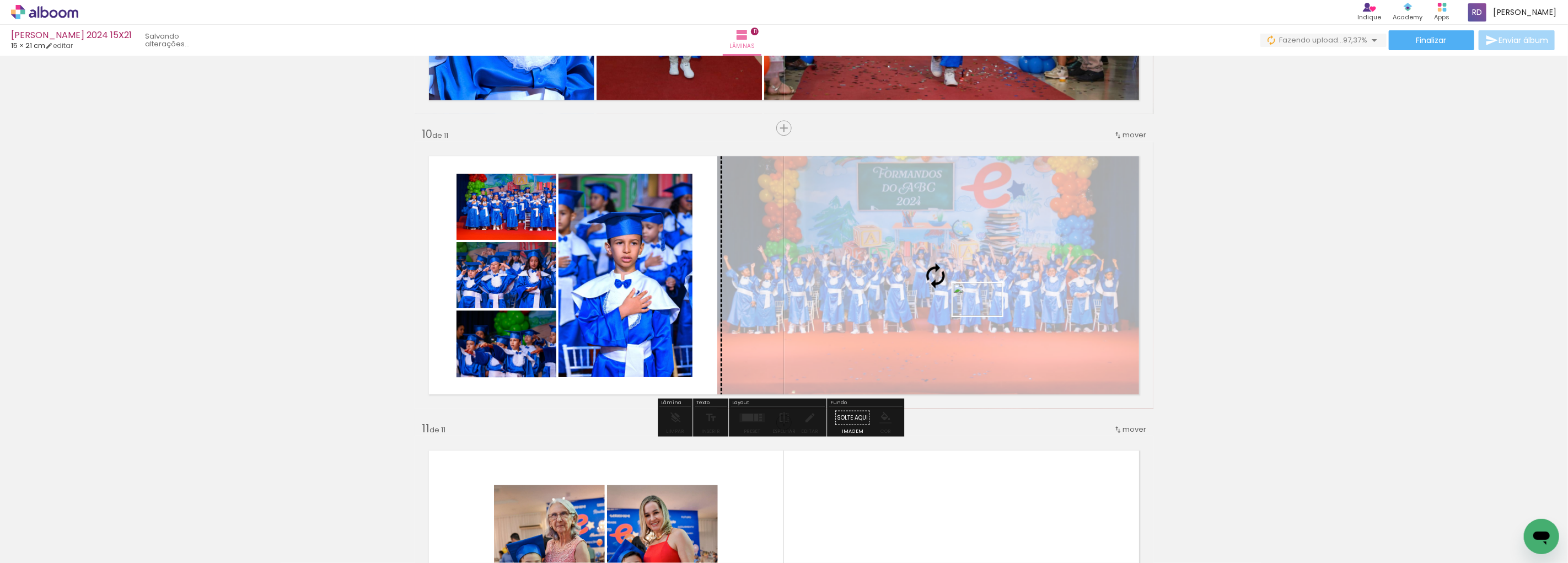
drag, startPoint x: 1513, startPoint y: 522, endPoint x: 986, endPoint y: 316, distance: 565.8
click at [986, 316] on quentale-workspace at bounding box center [784, 282] width 1568 height 563
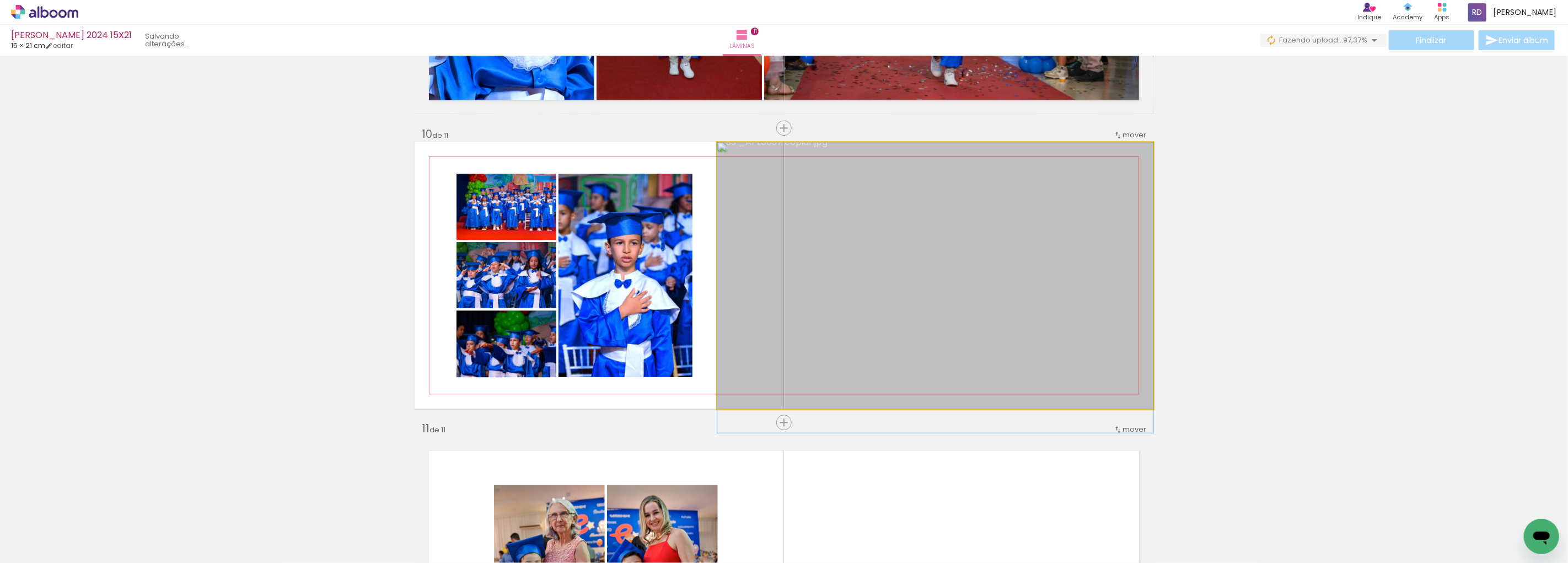
drag, startPoint x: 963, startPoint y: 256, endPoint x: 963, endPoint y: 274, distance: 18.0
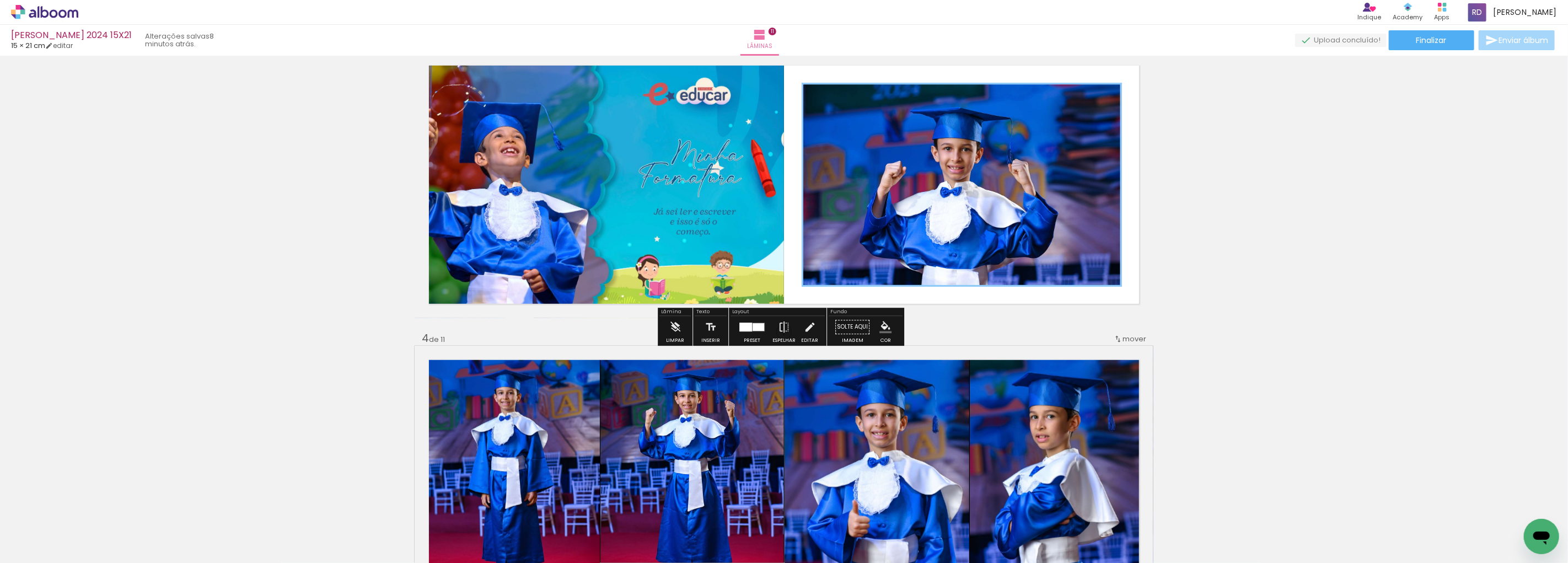
scroll to position [585, 0]
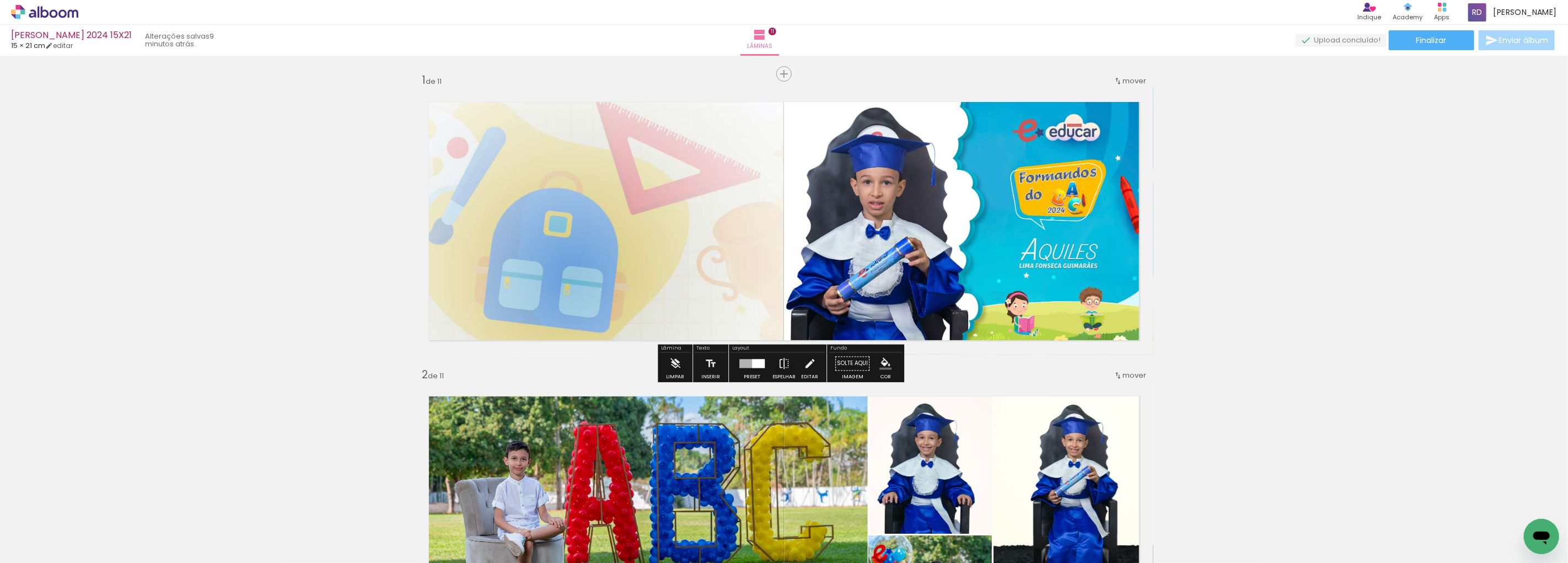
click at [615, 248] on quentale-layouter at bounding box center [784, 221] width 739 height 267
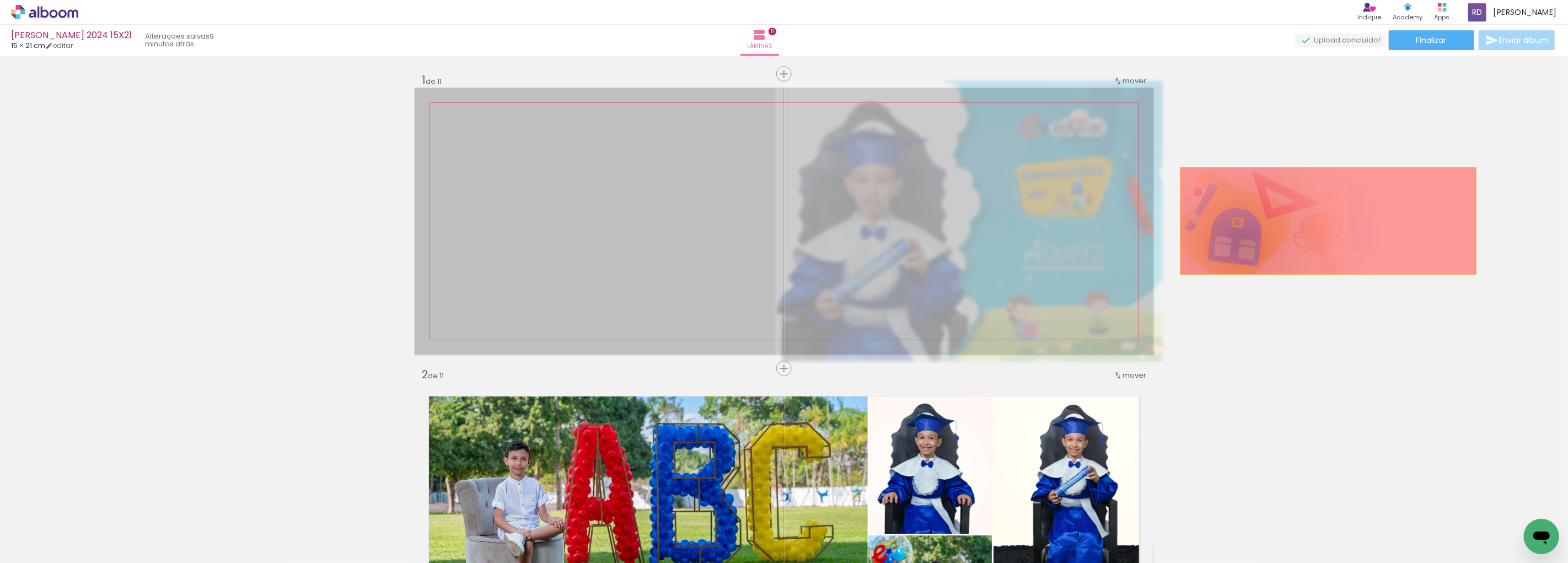
drag, startPoint x: 866, startPoint y: 217, endPoint x: 1339, endPoint y: 222, distance: 473.0
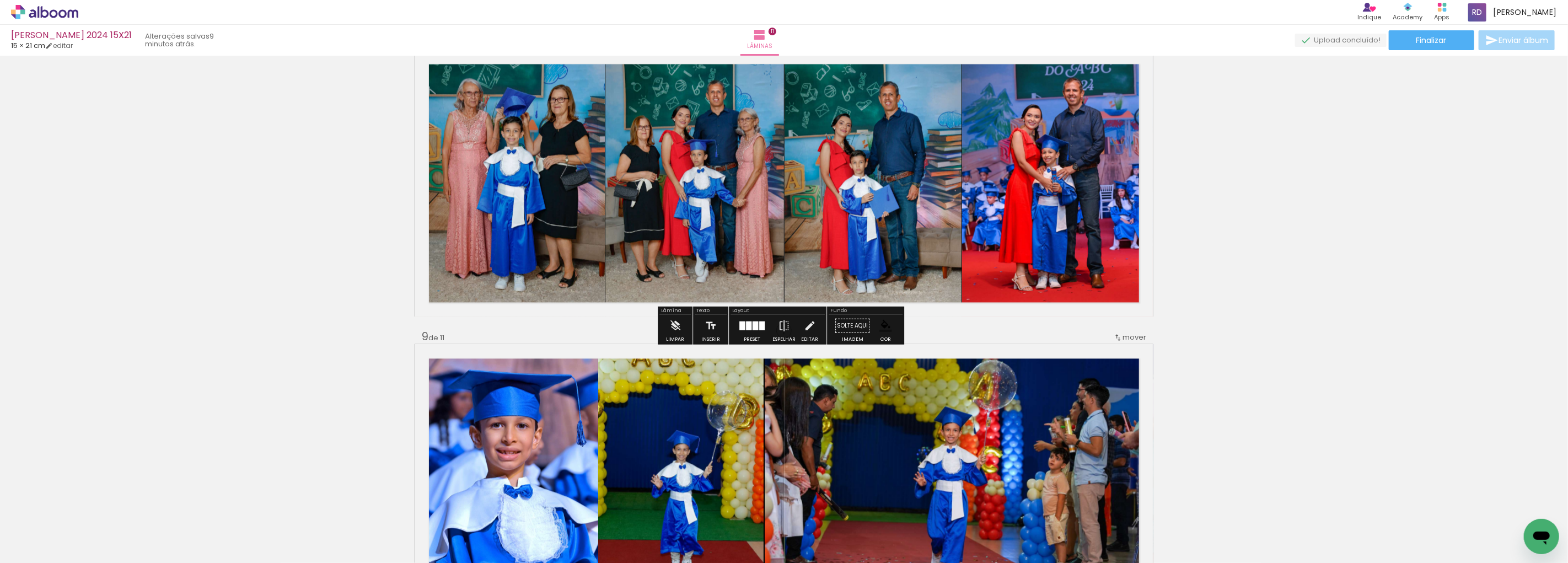
scroll to position [2144, 0]
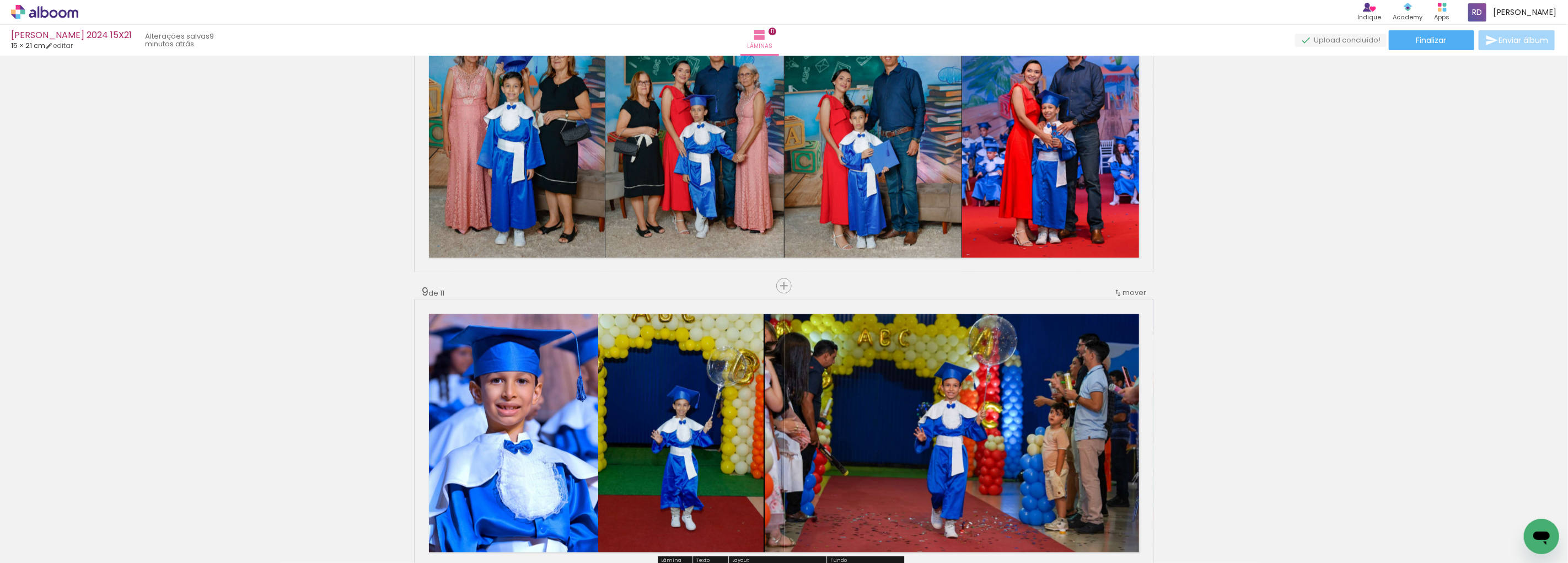
click at [44, 544] on span "Adicionar Fotos" at bounding box center [39, 548] width 33 height 12
click at [0, 0] on input "file" at bounding box center [0, 0] width 0 height 0
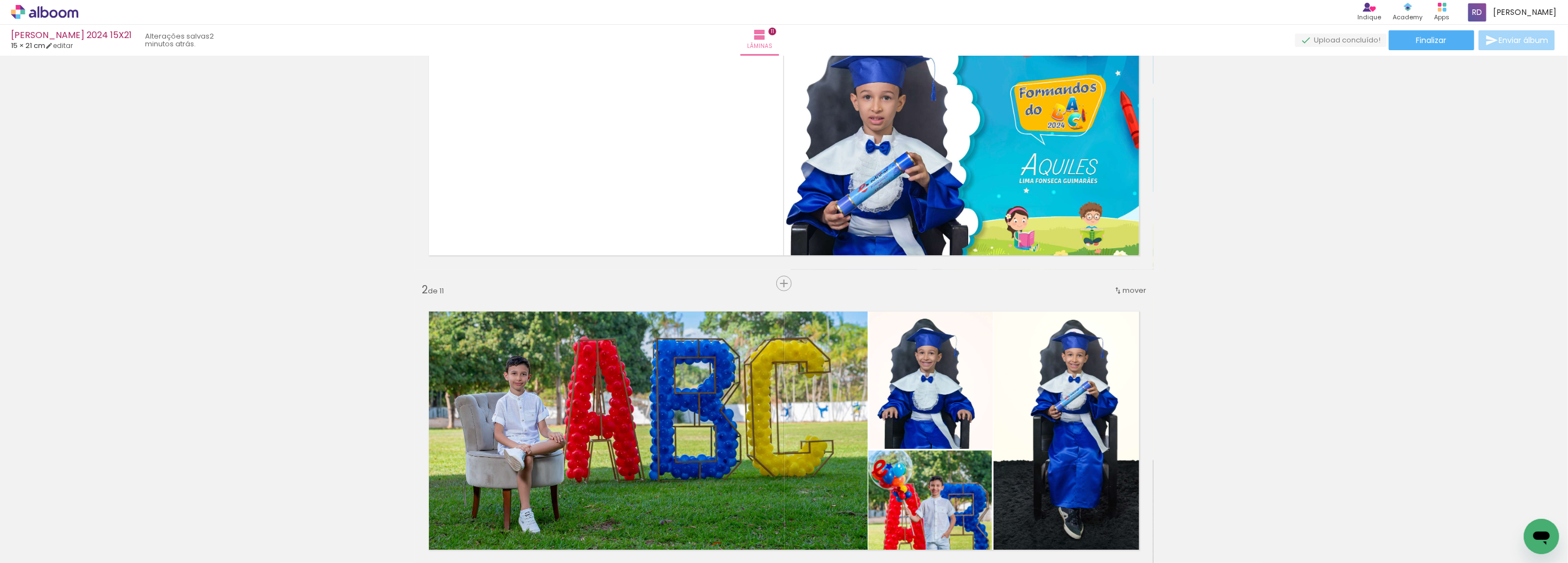
scroll to position [0, 0]
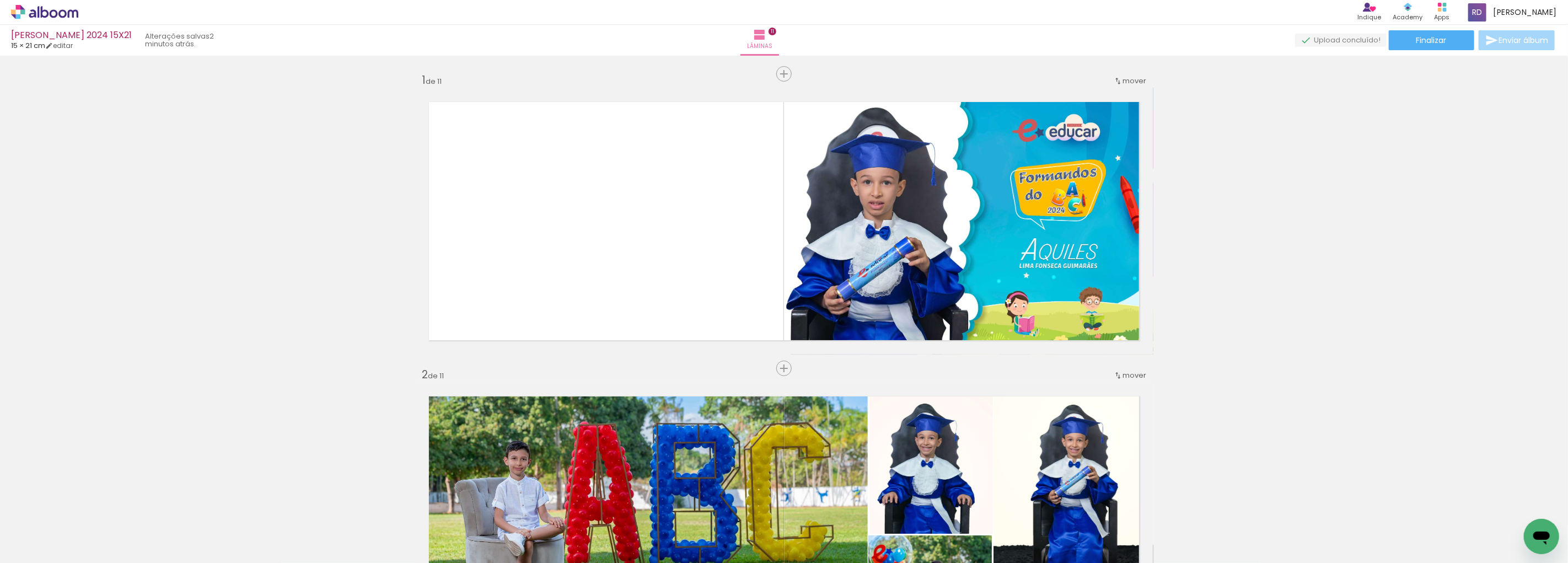
click at [47, 549] on span "Adicionar Fotos" at bounding box center [39, 548] width 33 height 12
click at [0, 0] on input "file" at bounding box center [0, 0] width 0 height 0
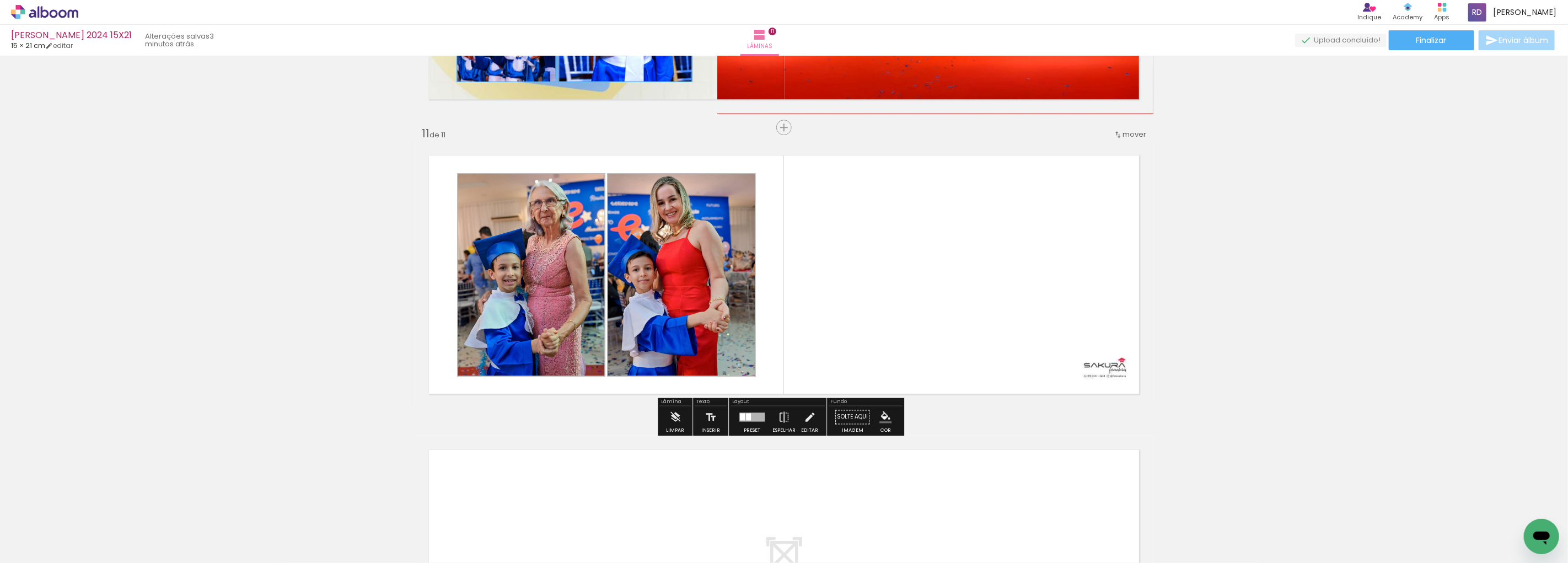
scroll to position [2696, 0]
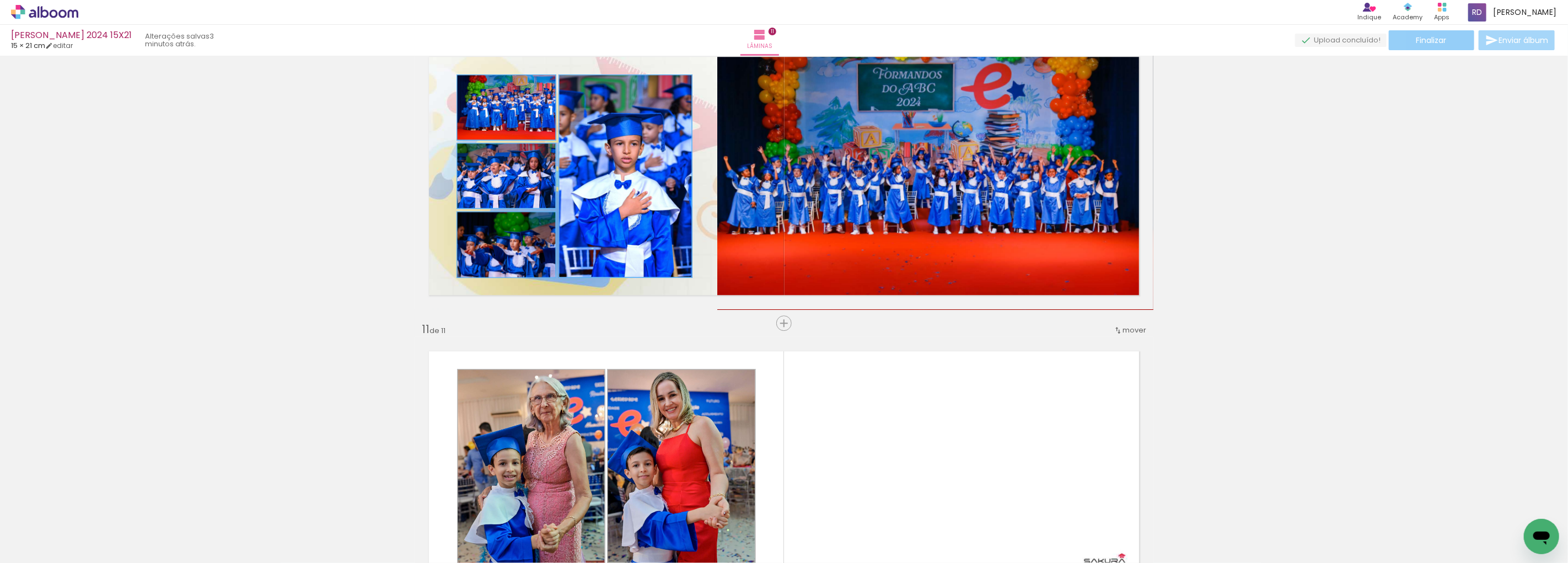
click at [1420, 41] on span "Finalizar" at bounding box center [1432, 40] width 30 height 8
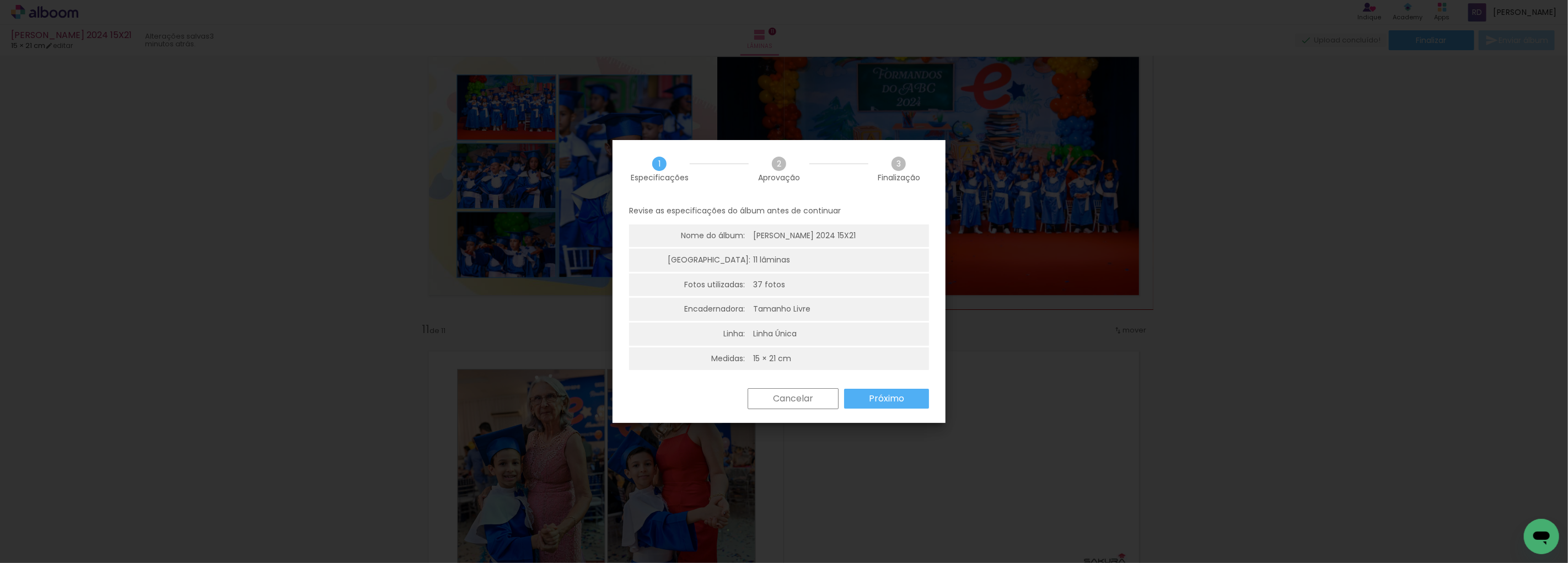
click at [0, 0] on slot "Próximo" at bounding box center [0, 0] width 0 height 0
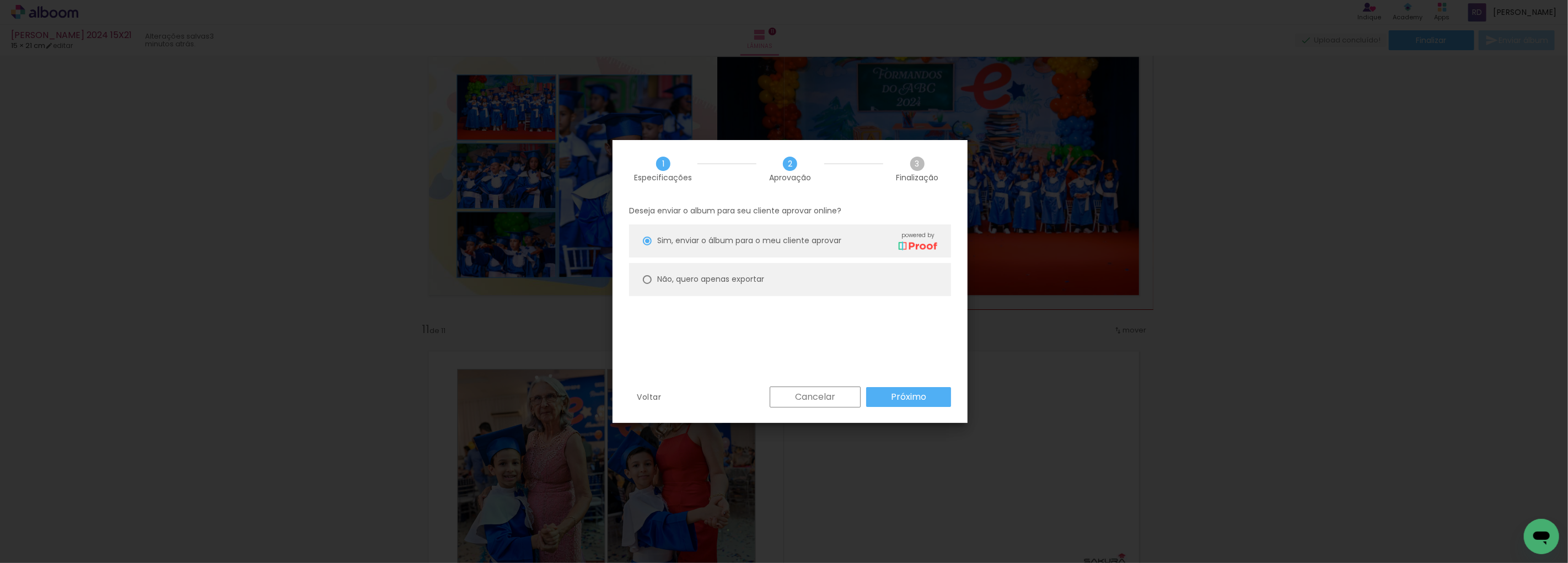
click at [646, 246] on div at bounding box center [647, 241] width 9 height 9
type paper-radio-button "on"
click at [0, 0] on slot "Próximo" at bounding box center [0, 0] width 0 height 0
type input "Alta, 300 DPI"
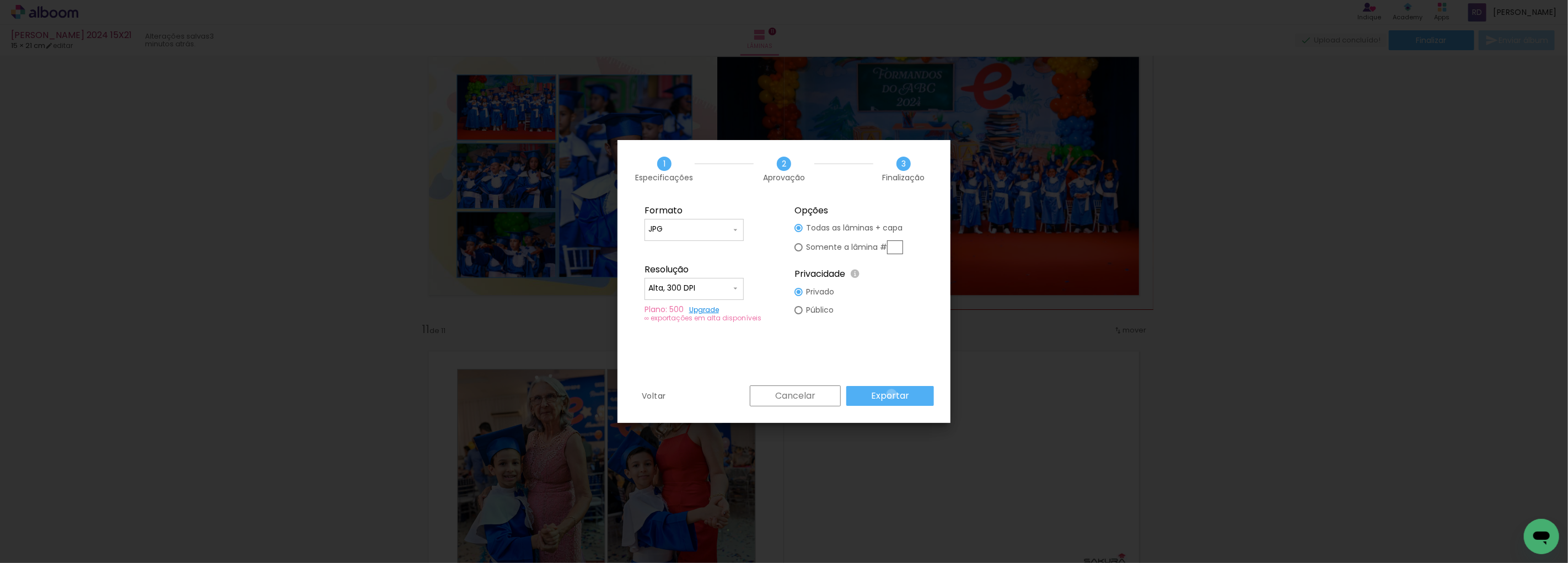
click at [0, 0] on slot "Exportar" at bounding box center [0, 0] width 0 height 0
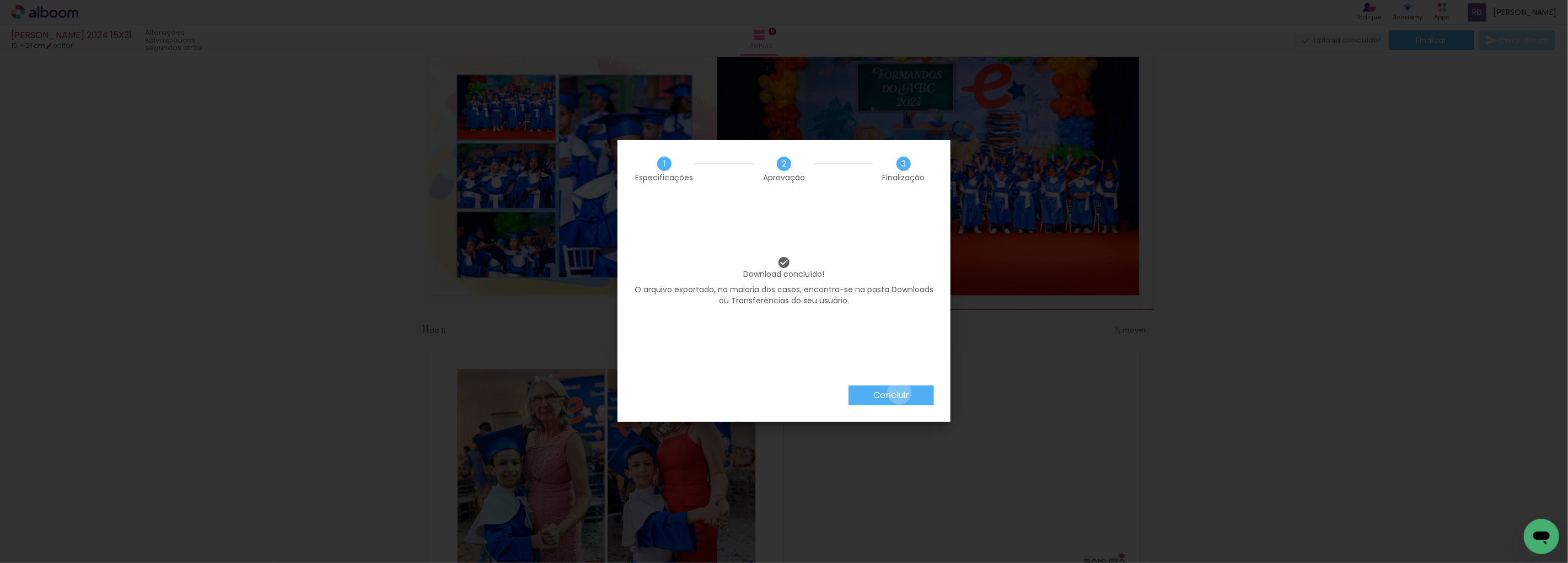
click at [0, 0] on slot "Concluir" at bounding box center [0, 0] width 0 height 0
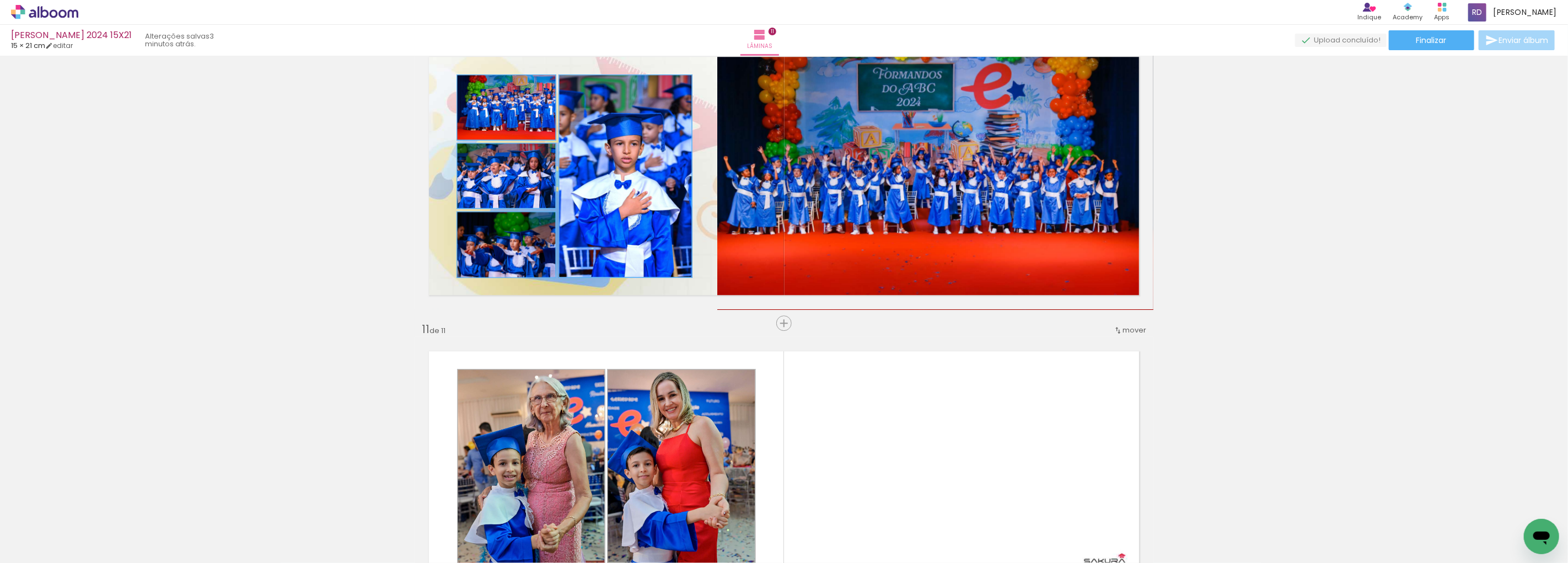
scroll to position [0, 811]
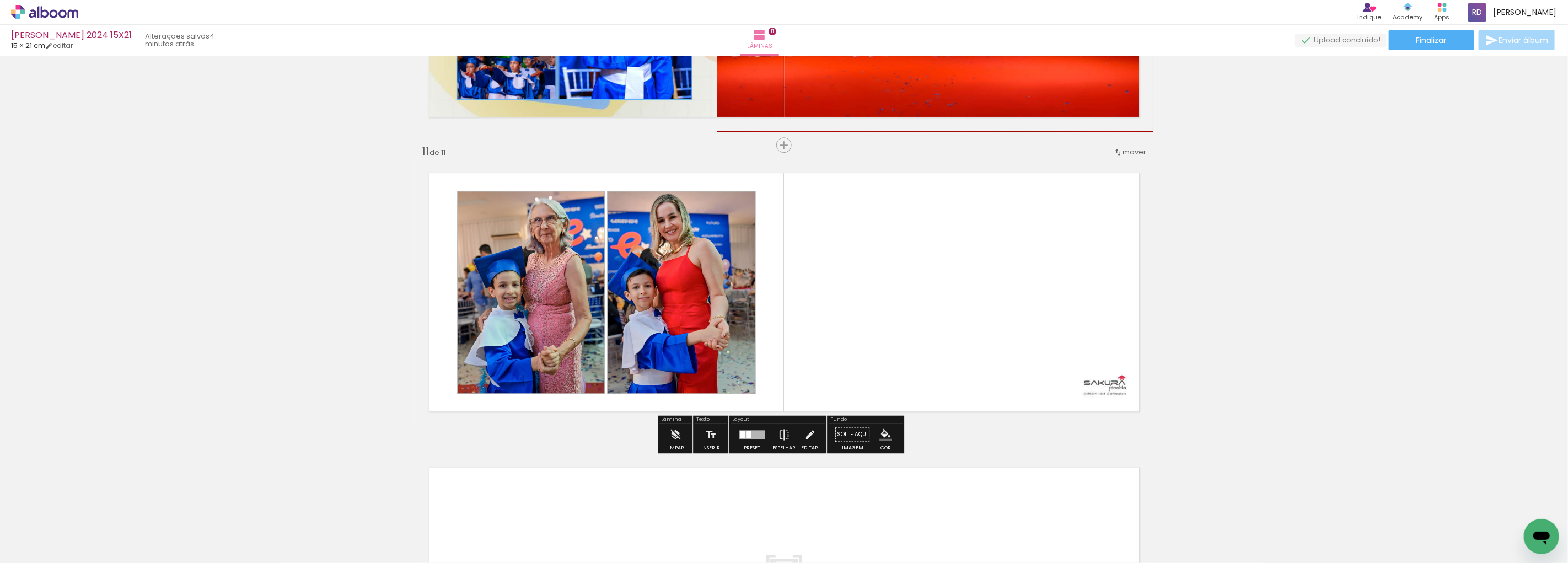
scroll to position [2696, 0]
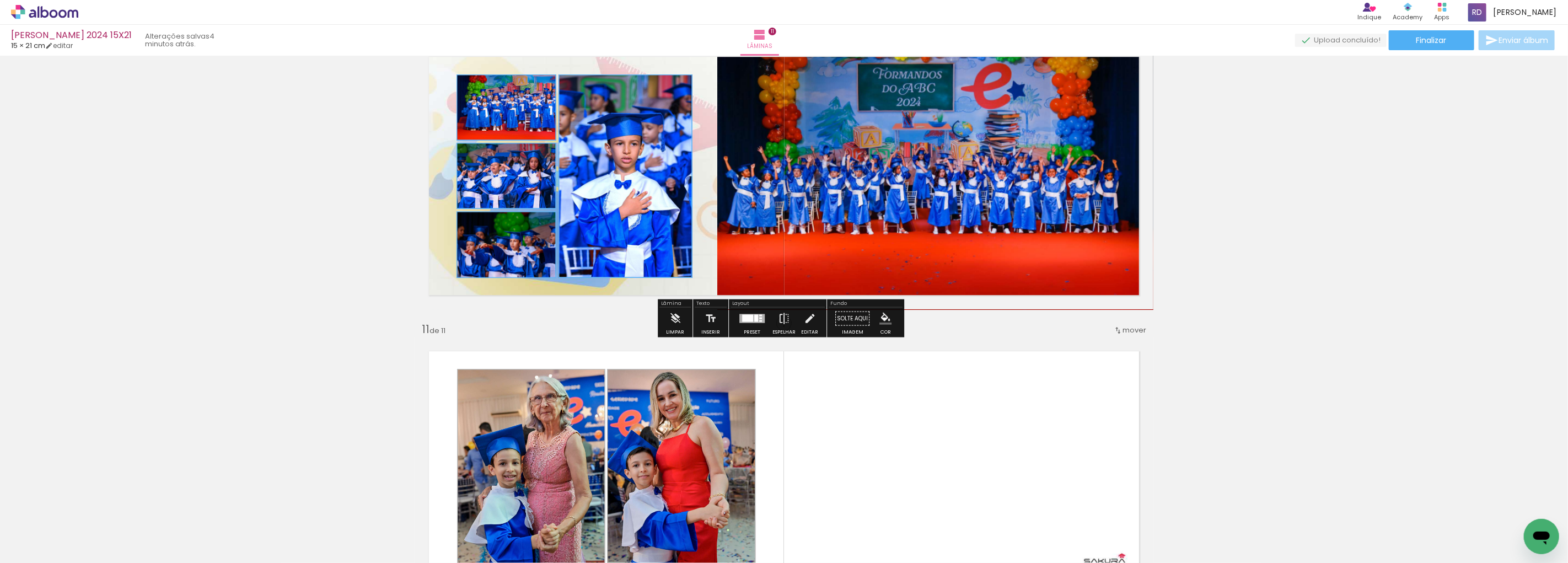
click at [671, 294] on quentale-layouter at bounding box center [784, 176] width 739 height 267
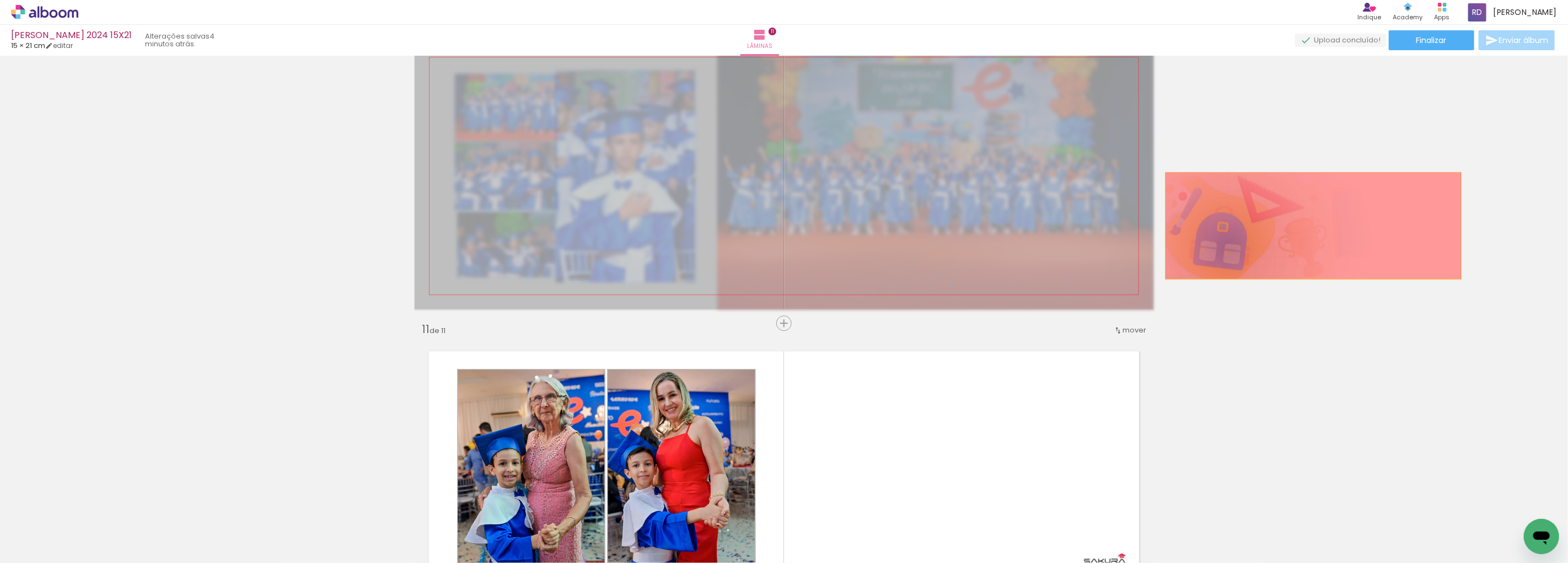
drag, startPoint x: 850, startPoint y: 216, endPoint x: 1309, endPoint y: 225, distance: 459.1
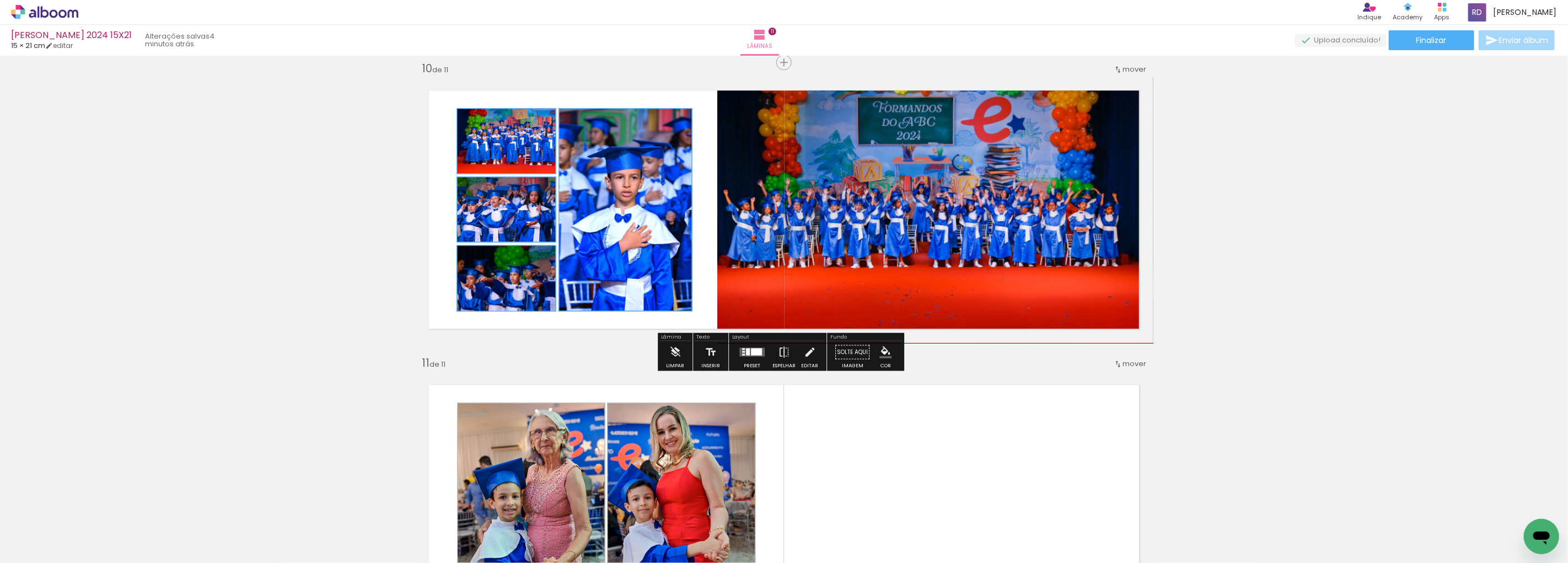
scroll to position [2635, 0]
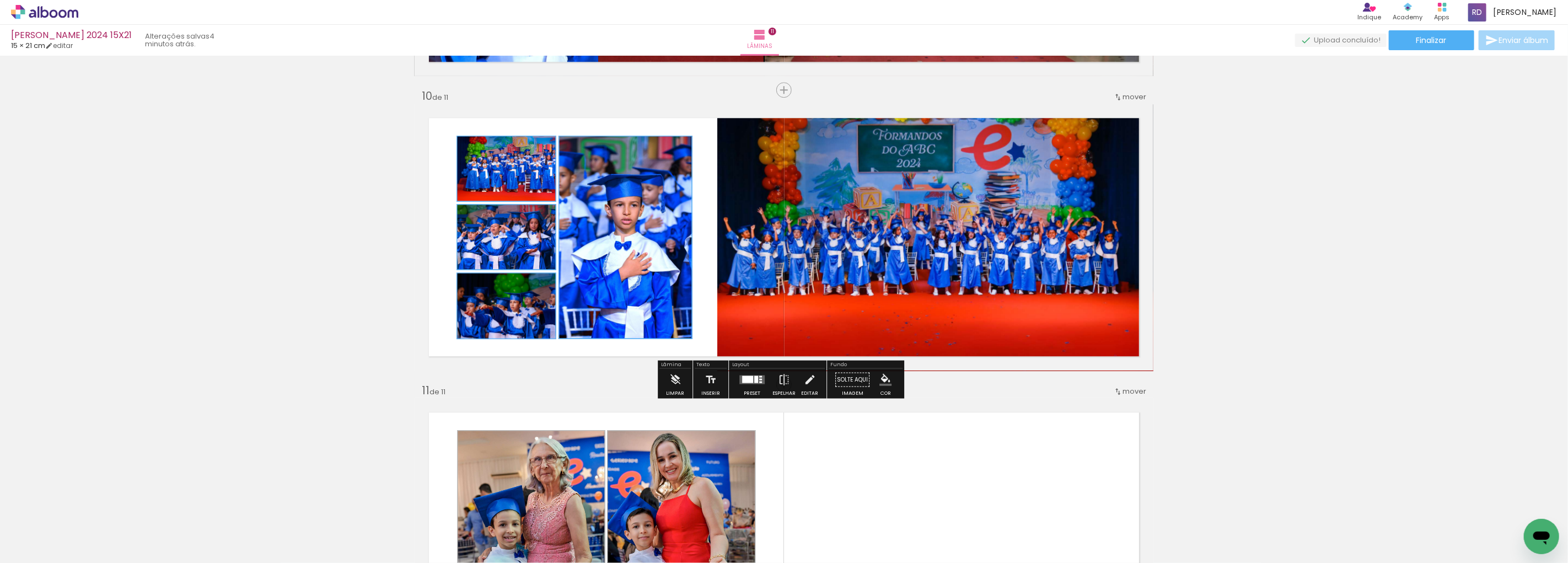
click at [887, 381] on iron-icon "color picker" at bounding box center [885, 379] width 12 height 12
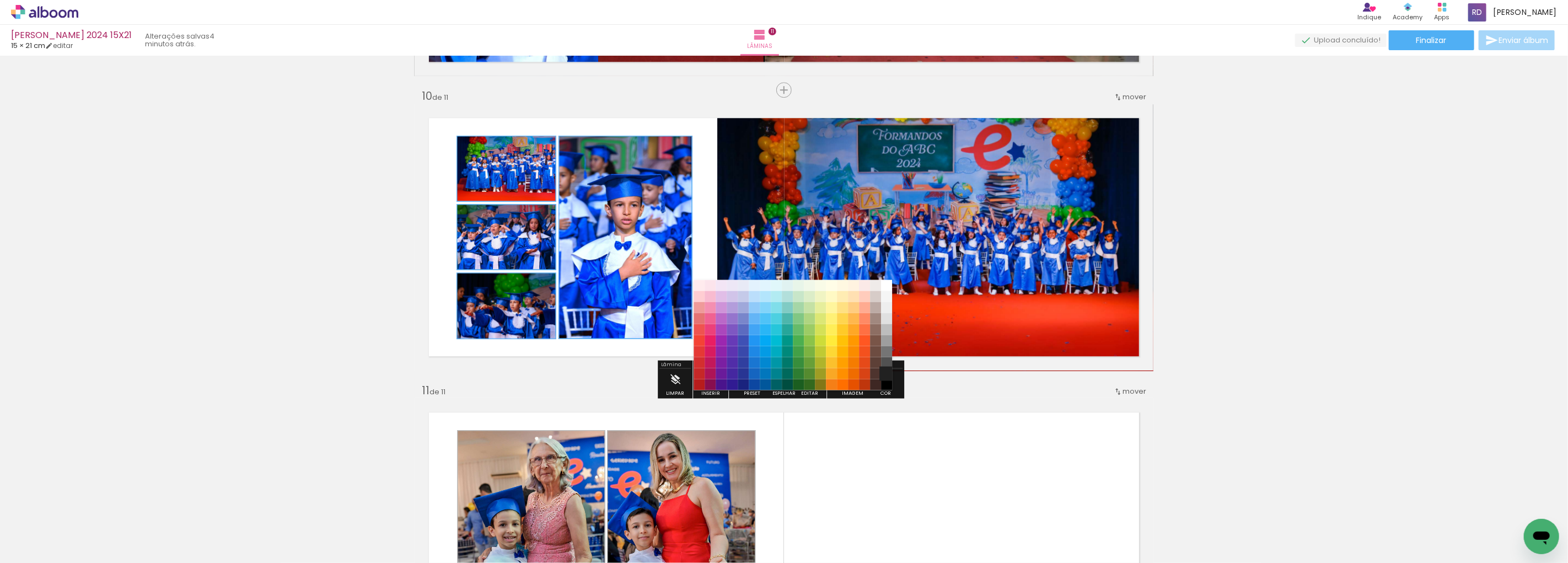
click at [885, 372] on paper-item "#212121" at bounding box center [886, 373] width 11 height 11
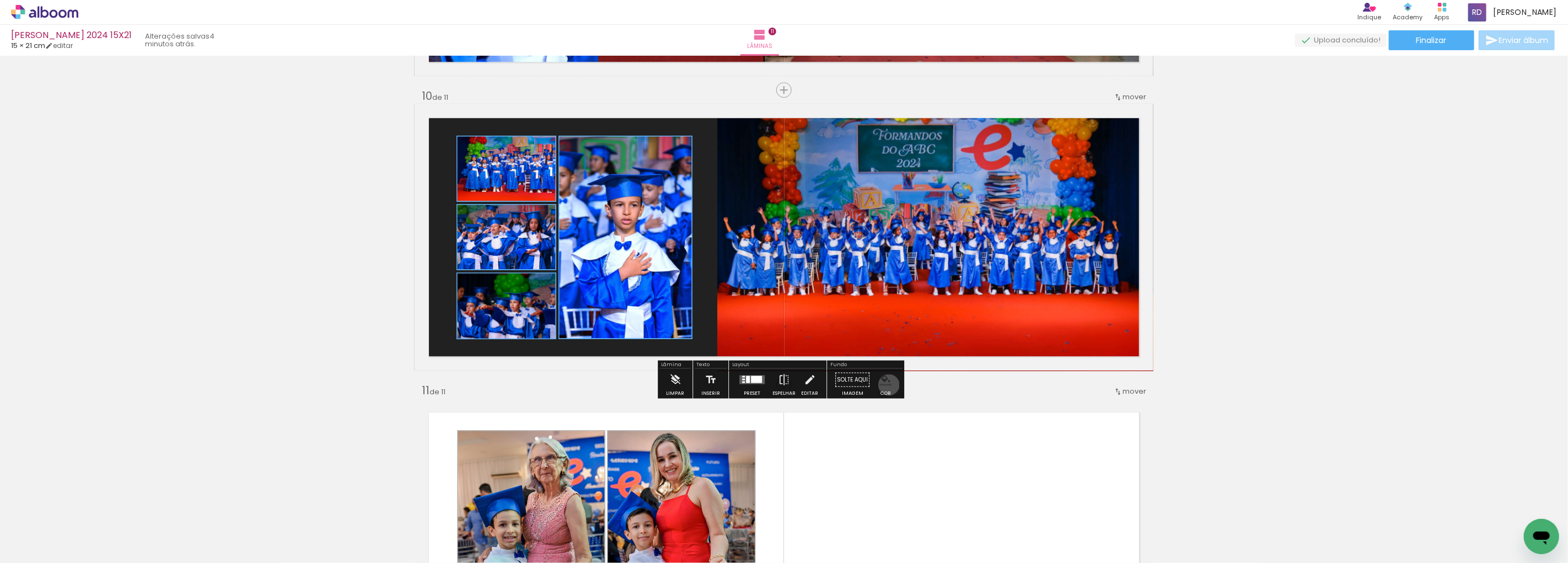
click at [885, 384] on iron-icon "color picker" at bounding box center [885, 379] width 12 height 12
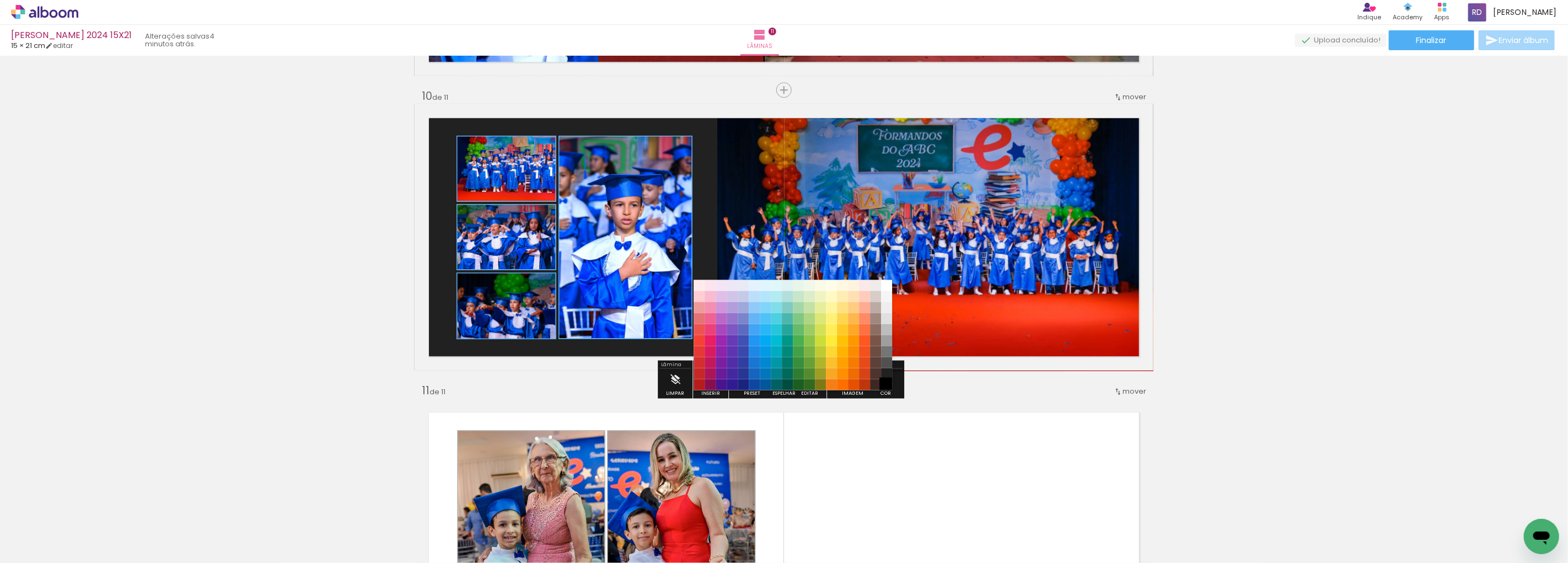
click at [885, 383] on paper-item "#000000" at bounding box center [886, 384] width 11 height 11
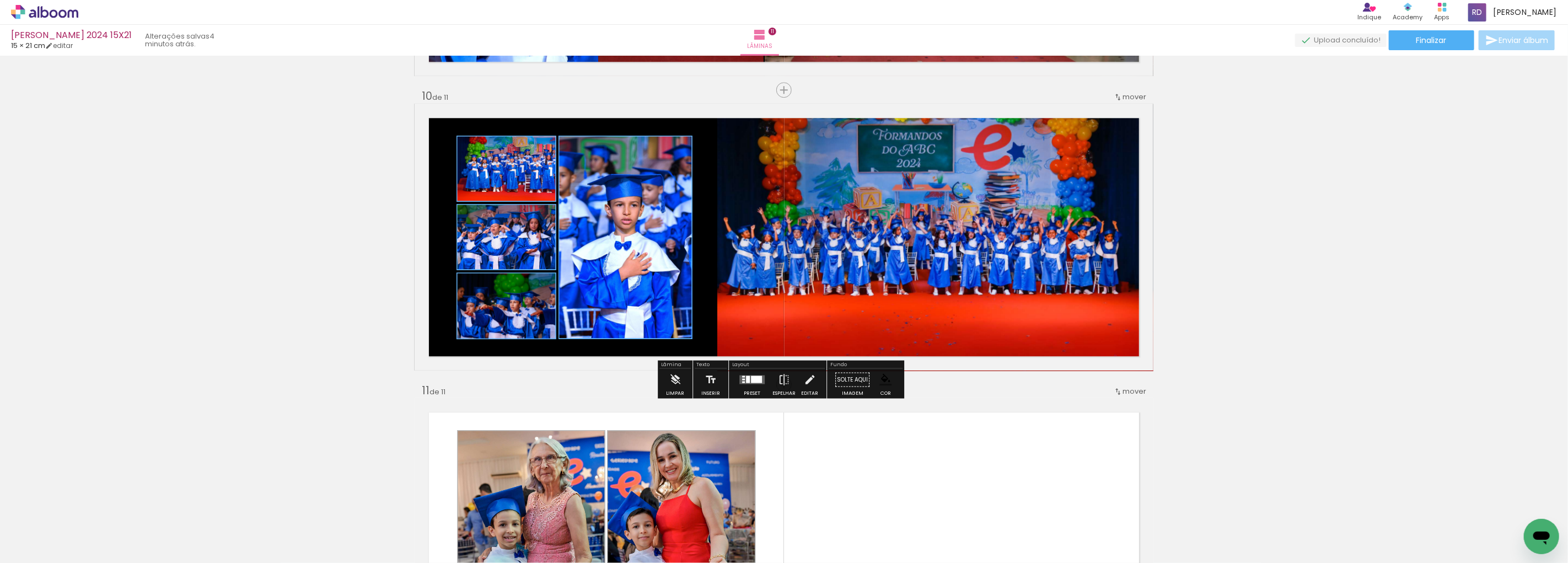
click at [882, 376] on iron-icon "color picker" at bounding box center [885, 379] width 12 height 12
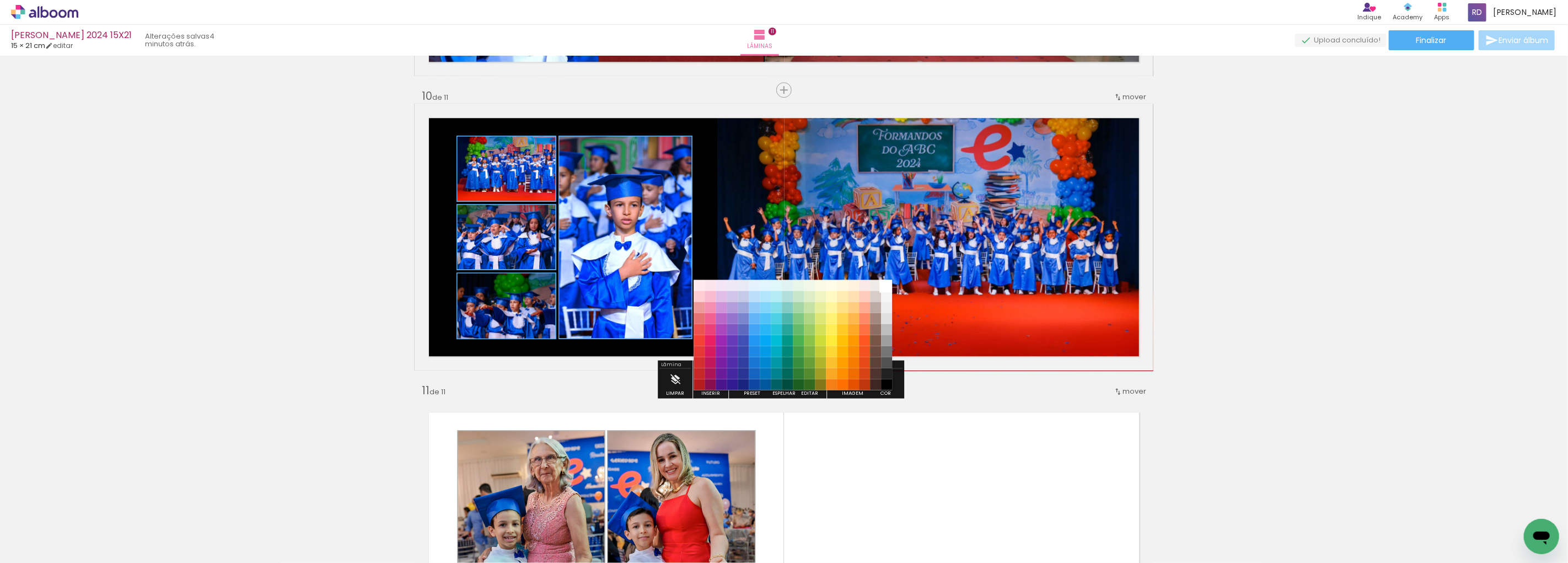
click at [885, 282] on paper-item "#ffffff" at bounding box center [886, 284] width 11 height 11
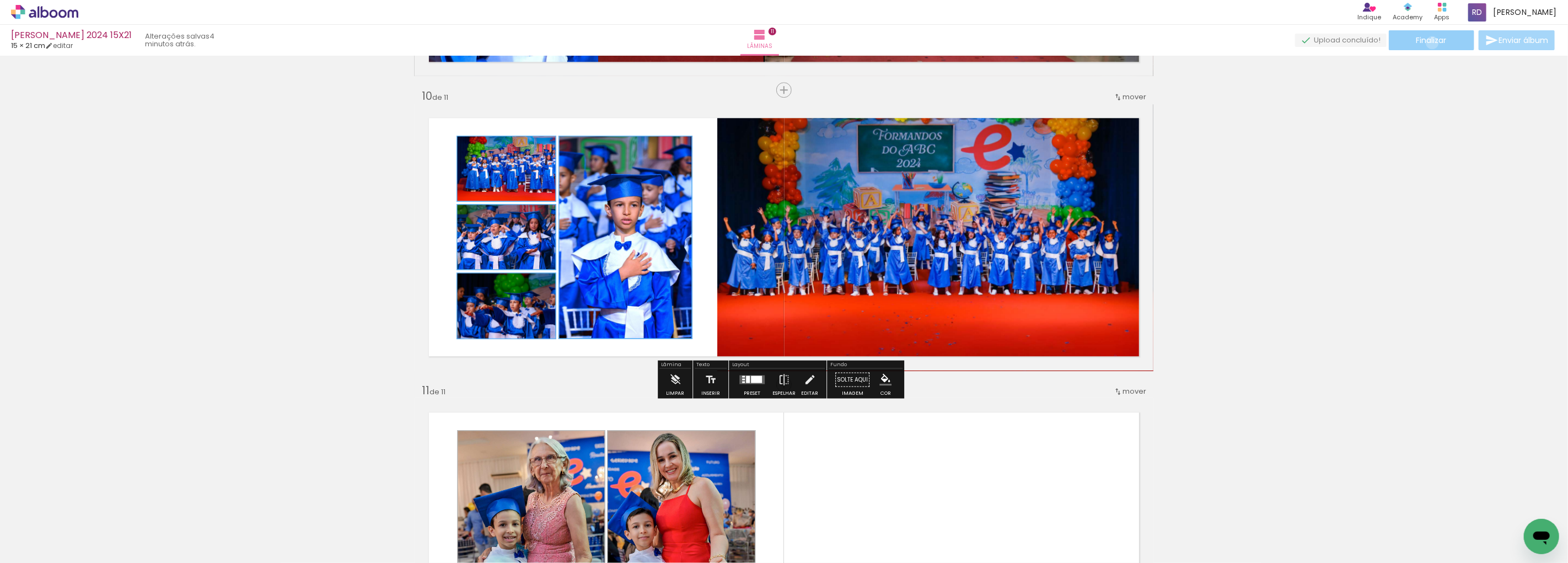
click at [1429, 42] on span "Finalizar" at bounding box center [1432, 40] width 30 height 8
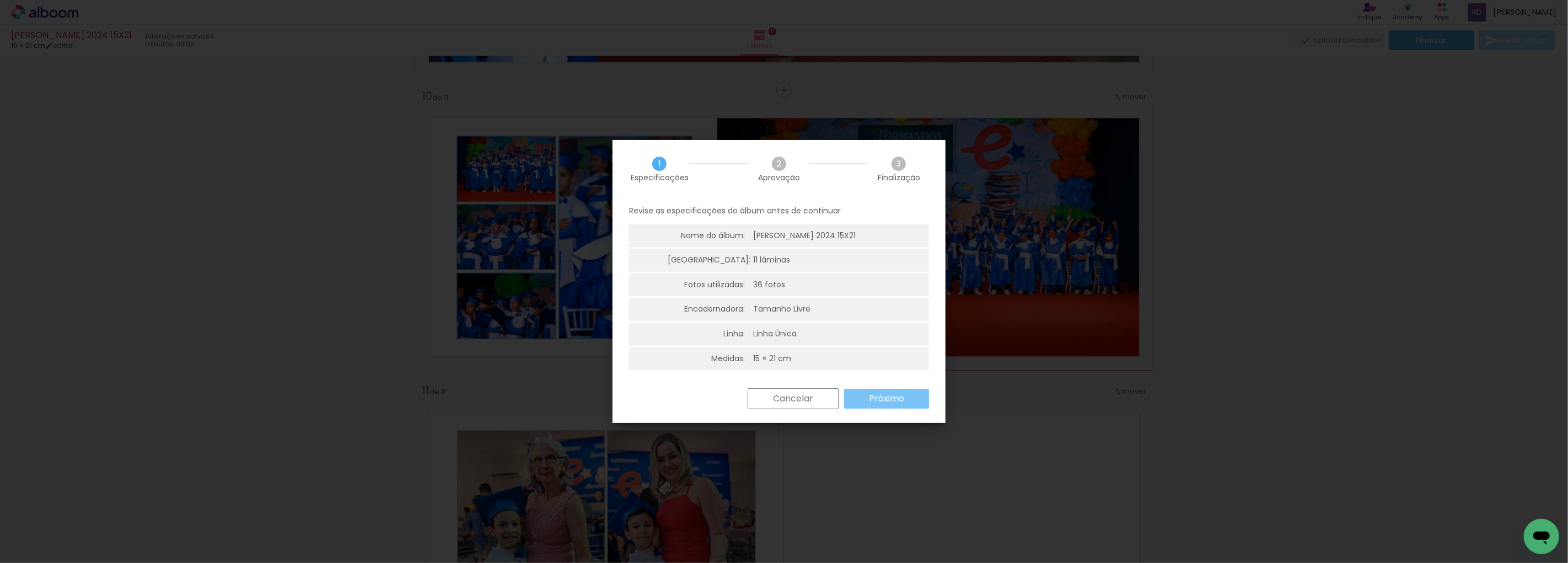
click at [0, 0] on slot "Próximo" at bounding box center [0, 0] width 0 height 0
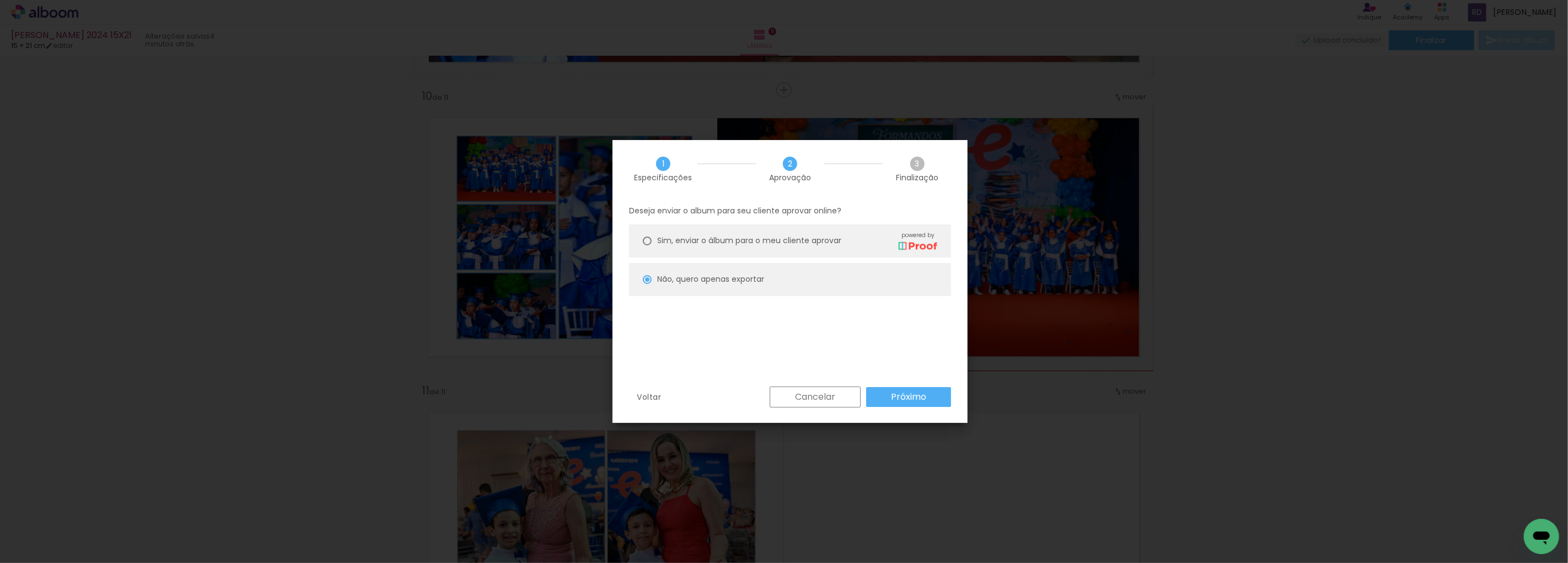
click at [890, 396] on paper-button "Próximo" at bounding box center [908, 397] width 85 height 20
type input "Alta, 300 DPI"
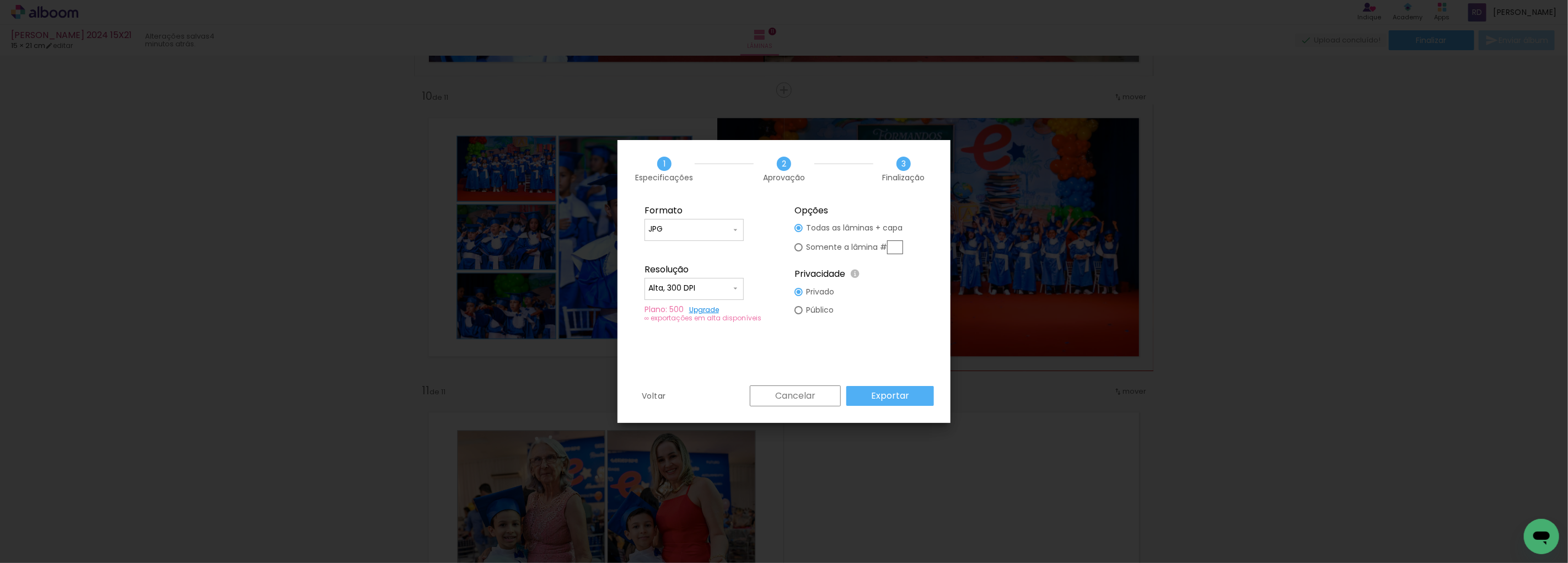
click at [892, 245] on input "text" at bounding box center [895, 247] width 16 height 14
type paper-radio-button "on"
type input "10"
click at [0, 0] on slot "Exportar" at bounding box center [0, 0] width 0 height 0
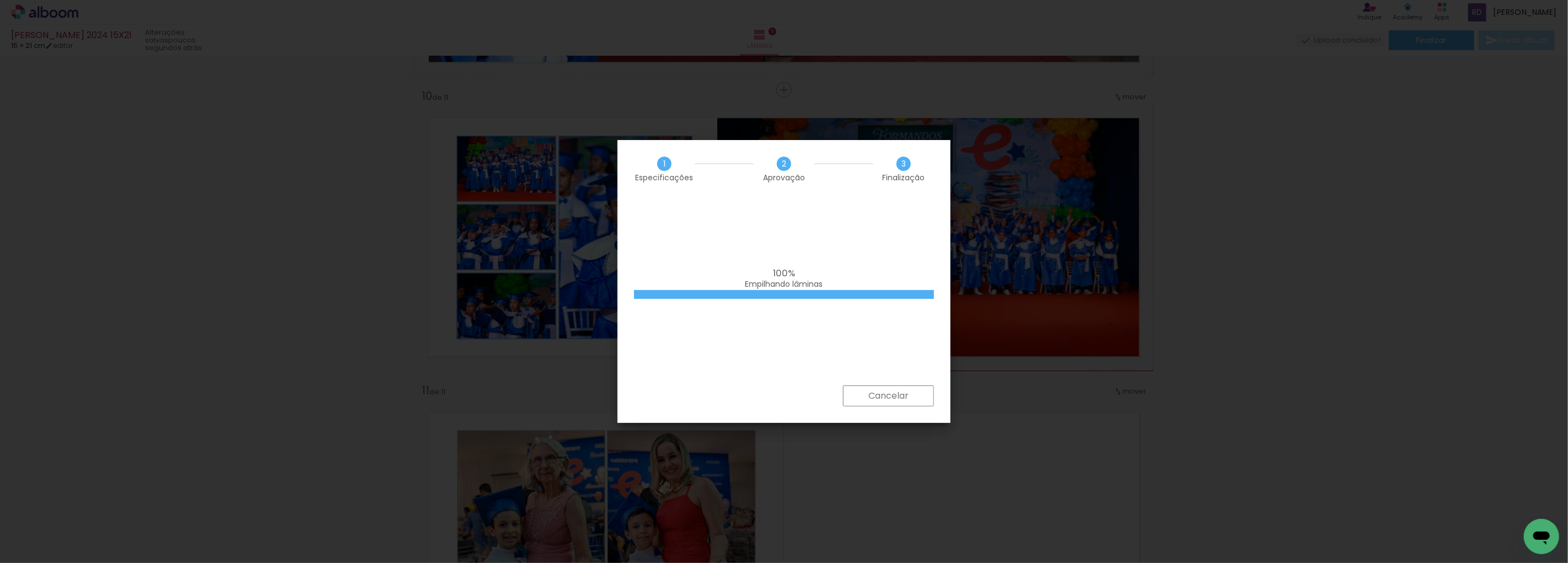
scroll to position [0, 811]
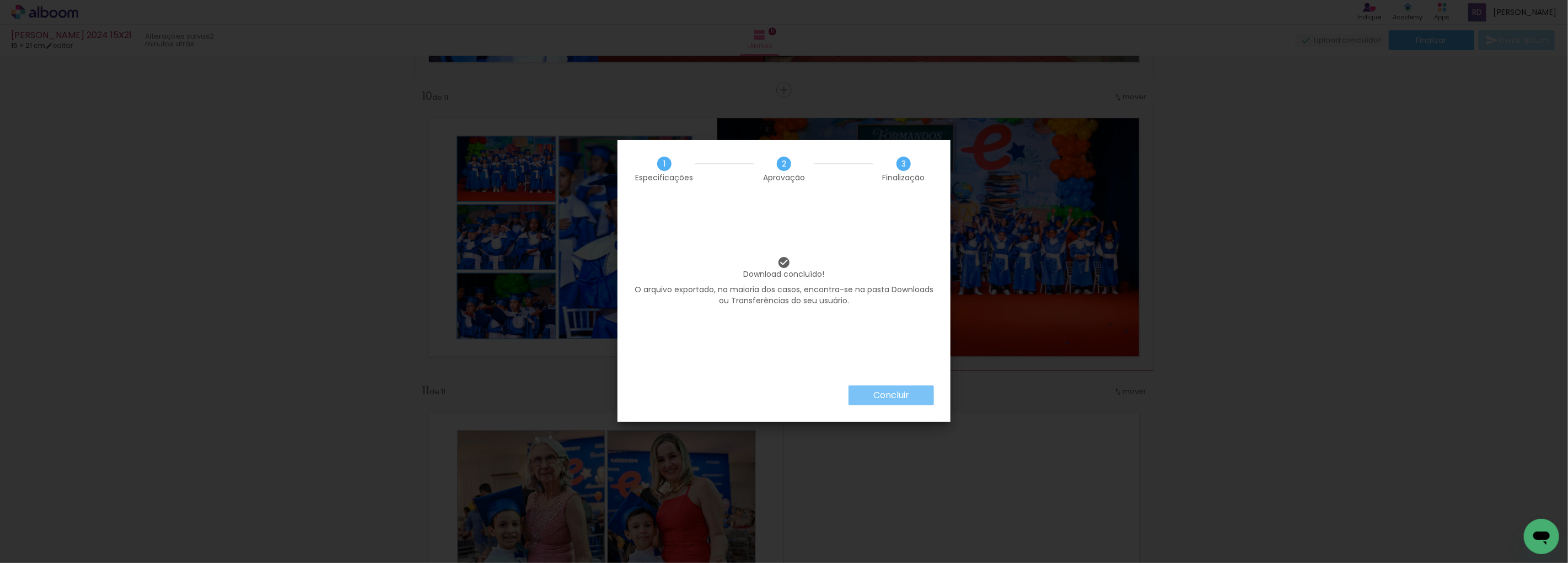
click at [0, 0] on slot "Concluir" at bounding box center [0, 0] width 0 height 0
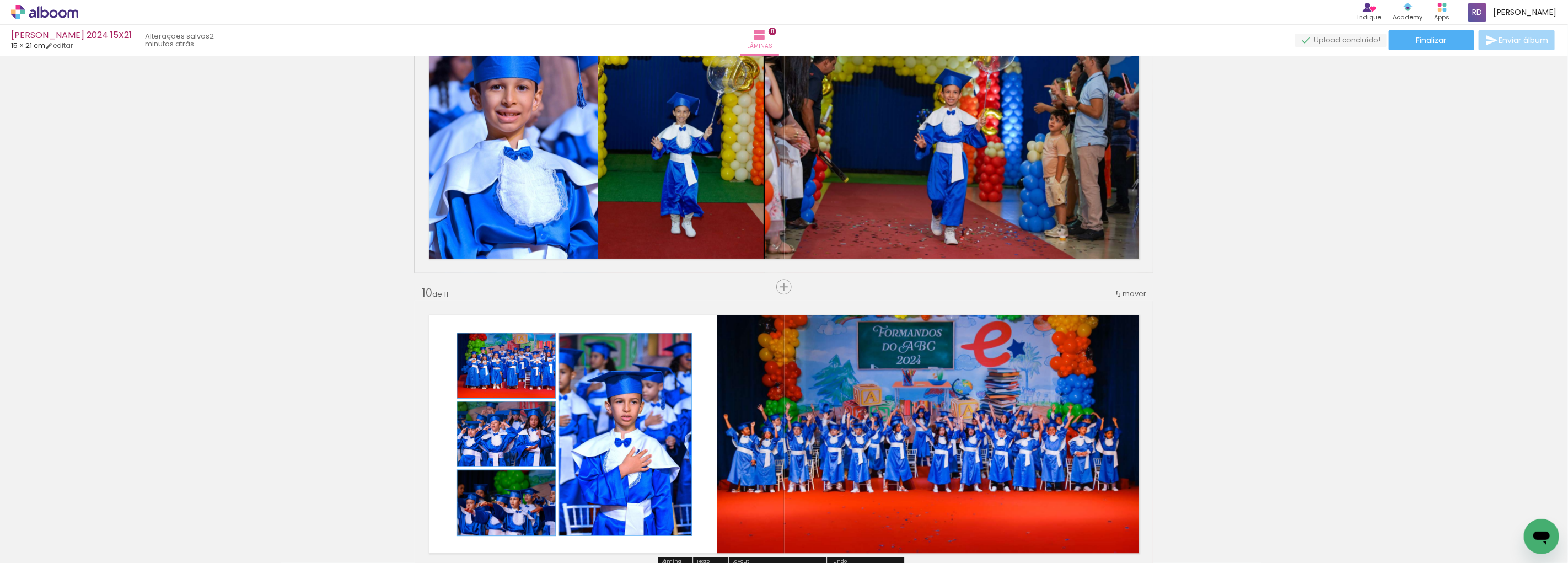
scroll to position [2390, 0]
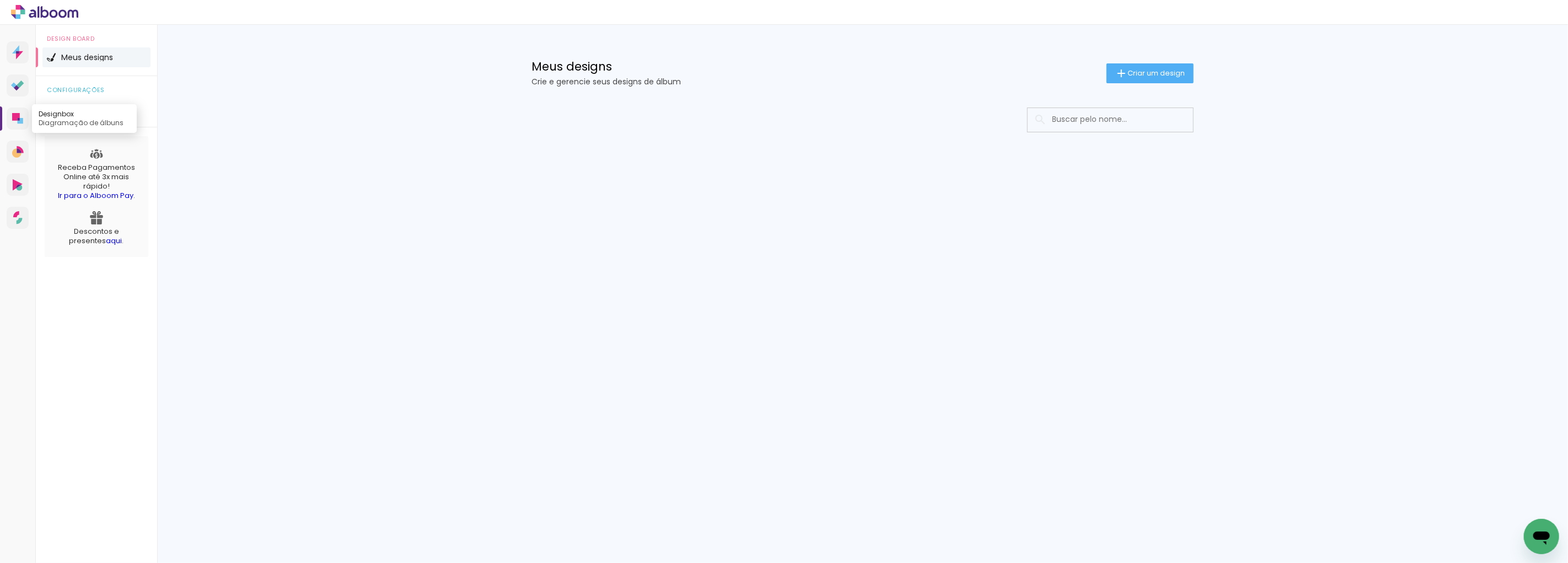
click at [14, 116] on icon at bounding box center [16, 116] width 8 height 8
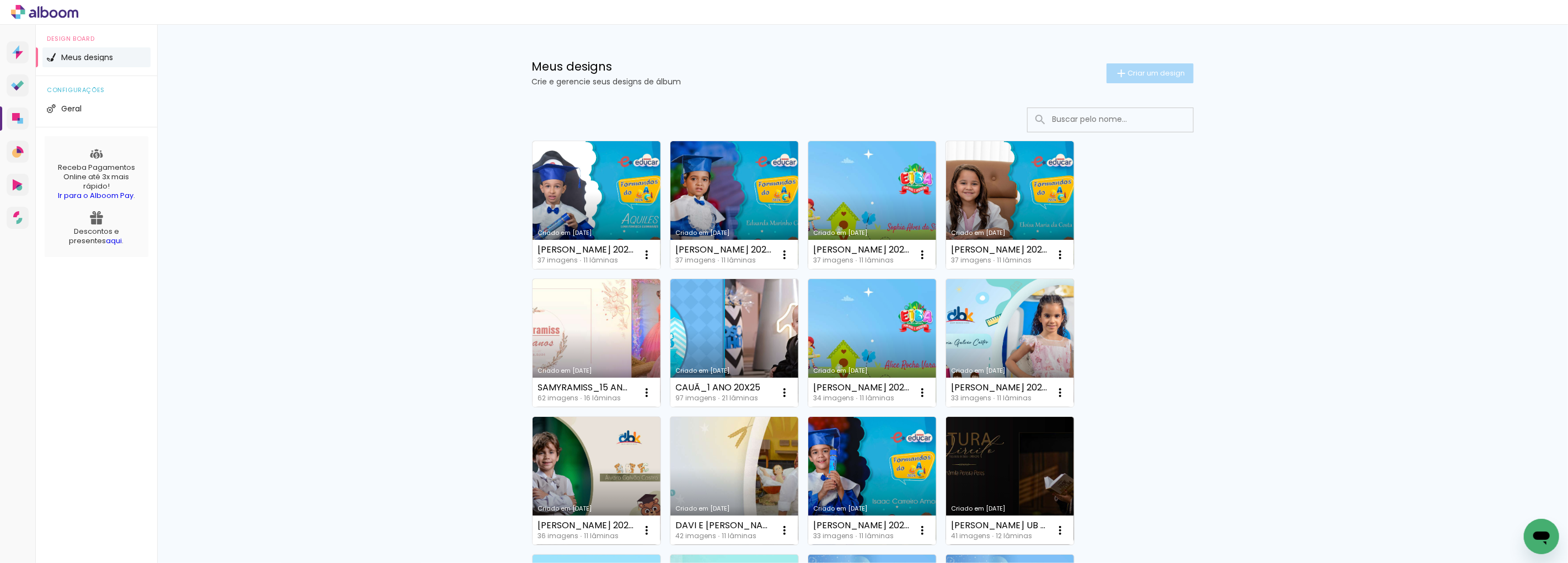
click at [1163, 70] on span "Criar um design" at bounding box center [1157, 73] width 57 height 7
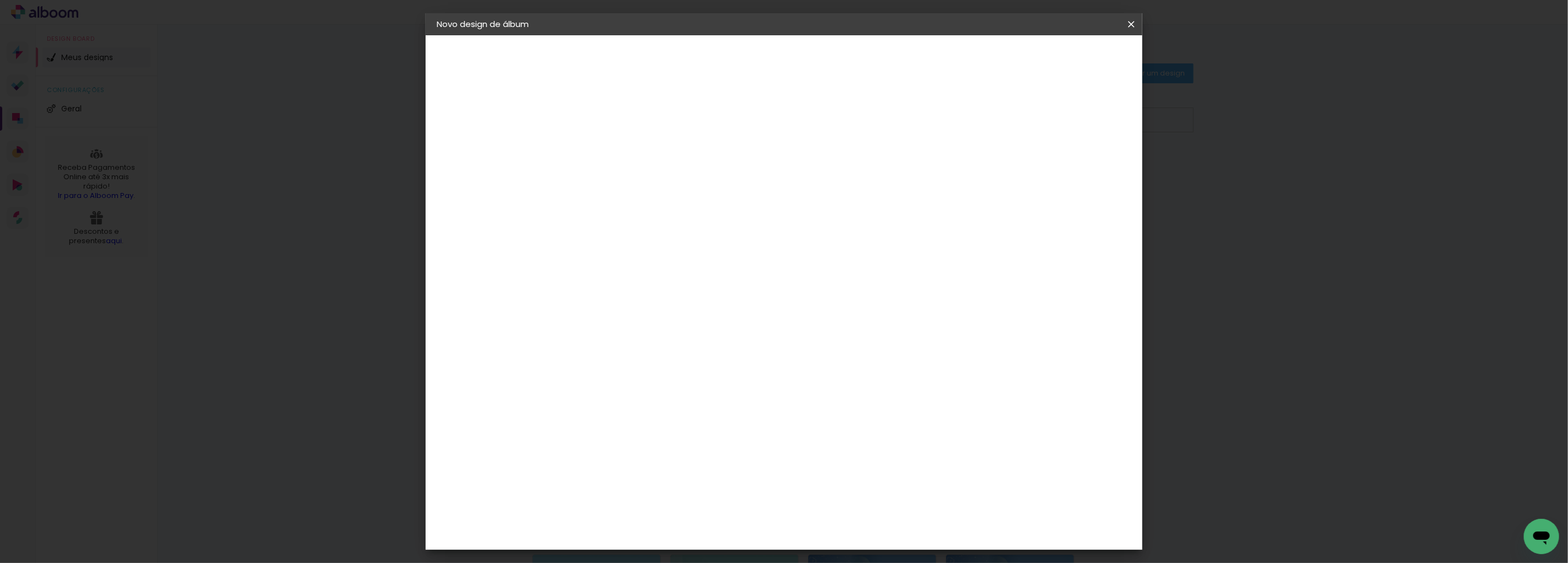
click at [617, 145] on input at bounding box center [617, 148] width 0 height 17
type input "m"
type input "[PERSON_NAME] 2024 15X21"
type paper-input "[PERSON_NAME] 2024 15X21"
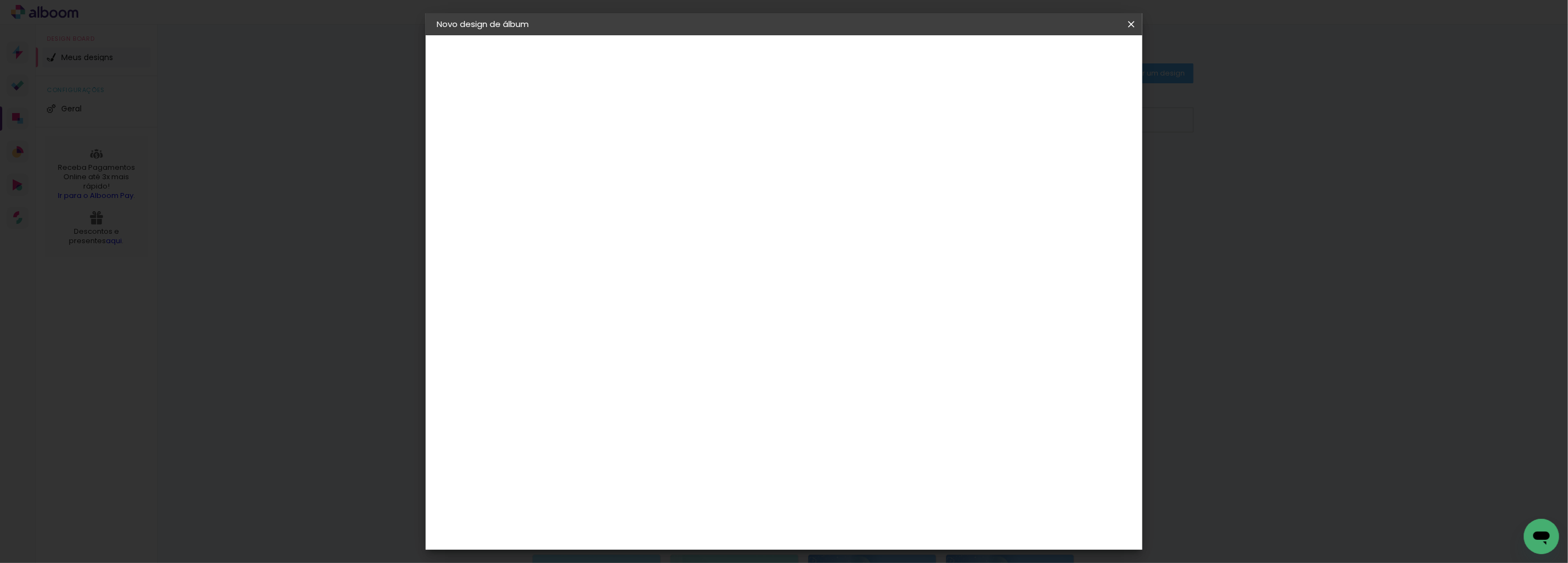
scroll to position [0, 0]
click at [0, 0] on slot "Avançar" at bounding box center [0, 0] width 0 height 0
click at [823, 160] on paper-item "Tamanho Livre" at bounding box center [770, 168] width 106 height 24
click at [0, 0] on slot "Avançar" at bounding box center [0, 0] width 0 height 0
type input "1"
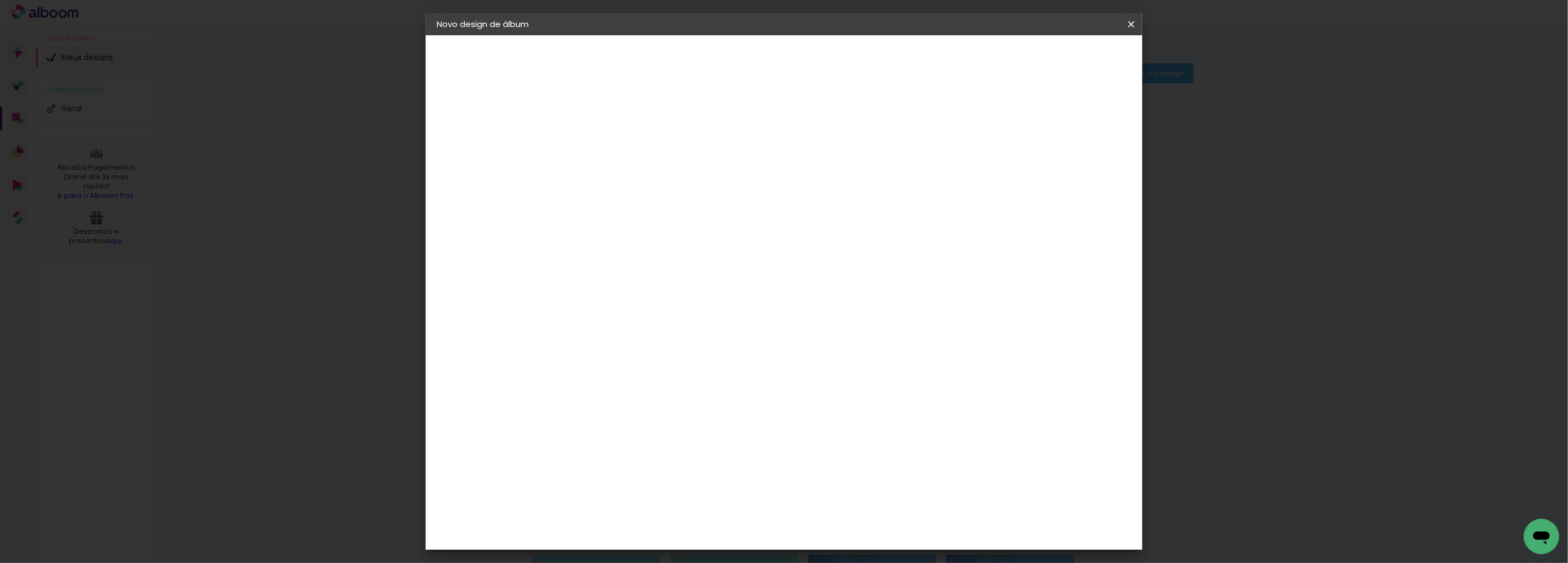
type paper-input "1"
click at [622, 128] on input "1" at bounding box center [610, 126] width 38 height 14
click at [1072, 162] on input "5" at bounding box center [1073, 166] width 20 height 17
type input "8"
type paper-input "8"
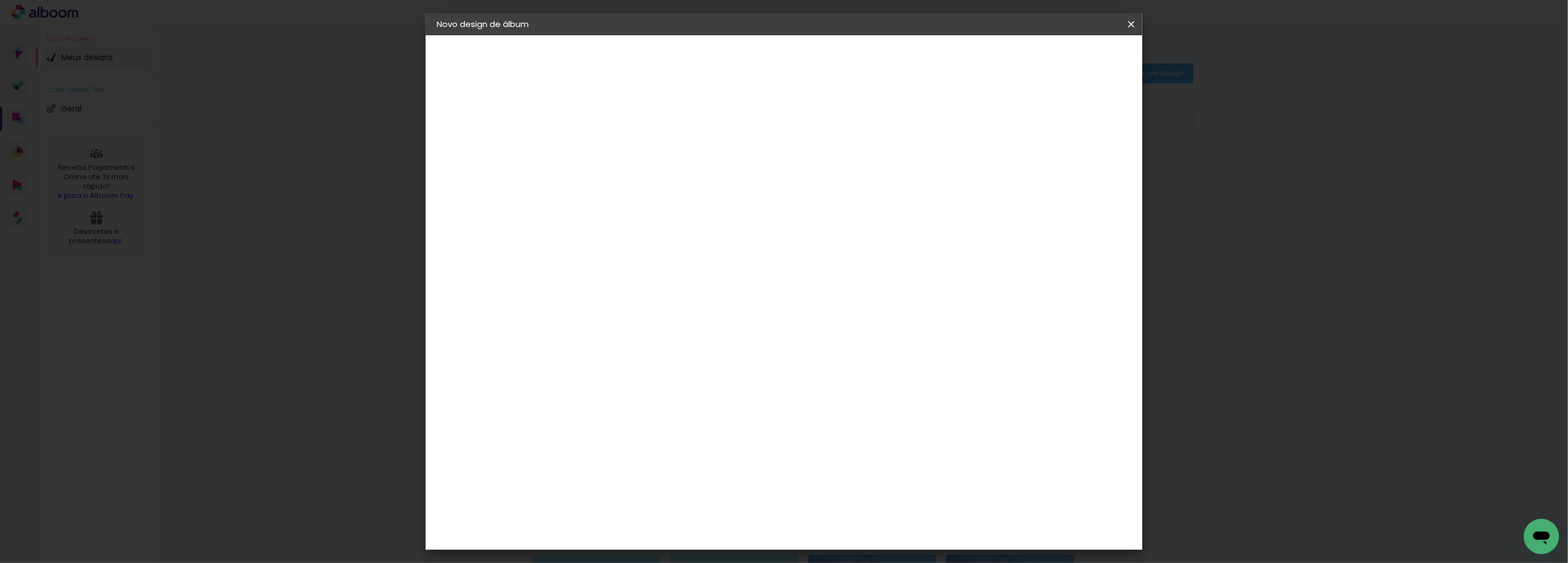
drag, startPoint x: 596, startPoint y: 315, endPoint x: 571, endPoint y: 312, distance: 25.2
click at [571, 312] on input "30" at bounding box center [582, 313] width 29 height 17
type input "15,2"
type paper-input "15,2"
drag, startPoint x: 857, startPoint y: 348, endPoint x: 840, endPoint y: 348, distance: 17.0
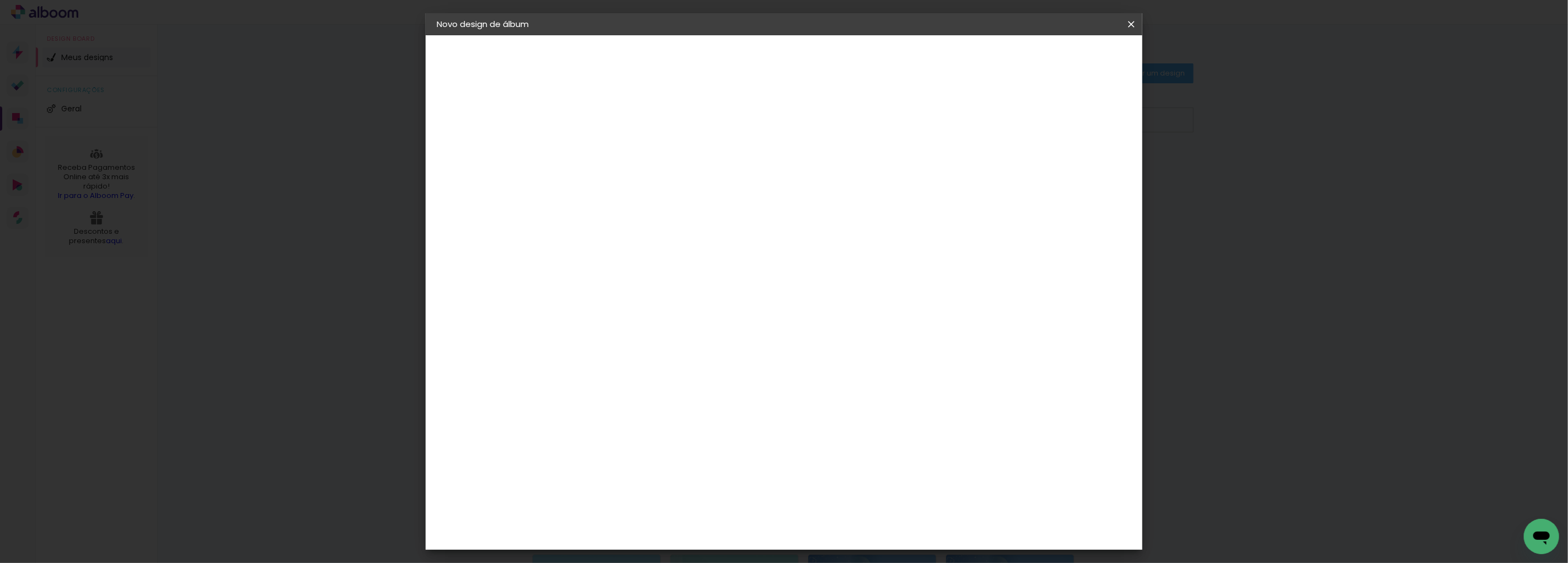
click at [840, 348] on input "60" at bounding box center [845, 353] width 29 height 17
type input "42"
type paper-input "42"
click at [1073, 52] on paper-button "Iniciar design" at bounding box center [1036, 58] width 73 height 19
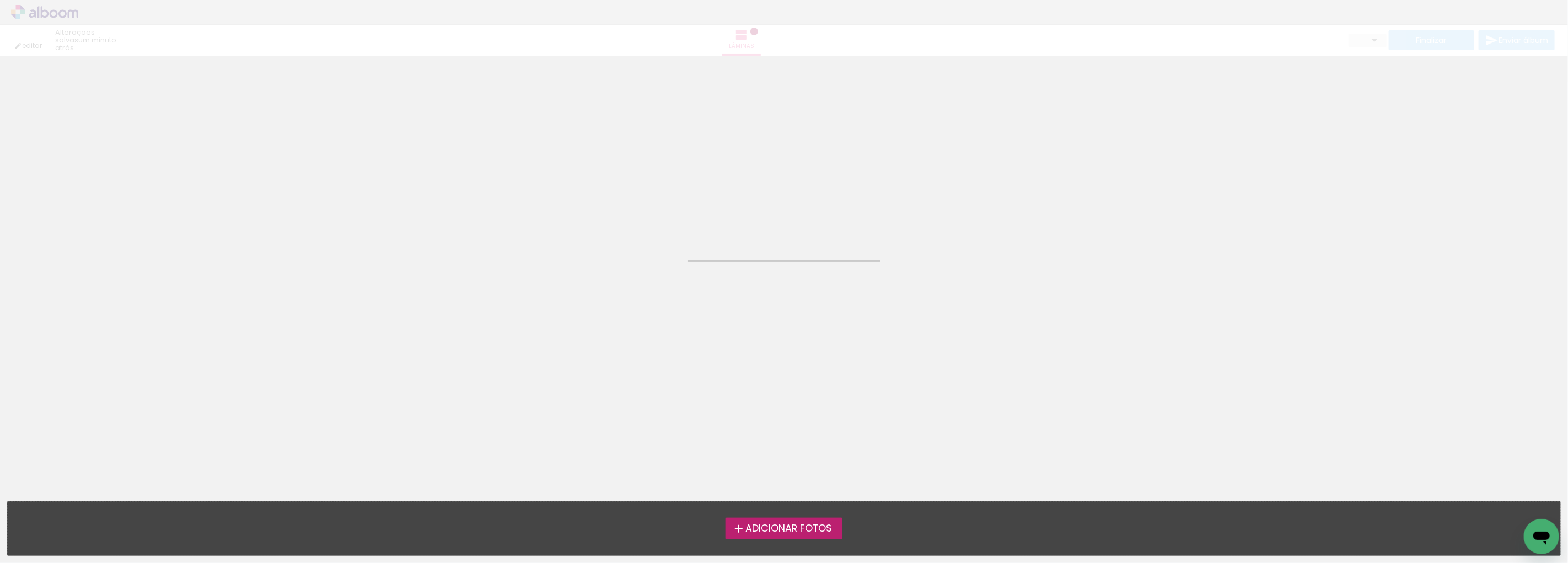
click at [795, 531] on span "Adicionar Fotos" at bounding box center [788, 529] width 87 height 10
click at [0, 0] on input "file" at bounding box center [0, 0] width 0 height 0
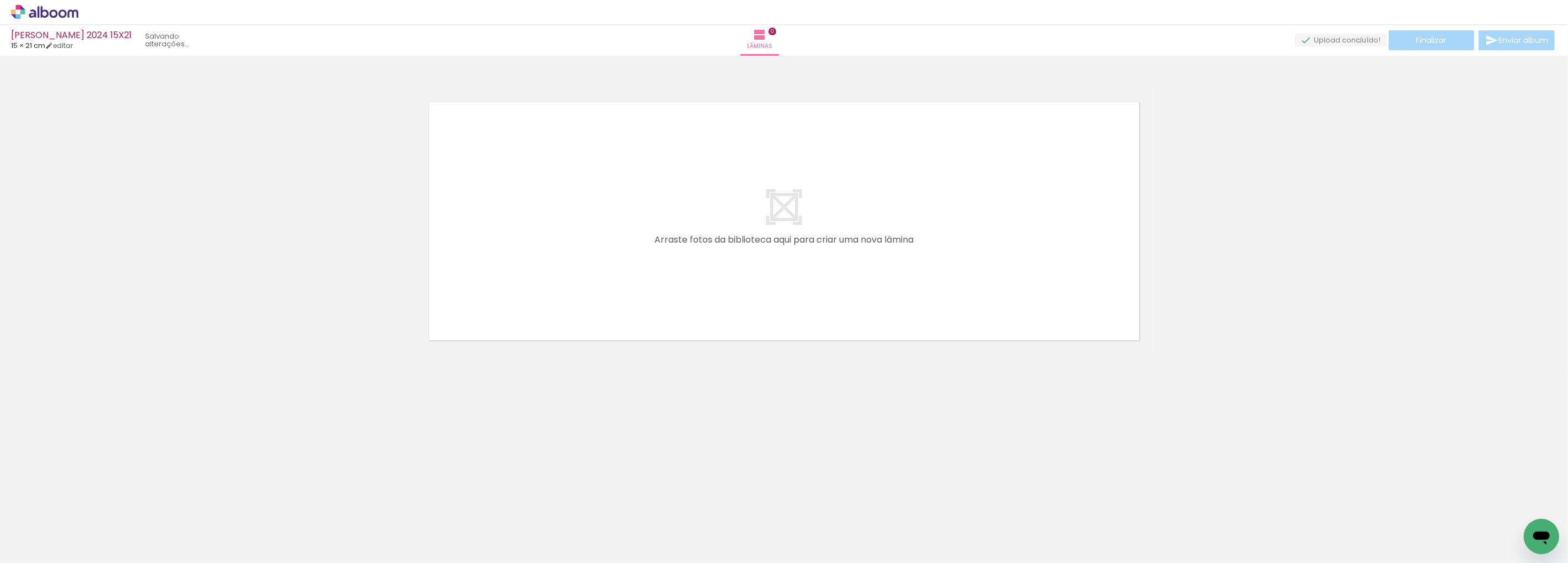
click at [41, 547] on span "Adicionar Fotos" at bounding box center [39, 548] width 33 height 12
click at [0, 0] on input "file" at bounding box center [0, 0] width 0 height 0
drag, startPoint x: 111, startPoint y: 531, endPoint x: 593, endPoint y: 295, distance: 536.7
click at [593, 295] on quentale-workspace at bounding box center [784, 282] width 1568 height 563
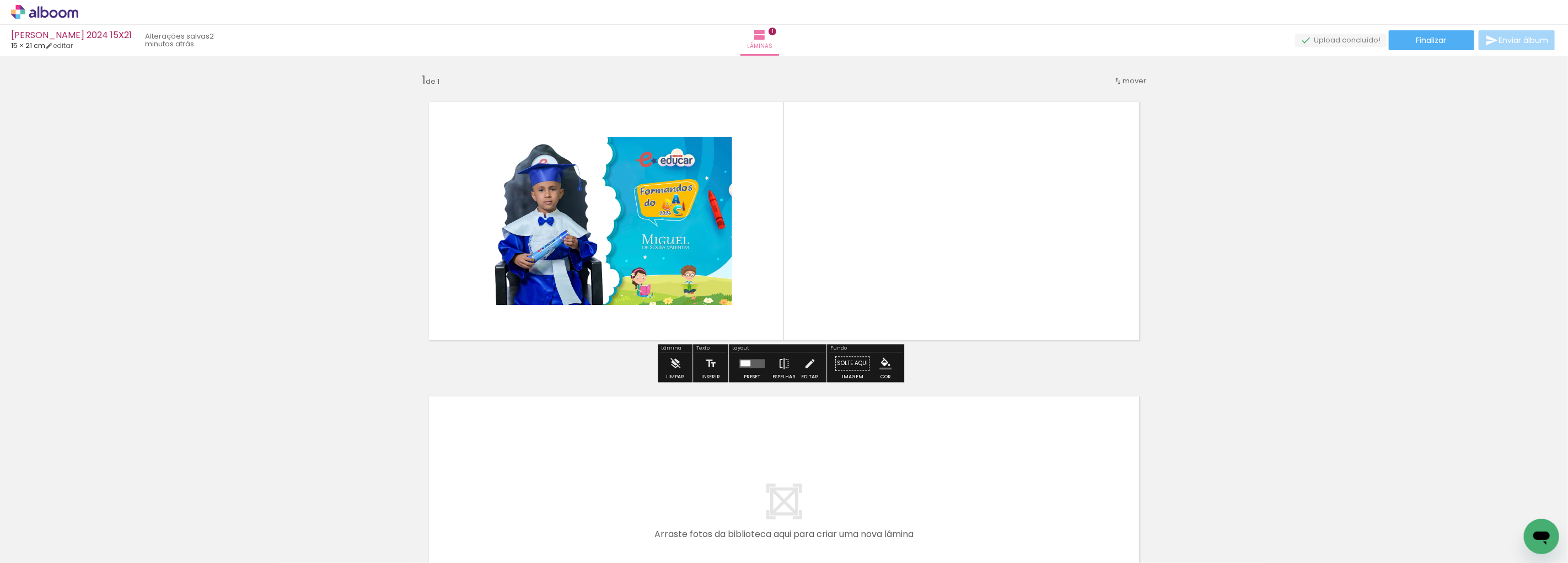
click at [747, 361] on quentale-layouter at bounding box center [752, 363] width 25 height 9
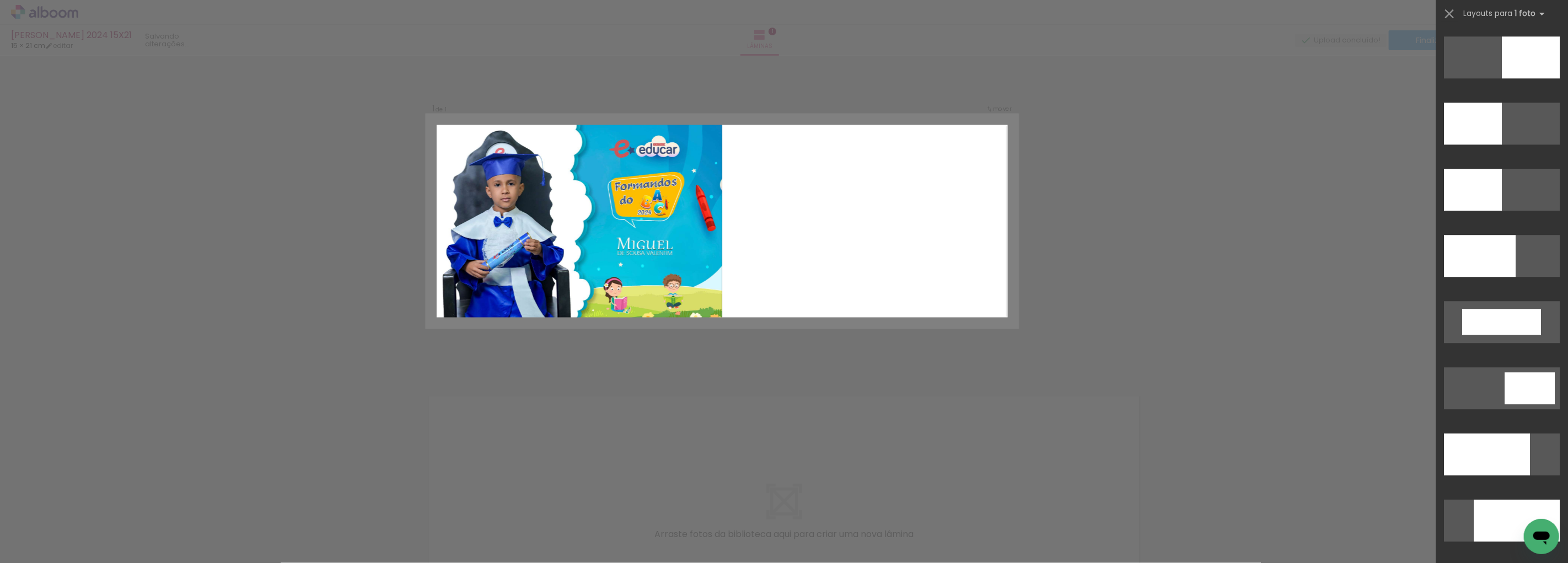
scroll to position [2267, 0]
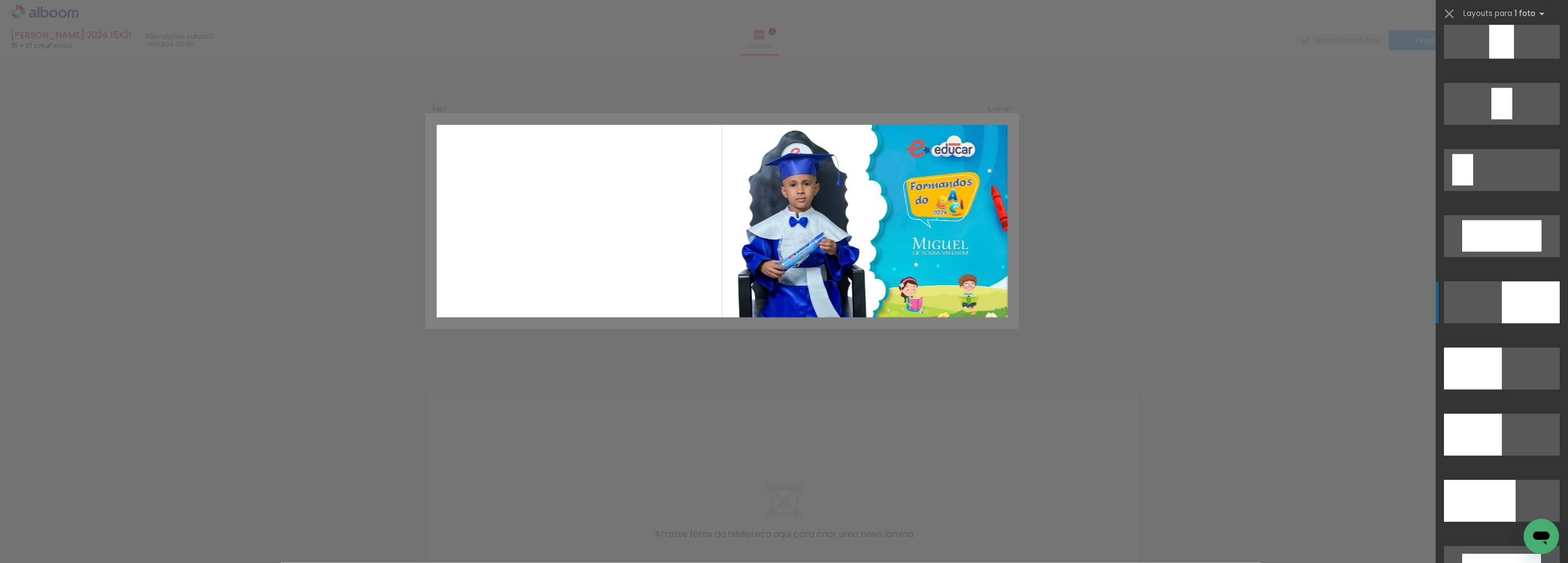
click at [1523, 302] on div at bounding box center [1531, 302] width 58 height 42
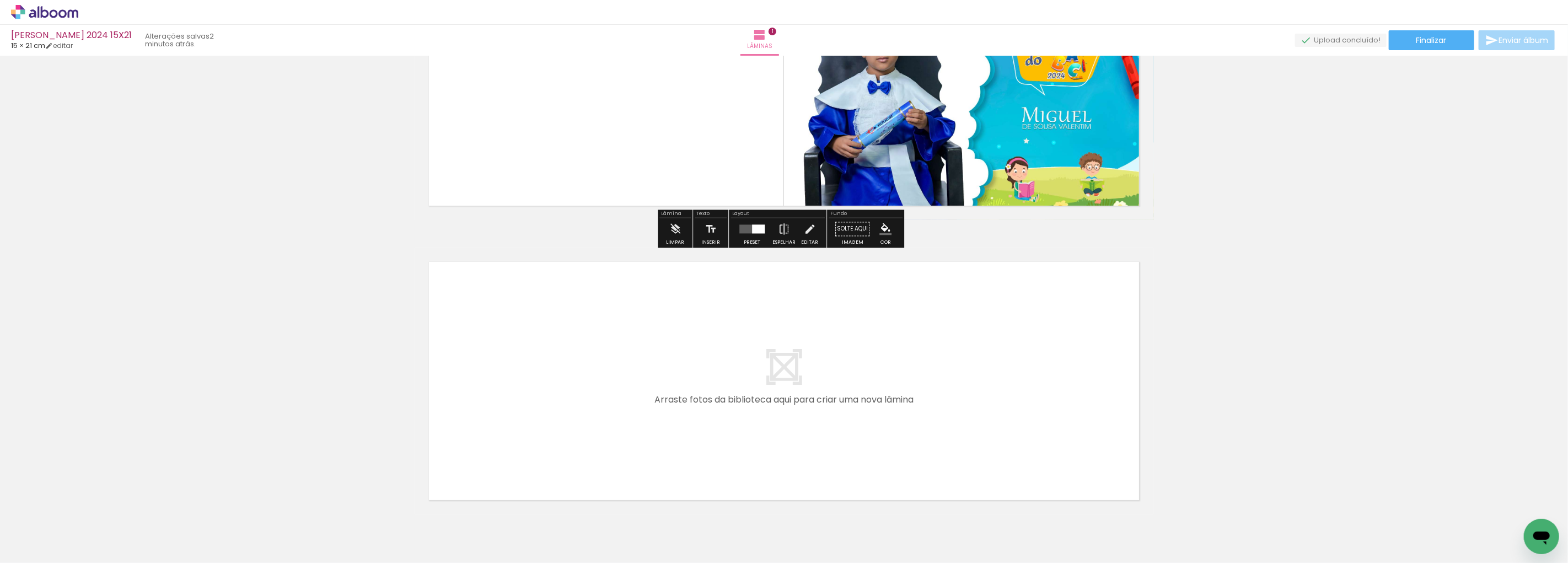
scroll to position [194, 0]
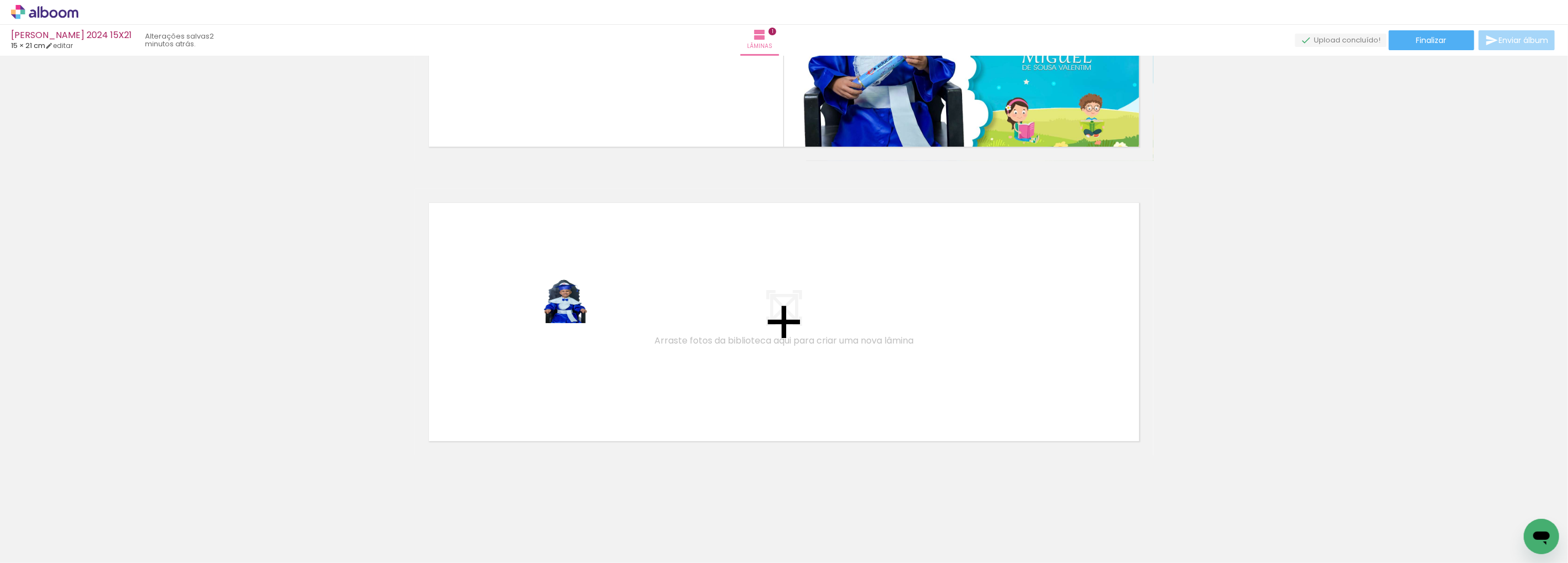
drag, startPoint x: 175, startPoint y: 529, endPoint x: 581, endPoint y: 304, distance: 464.2
click at [581, 304] on quentale-workspace at bounding box center [784, 282] width 1568 height 563
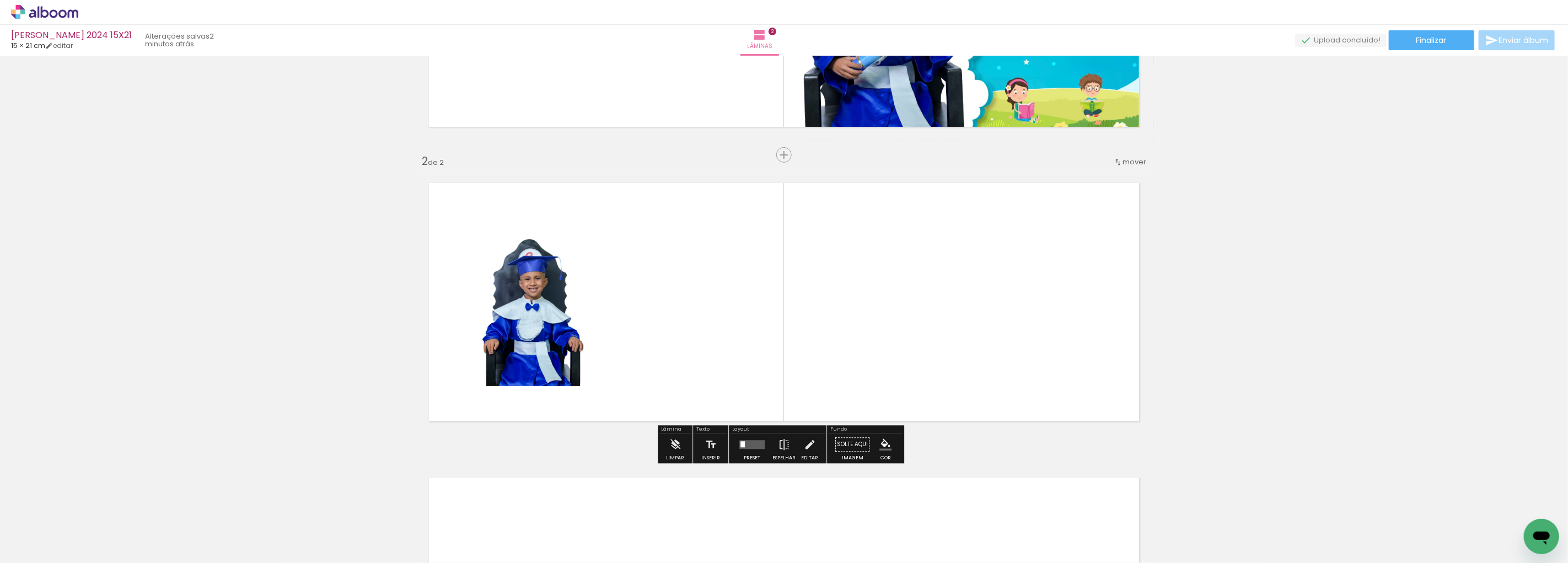
scroll to position [241, 0]
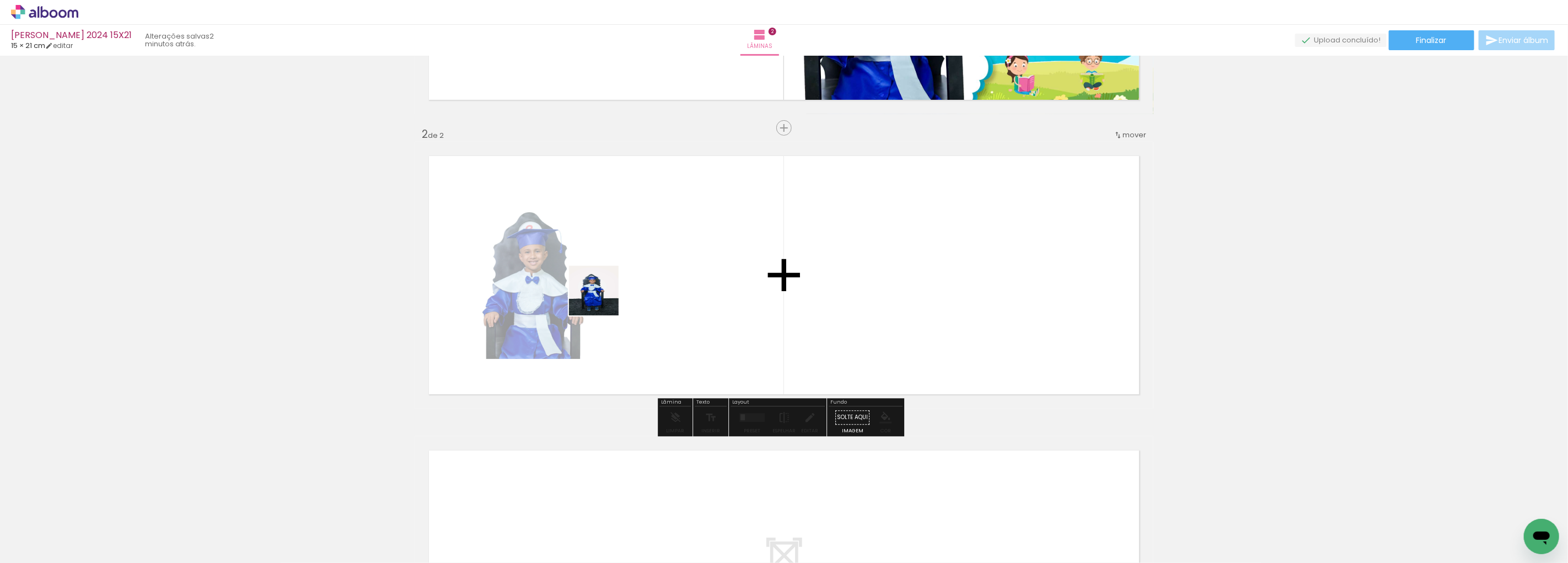
drag, startPoint x: 235, startPoint y: 520, endPoint x: 610, endPoint y: 294, distance: 437.8
click at [610, 294] on quentale-workspace at bounding box center [784, 282] width 1568 height 563
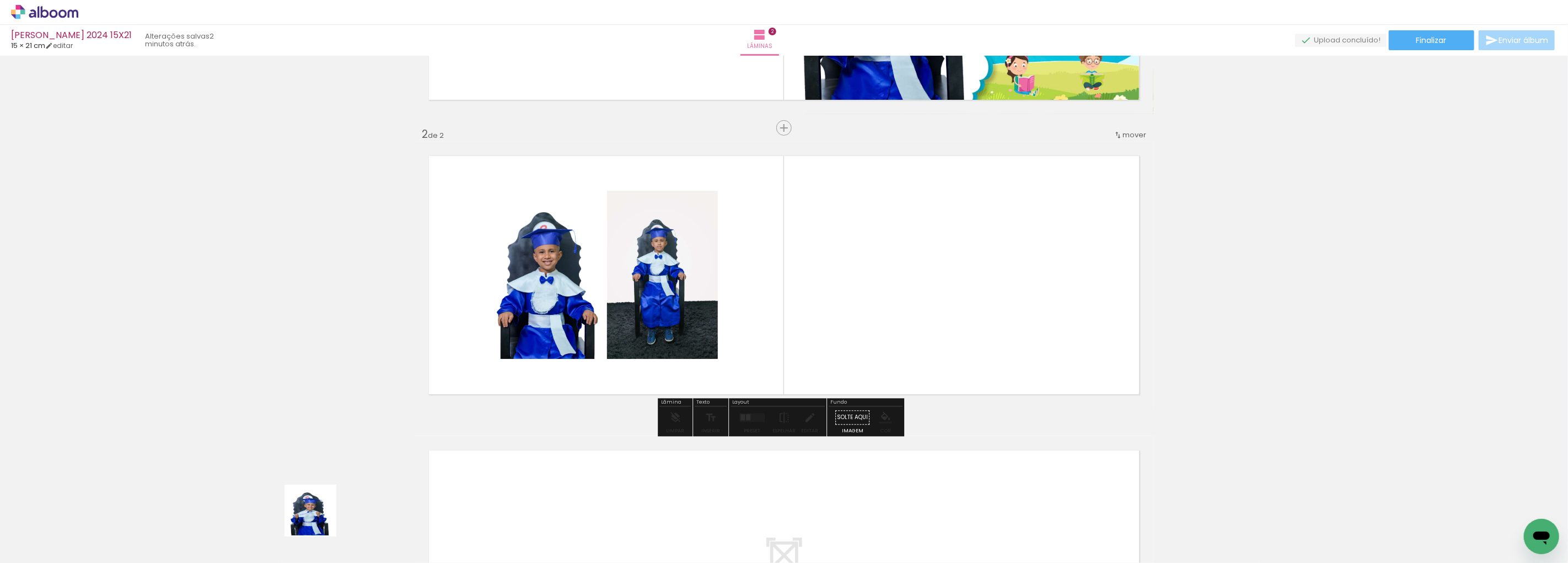
drag, startPoint x: 311, startPoint y: 536, endPoint x: 408, endPoint y: 466, distance: 119.6
click at [491, 327] on quentale-workspace at bounding box center [784, 282] width 1568 height 563
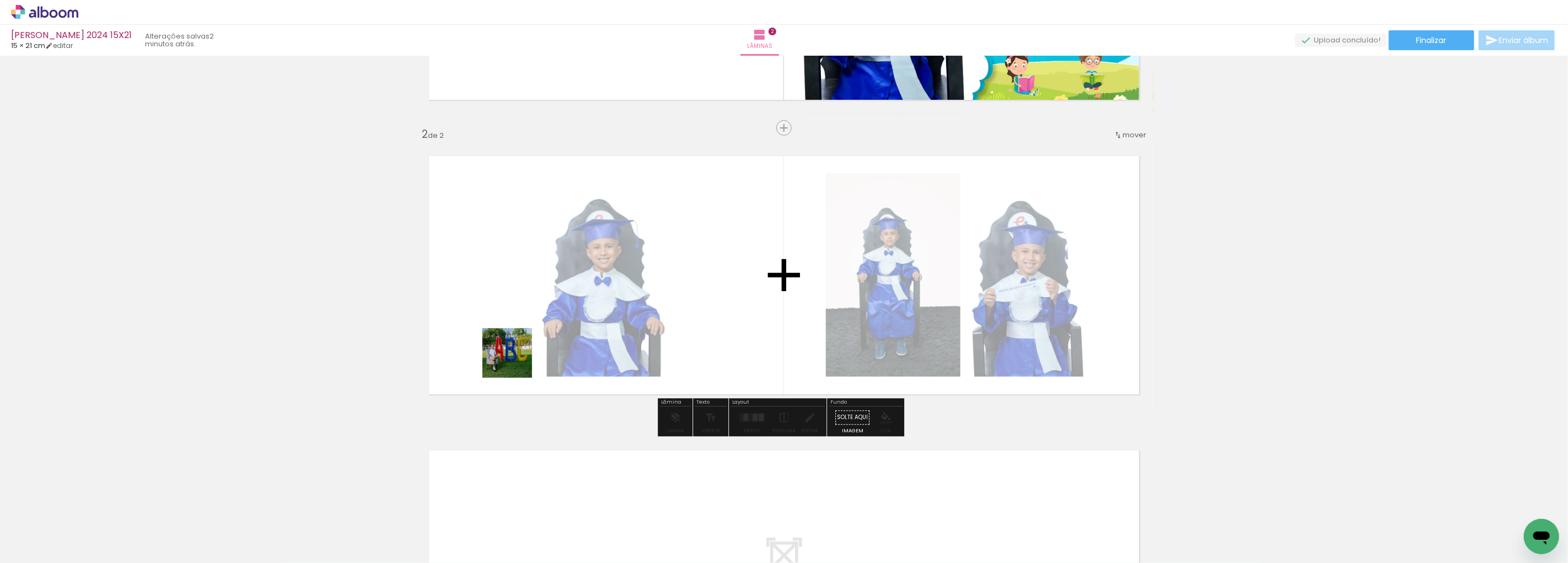
drag, startPoint x: 358, startPoint y: 536, endPoint x: 505, endPoint y: 500, distance: 151.3
click at [556, 325] on quentale-workspace at bounding box center [784, 282] width 1568 height 563
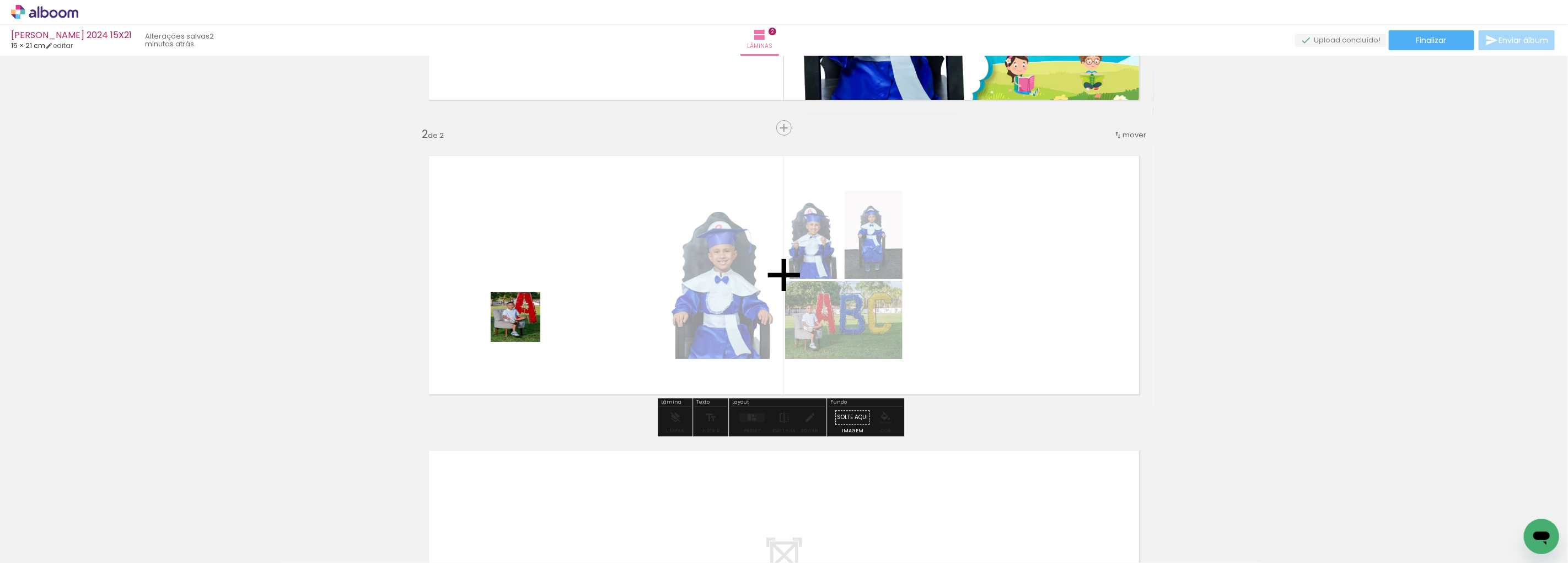
drag, startPoint x: 421, startPoint y: 534, endPoint x: 570, endPoint y: 343, distance: 242.2
click at [570, 289] on quentale-workspace at bounding box center [784, 282] width 1568 height 563
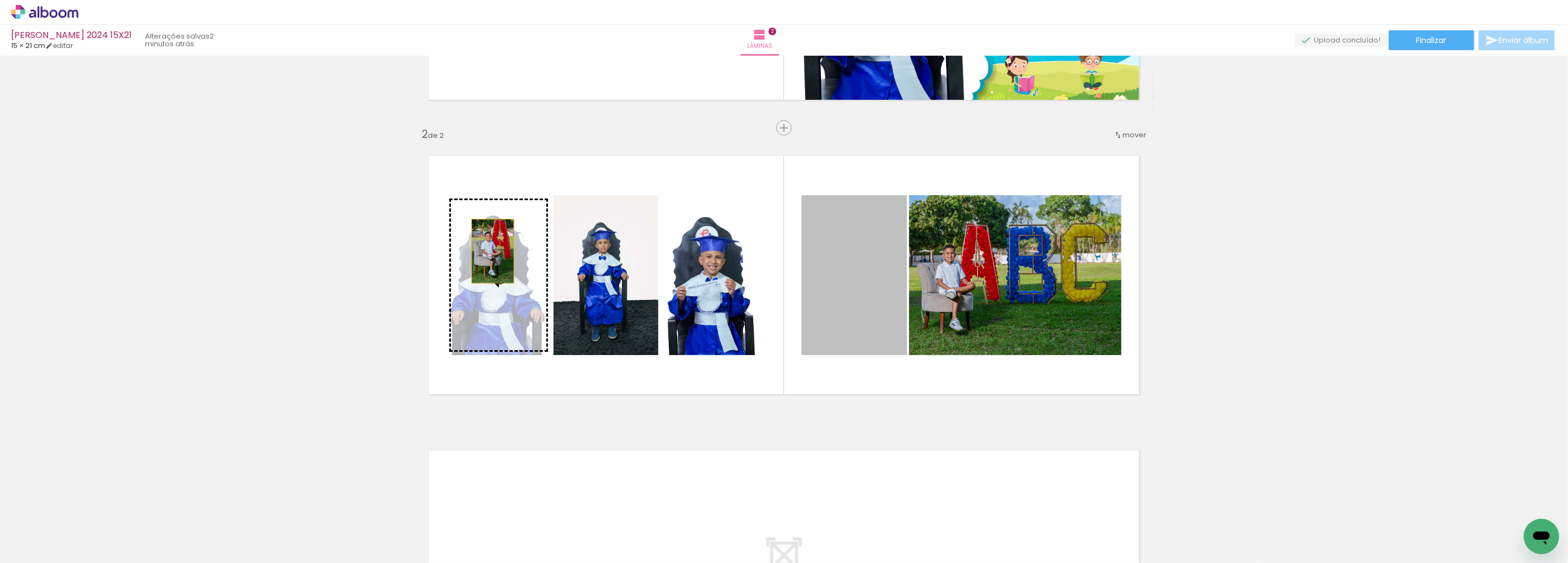
drag, startPoint x: 842, startPoint y: 277, endPoint x: 342, endPoint y: 381, distance: 510.7
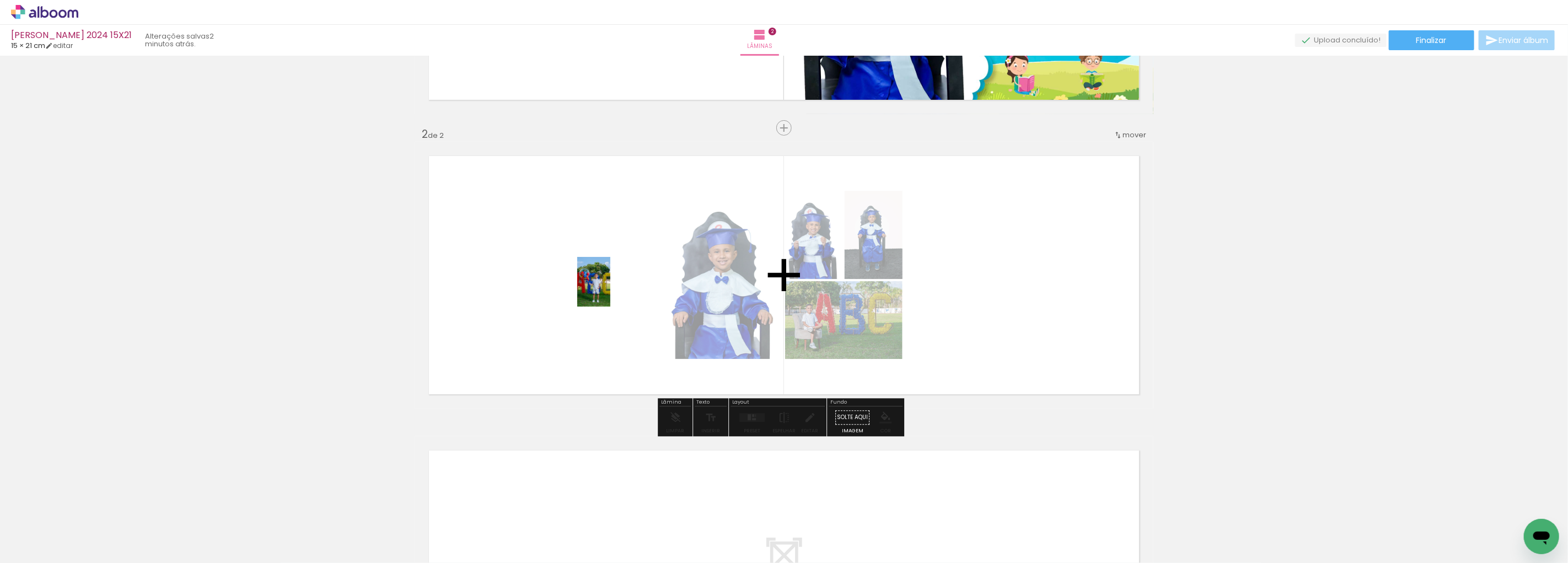
drag, startPoint x: 531, startPoint y: 439, endPoint x: 610, endPoint y: 290, distance: 168.6
click at [610, 290] on quentale-workspace at bounding box center [784, 282] width 1568 height 563
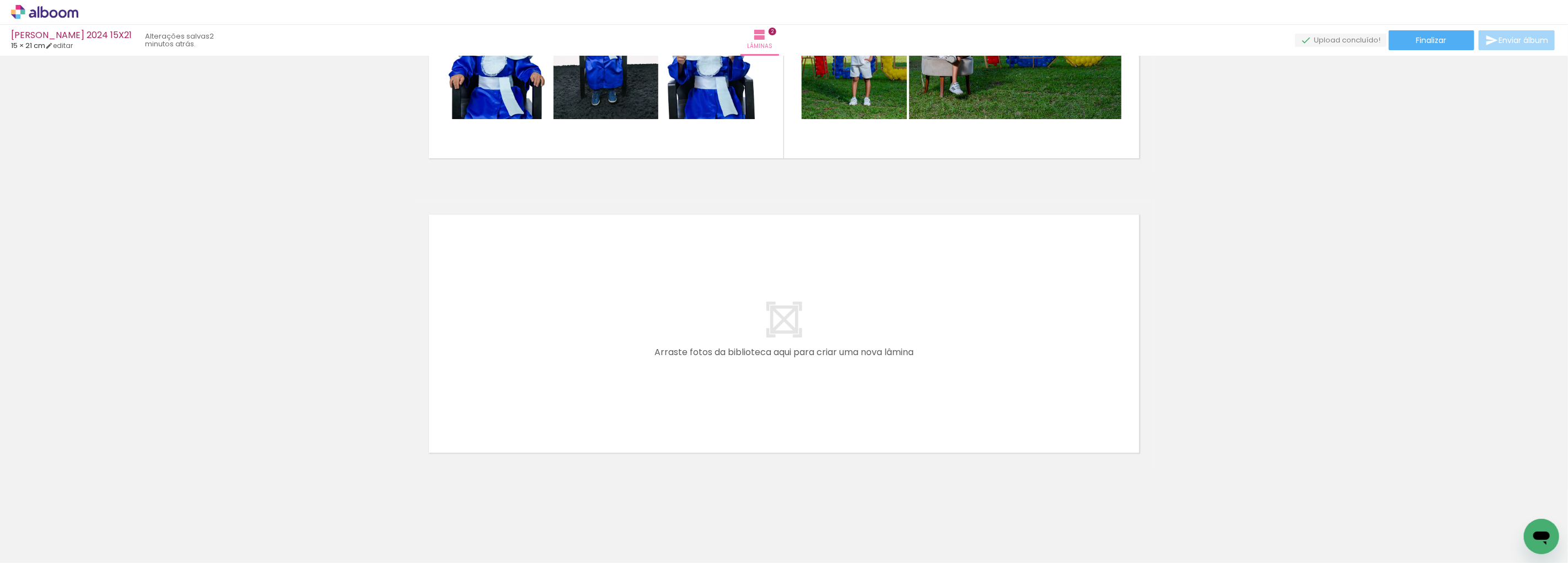
scroll to position [486, 0]
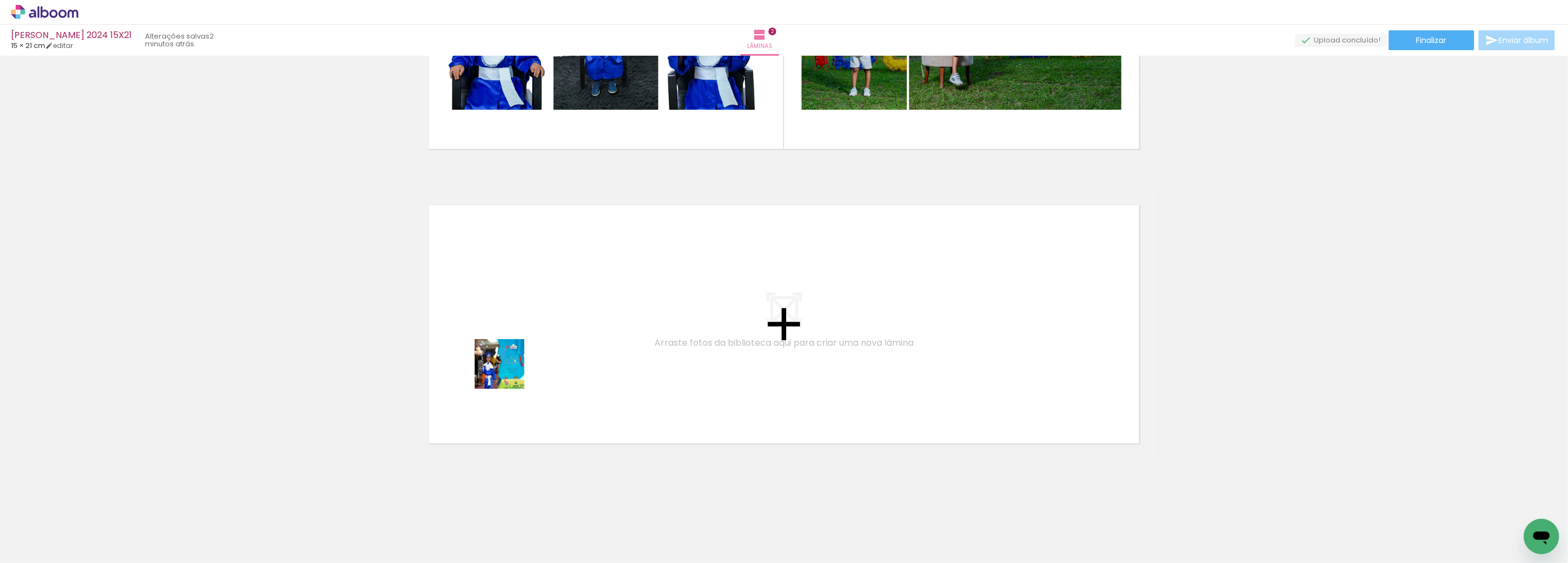
drag, startPoint x: 600, startPoint y: 510, endPoint x: 505, endPoint y: 365, distance: 173.3
click at [505, 365] on quentale-workspace at bounding box center [784, 282] width 1568 height 563
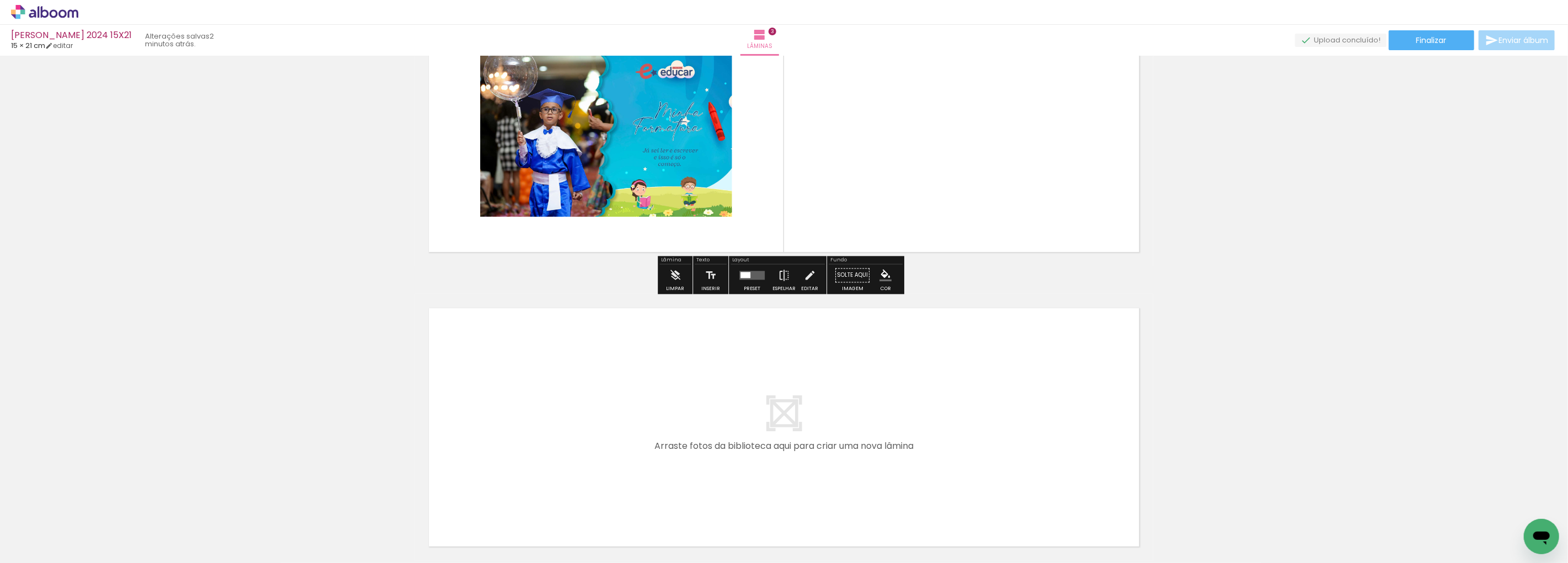
scroll to position [719, 0]
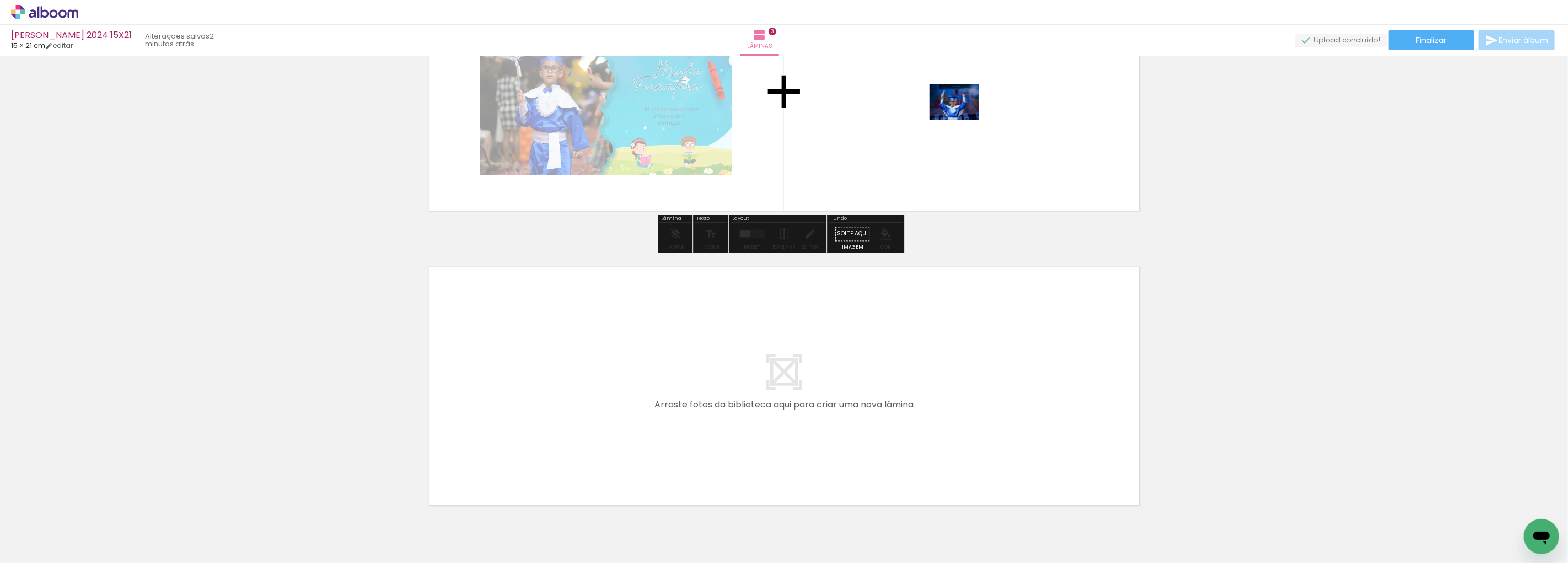
drag, startPoint x: 993, startPoint y: 529, endPoint x: 963, endPoint y: 114, distance: 416.1
click at [963, 114] on quentale-workspace at bounding box center [784, 282] width 1568 height 563
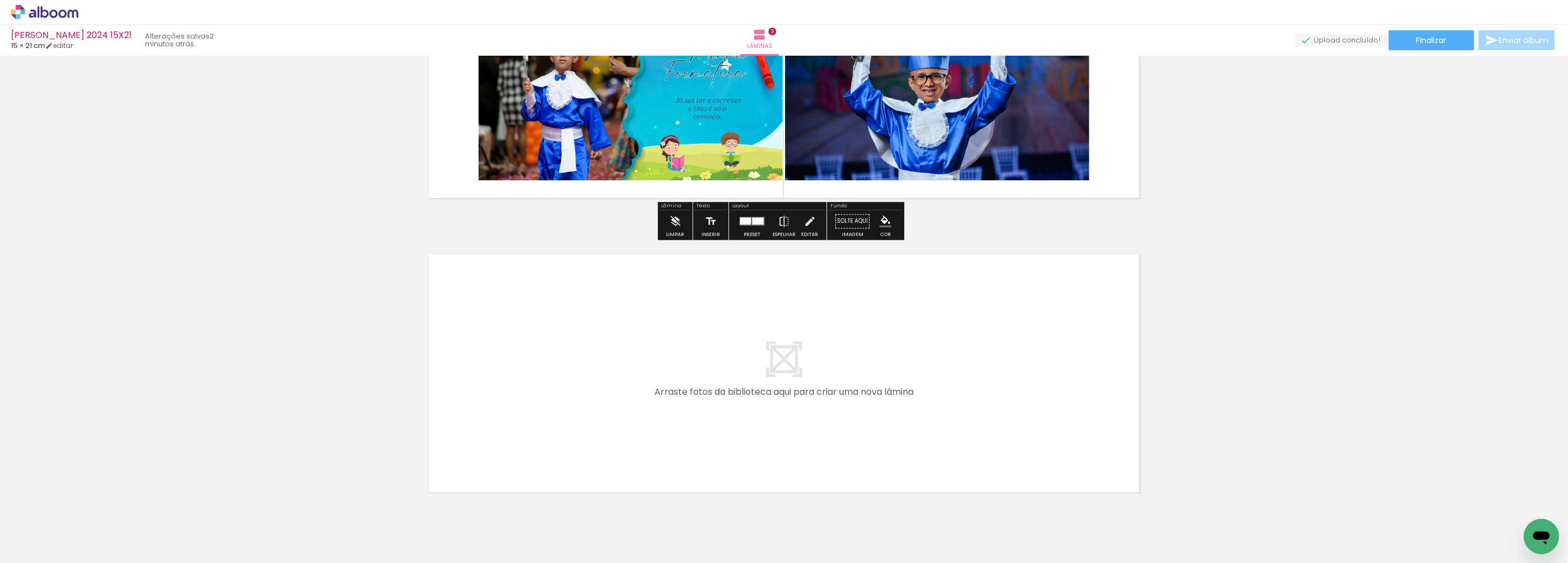
scroll to position [780, 0]
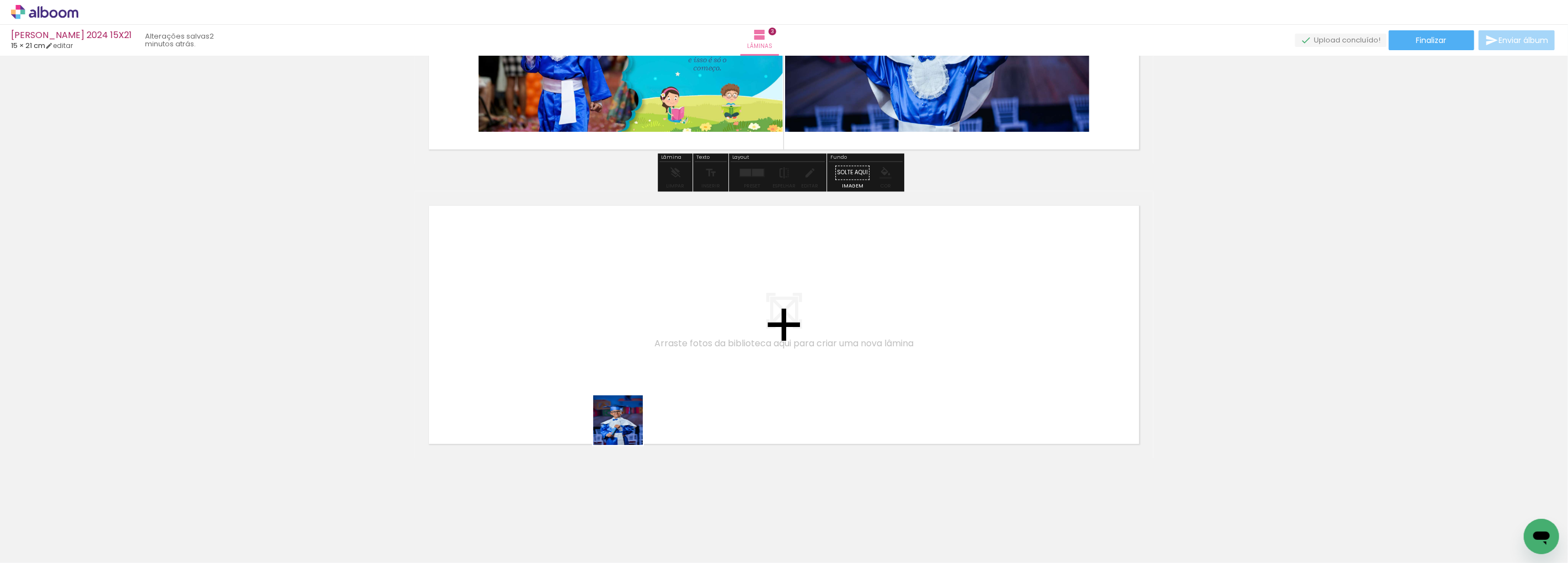
drag, startPoint x: 673, startPoint y: 537, endPoint x: 643, endPoint y: 478, distance: 66.2
click at [602, 383] on quentale-workspace at bounding box center [784, 282] width 1568 height 563
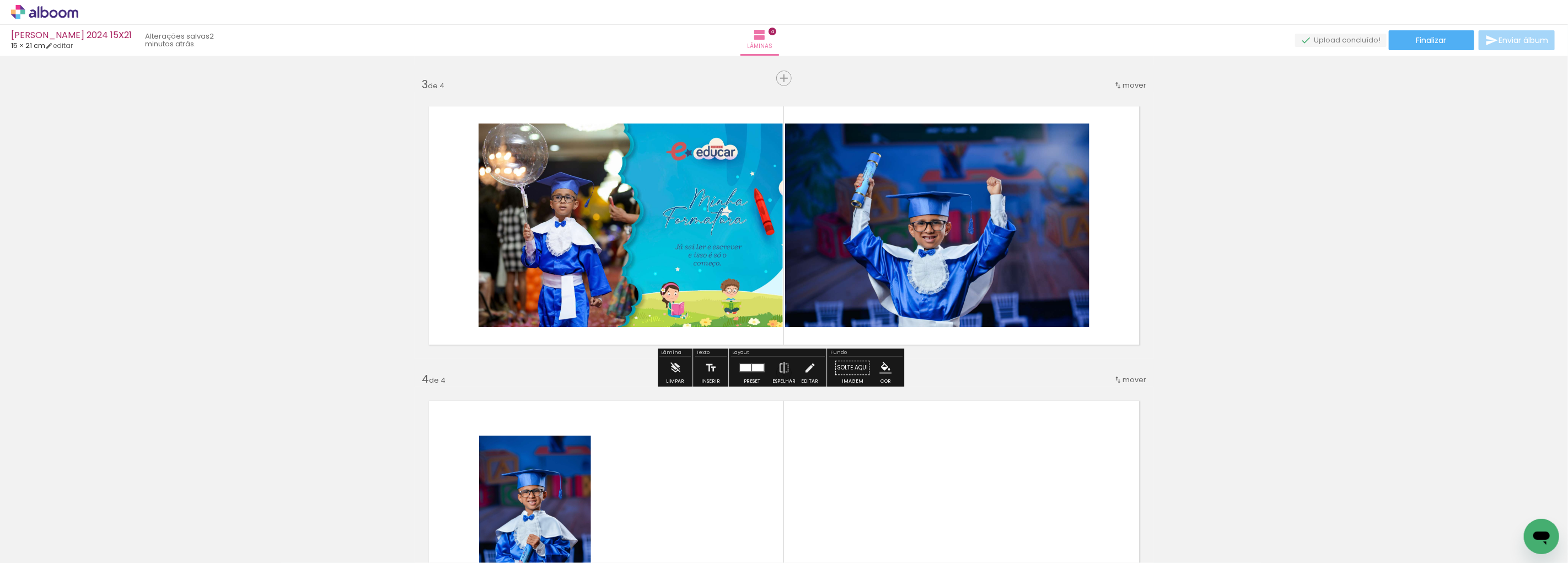
scroll to position [646, 0]
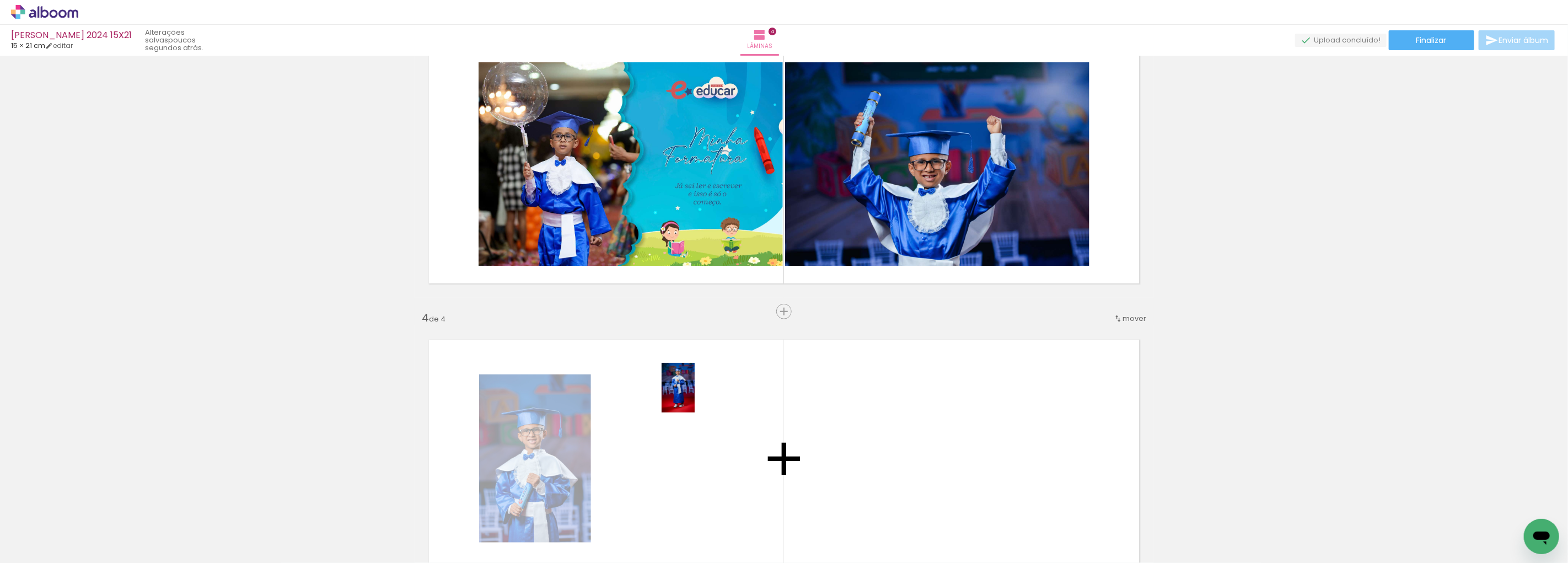
drag, startPoint x: 727, startPoint y: 529, endPoint x: 779, endPoint y: 510, distance: 55.4
click at [695, 399] on quentale-workspace at bounding box center [784, 282] width 1568 height 563
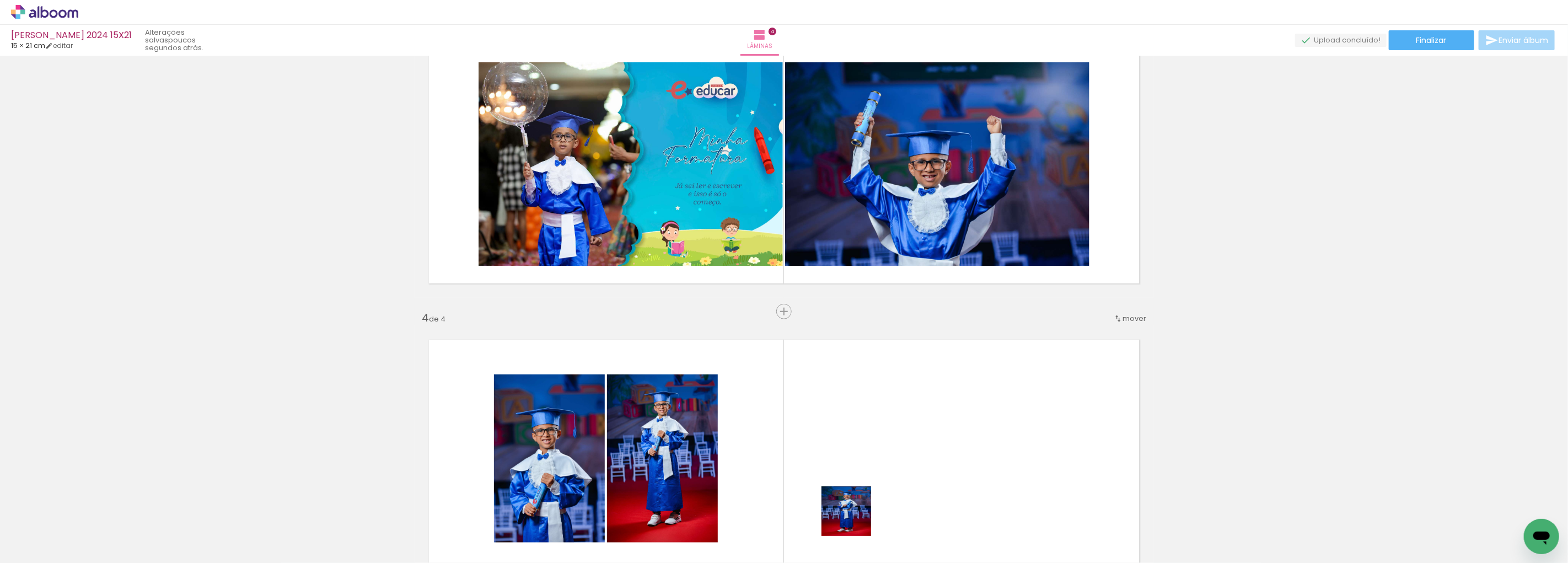
drag, startPoint x: 852, startPoint y: 528, endPoint x: 844, endPoint y: 459, distance: 69.5
click at [856, 417] on quentale-workspace at bounding box center [784, 282] width 1568 height 563
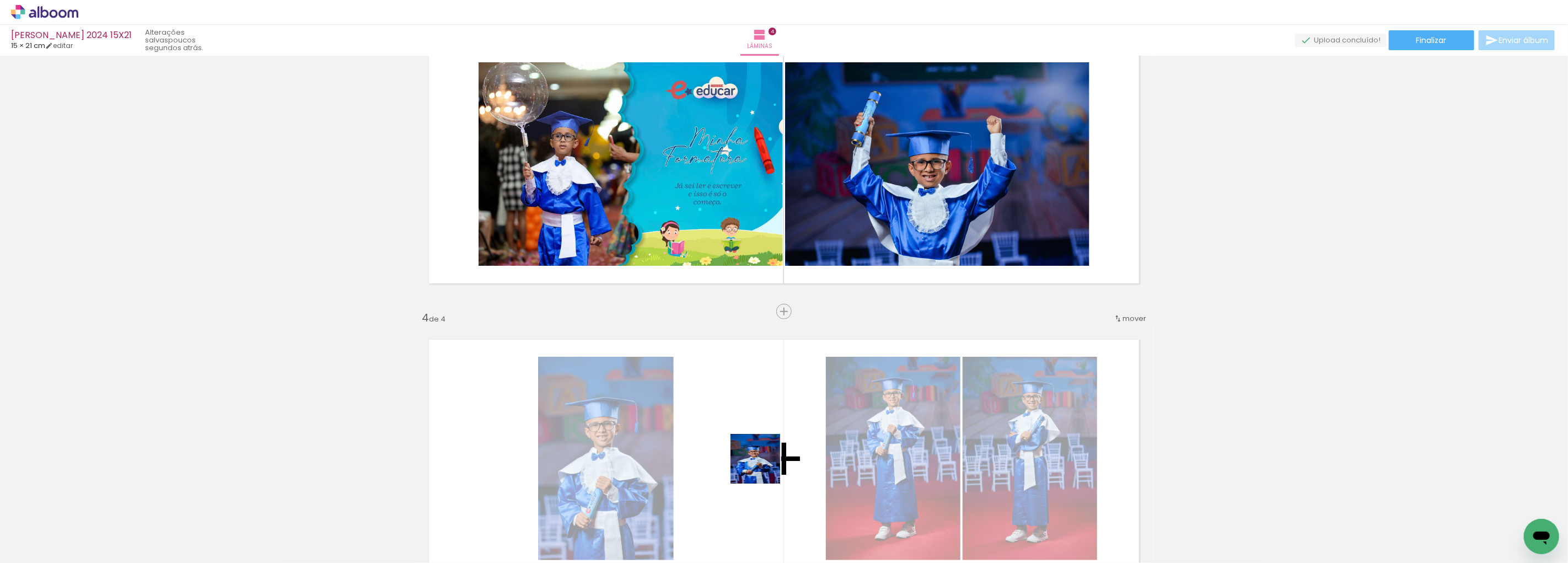
drag, startPoint x: 785, startPoint y: 529, endPoint x: 733, endPoint y: 406, distance: 133.5
click at [738, 392] on quentale-workspace at bounding box center [784, 282] width 1568 height 563
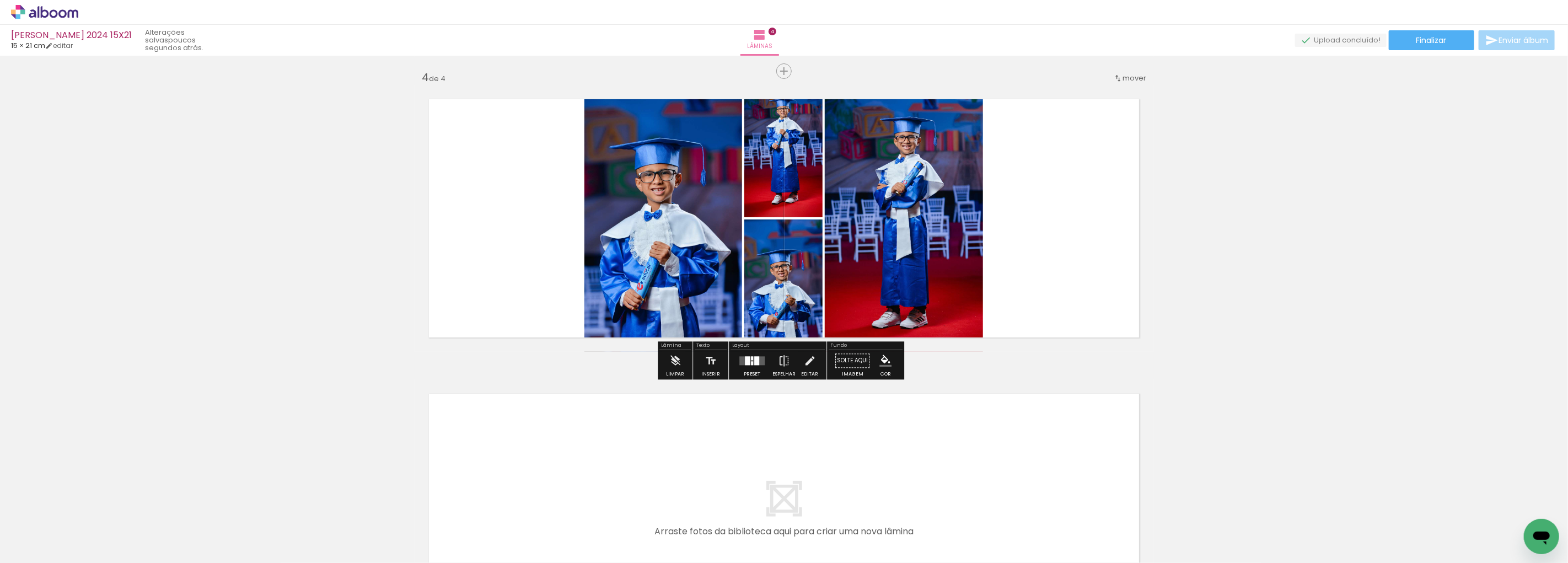
scroll to position [890, 0]
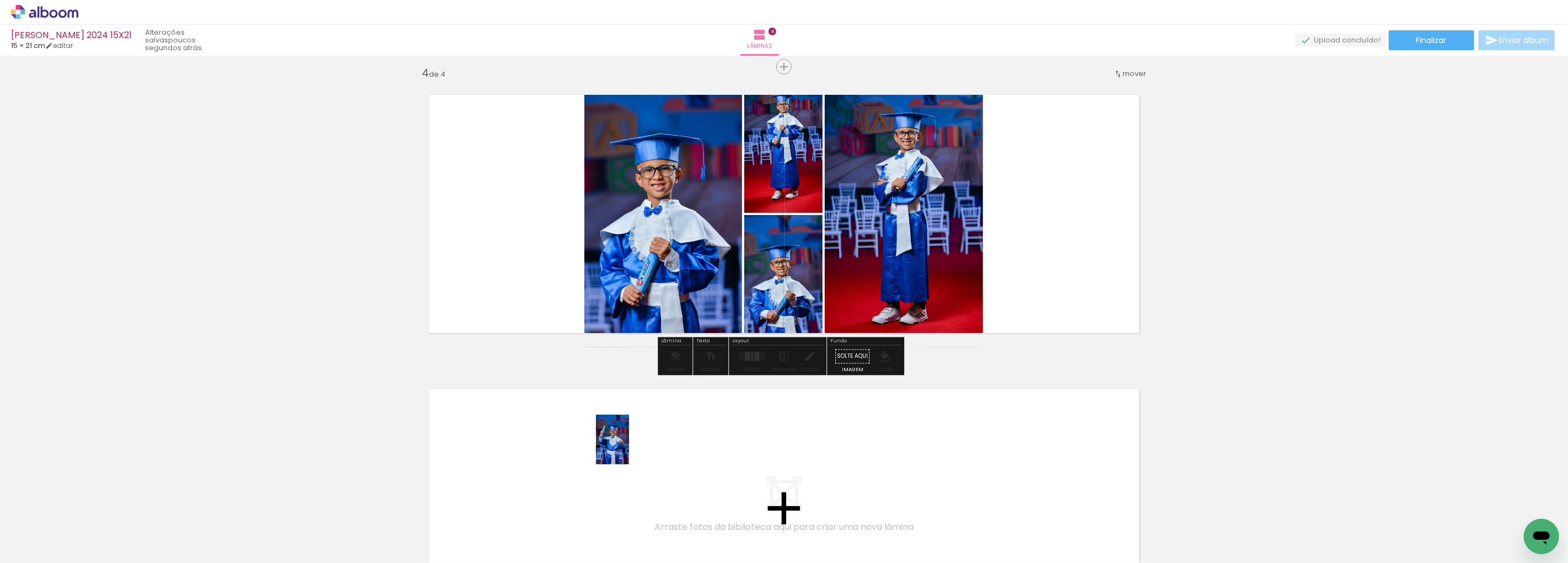
drag, startPoint x: 910, startPoint y: 527, endPoint x: 621, endPoint y: 448, distance: 299.6
click at [621, 448] on quentale-workspace at bounding box center [784, 282] width 1568 height 563
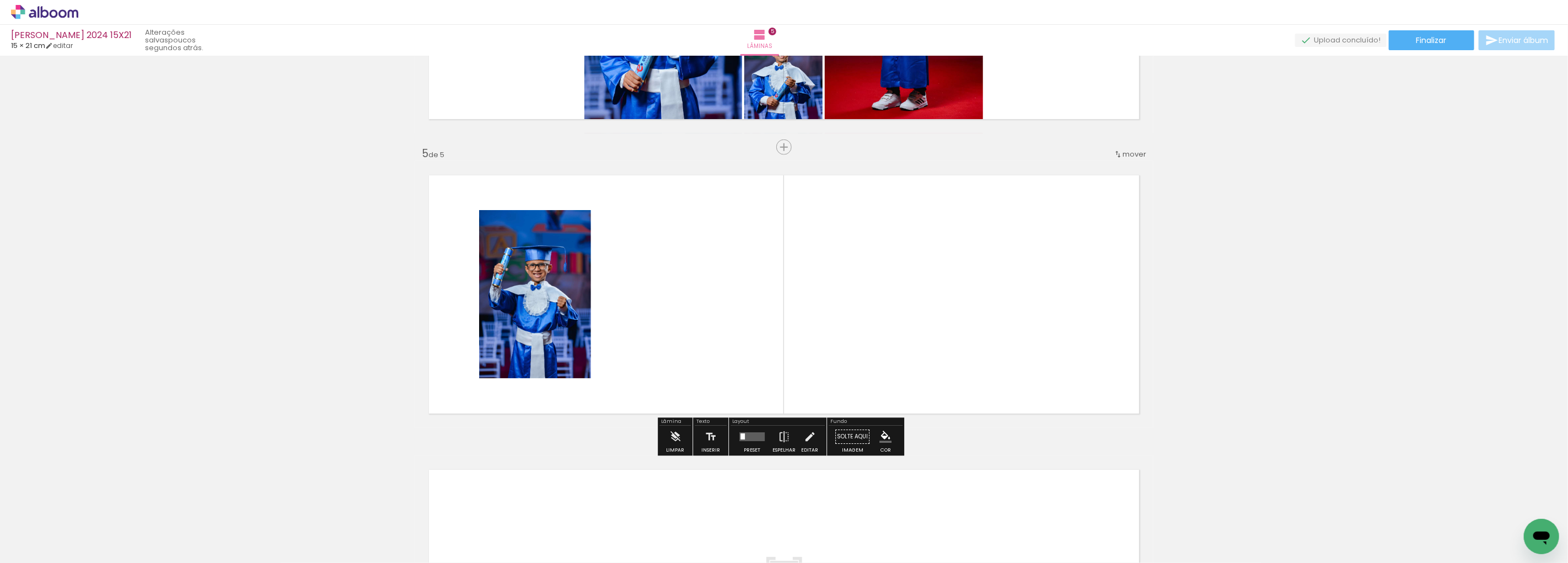
scroll to position [1124, 0]
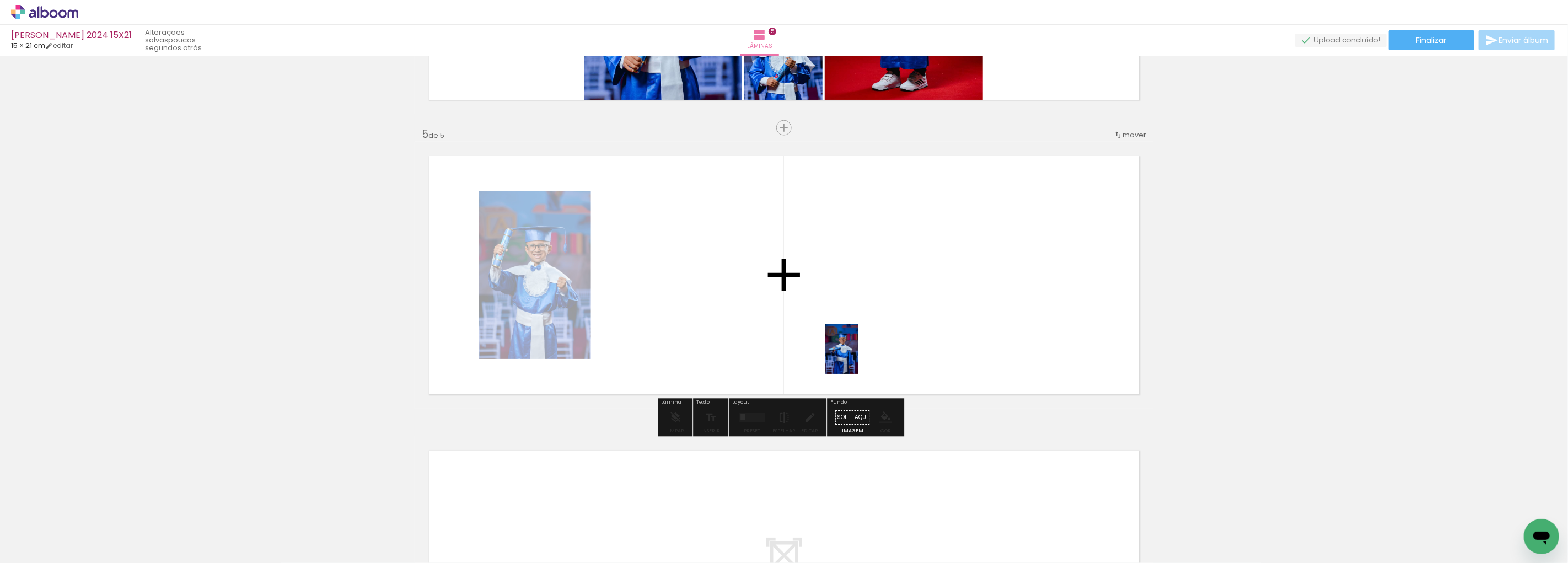
drag, startPoint x: 1032, startPoint y: 519, endPoint x: 859, endPoint y: 358, distance: 236.3
click at [859, 358] on quentale-workspace at bounding box center [784, 282] width 1568 height 563
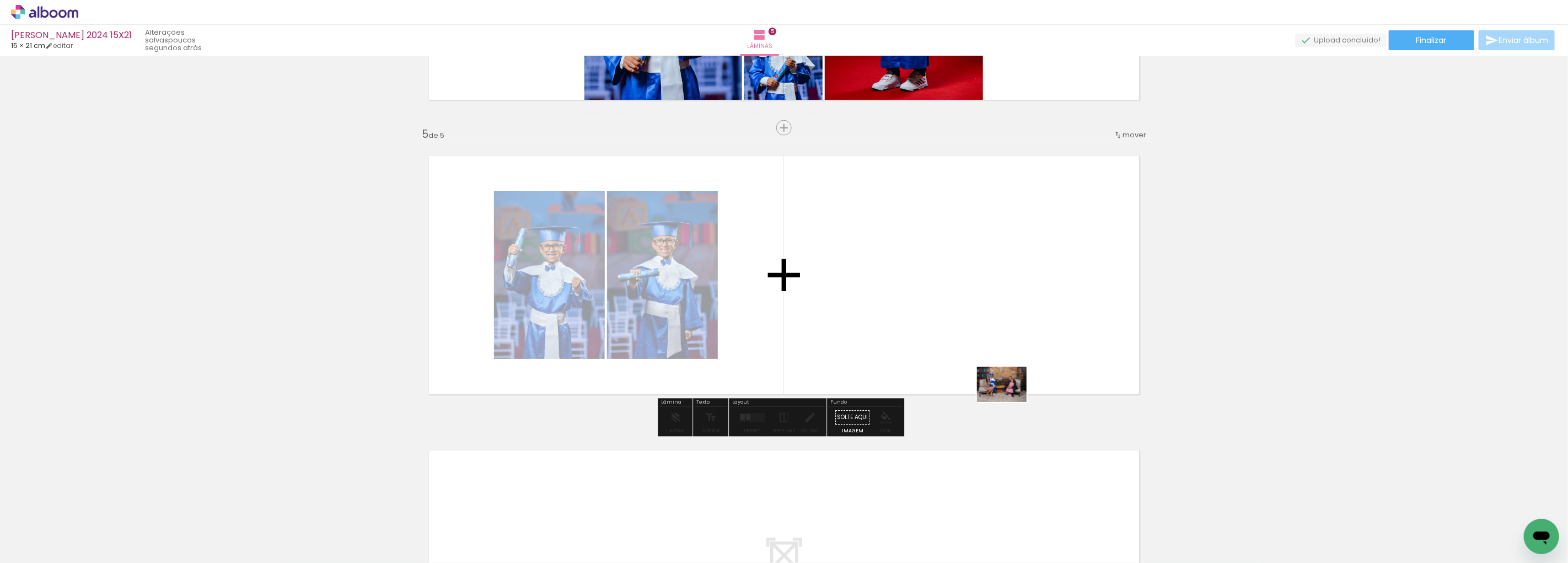
drag, startPoint x: 1092, startPoint y: 475, endPoint x: 1010, endPoint y: 400, distance: 111.1
click at [1010, 400] on quentale-workspace at bounding box center [784, 282] width 1568 height 563
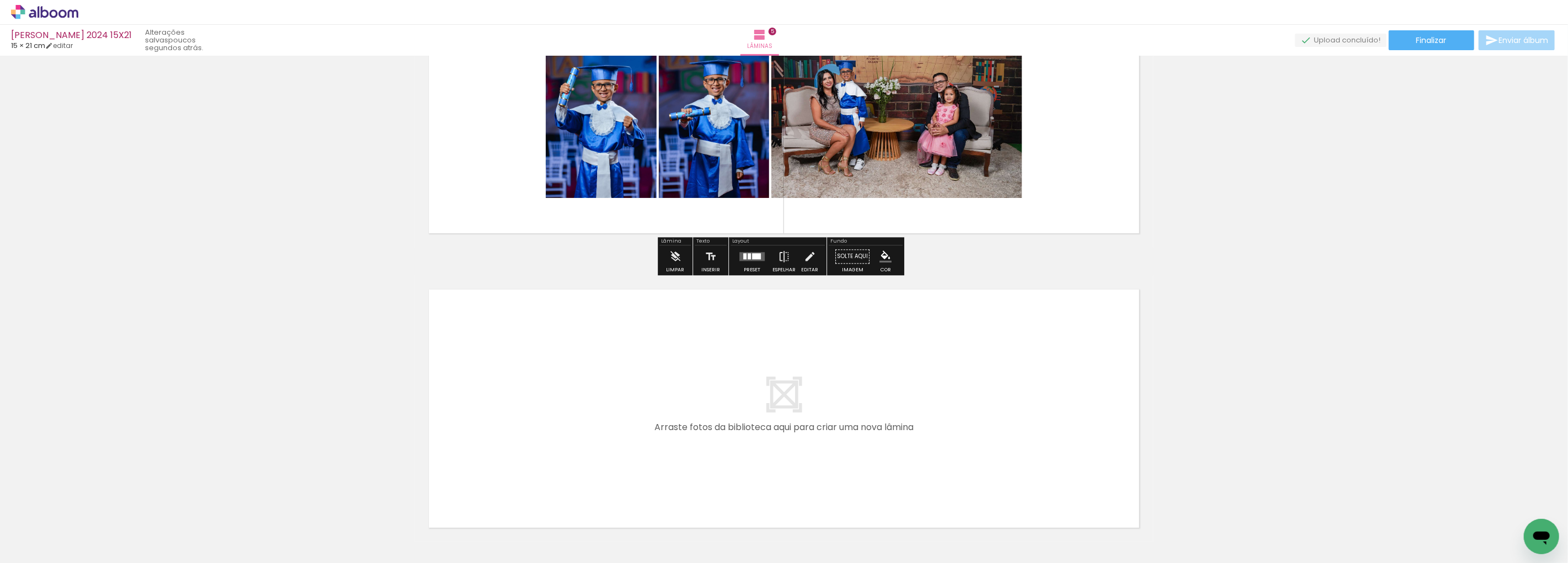
scroll to position [1369, 0]
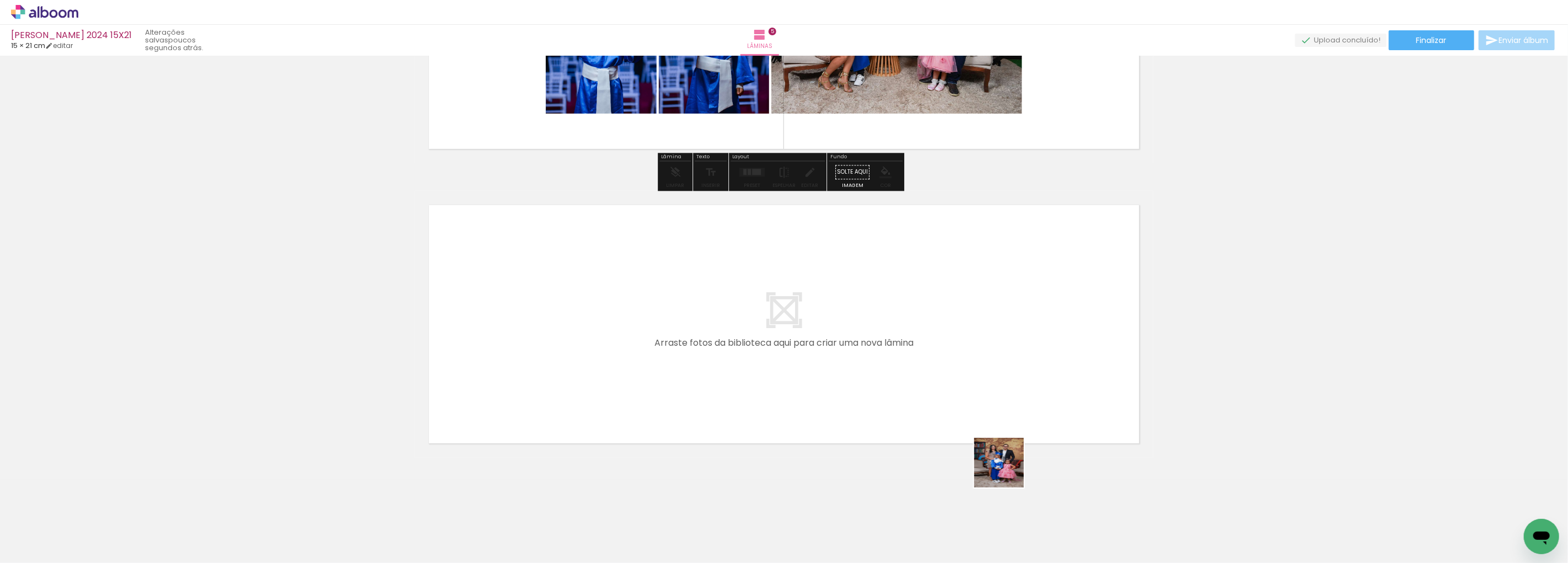
drag, startPoint x: 1103, startPoint y: 532, endPoint x: 913, endPoint y: 403, distance: 229.7
click at [913, 403] on quentale-workspace at bounding box center [784, 282] width 1568 height 563
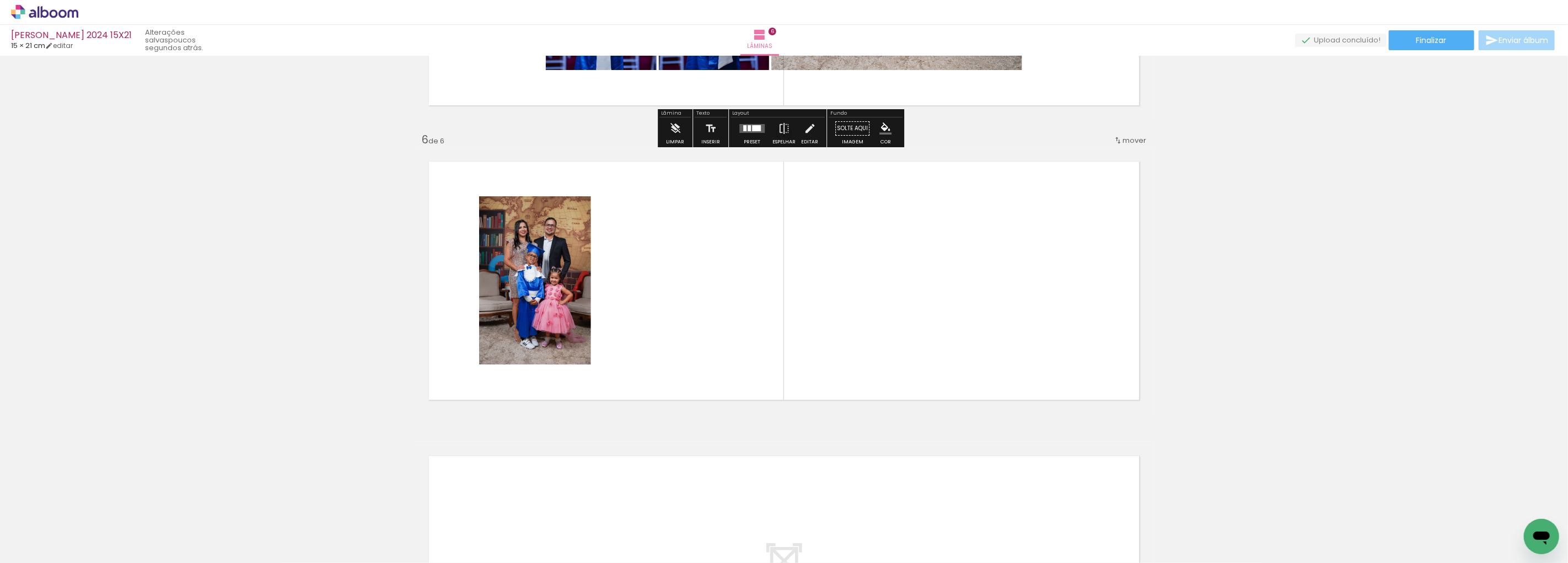
scroll to position [1418, 0]
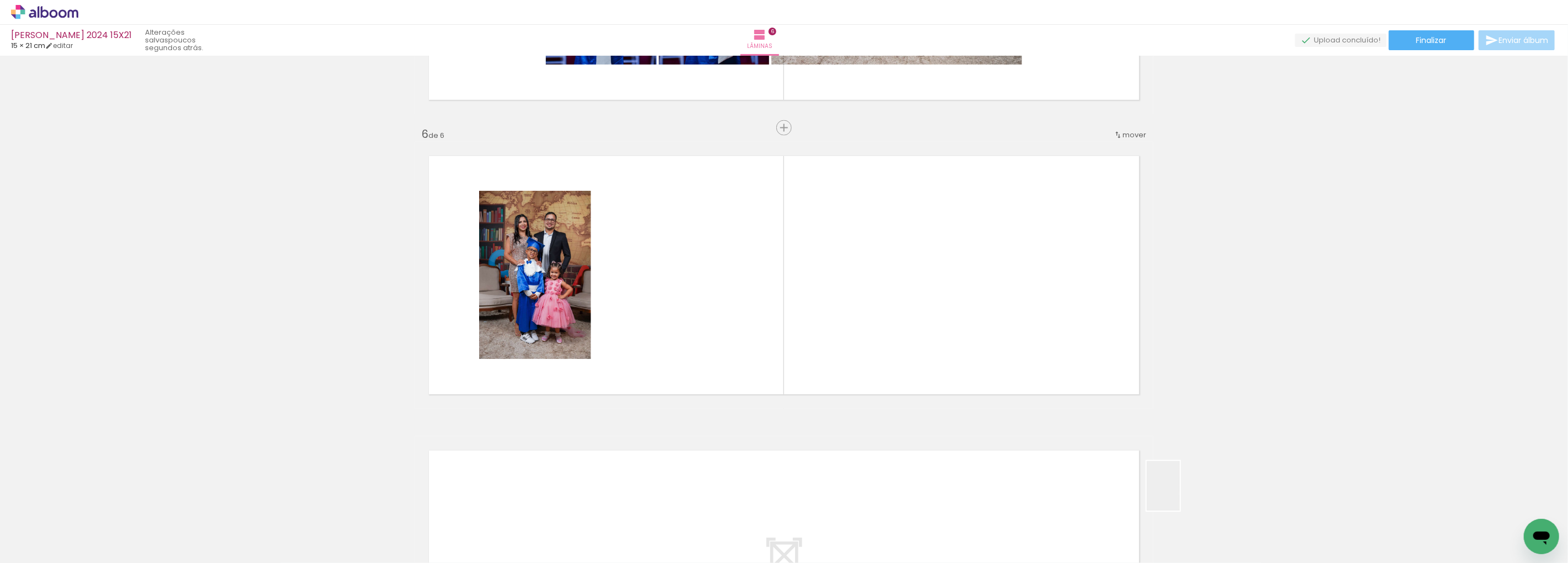
drag, startPoint x: 1221, startPoint y: 531, endPoint x: 1016, endPoint y: 470, distance: 213.9
click at [887, 353] on quentale-workspace at bounding box center [784, 282] width 1568 height 563
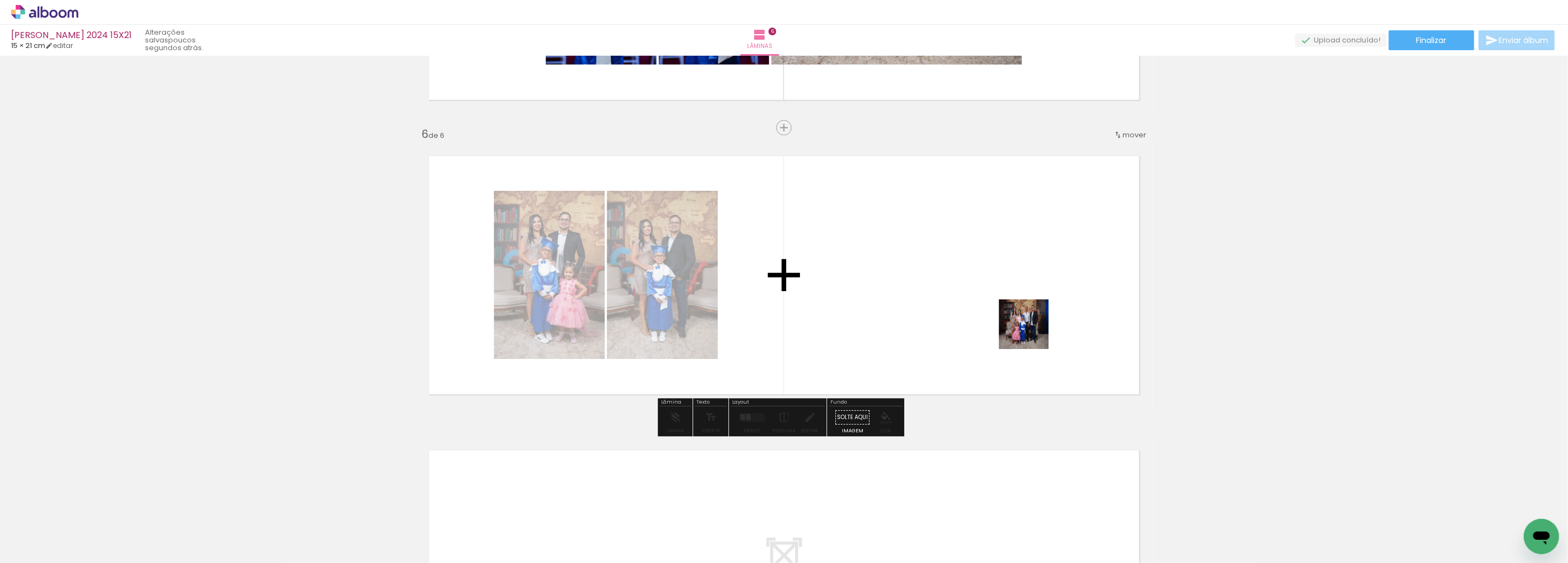
drag, startPoint x: 1278, startPoint y: 520, endPoint x: 979, endPoint y: 294, distance: 374.8
click at [979, 294] on quentale-workspace at bounding box center [784, 282] width 1568 height 563
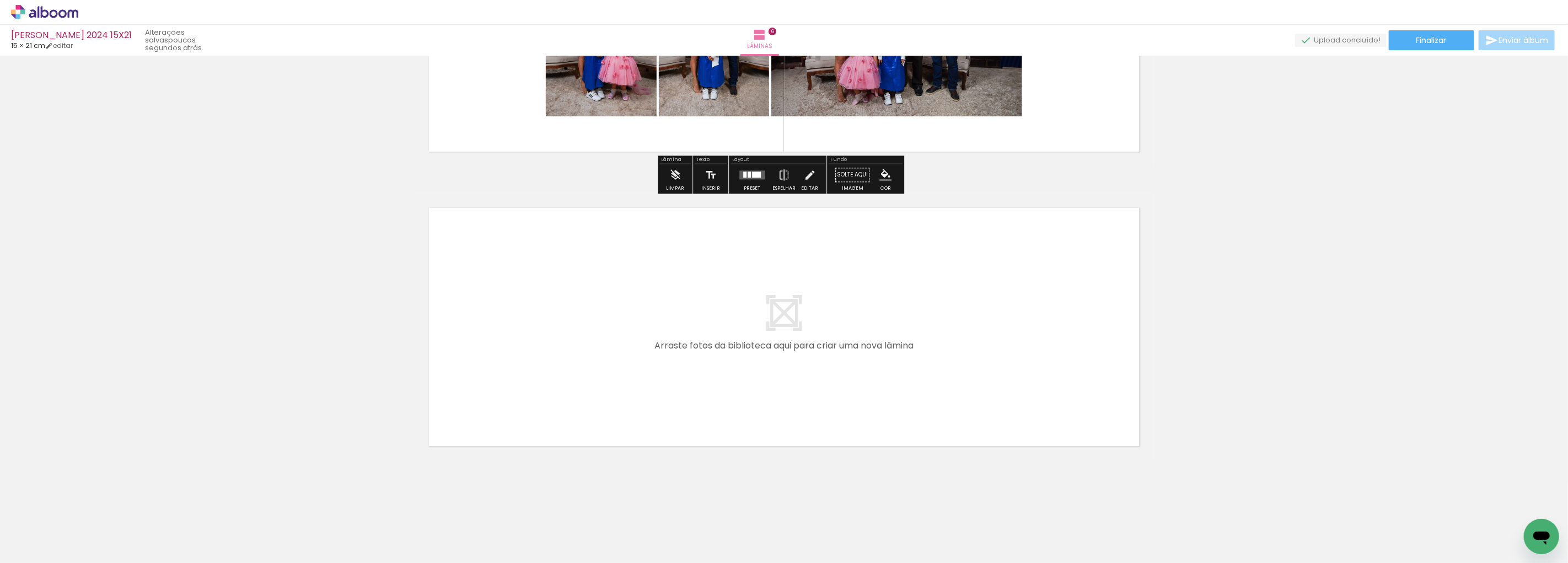
scroll to position [1666, 0]
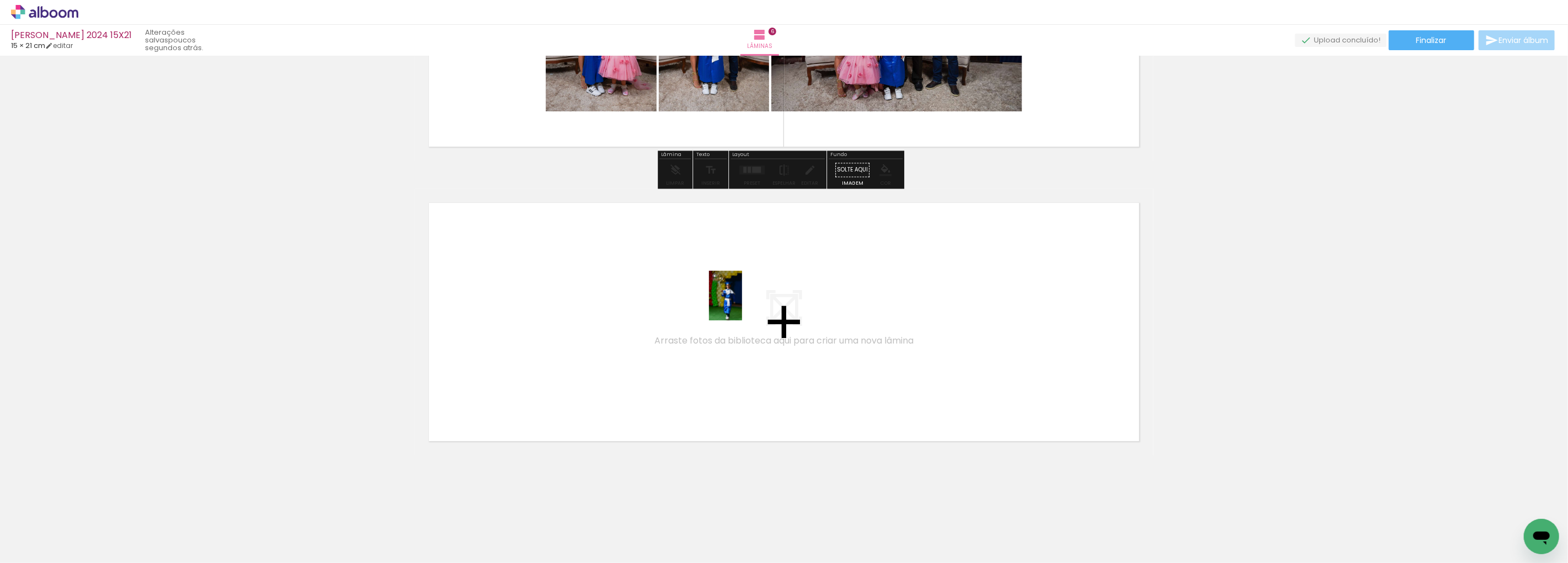
drag, startPoint x: 1349, startPoint y: 522, endPoint x: 742, endPoint y: 304, distance: 645.0
click at [742, 304] on quentale-workspace at bounding box center [784, 282] width 1568 height 563
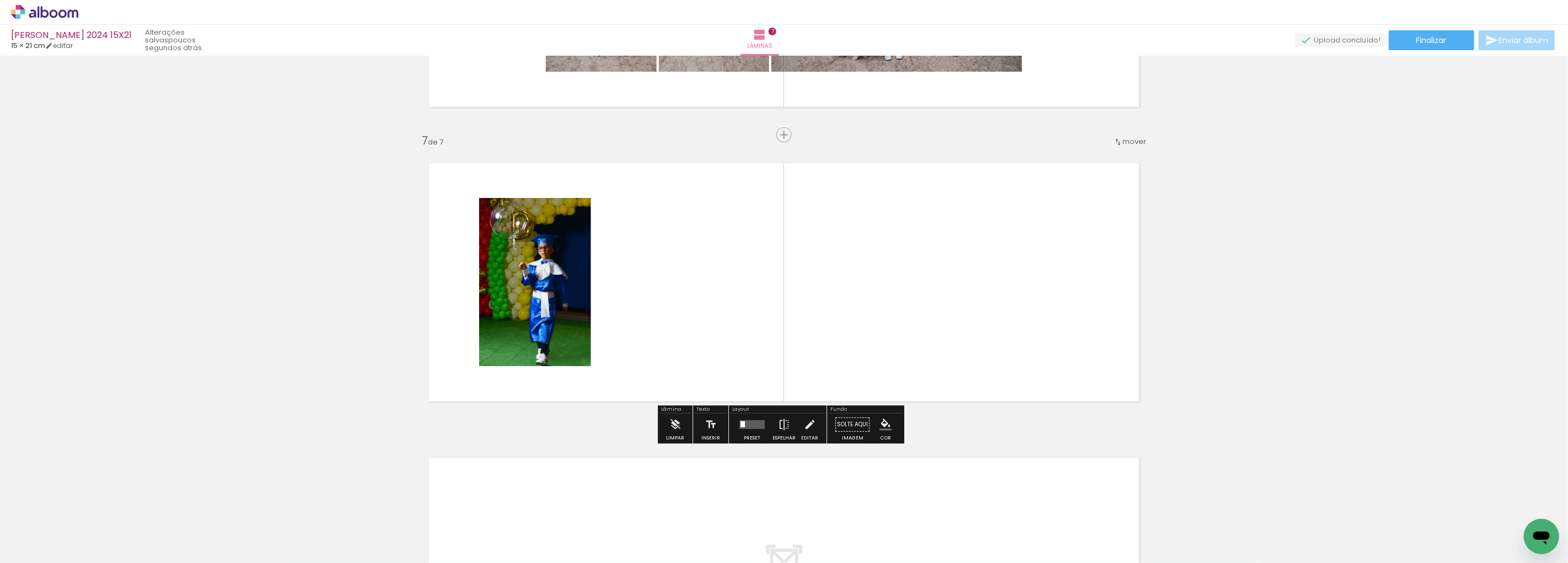
scroll to position [1713, 0]
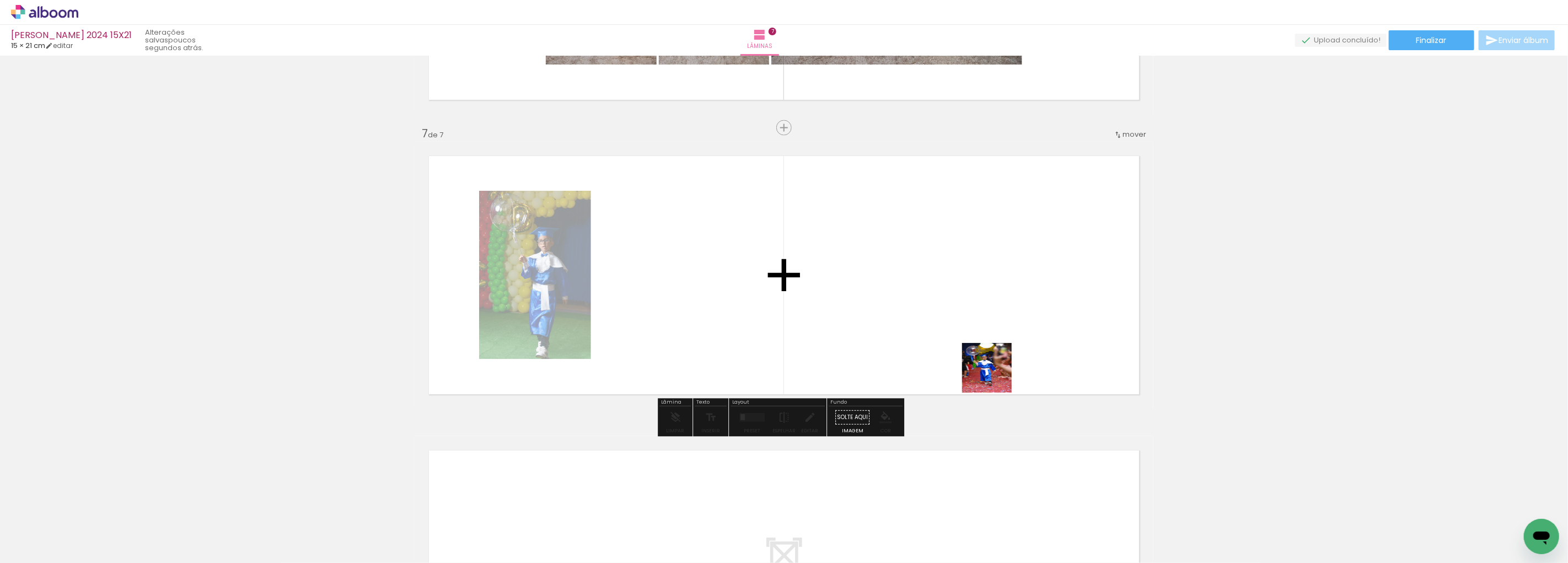
drag, startPoint x: 1407, startPoint y: 520, endPoint x: 1012, endPoint y: 404, distance: 411.7
click at [938, 358] on quentale-workspace at bounding box center [784, 282] width 1568 height 563
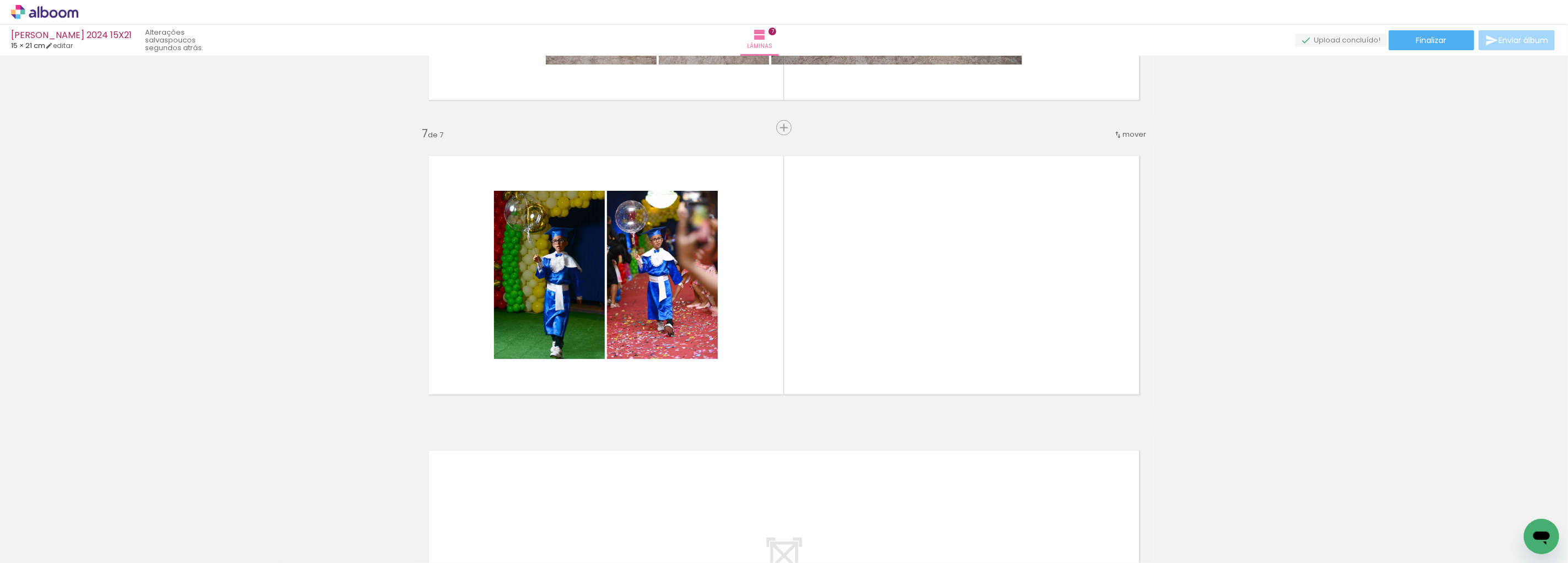
scroll to position [0, 524]
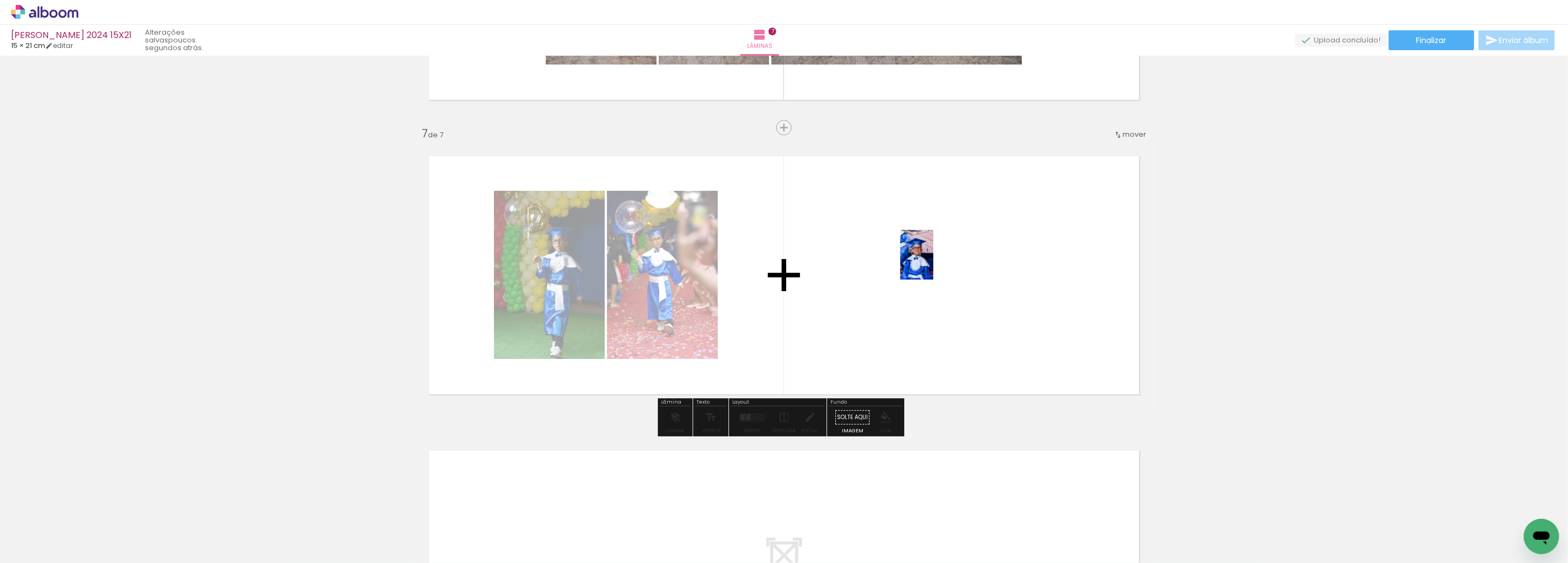
drag, startPoint x: 947, startPoint y: 520, endPoint x: 933, endPoint y: 229, distance: 291.3
click at [933, 229] on quentale-workspace at bounding box center [784, 282] width 1568 height 563
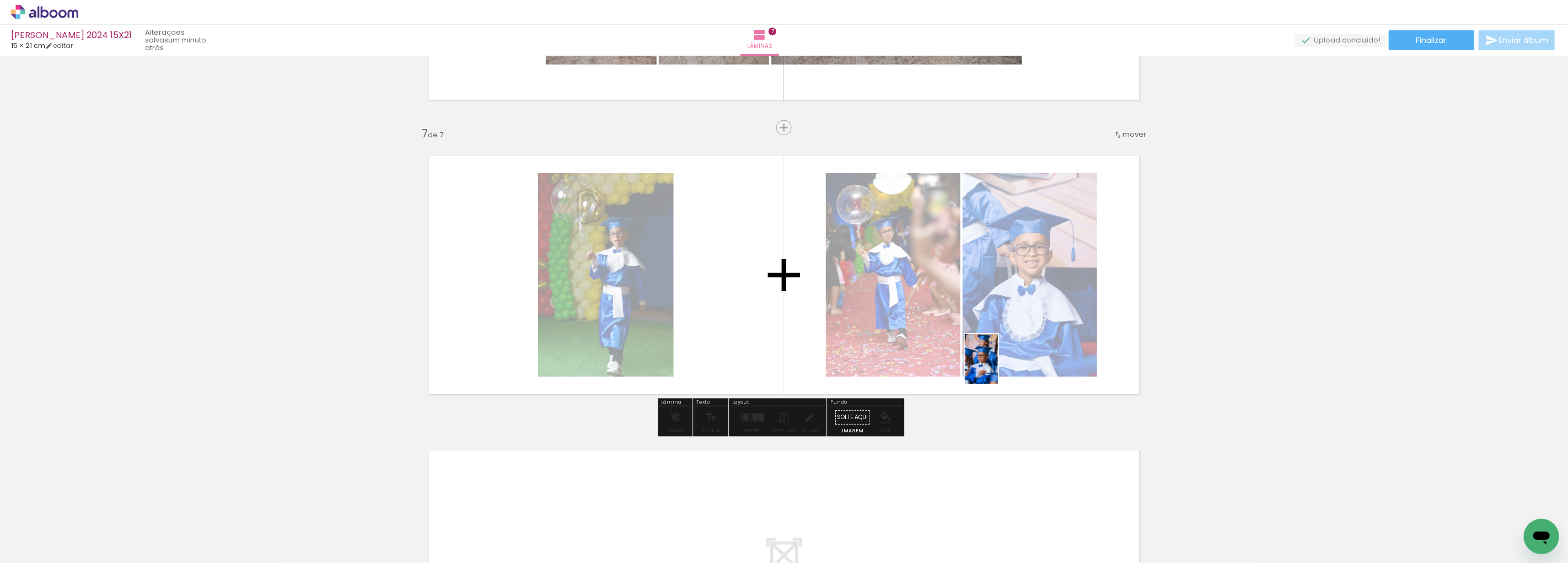
drag, startPoint x: 1015, startPoint y: 533, endPoint x: 998, endPoint y: 366, distance: 167.9
click at [998, 366] on quentale-workspace at bounding box center [784, 282] width 1568 height 563
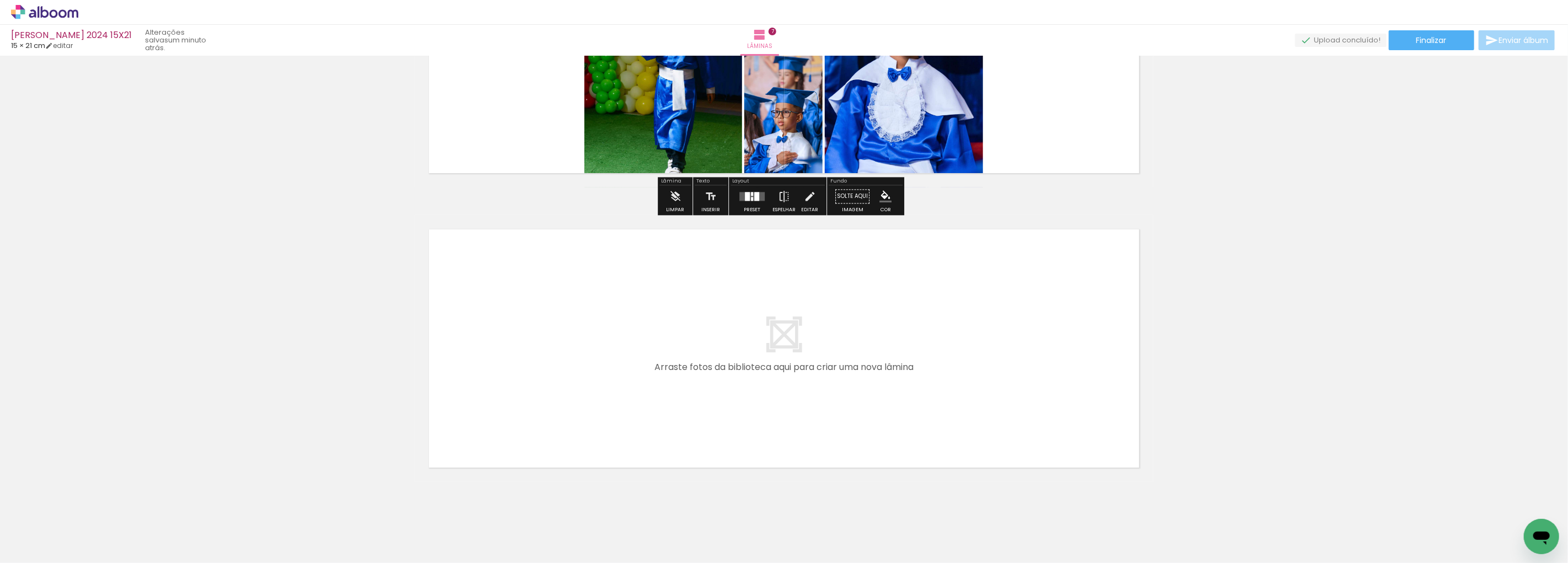
scroll to position [1960, 0]
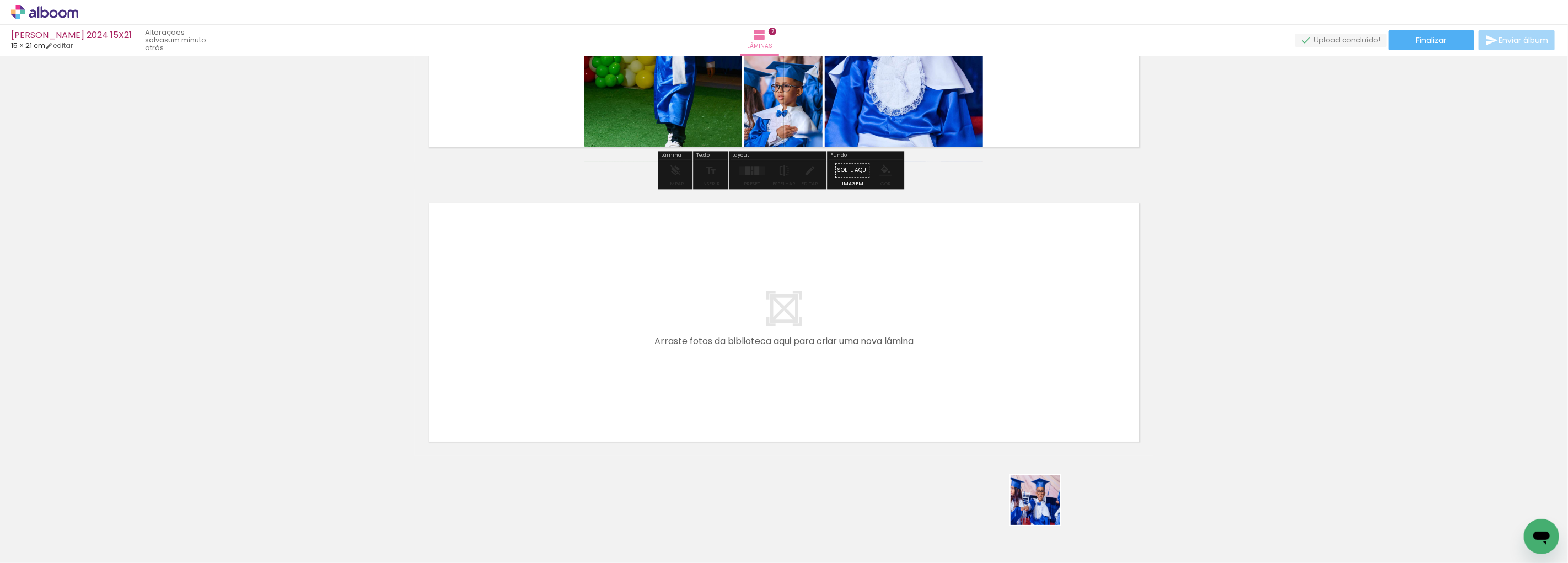
drag, startPoint x: 1067, startPoint y: 531, endPoint x: 1011, endPoint y: 465, distance: 86.6
click at [869, 352] on quentale-workspace at bounding box center [784, 282] width 1568 height 563
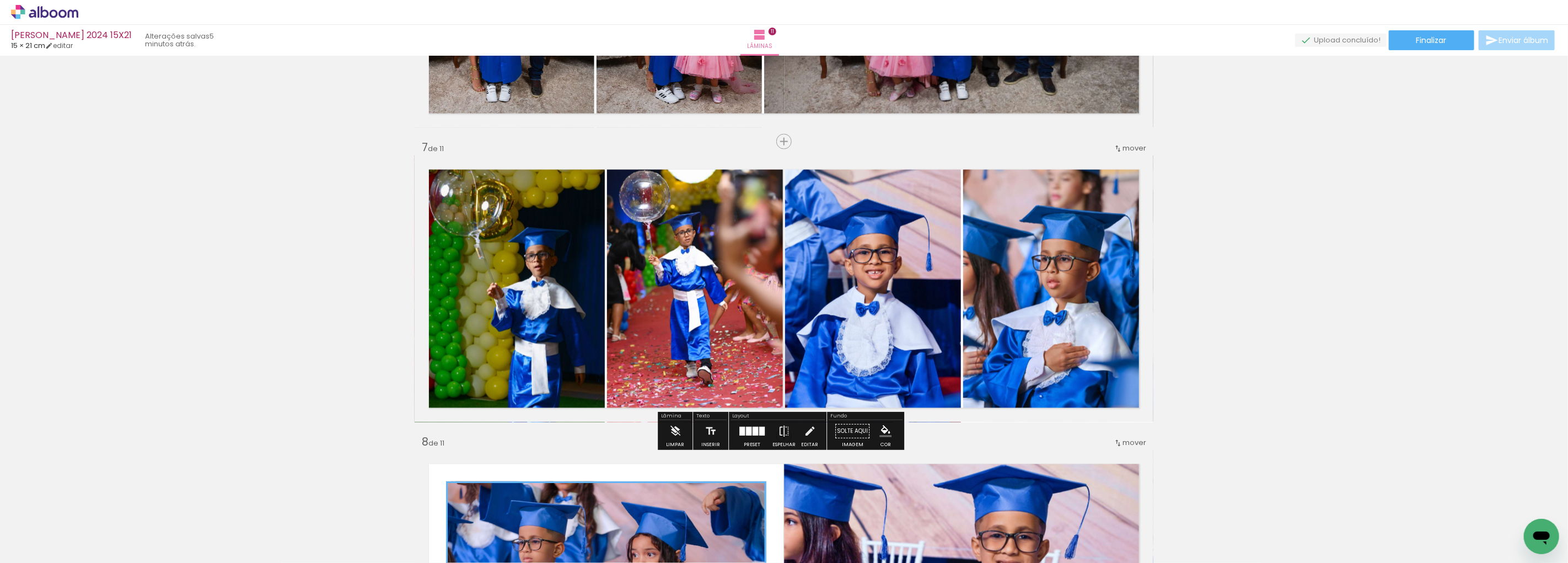
scroll to position [1665, 0]
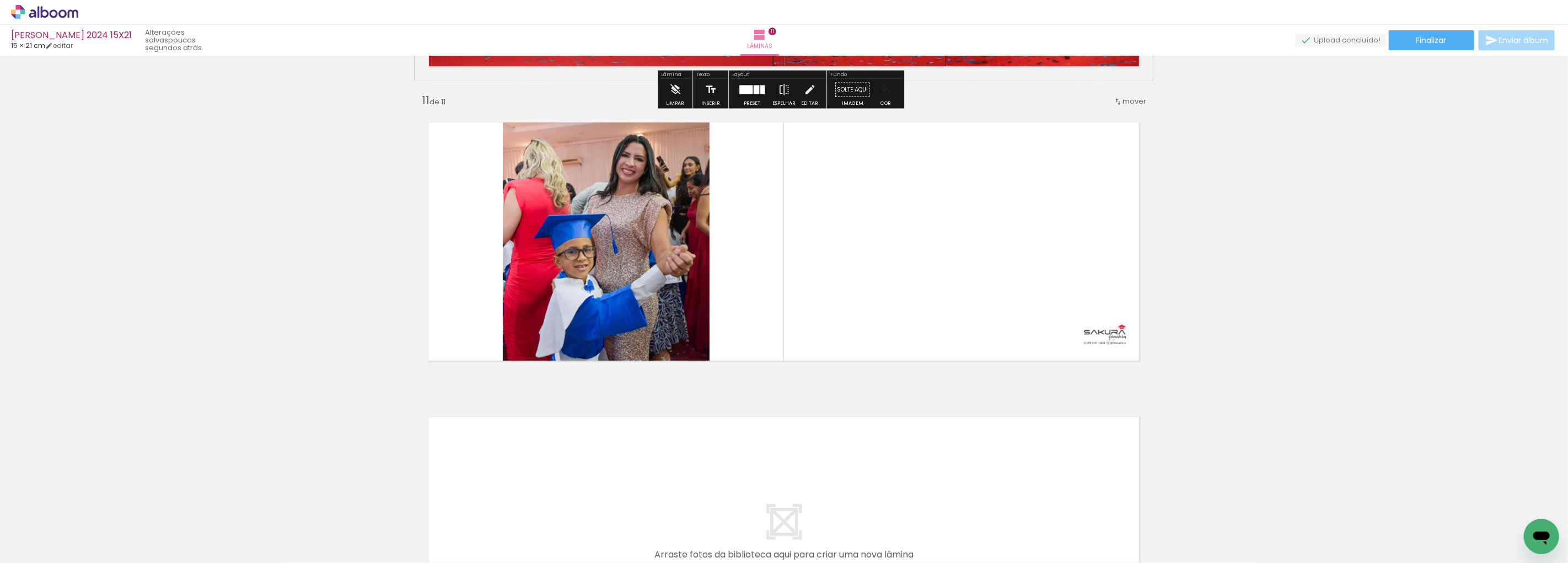
scroll to position [2926, 0]
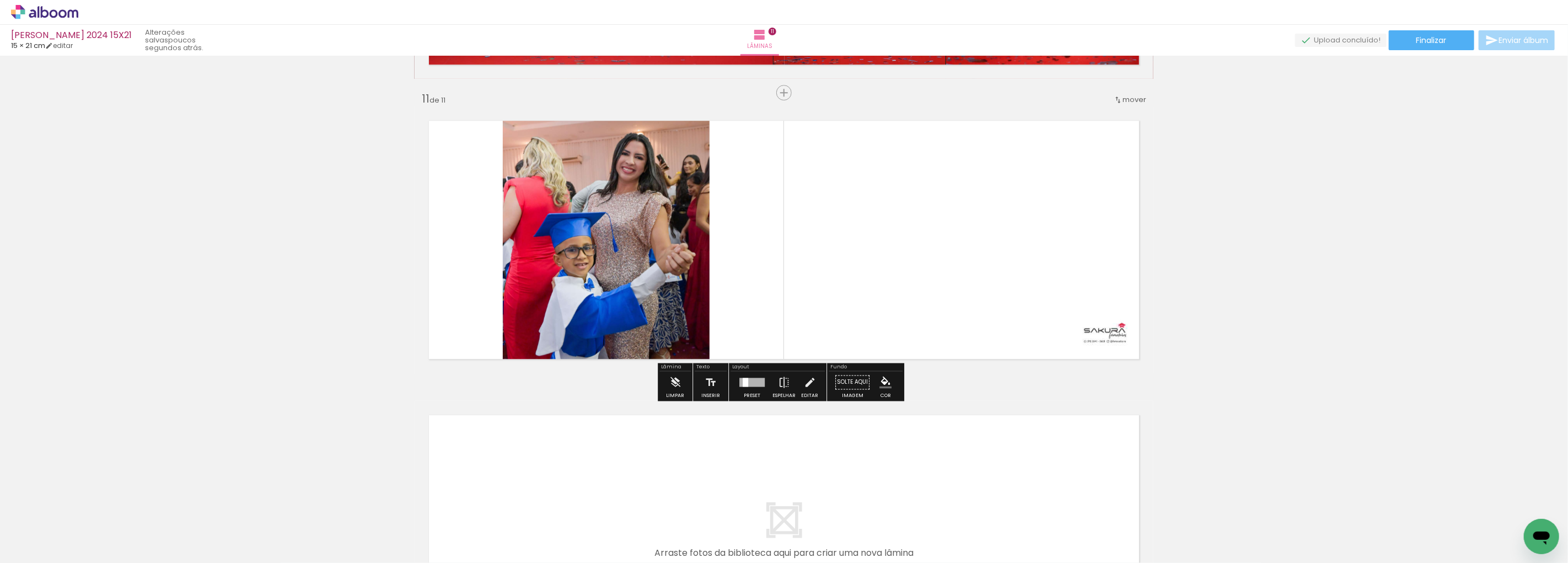
click at [613, 149] on paper-item at bounding box center [615, 152] width 20 height 8
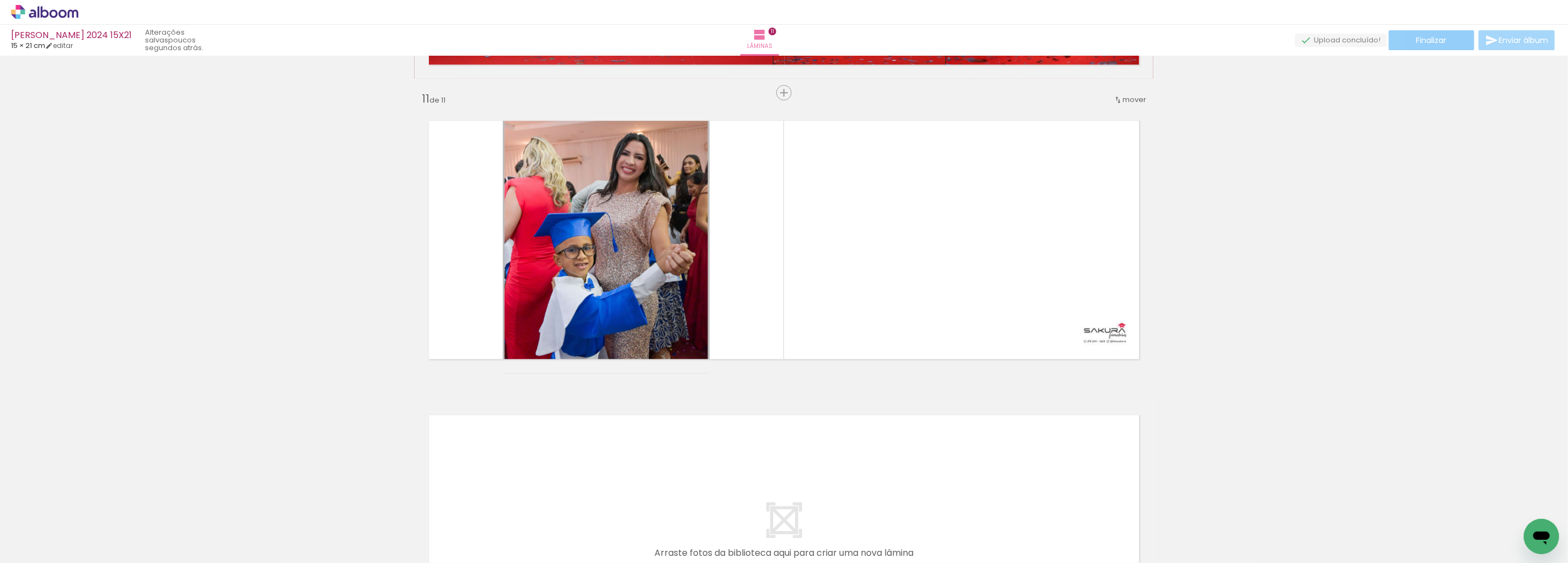
click at [1427, 47] on paper-button "Finalizar" at bounding box center [1432, 40] width 85 height 20
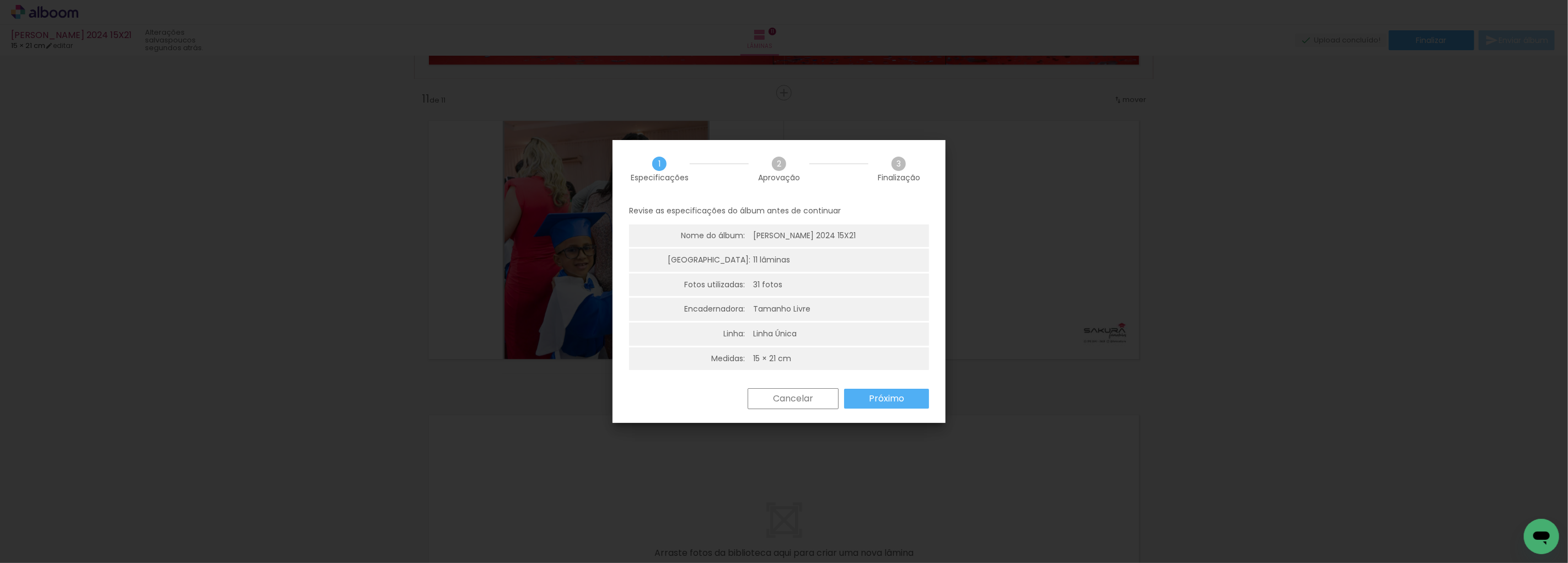
click at [0, 0] on slot "Próximo" at bounding box center [0, 0] width 0 height 0
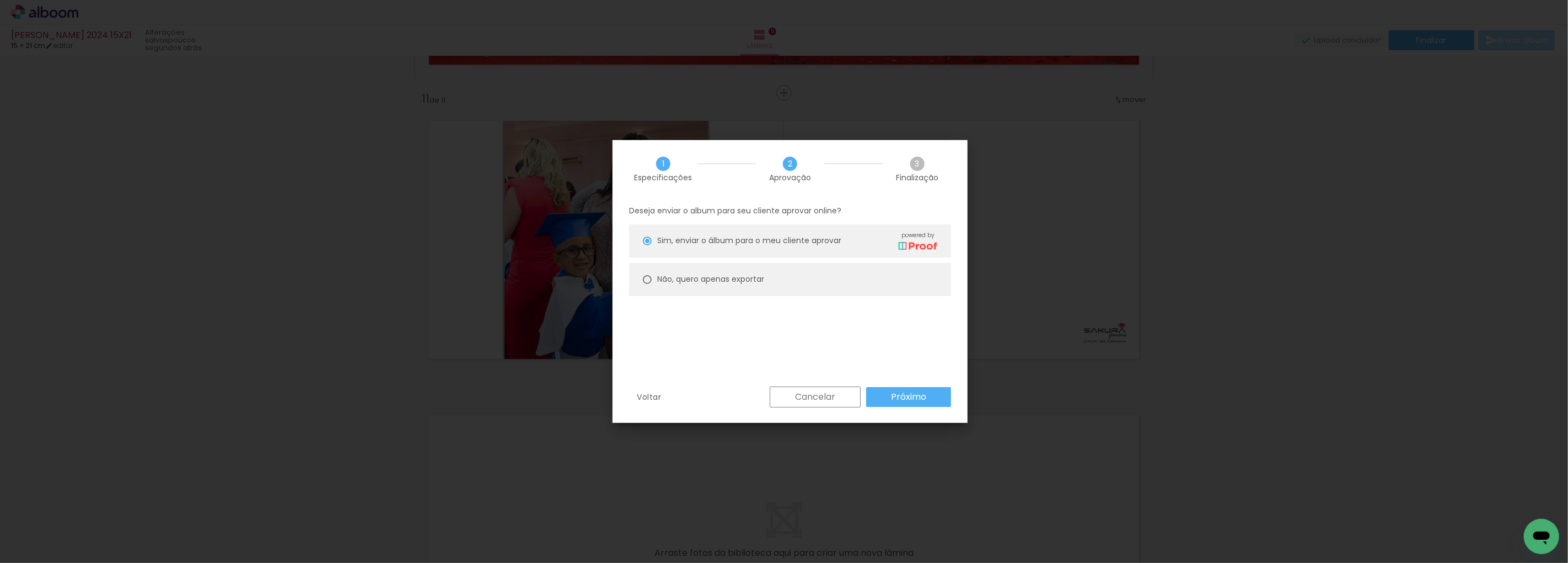
click at [649, 246] on div at bounding box center [647, 241] width 9 height 9
type paper-radio-button "on"
click at [0, 0] on slot "Próximo" at bounding box center [0, 0] width 0 height 0
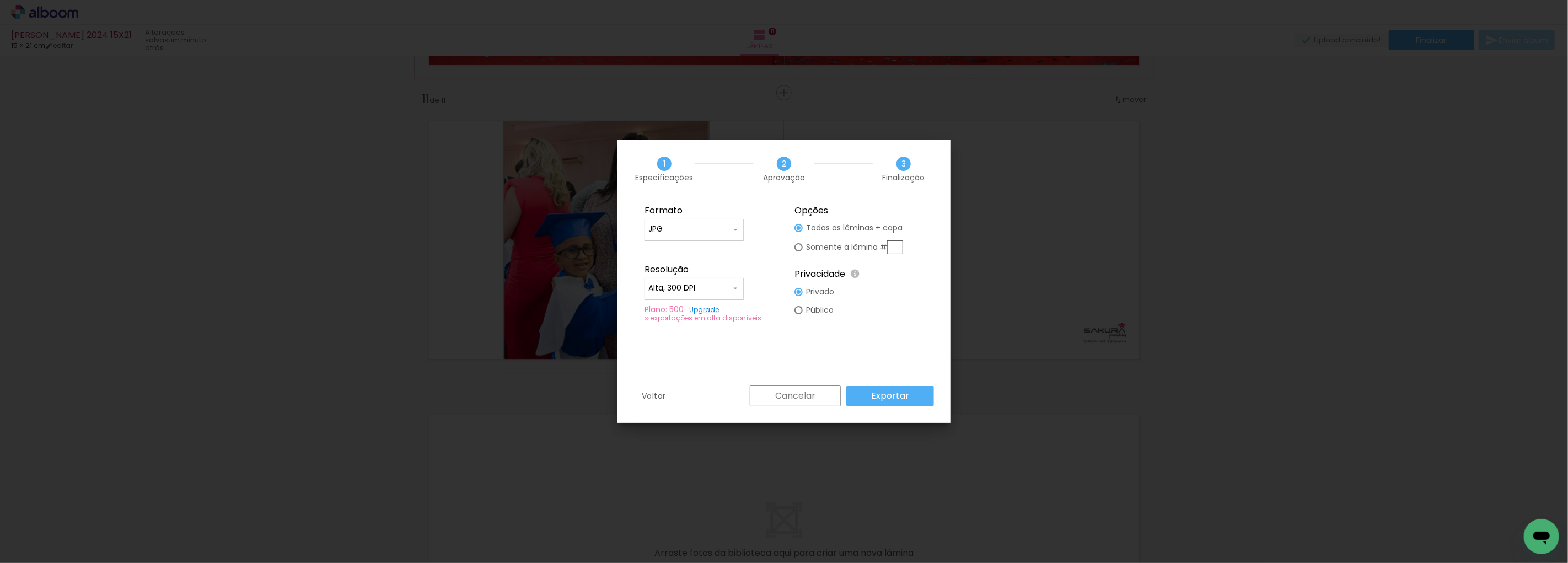
type input "Alta, 300 DPI"
click at [0, 0] on slot "Exportar" at bounding box center [0, 0] width 0 height 0
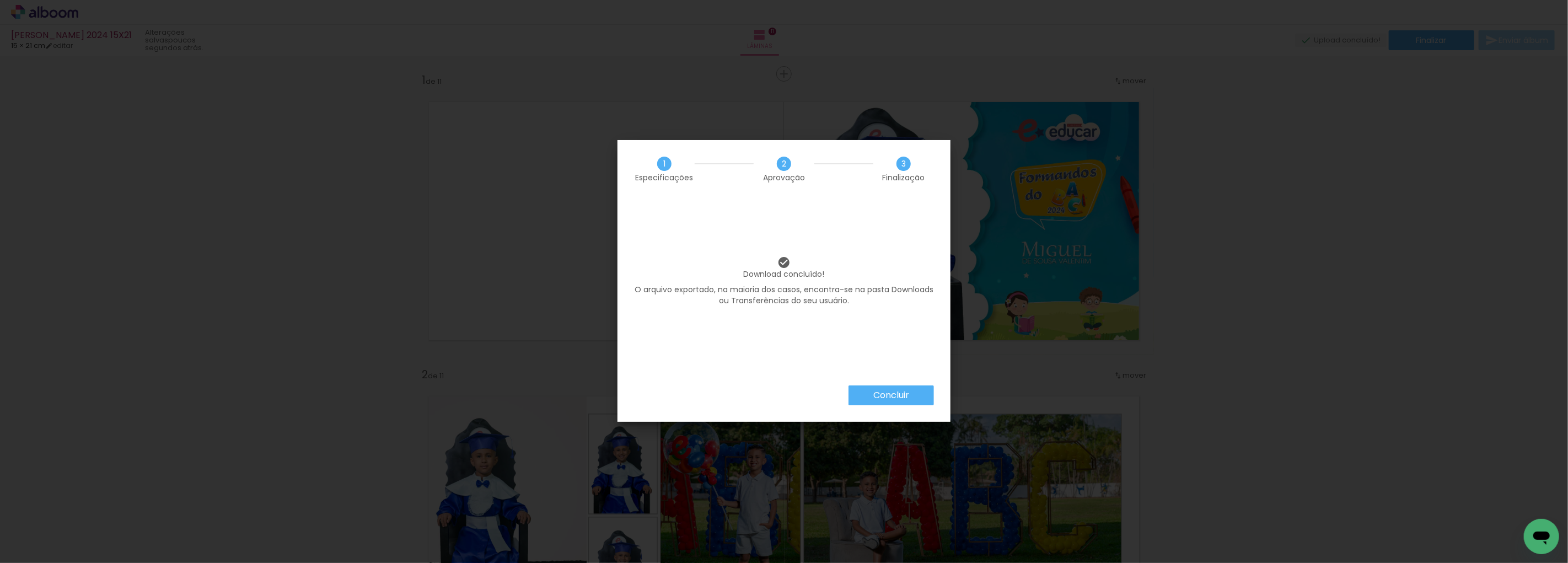
scroll to position [0, 625]
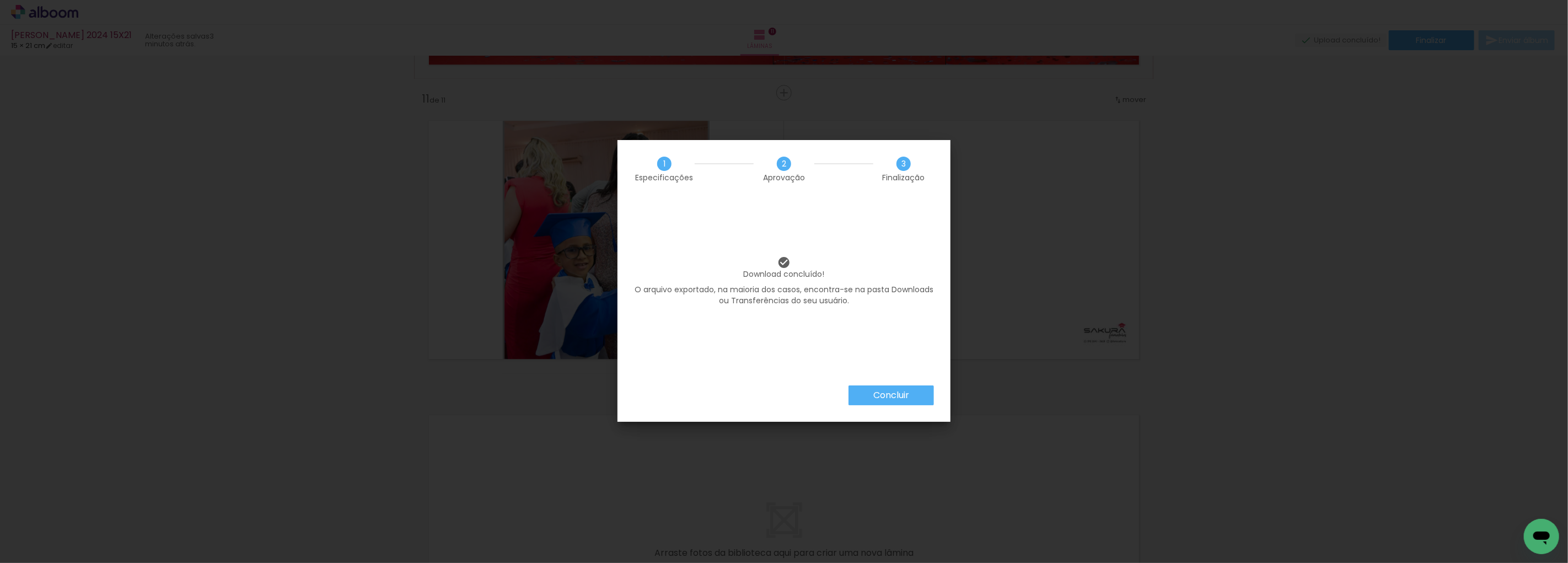
scroll to position [0, 625]
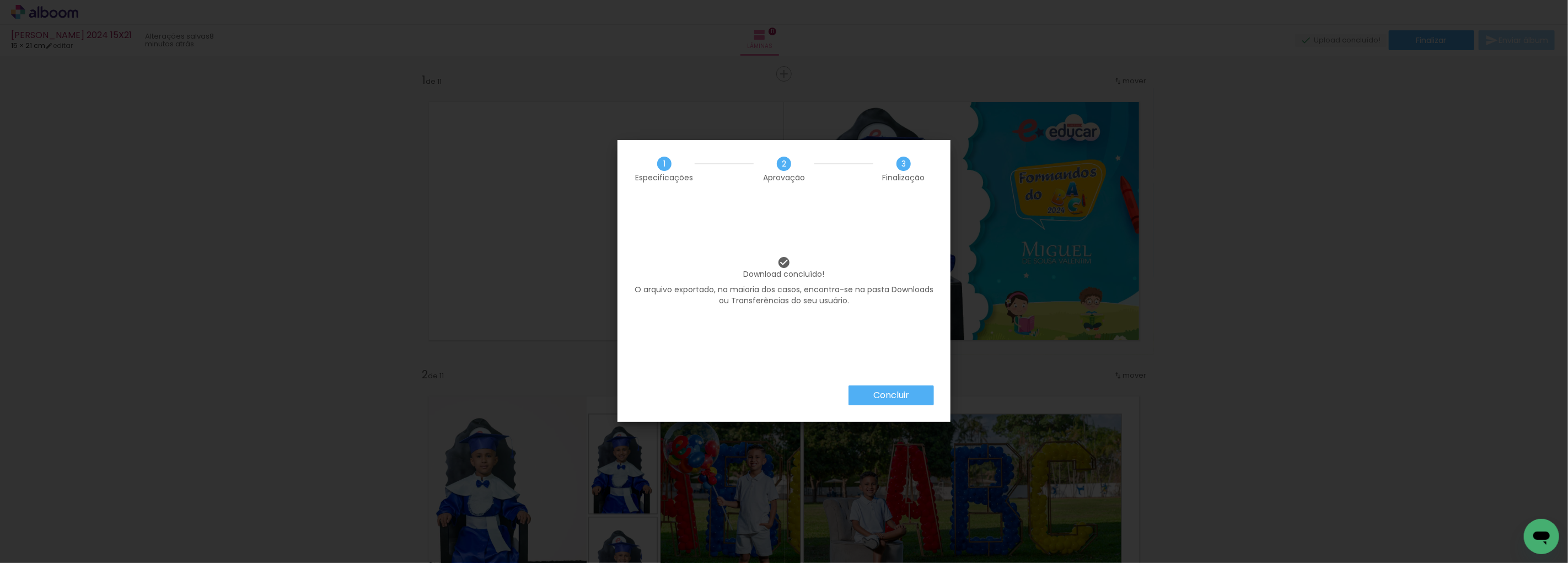
scroll to position [0, 625]
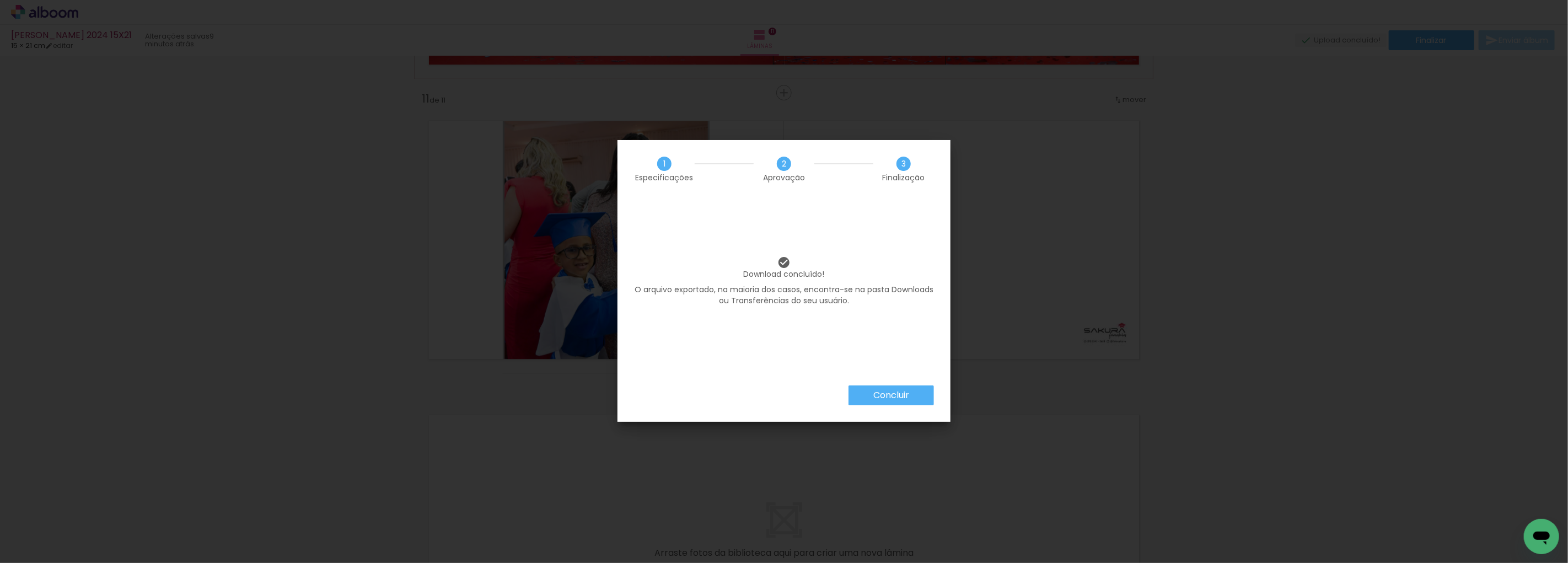
click at [0, 0] on slot "Concluir" at bounding box center [0, 0] width 0 height 0
